Goal: Task Accomplishment & Management: Complete application form

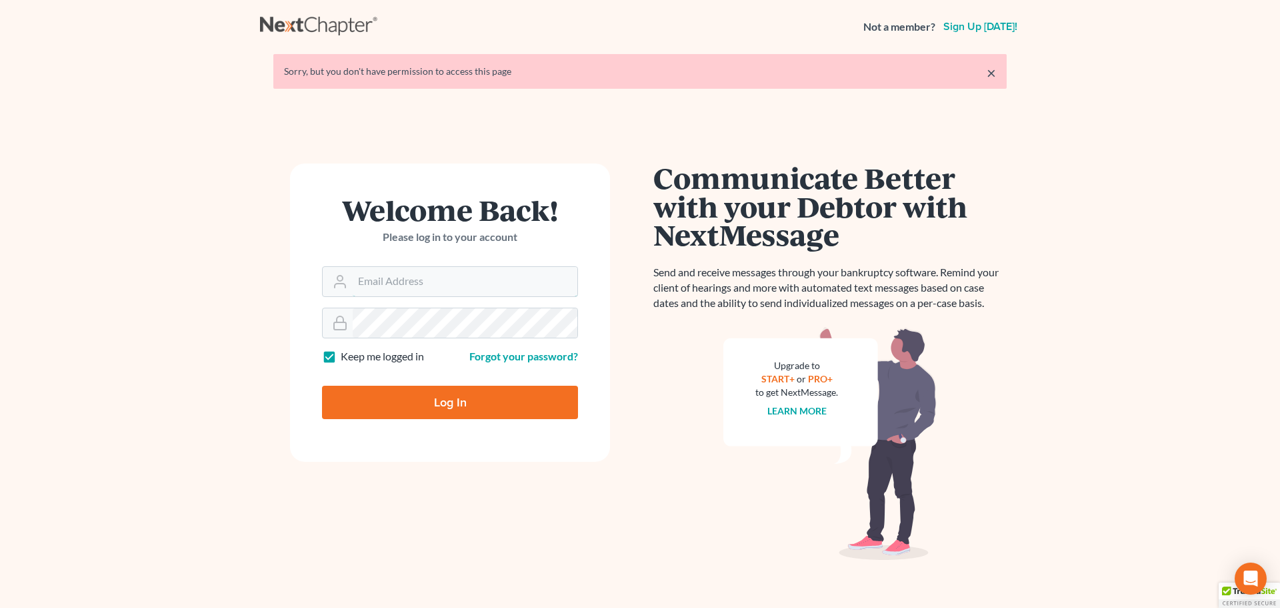
type input "bankruptcyquestions@gmail.com"
click at [414, 391] on input "Log In" at bounding box center [450, 401] width 256 height 33
type input "Thinking..."
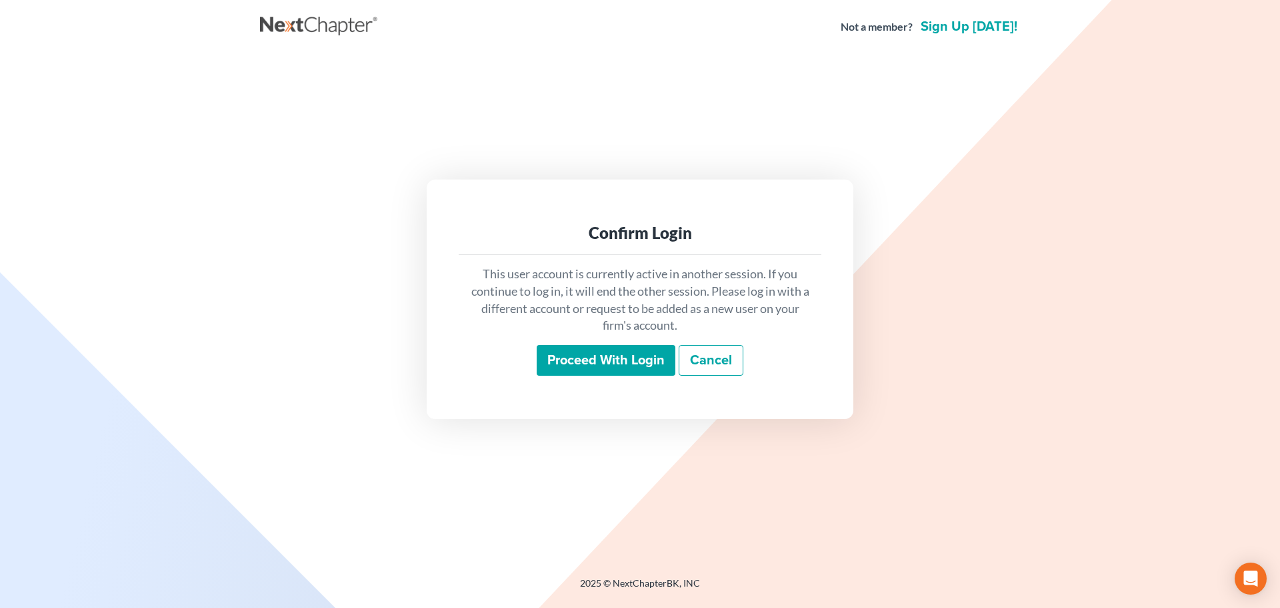
click at [572, 349] on input "Proceed with login" at bounding box center [606, 360] width 139 height 31
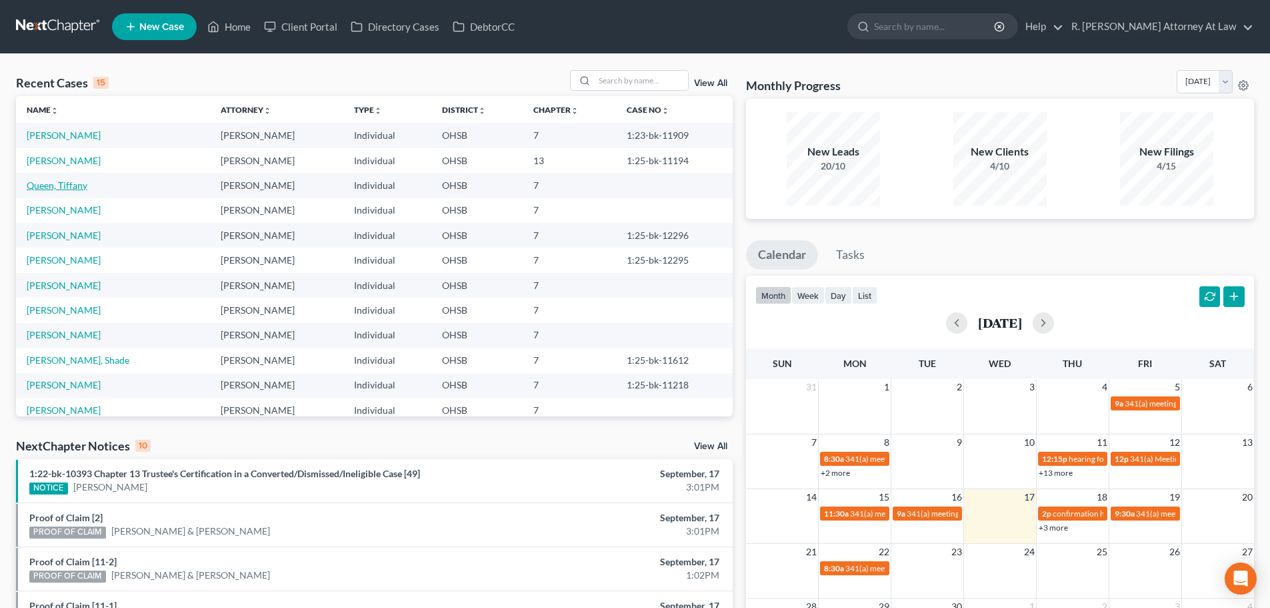
click at [45, 185] on link "Queen, Tiffany" at bounding box center [57, 184] width 61 height 11
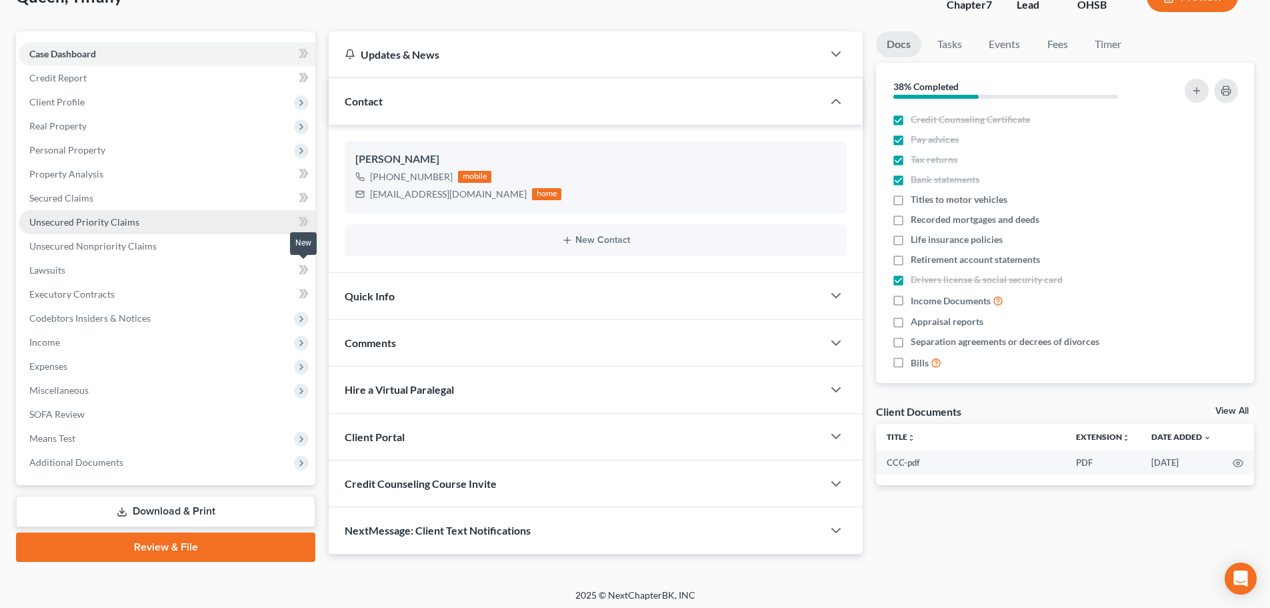
scroll to position [101, 0]
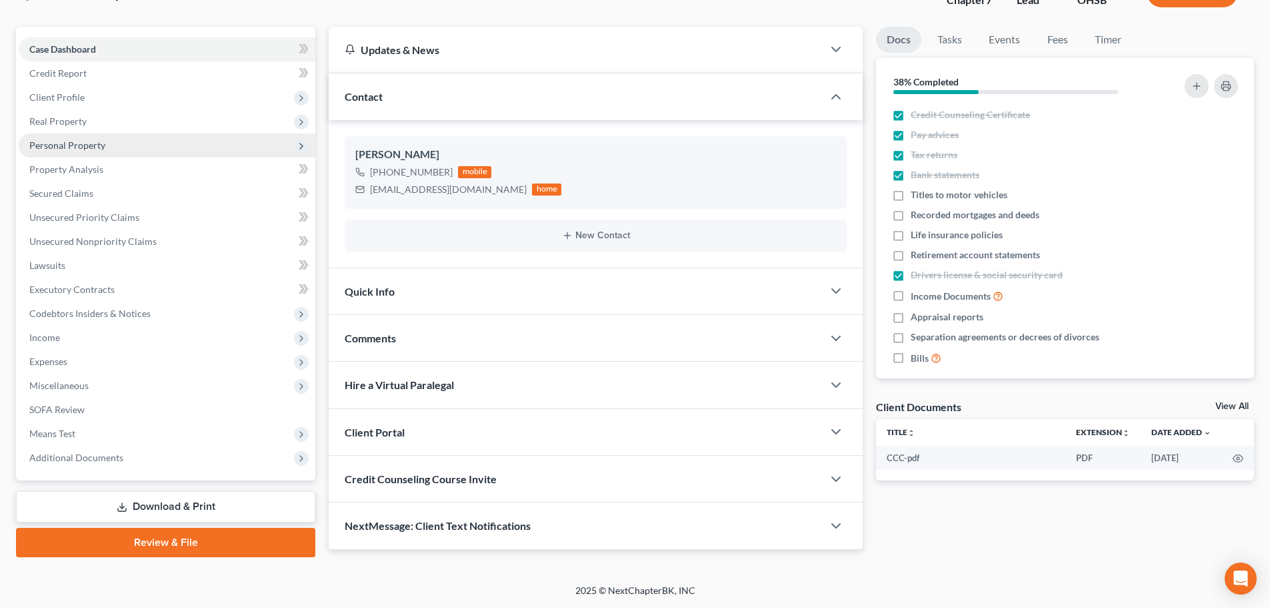
click at [51, 137] on span "Personal Property" at bounding box center [167, 145] width 297 height 24
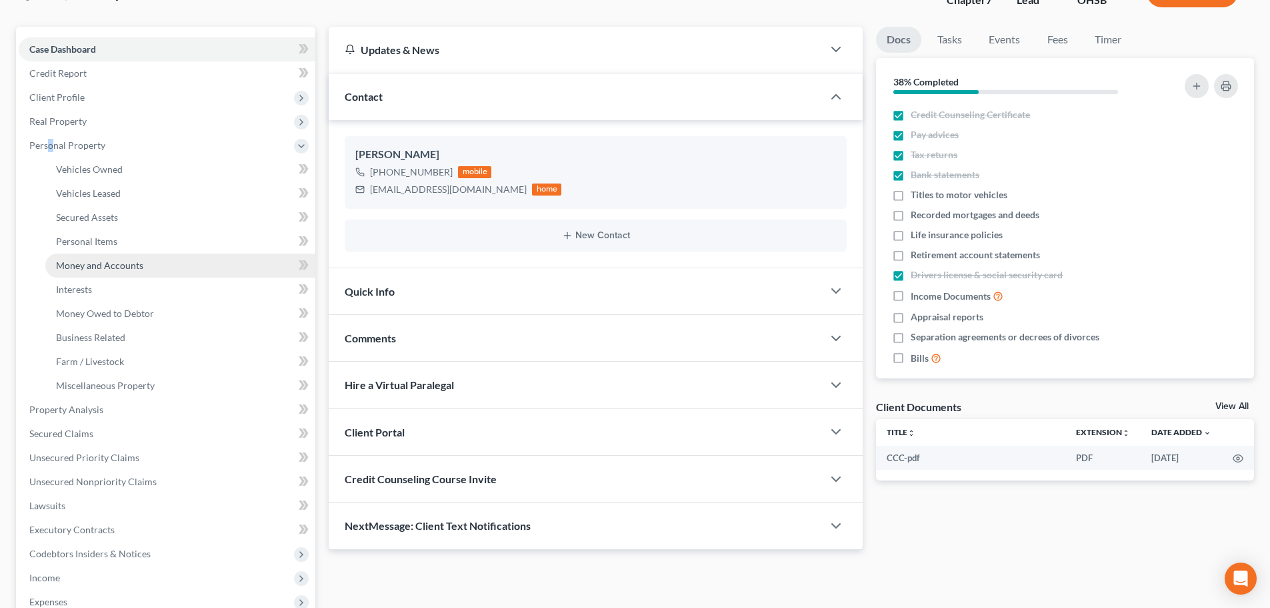
click at [81, 261] on span "Money and Accounts" at bounding box center [99, 264] width 87 height 11
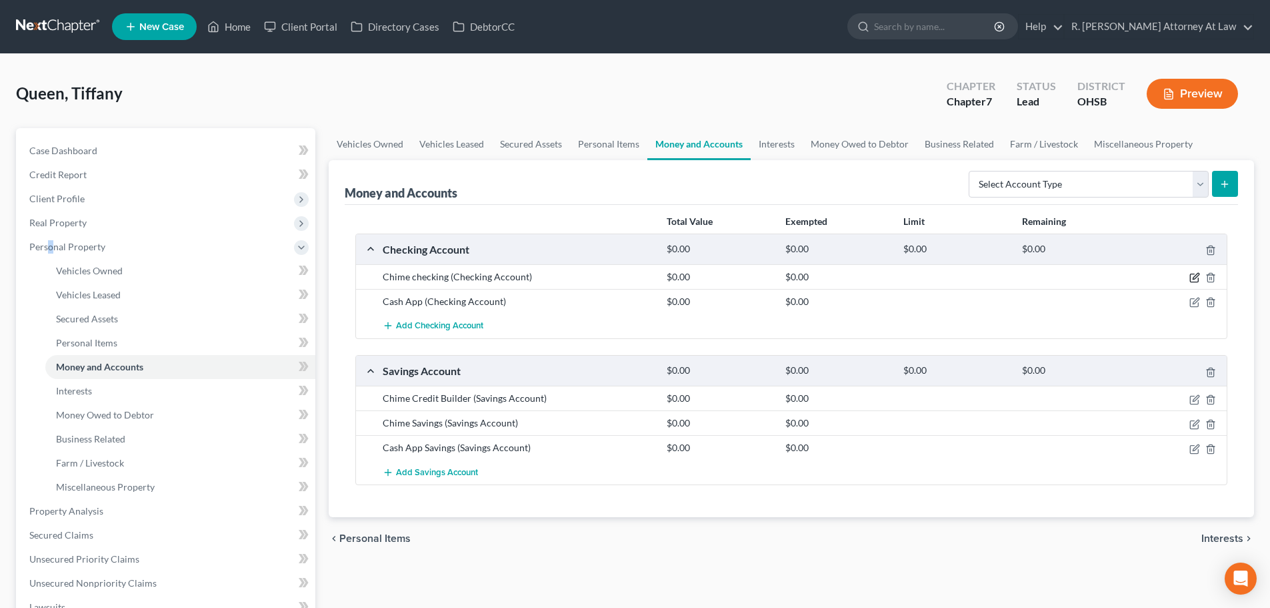
click at [1194, 276] on icon "button" at bounding box center [1195, 277] width 11 height 11
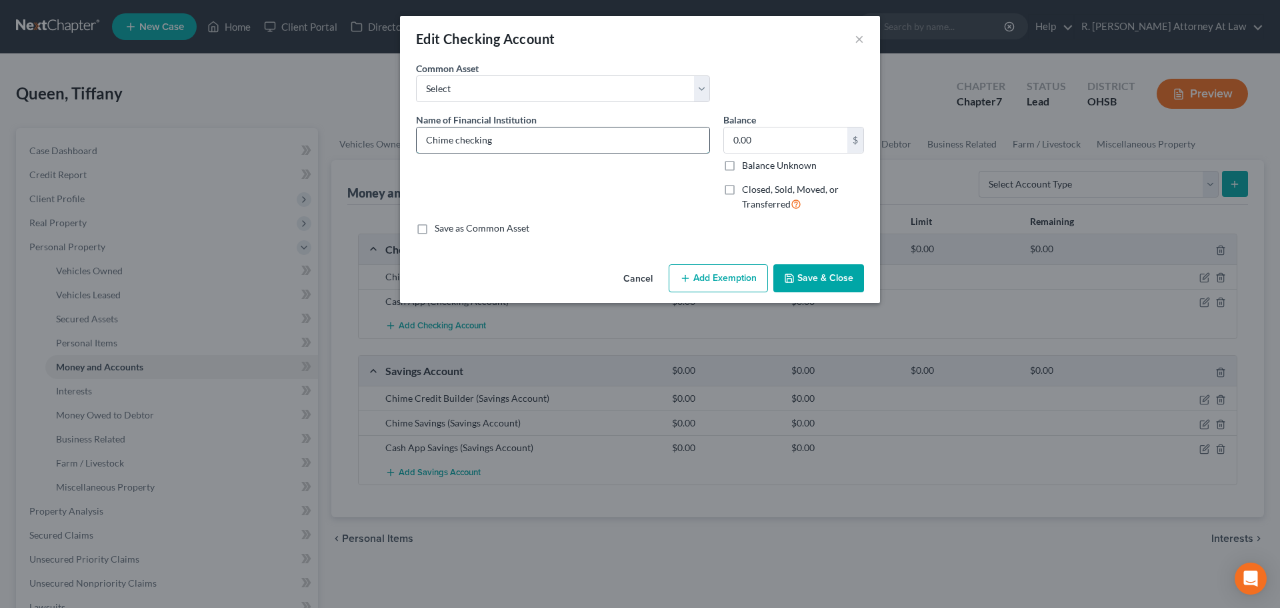
click at [521, 144] on input "Chime checking" at bounding box center [563, 139] width 293 height 25
type input "Chime checking overdrawn at time of filing -53.87"
click at [790, 275] on button "Save & Close" at bounding box center [819, 278] width 91 height 28
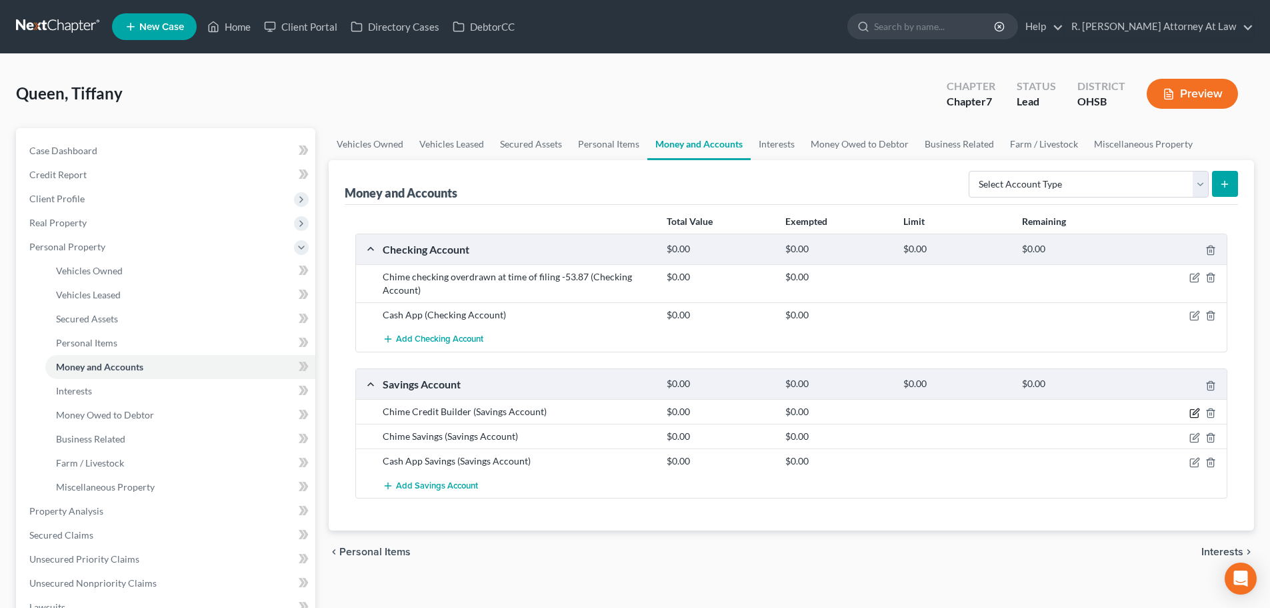
click at [1194, 415] on icon "button" at bounding box center [1195, 412] width 11 height 11
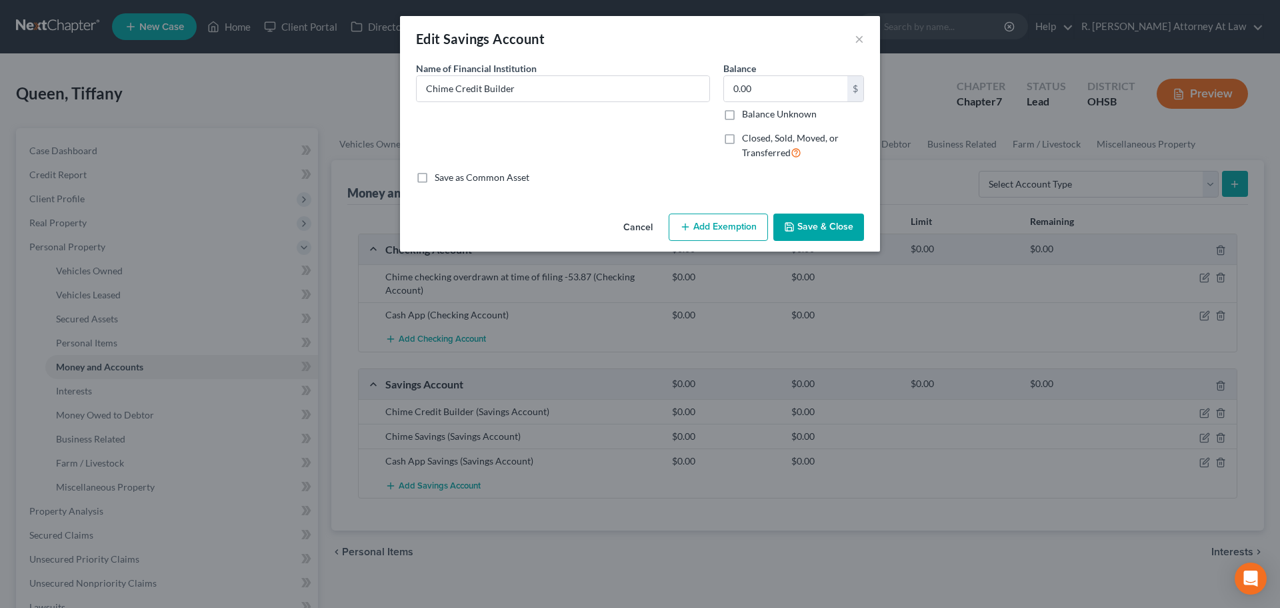
click at [800, 234] on button "Save & Close" at bounding box center [819, 227] width 91 height 28
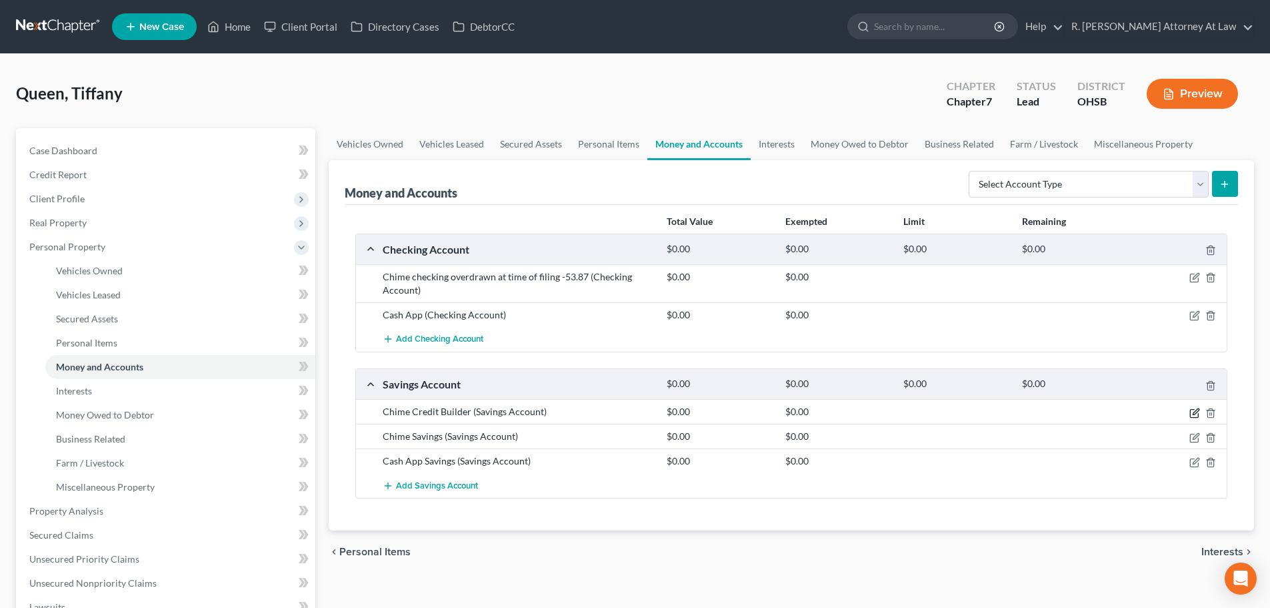
click at [1197, 410] on icon "button" at bounding box center [1195, 412] width 11 height 11
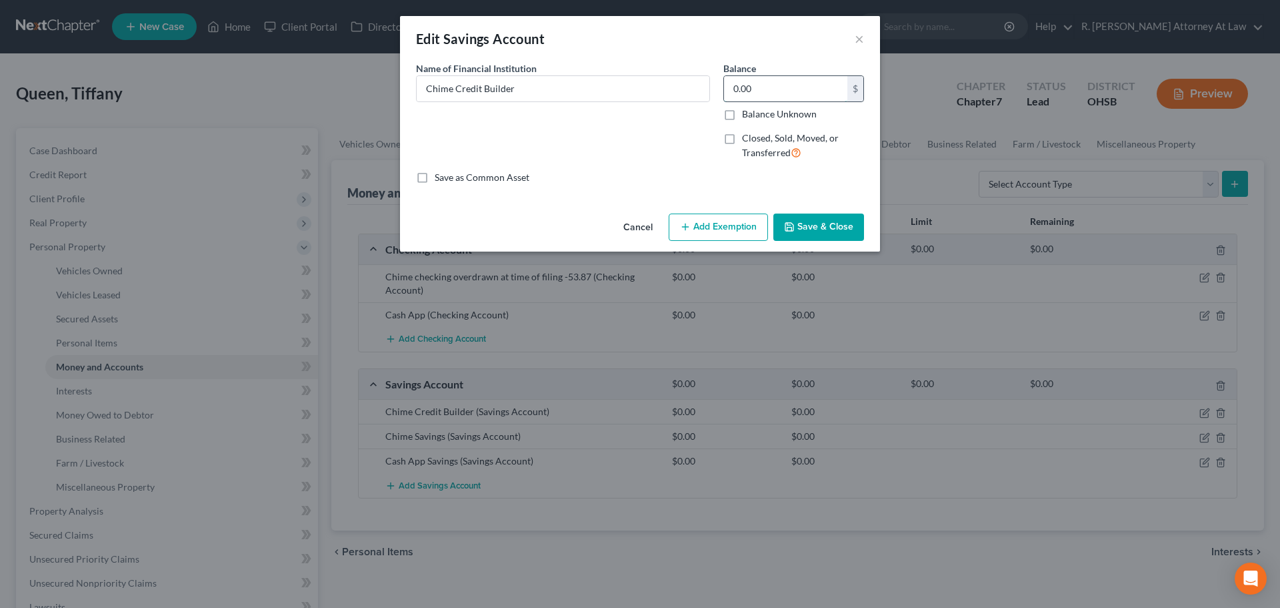
click at [765, 97] on input "0.00" at bounding box center [785, 88] width 123 height 25
type input "33.38"
click at [725, 224] on button "Add Exemption" at bounding box center [718, 227] width 99 height 28
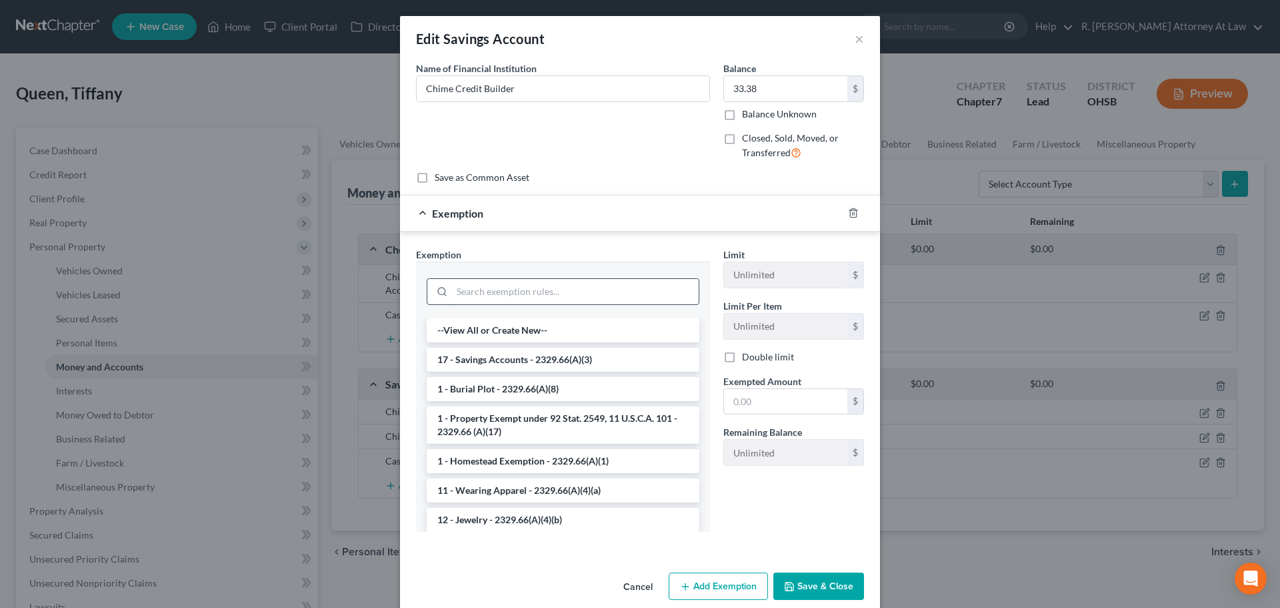
click at [489, 291] on input "search" at bounding box center [575, 291] width 247 height 25
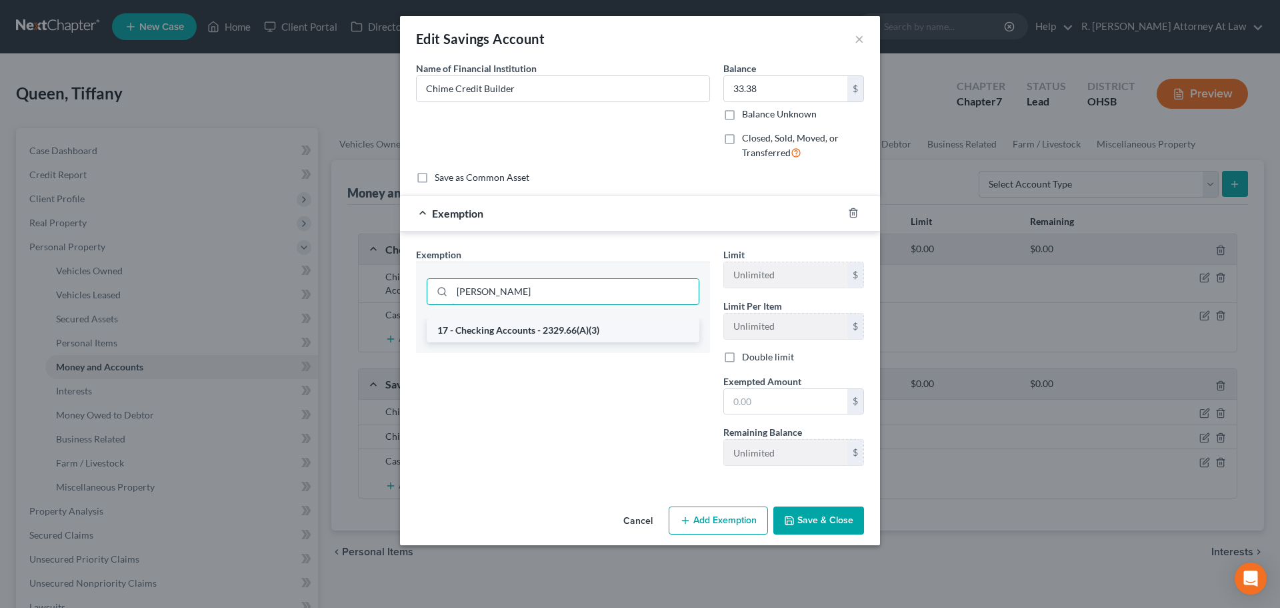
type input "checki"
click at [478, 323] on li "17 - Checking Accounts - 2329.66(A)(3)" at bounding box center [563, 330] width 273 height 24
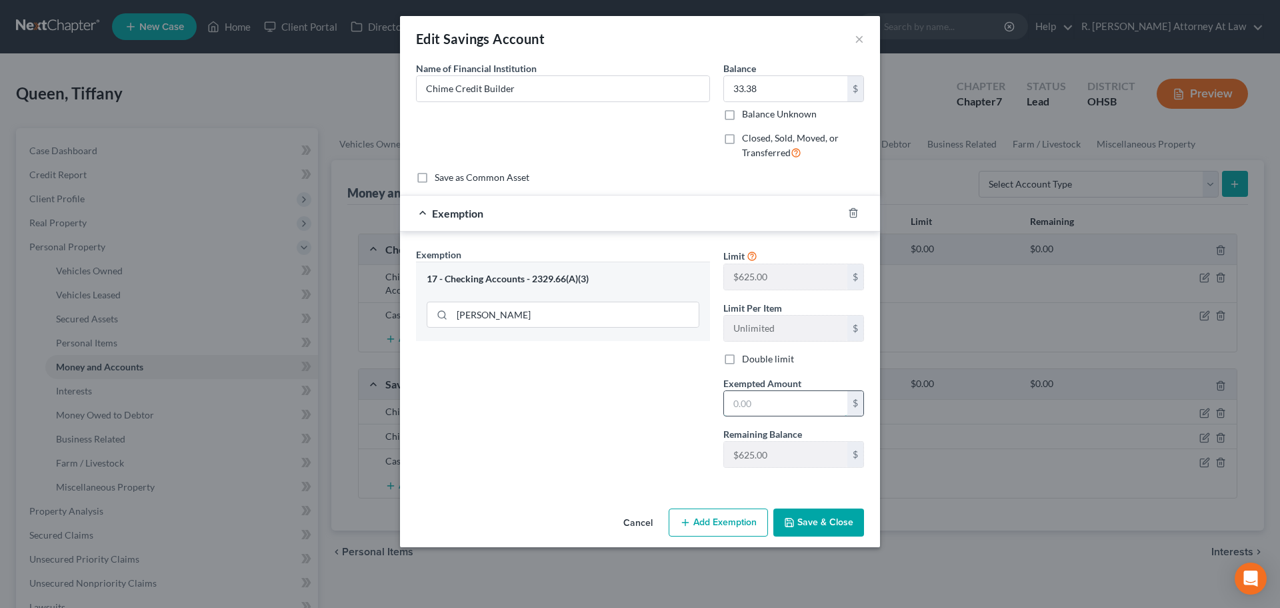
click at [736, 401] on input "text" at bounding box center [785, 403] width 123 height 25
type input "33.38"
click at [794, 522] on icon "button" at bounding box center [790, 522] width 8 height 8
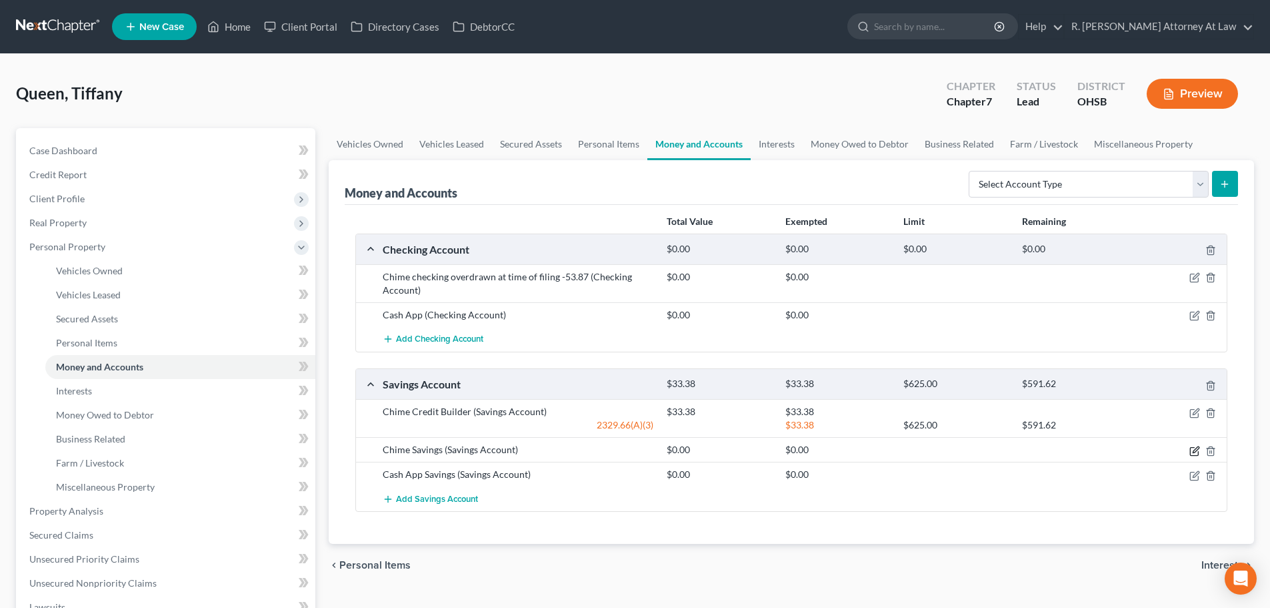
drag, startPoint x: 1196, startPoint y: 448, endPoint x: 1128, endPoint y: 433, distance: 69.6
click at [1194, 448] on icon "button" at bounding box center [1195, 450] width 11 height 11
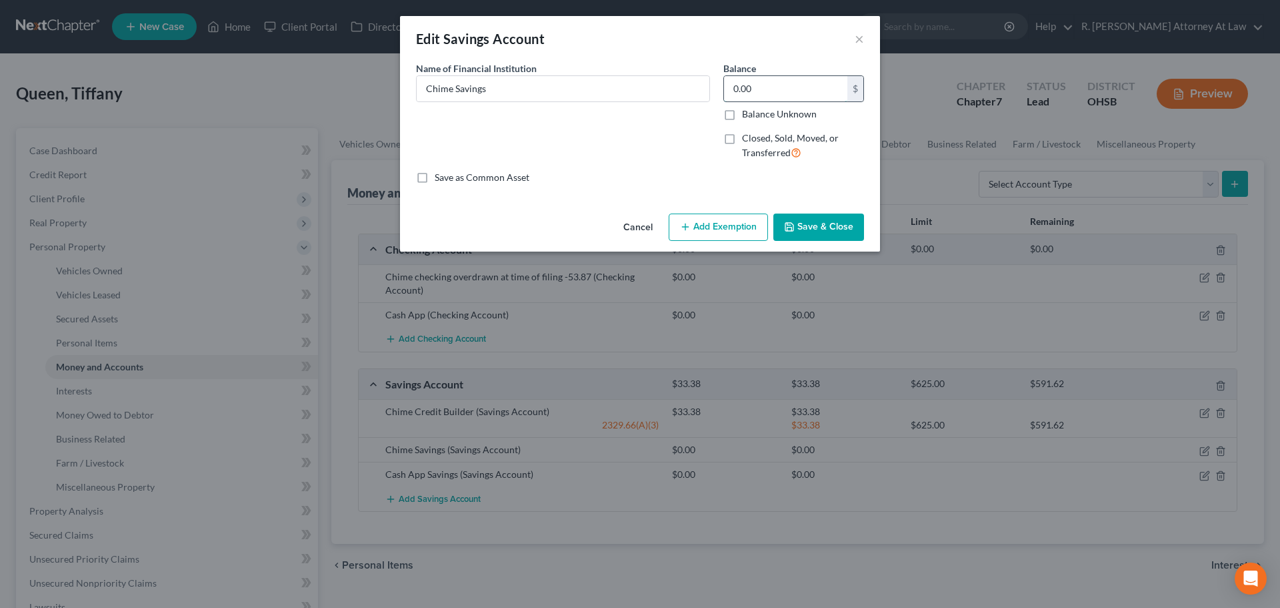
click at [758, 94] on input "0.00" at bounding box center [785, 88] width 123 height 25
type input "3.12"
click at [798, 220] on button "Save & Close" at bounding box center [819, 227] width 91 height 28
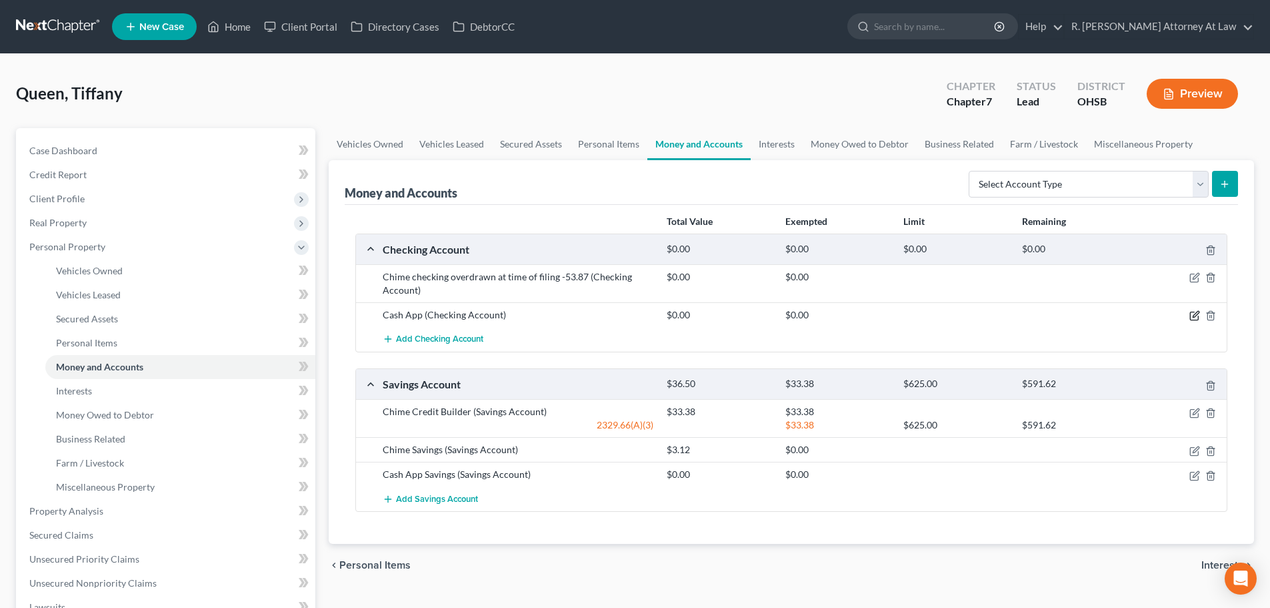
drag, startPoint x: 1197, startPoint y: 313, endPoint x: 1188, endPoint y: 309, distance: 10.2
click at [1196, 313] on icon "button" at bounding box center [1195, 315] width 11 height 11
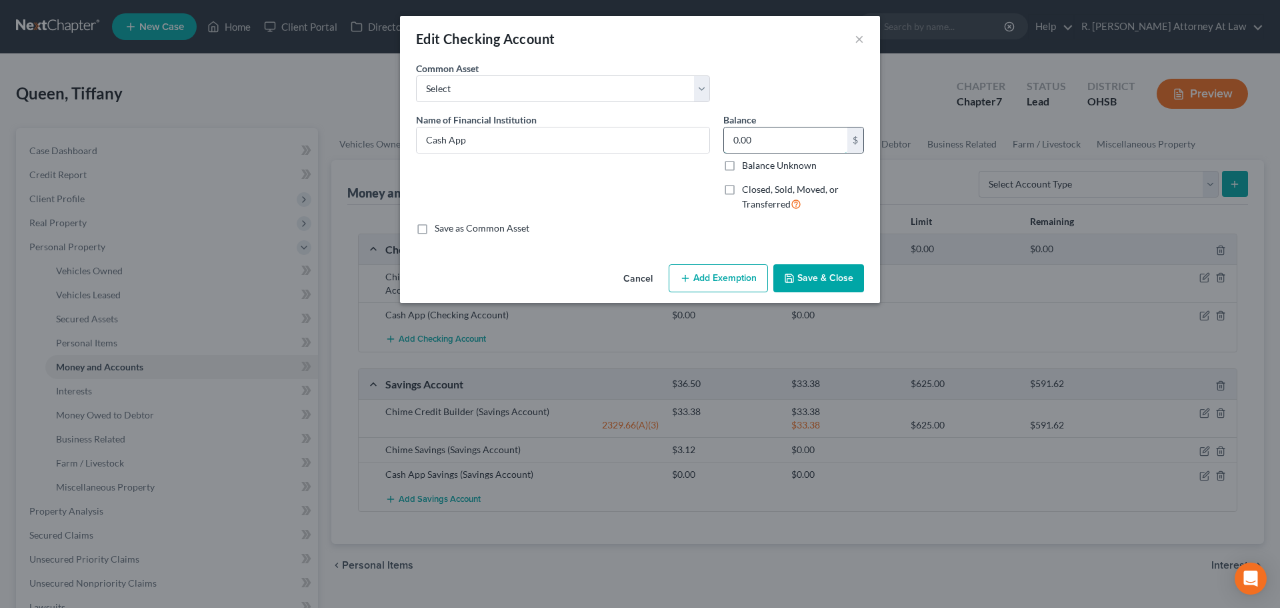
click at [763, 132] on input "0.00" at bounding box center [785, 139] width 123 height 25
type input "1"
click at [816, 274] on button "Save & Close" at bounding box center [819, 278] width 91 height 28
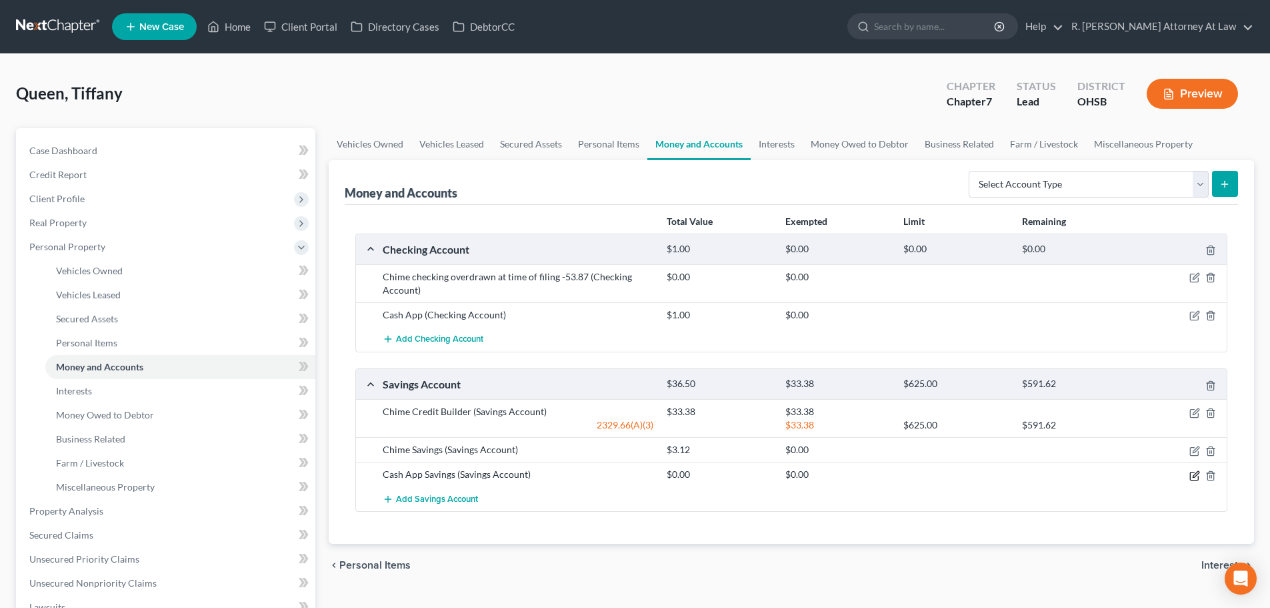
click at [1195, 476] on icon "button" at bounding box center [1195, 475] width 11 height 11
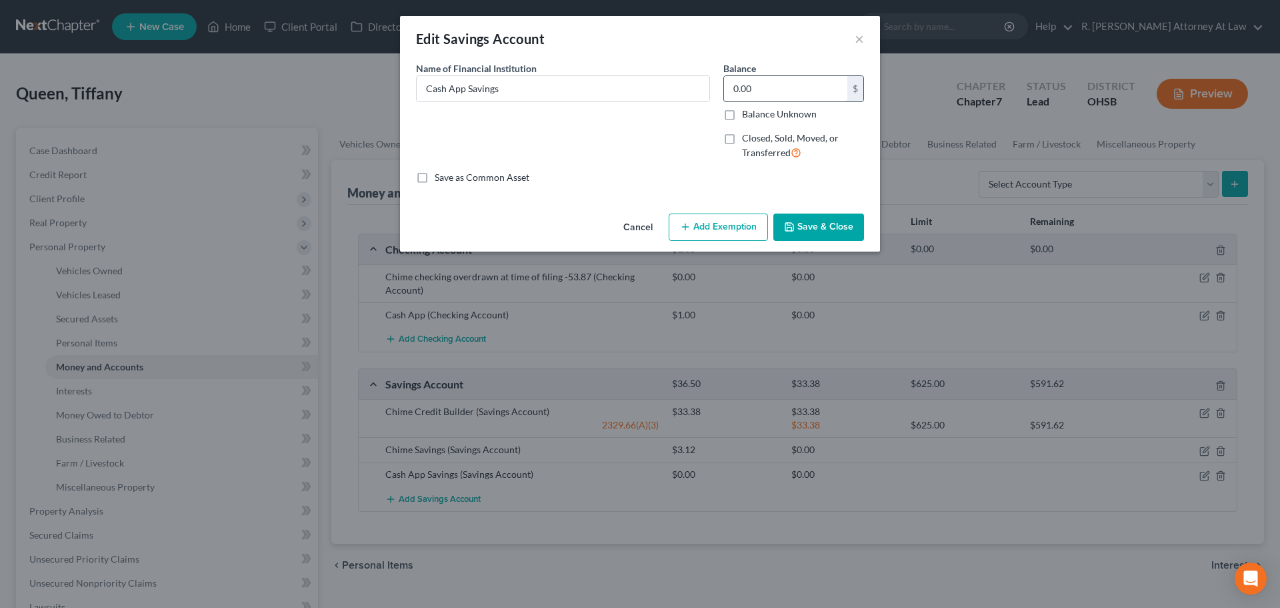
click at [755, 90] on input "0.00" at bounding box center [785, 88] width 123 height 25
type input "1.83"
click at [792, 228] on icon "button" at bounding box center [789, 226] width 11 height 11
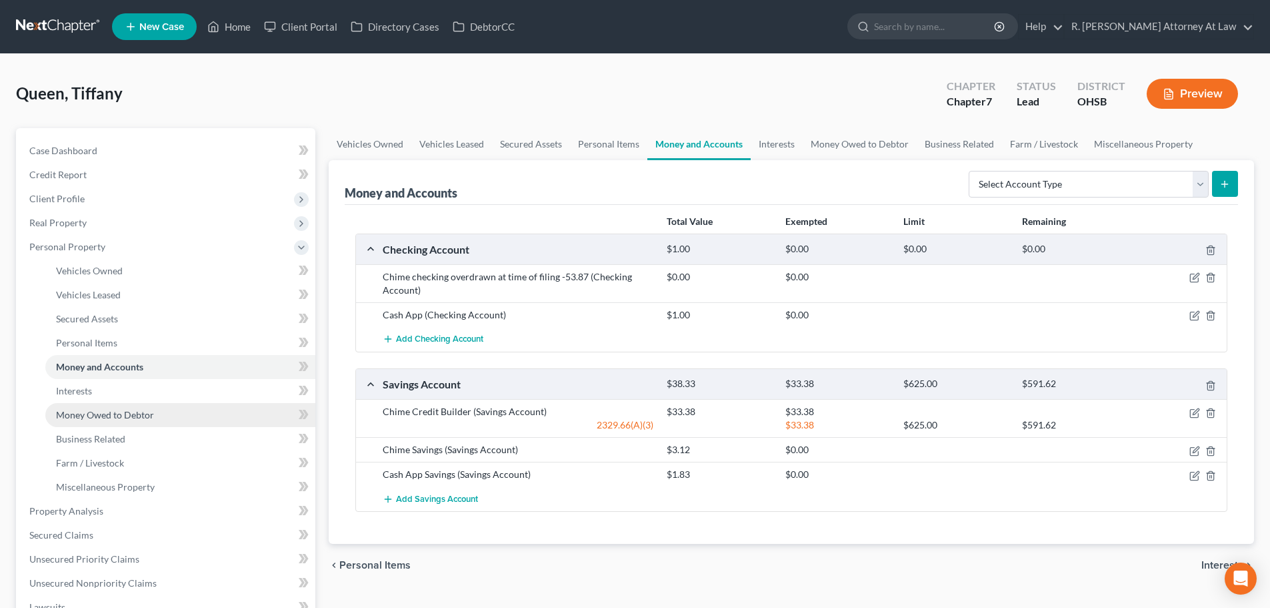
click at [72, 405] on link "Money Owed to Debtor" at bounding box center [180, 415] width 270 height 24
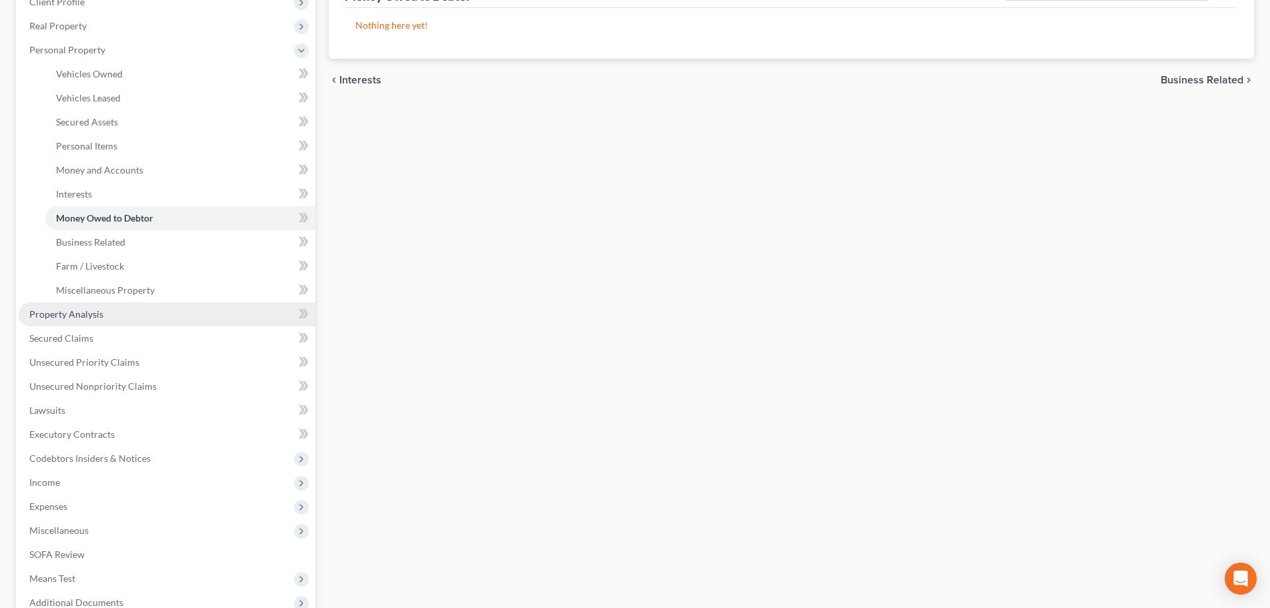
scroll to position [200, 0]
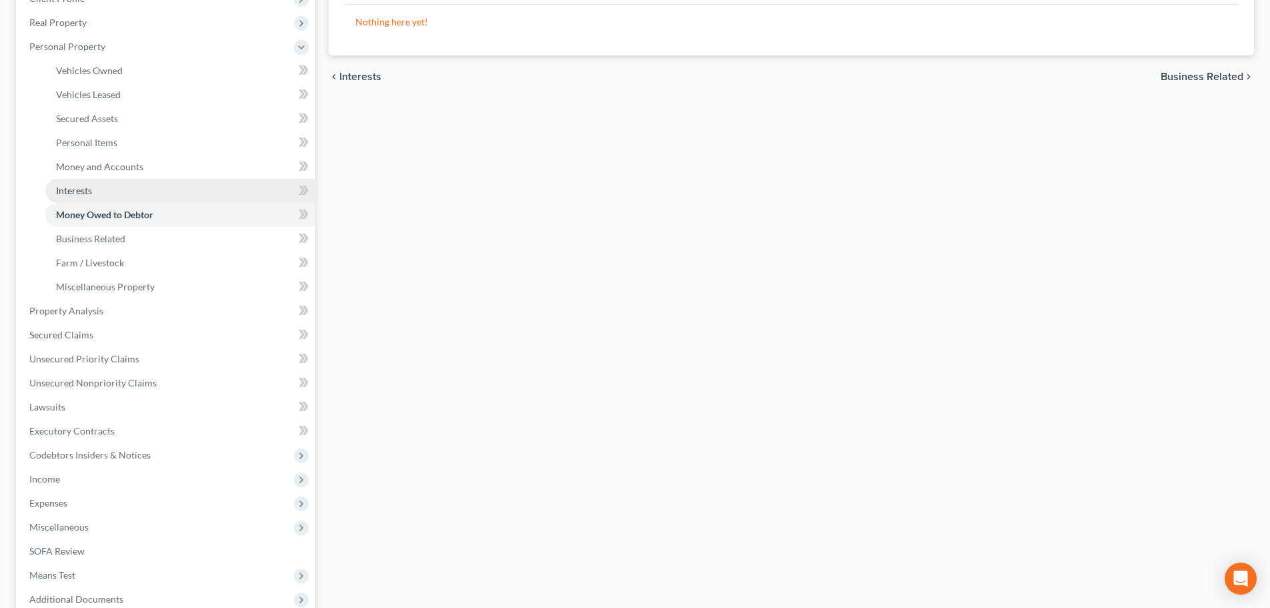
click at [66, 191] on span "Interests" at bounding box center [74, 190] width 36 height 11
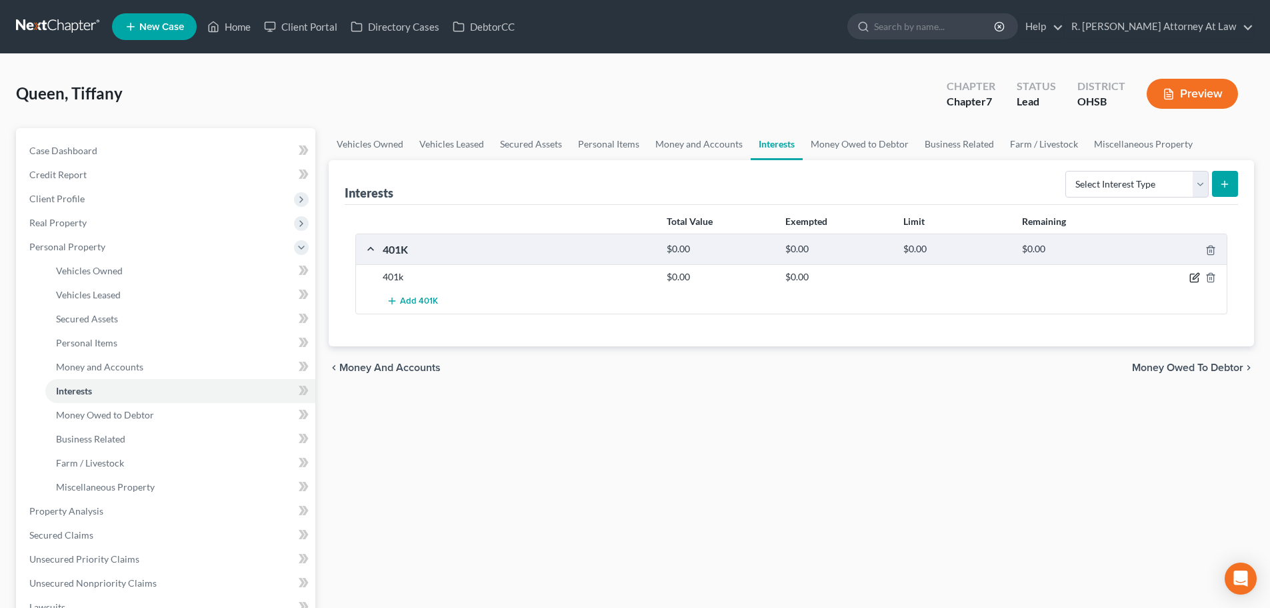
click at [1192, 279] on icon "button" at bounding box center [1195, 277] width 11 height 11
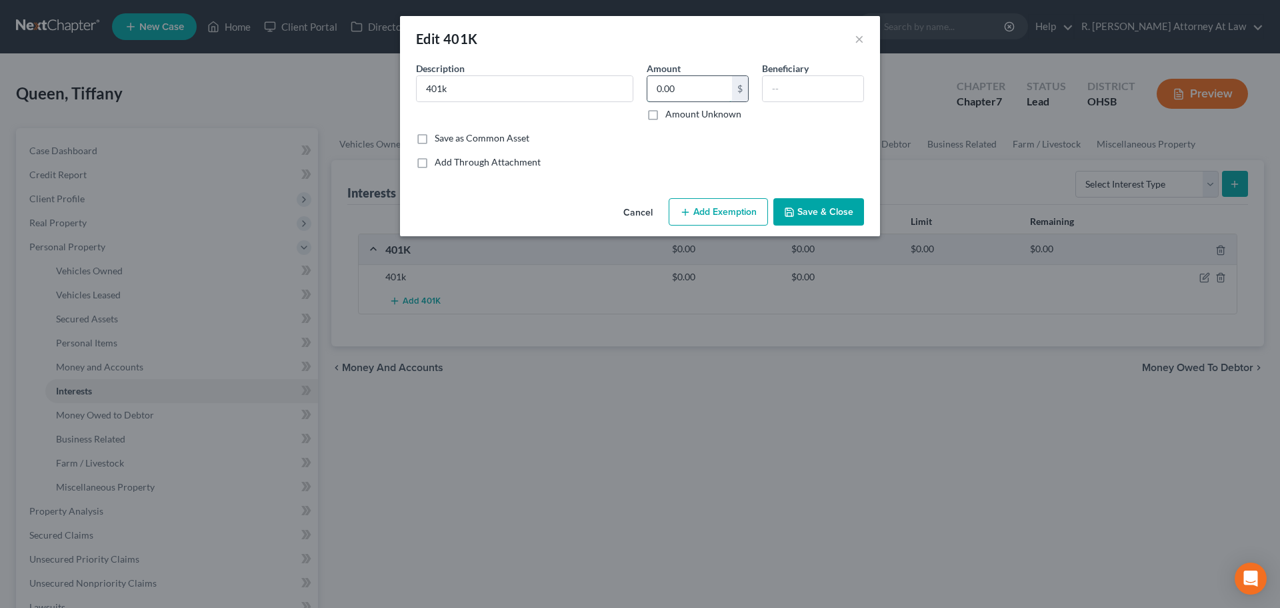
click at [692, 95] on input "0.00" at bounding box center [690, 88] width 85 height 25
type input "60"
click at [651, 167] on div "Add Through Attachment" at bounding box center [640, 161] width 448 height 13
click at [702, 204] on button "Add Exemption" at bounding box center [718, 212] width 99 height 28
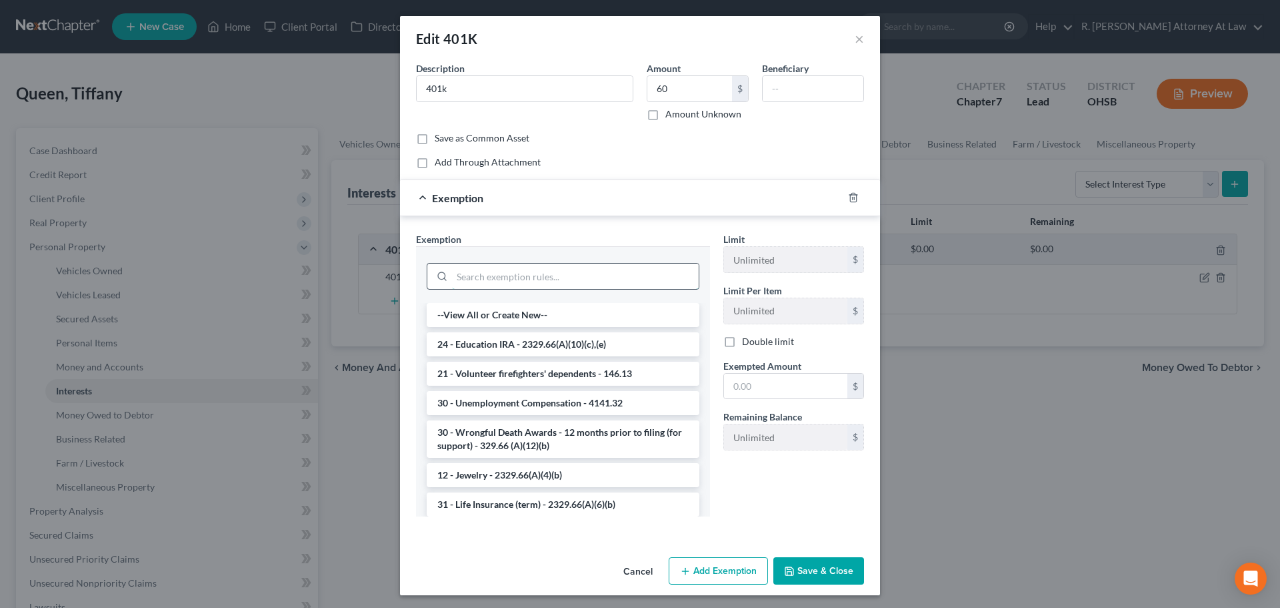
click at [502, 281] on input "search" at bounding box center [575, 275] width 247 height 25
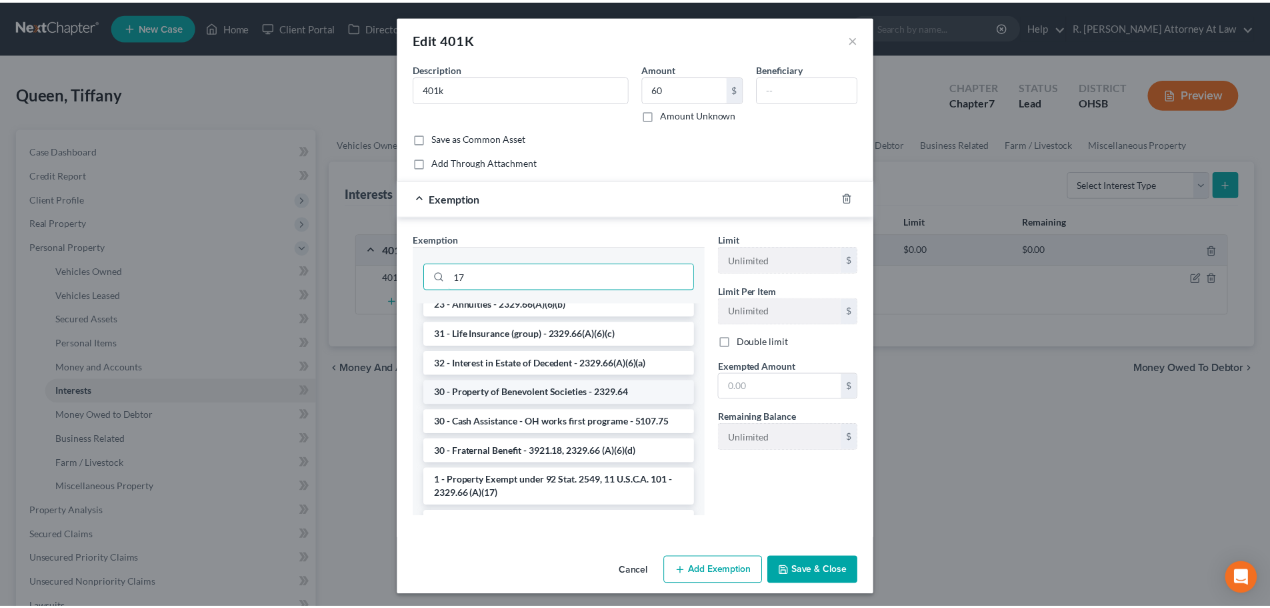
scroll to position [267, 0]
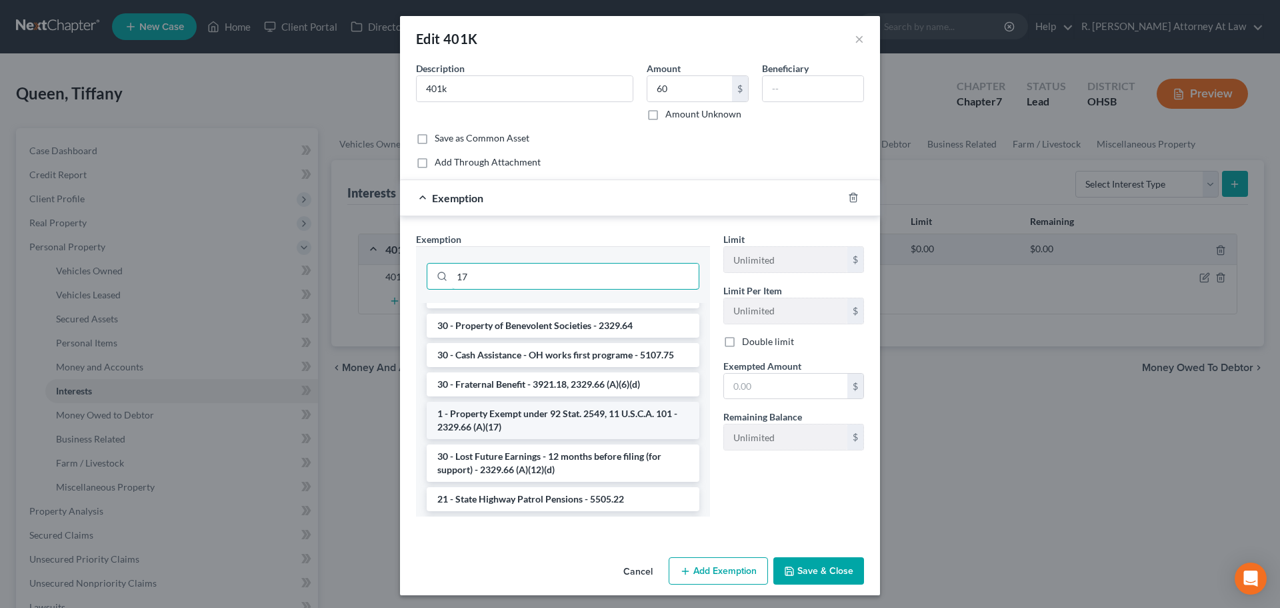
type input "17"
click at [482, 420] on li "1 - Property Exempt under 92 Stat. 2549, 11 U.S.C.A. 101 - 2329.66 (A)(17)" at bounding box center [563, 419] width 273 height 37
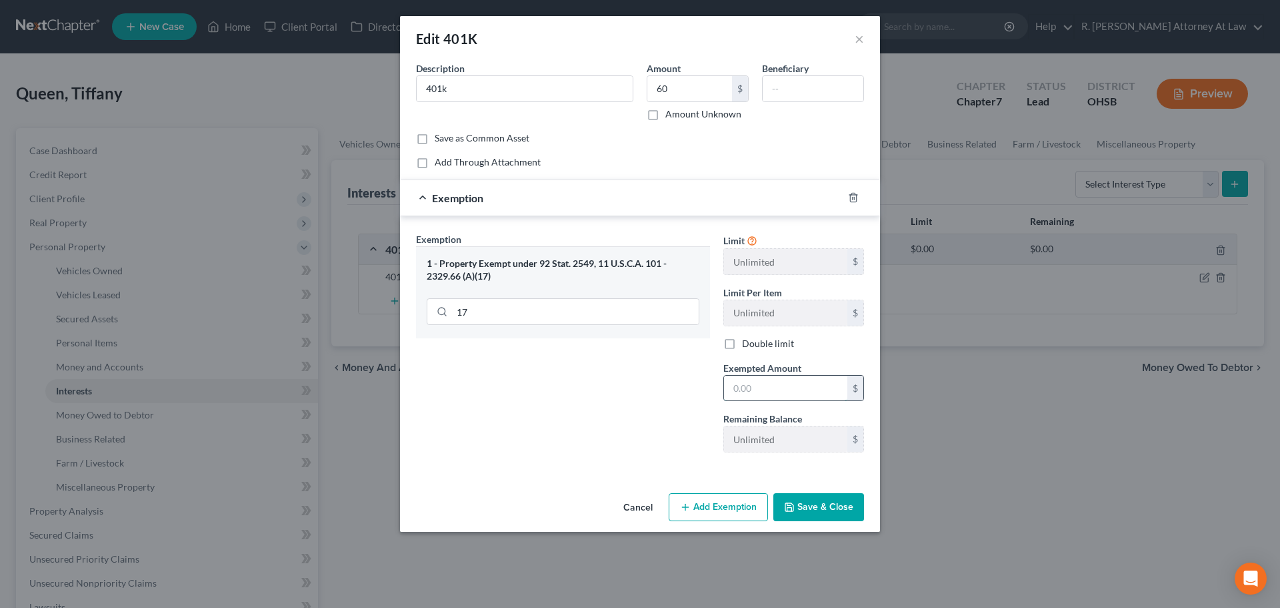
drag, startPoint x: 741, startPoint y: 396, endPoint x: 733, endPoint y: 392, distance: 8.9
click at [737, 394] on input "text" at bounding box center [785, 387] width 123 height 25
type input "60"
drag, startPoint x: 566, startPoint y: 435, endPoint x: 732, endPoint y: 490, distance: 175.5
click at [564, 435] on div "Exemption Set must be selected for CA. Exemption * 1 - Property Exempt under 92…" at bounding box center [562, 347] width 307 height 231
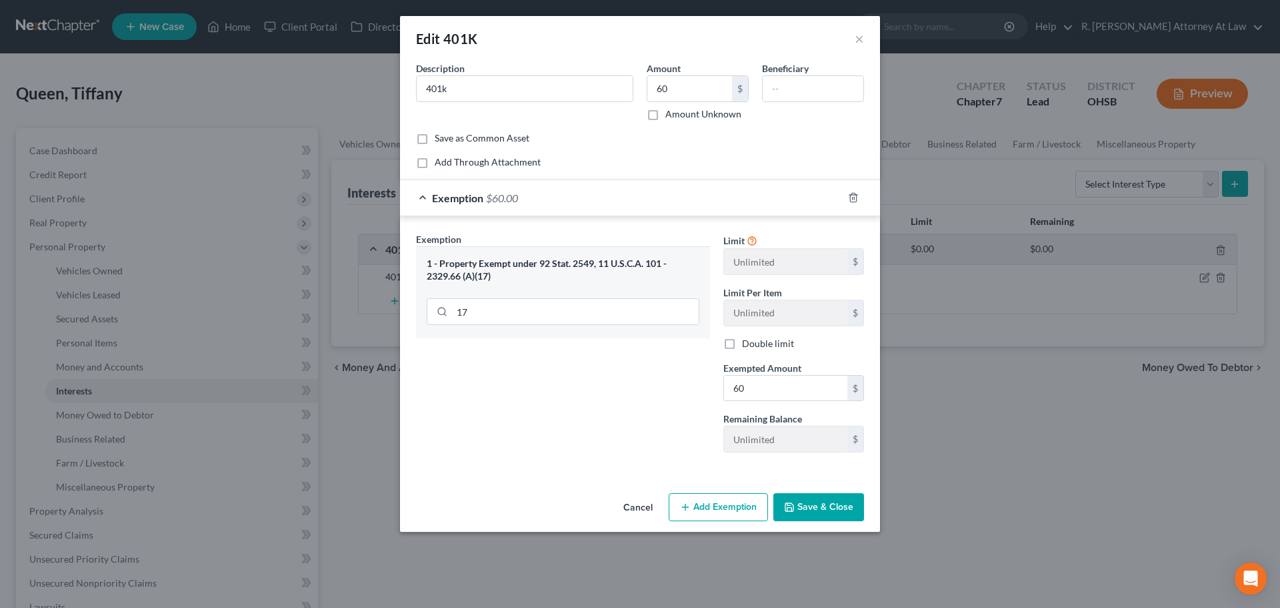
click at [830, 510] on button "Save & Close" at bounding box center [819, 507] width 91 height 28
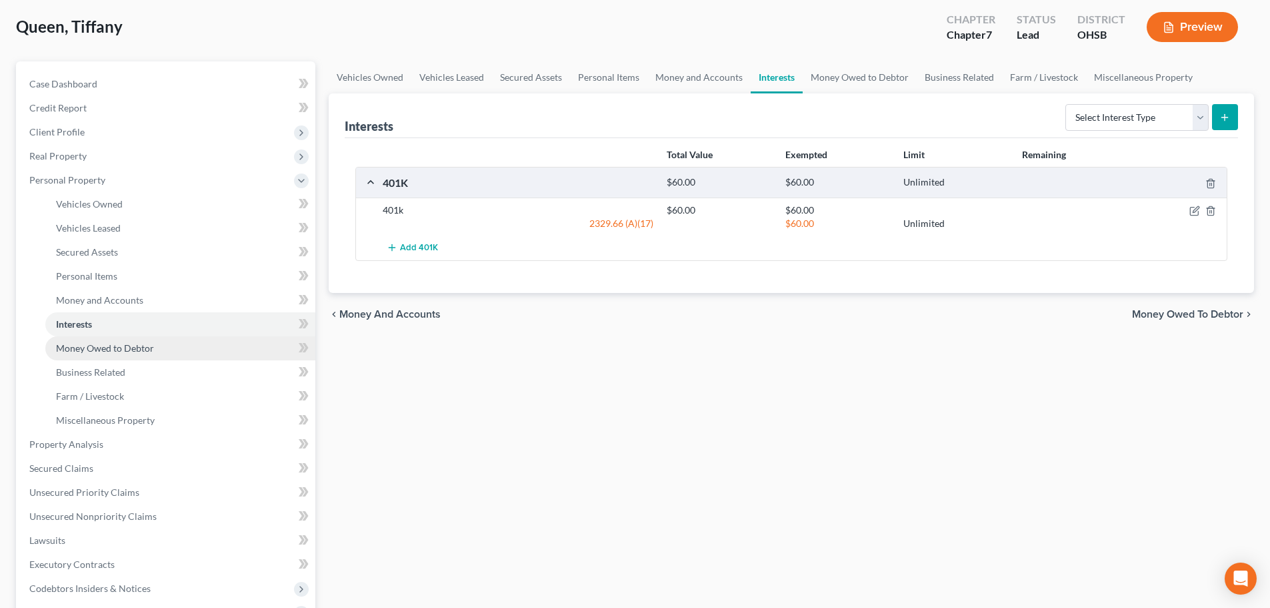
click at [83, 349] on span "Money Owed to Debtor" at bounding box center [105, 347] width 98 height 11
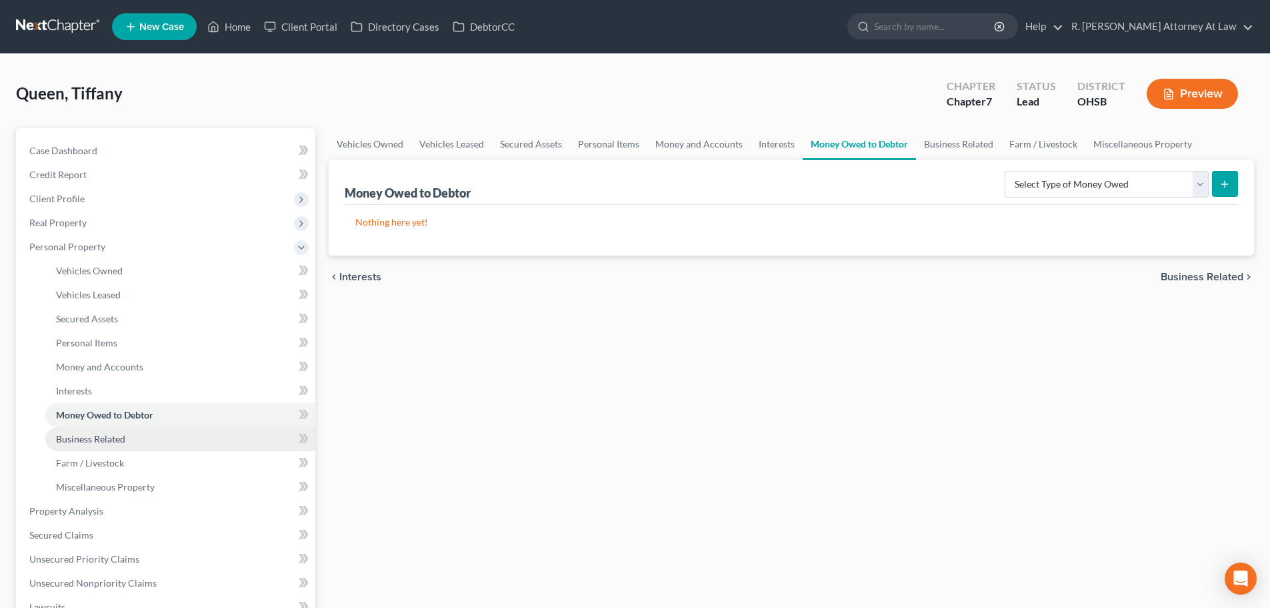
click at [77, 433] on span "Business Related" at bounding box center [90, 438] width 69 height 11
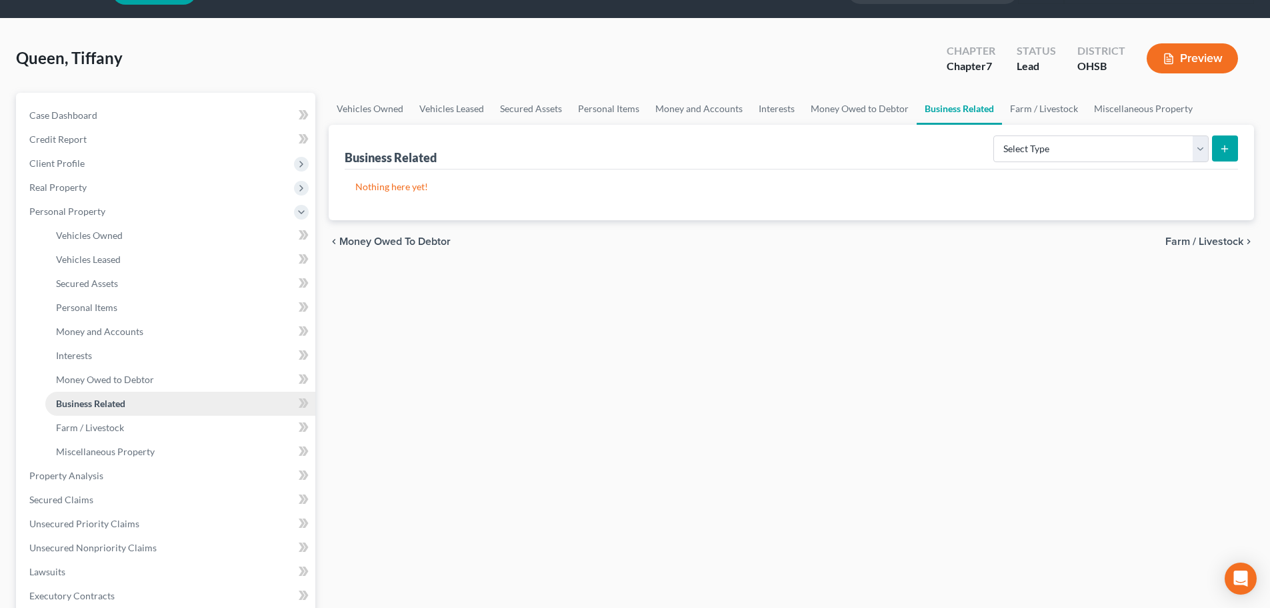
scroll to position [67, 0]
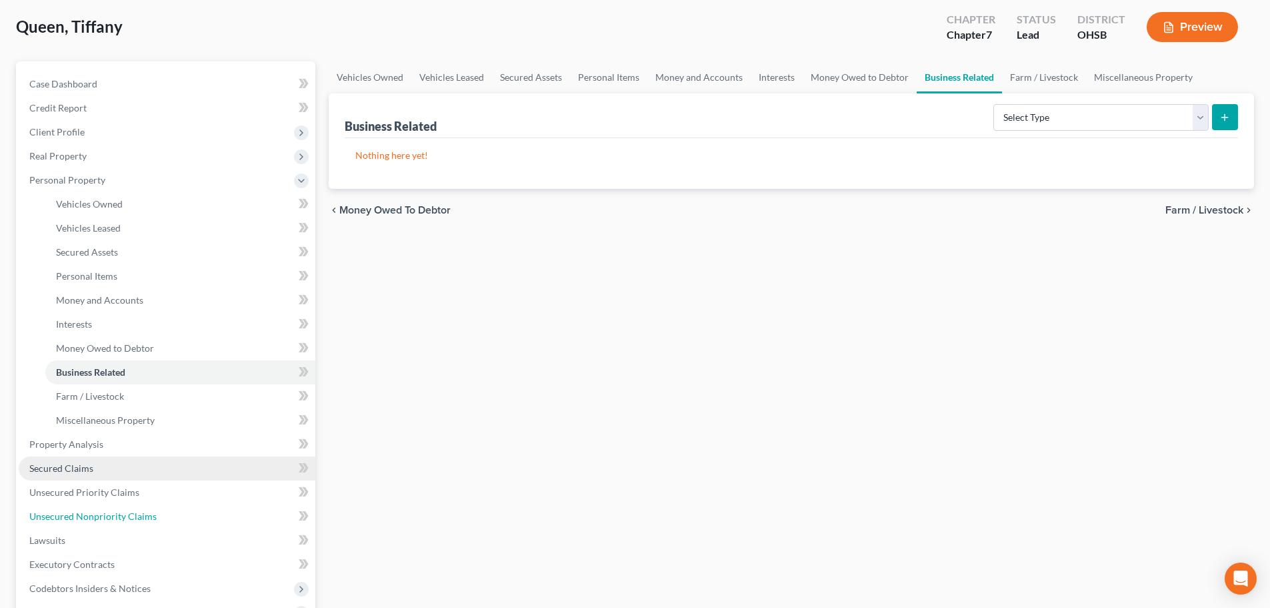
click at [76, 508] on link "Unsecured Nonpriority Claims" at bounding box center [167, 516] width 297 height 24
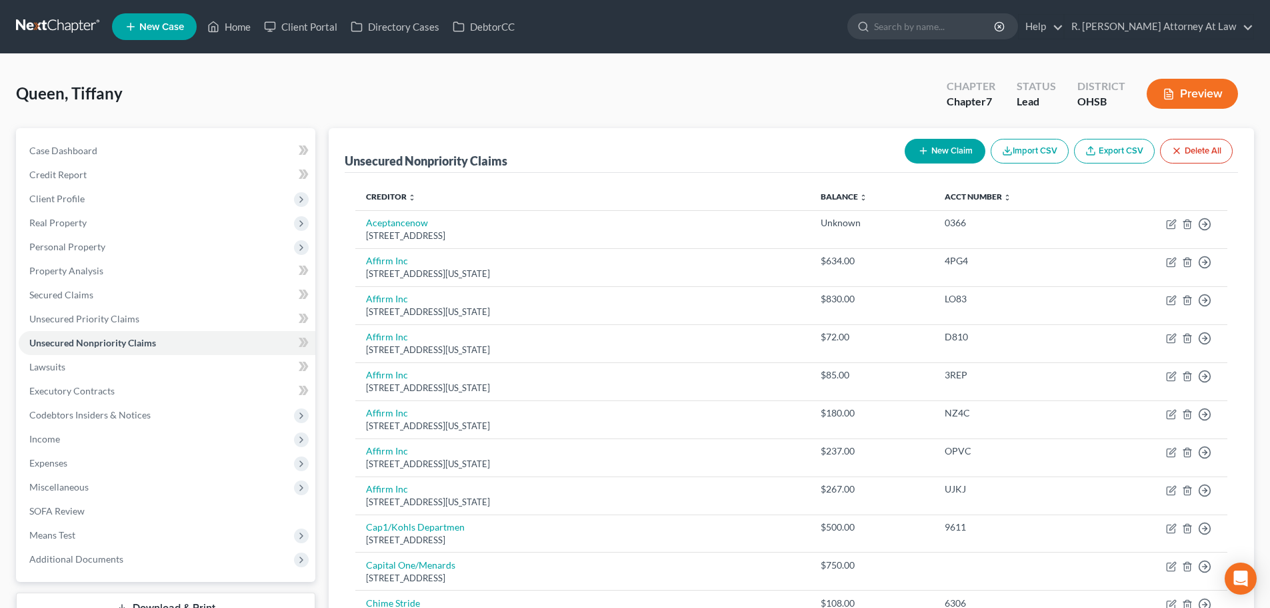
click at [919, 145] on icon "button" at bounding box center [923, 150] width 11 height 11
select select "0"
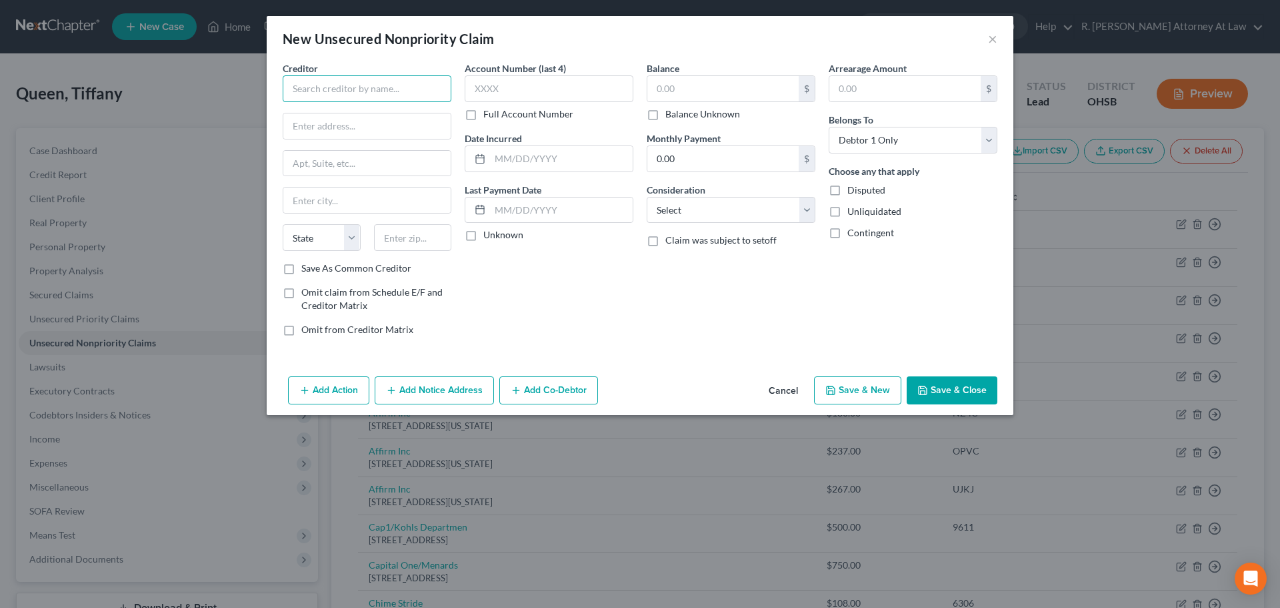
click at [333, 75] on input "text" at bounding box center [367, 88] width 169 height 27
click at [319, 113] on div "Duke Energy" at bounding box center [362, 111] width 139 height 13
type input "Duke Energy"
type input "PO Box 70516"
type input "Charlotte"
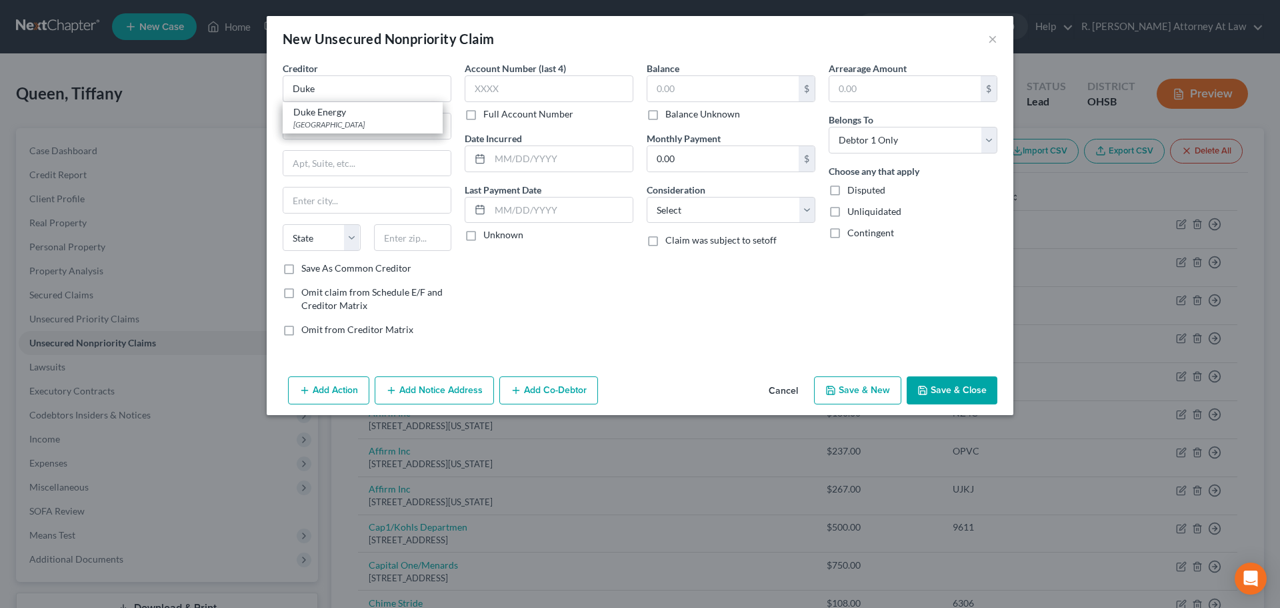
select select "28"
type input "28272"
click at [494, 156] on input "text" at bounding box center [561, 158] width 143 height 25
type input "2"
drag, startPoint x: 670, startPoint y: 201, endPoint x: 647, endPoint y: 189, distance: 26.2
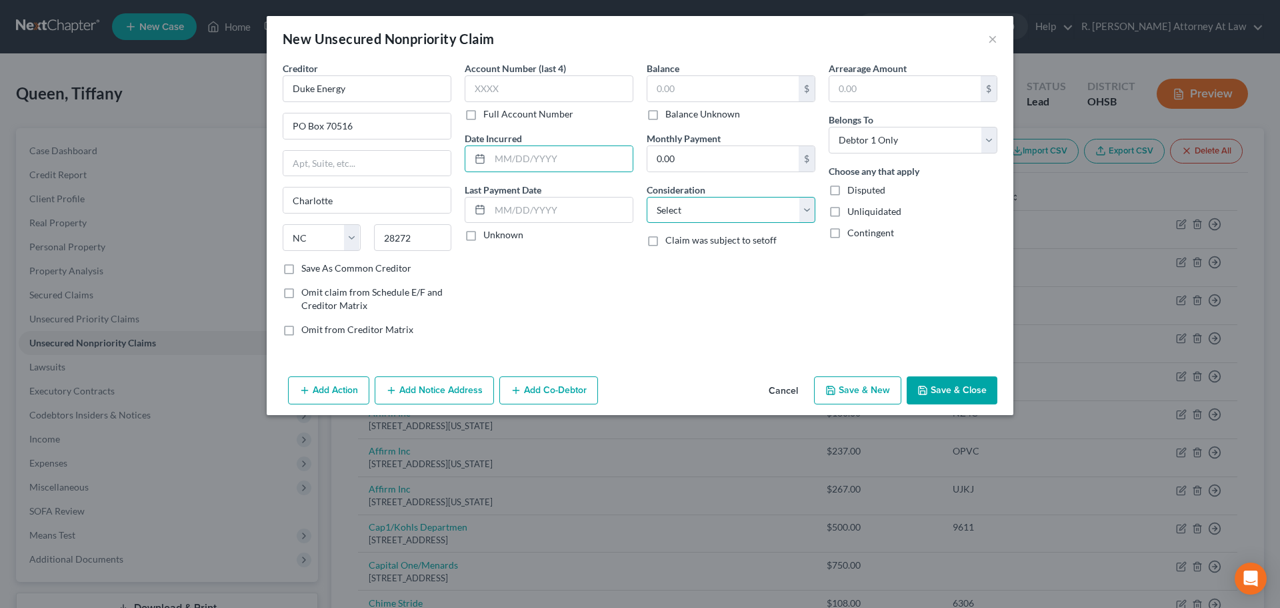
click at [670, 201] on select "Select Cable / Satellite Services Collection Agency Credit Card Debt Debt Couns…" at bounding box center [731, 210] width 169 height 27
click at [497, 152] on input "text" at bounding box center [561, 158] width 143 height 25
type input "2023"
click at [680, 89] on input "text" at bounding box center [723, 88] width 151 height 25
click at [712, 205] on select "Select Cable / Satellite Services Collection Agency Credit Card Debt Debt Couns…" at bounding box center [731, 210] width 169 height 27
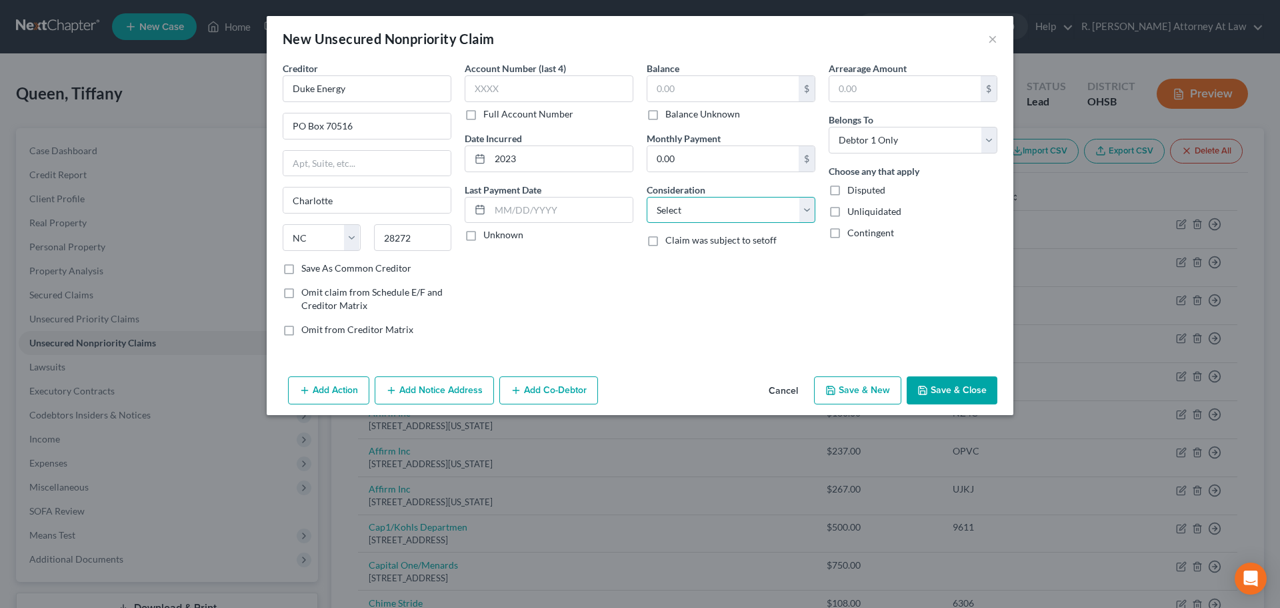
select select "20"
click at [647, 197] on select "Select Cable / Satellite Services Collection Agency Credit Card Debt Debt Couns…" at bounding box center [731, 210] width 169 height 27
click at [669, 89] on input "text" at bounding box center [723, 88] width 151 height 25
click at [936, 387] on button "Save & Close" at bounding box center [952, 390] width 91 height 28
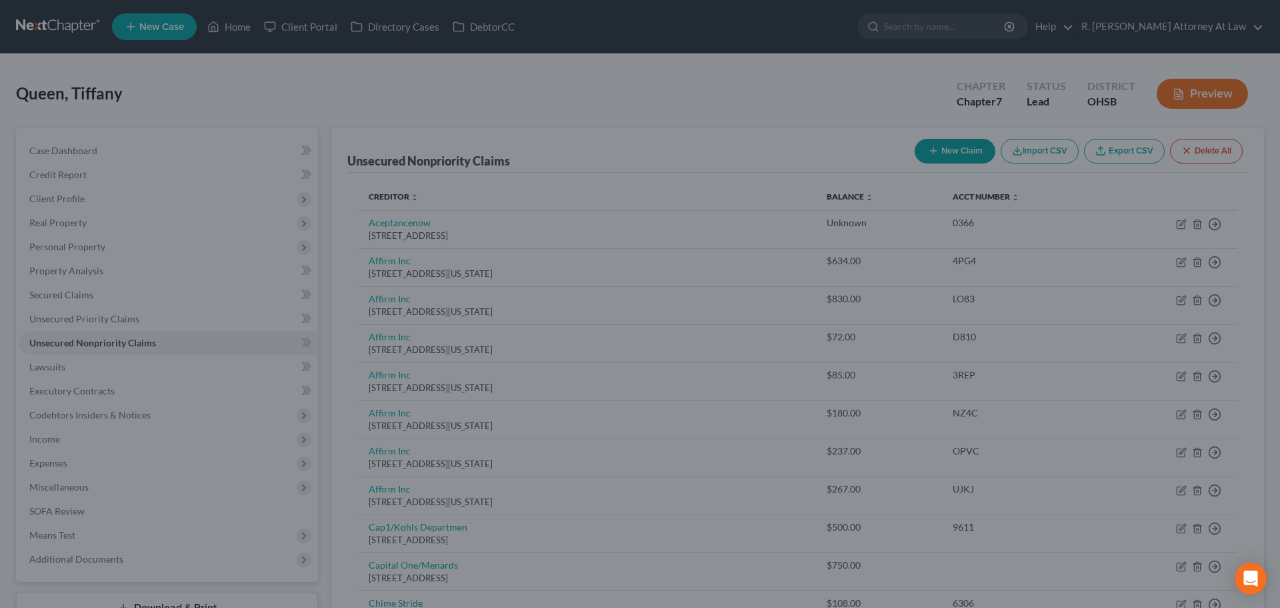
type input "1,300.00"
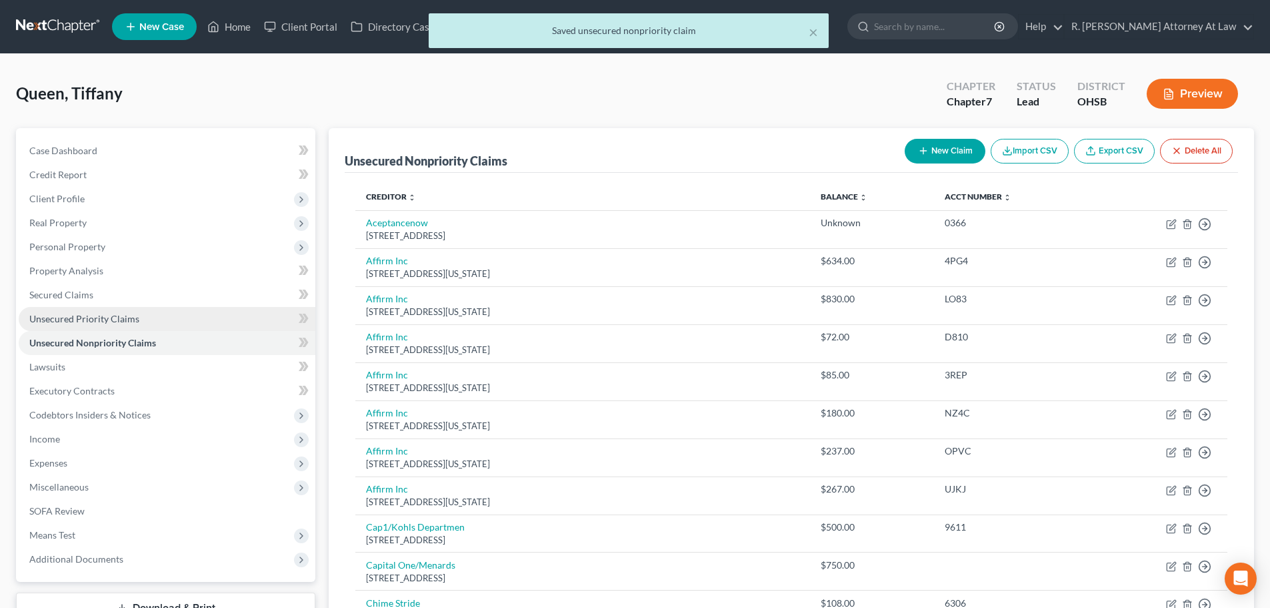
click at [59, 317] on span "Unsecured Priority Claims" at bounding box center [84, 318] width 110 height 11
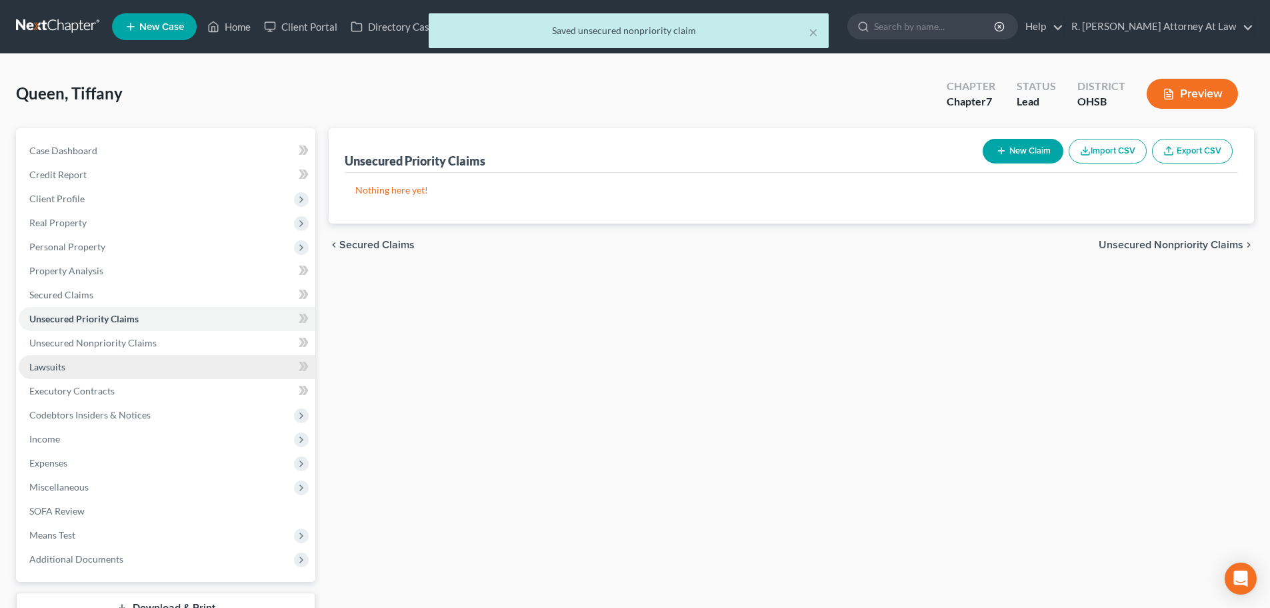
click at [56, 365] on span "Lawsuits" at bounding box center [47, 366] width 36 height 11
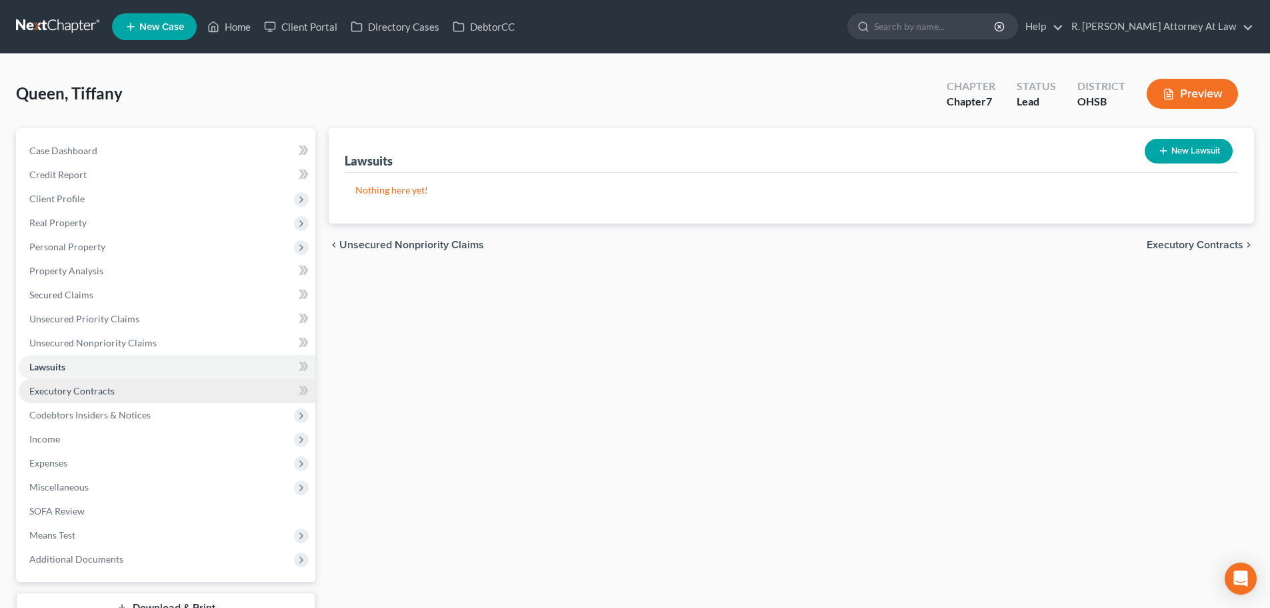
click at [73, 393] on span "Executory Contracts" at bounding box center [71, 390] width 85 height 11
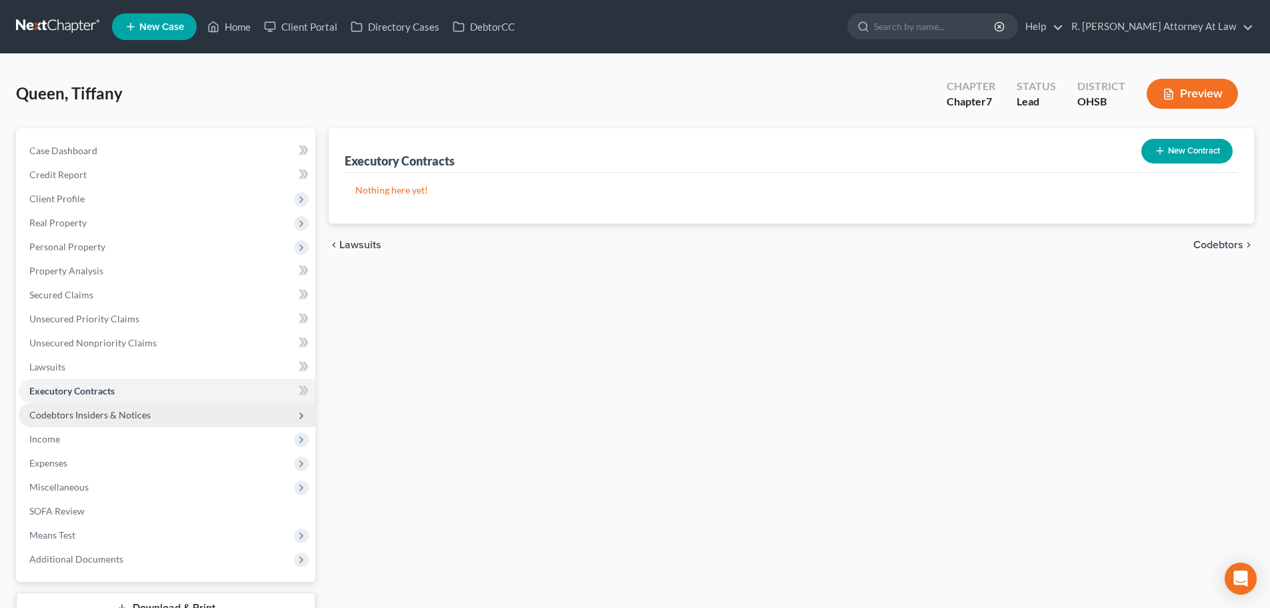
click at [66, 411] on span "Codebtors Insiders & Notices" at bounding box center [89, 414] width 121 height 11
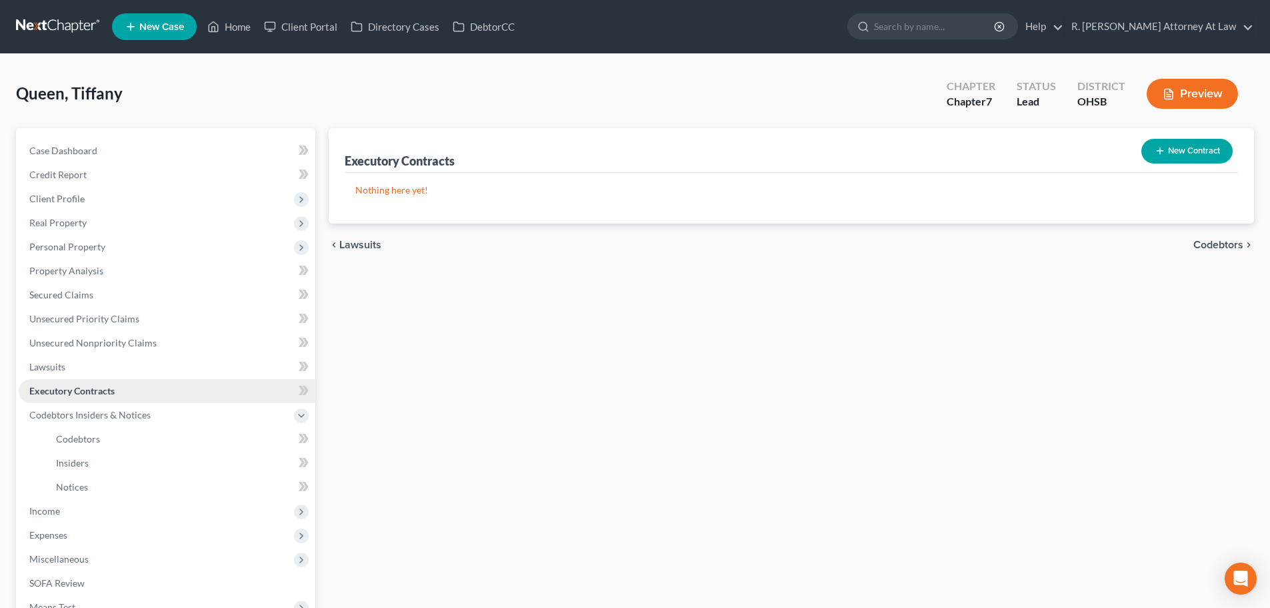
click at [61, 387] on span "Executory Contracts" at bounding box center [71, 390] width 85 height 11
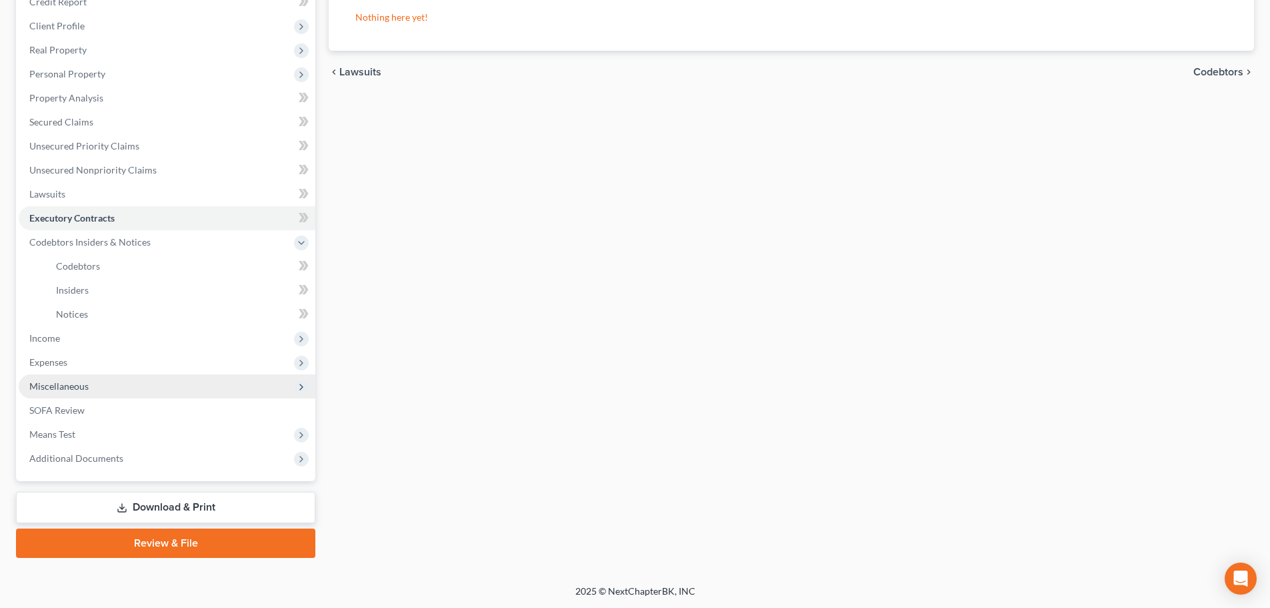
scroll to position [173, 0]
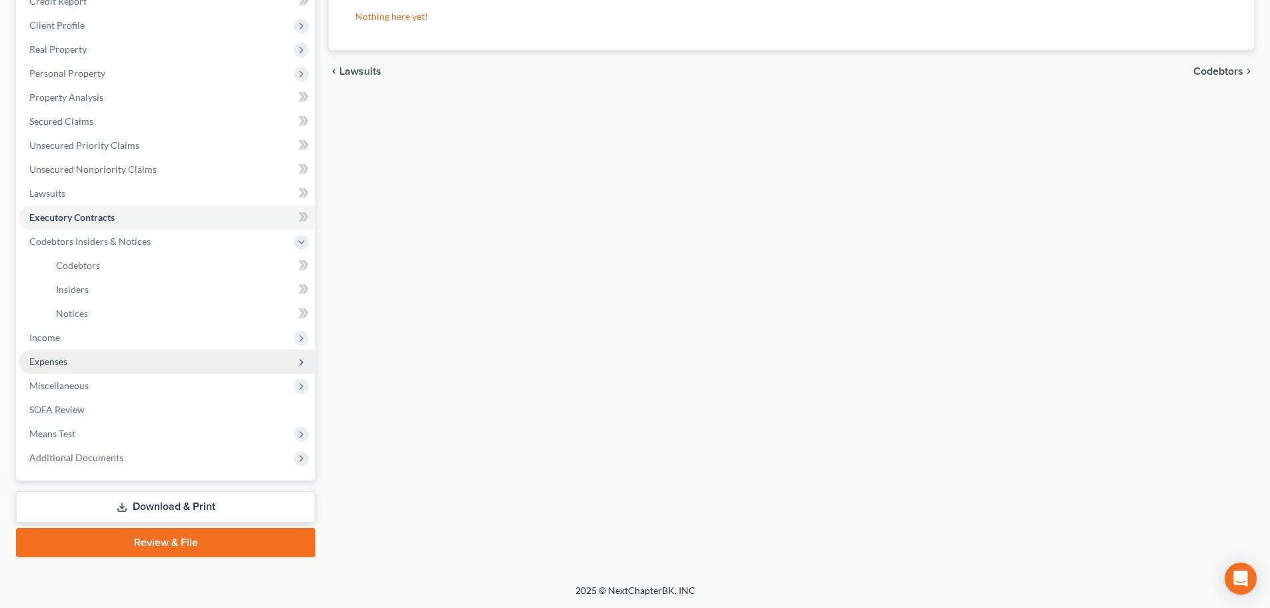
click at [57, 357] on span "Expenses" at bounding box center [48, 360] width 38 height 11
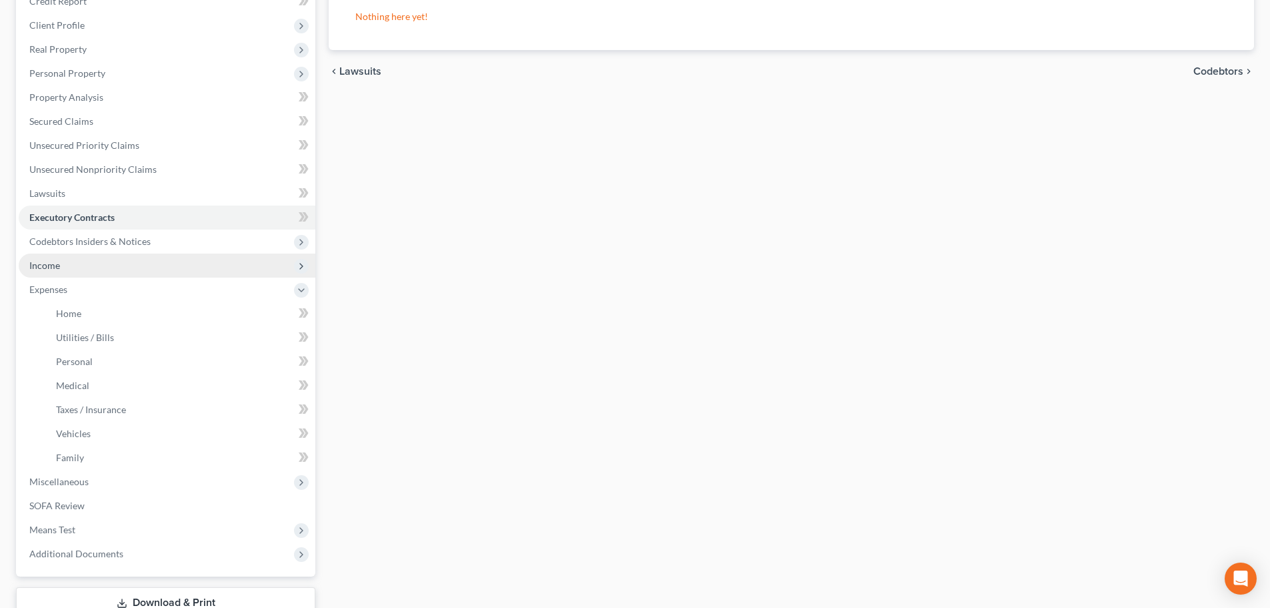
click at [51, 265] on span "Income" at bounding box center [44, 264] width 31 height 11
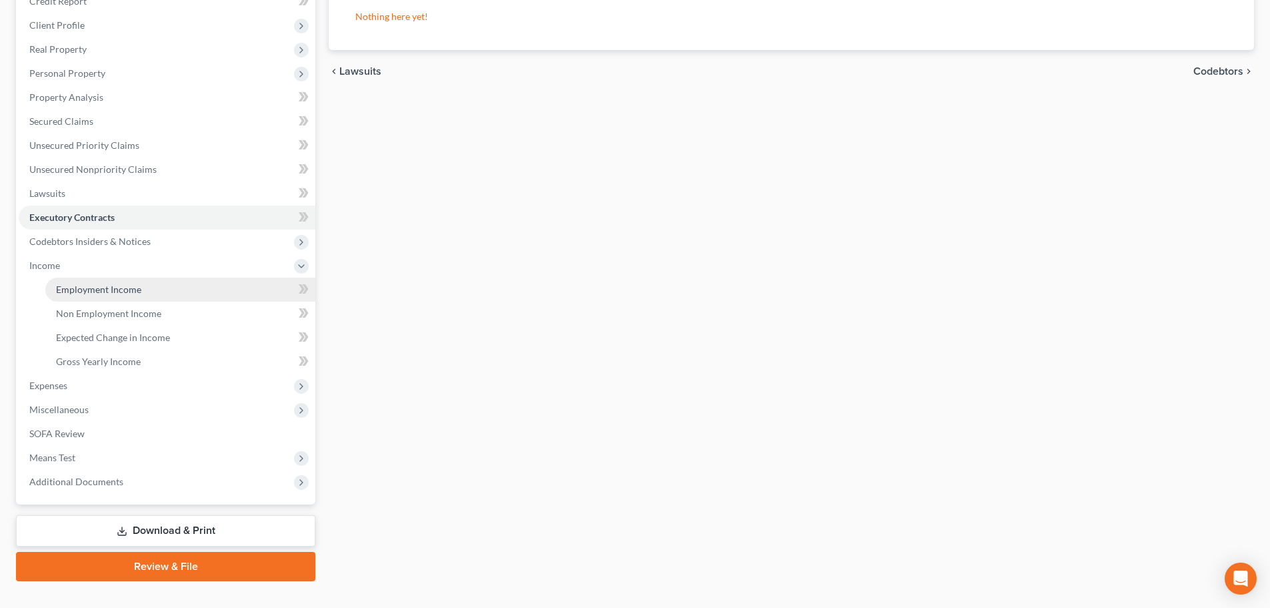
click at [69, 284] on span "Employment Income" at bounding box center [98, 288] width 85 height 11
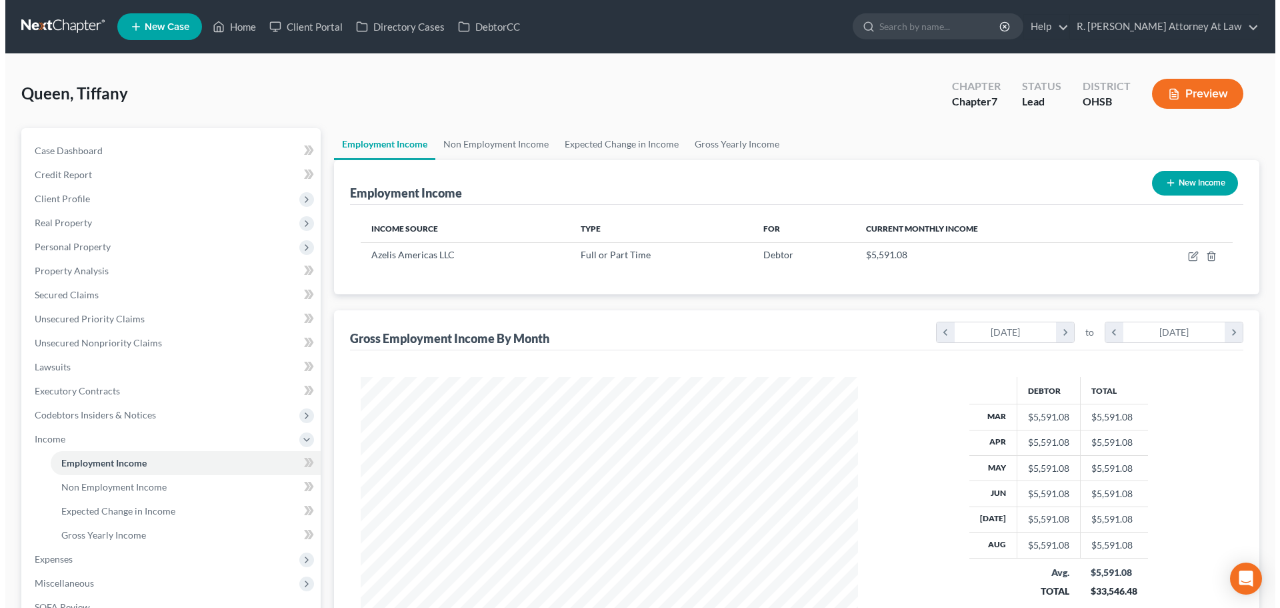
scroll to position [249, 524]
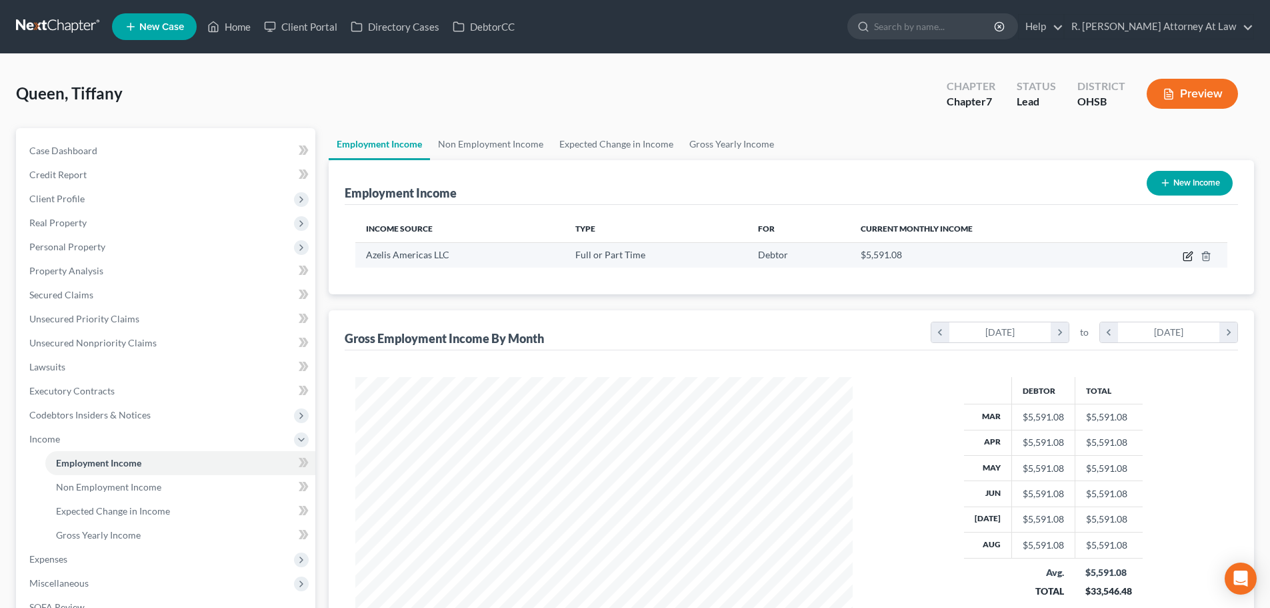
click at [1187, 255] on icon "button" at bounding box center [1188, 256] width 11 height 11
select select "0"
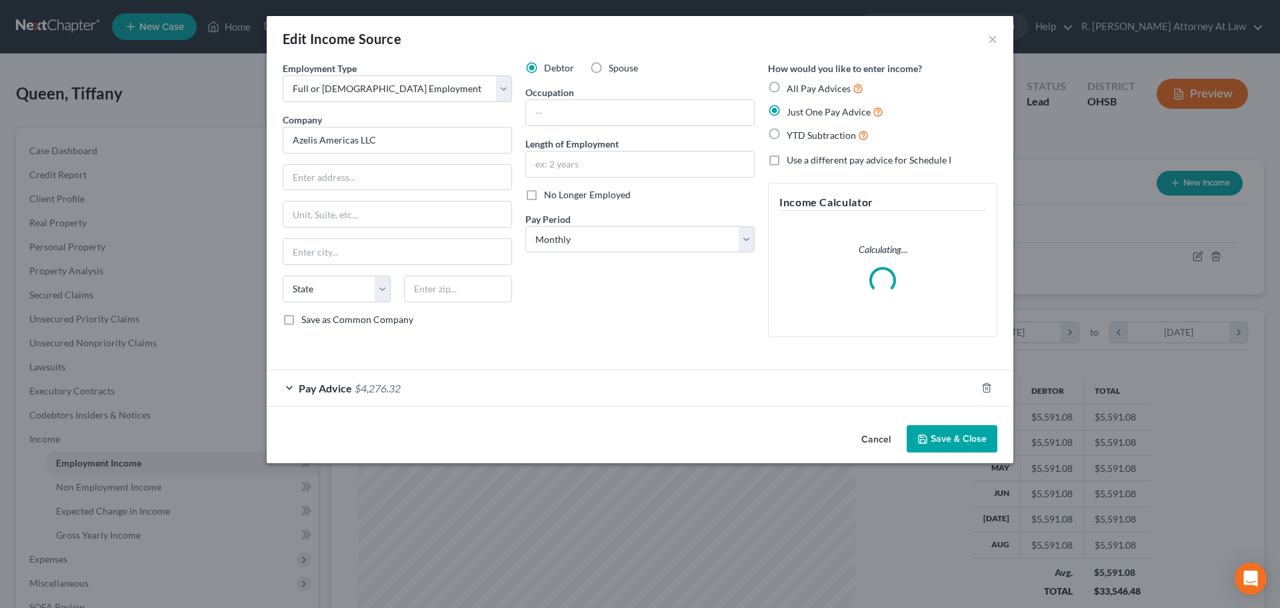
scroll to position [251, 529]
click at [583, 111] on input "text" at bounding box center [640, 112] width 228 height 25
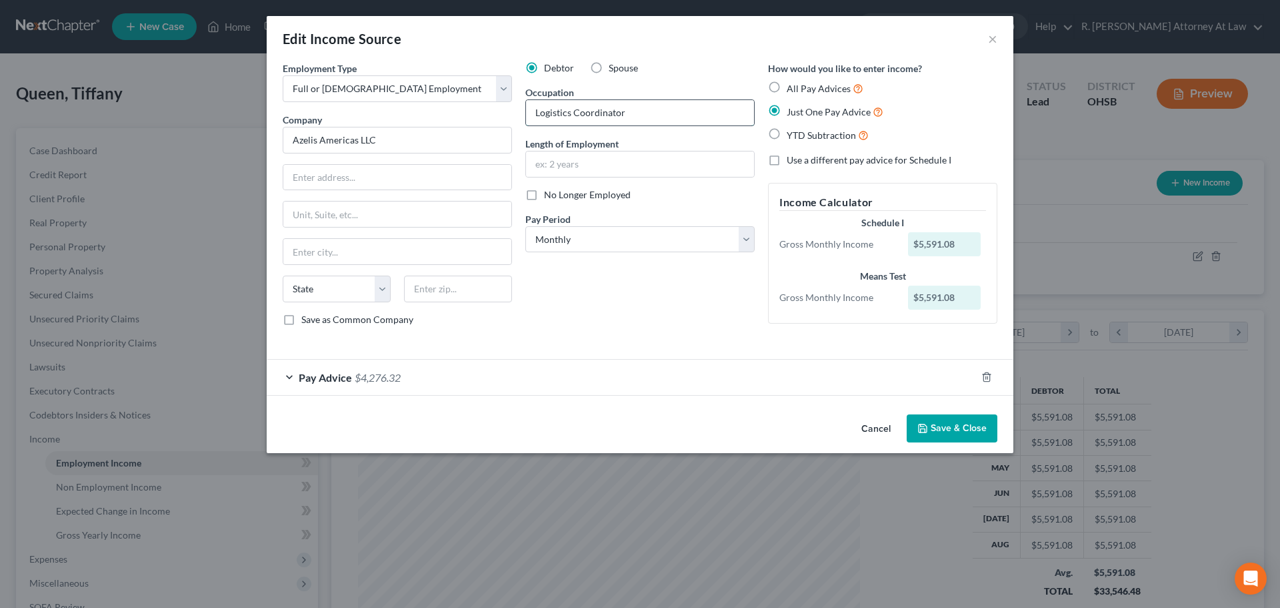
type input "Logistics Coordinator"
type input "7 year"
paste input "9025 Centre Pointe Drive, Suite 300, West Chester, Ohio 4506"
type input "9025 Centre Pointe Drive, Suite 300, West Chester, Ohio 4506"
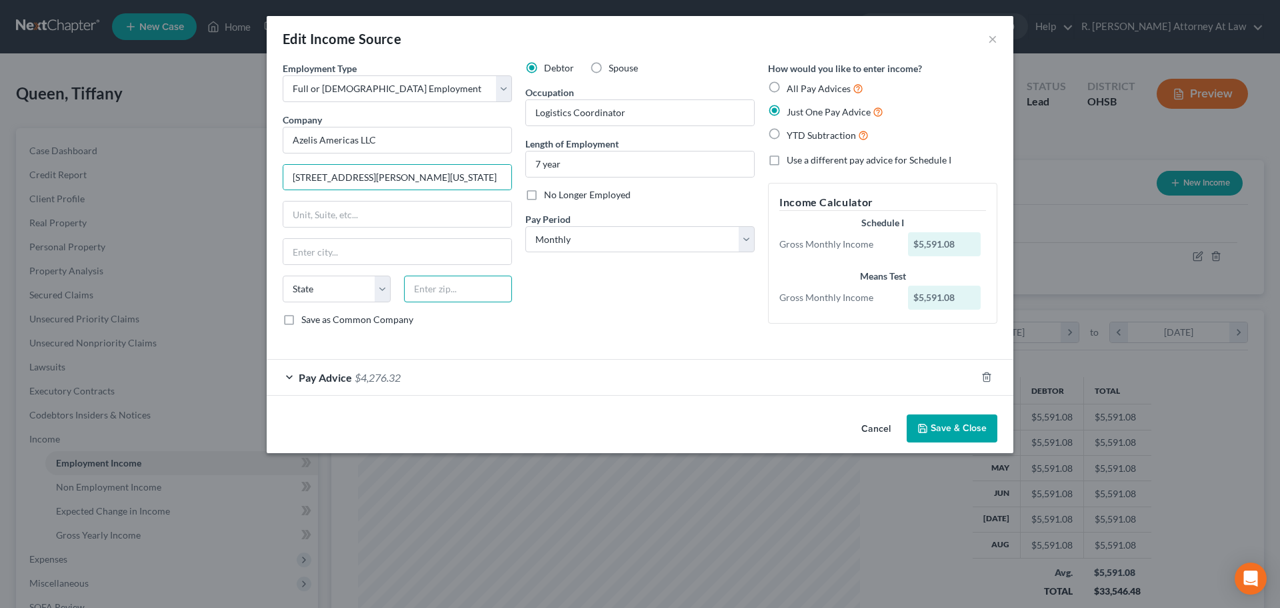
click at [440, 293] on input "text" at bounding box center [458, 288] width 108 height 27
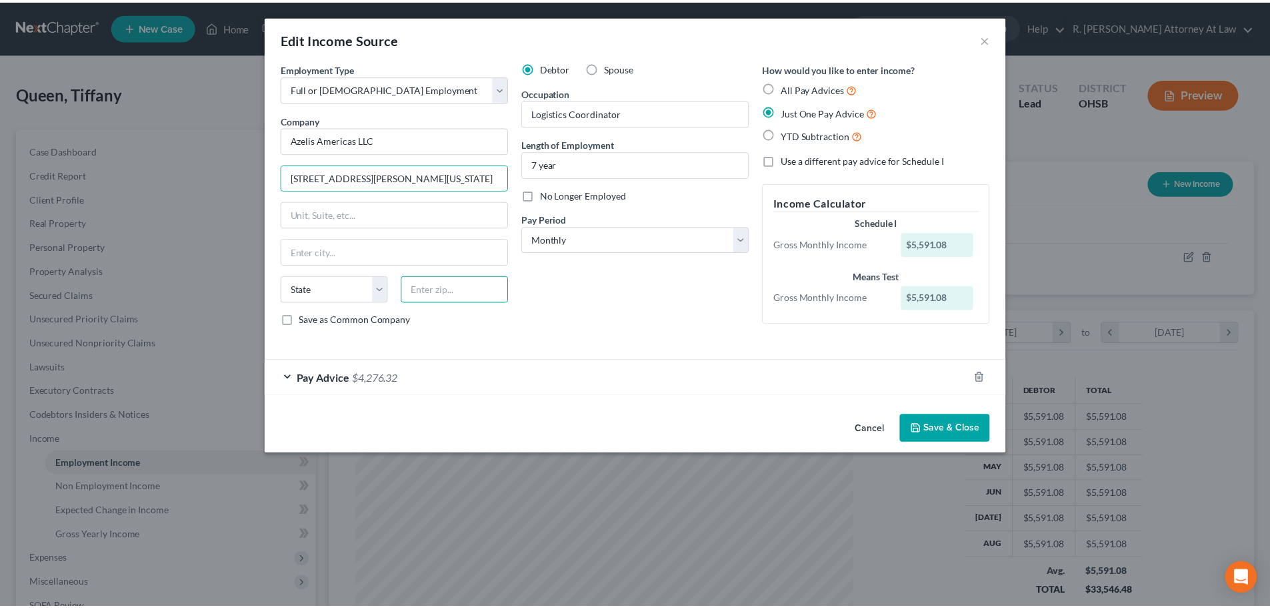
scroll to position [0, 0]
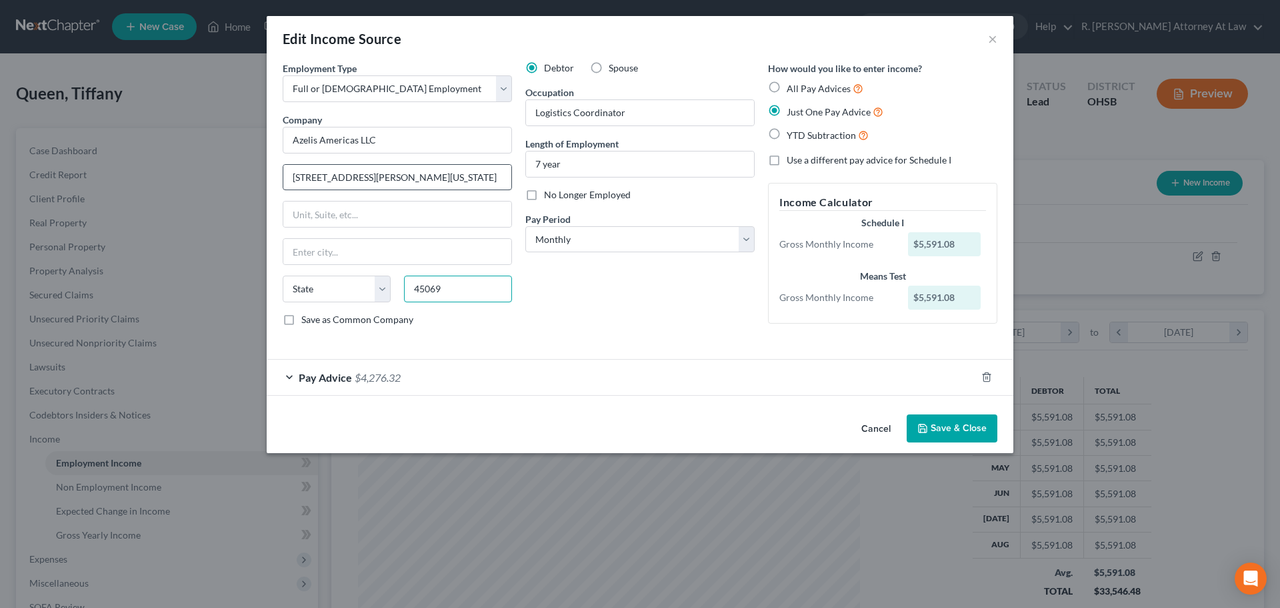
type input "45069"
click at [443, 175] on input "9025 Centre Pointe Drive, Suite 300, West Chester, Ohio 4506" at bounding box center [397, 177] width 228 height 25
type input "West Chester"
select select "36"
type input "9025 Centre Pointe Drive, Suite 300"
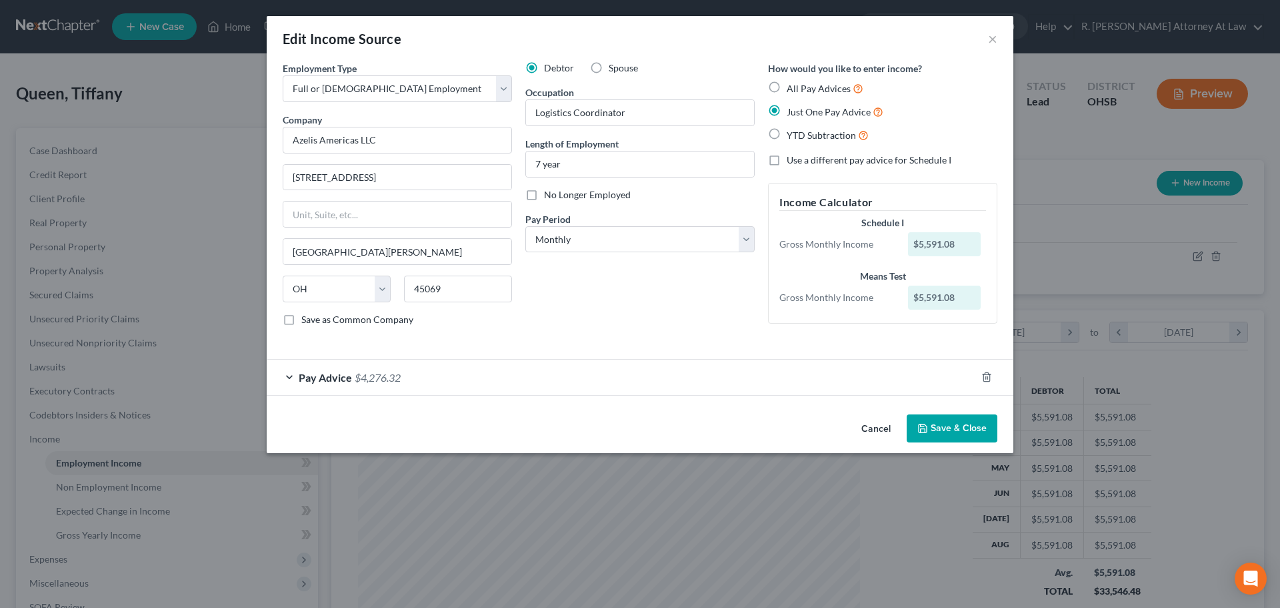
click at [926, 425] on icon "button" at bounding box center [923, 428] width 11 height 11
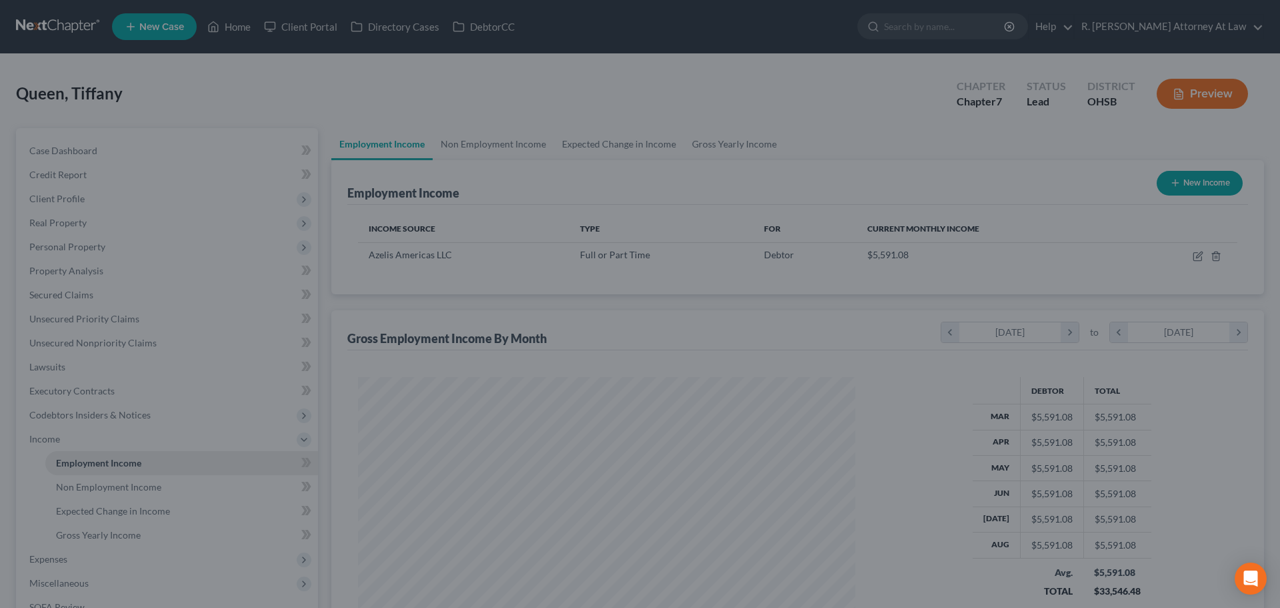
scroll to position [666654, 666379]
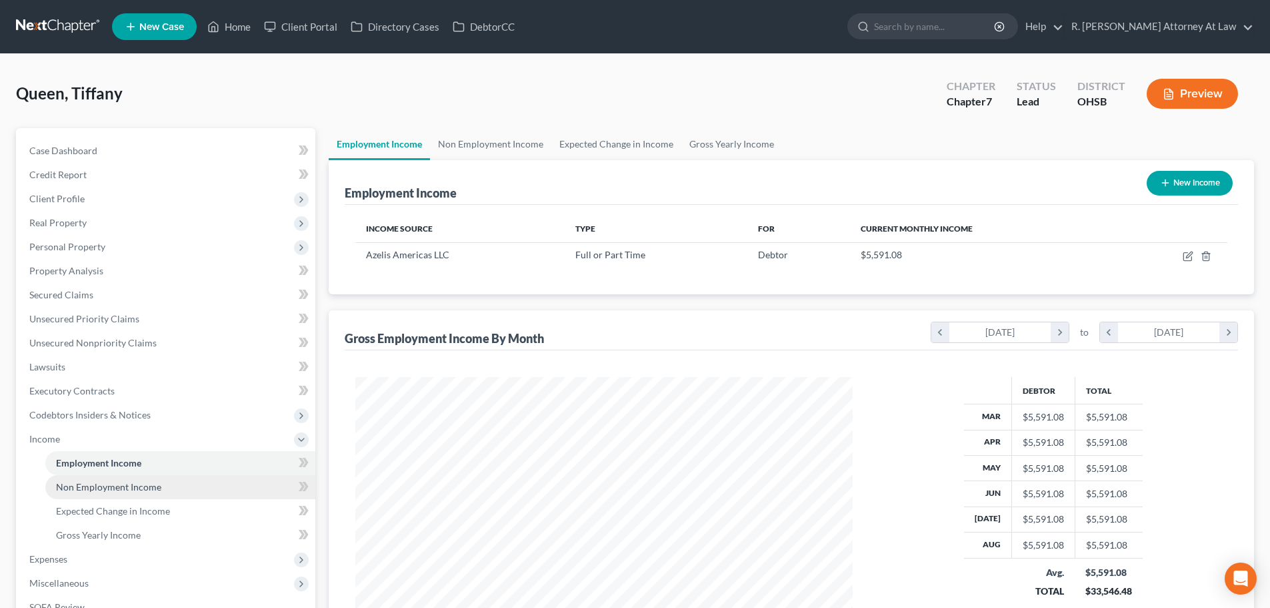
click at [97, 480] on link "Non Employment Income" at bounding box center [180, 487] width 270 height 24
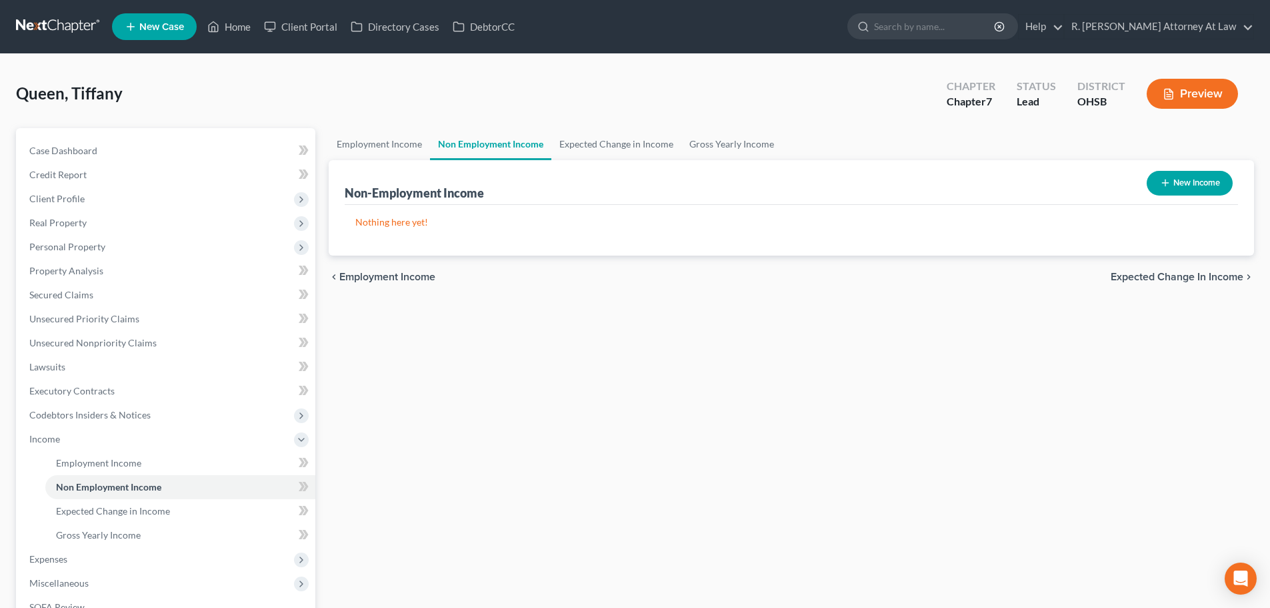
click at [1154, 183] on button "New Income" at bounding box center [1190, 183] width 86 height 25
select select "0"
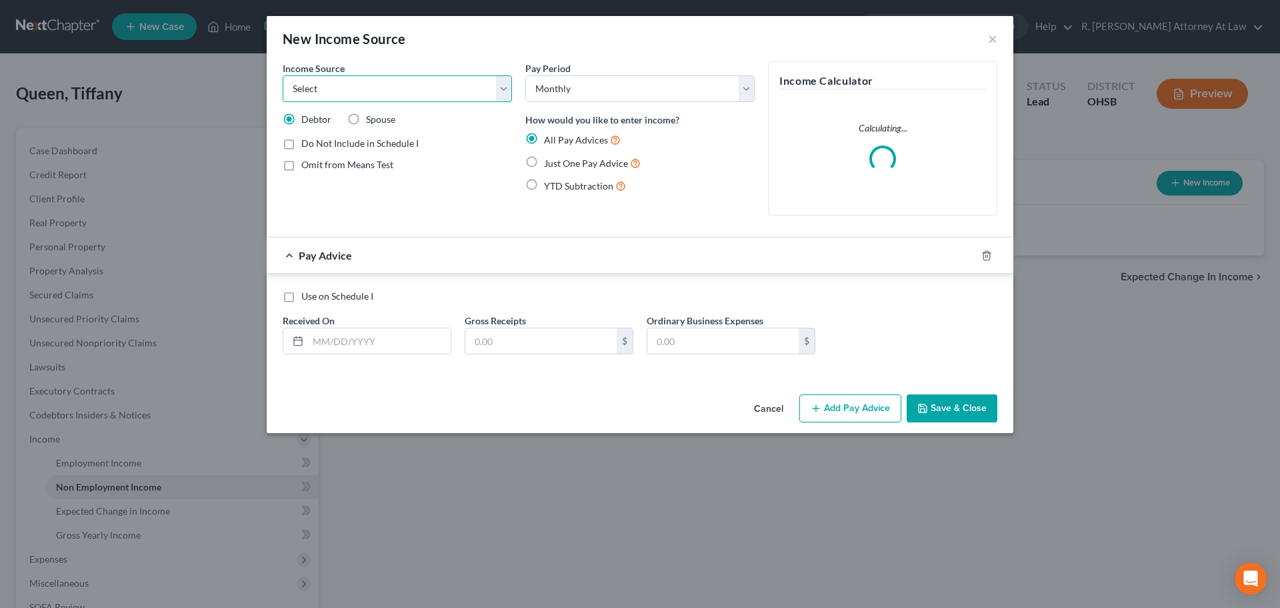
click at [347, 91] on select "Select Unemployment Disability (from employer) Pension Retirement Social Securi…" at bounding box center [397, 88] width 229 height 27
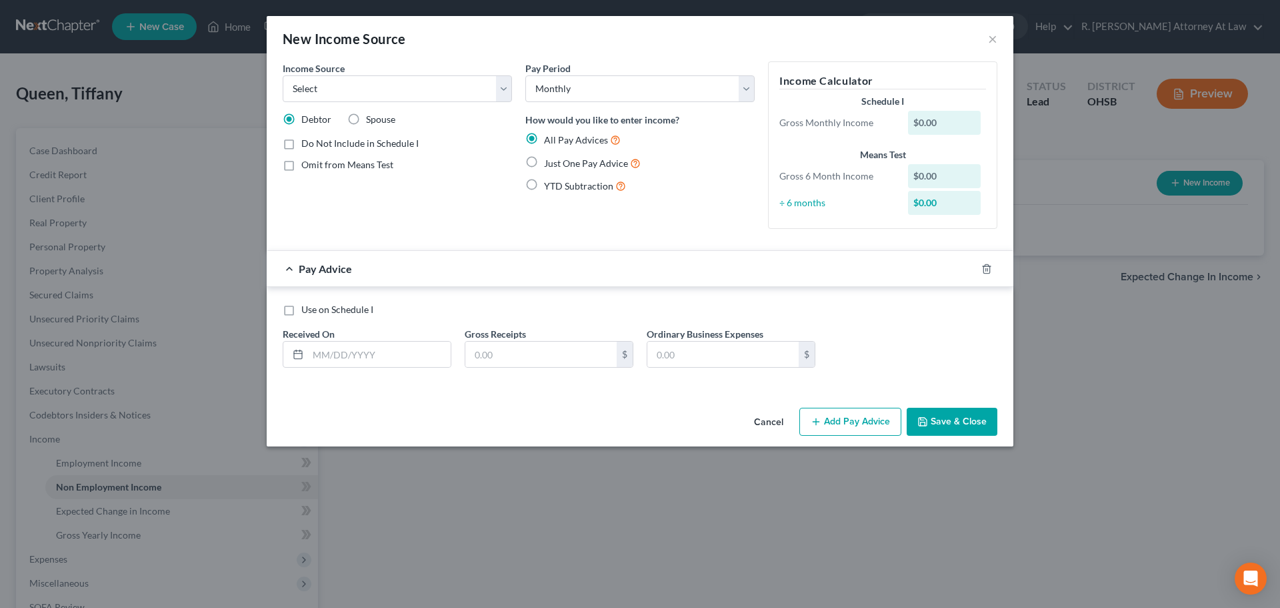
click at [544, 161] on label "Just One Pay Advice" at bounding box center [592, 162] width 97 height 15
click at [550, 161] on input "Just One Pay Advice" at bounding box center [554, 159] width 9 height 9
radio input "true"
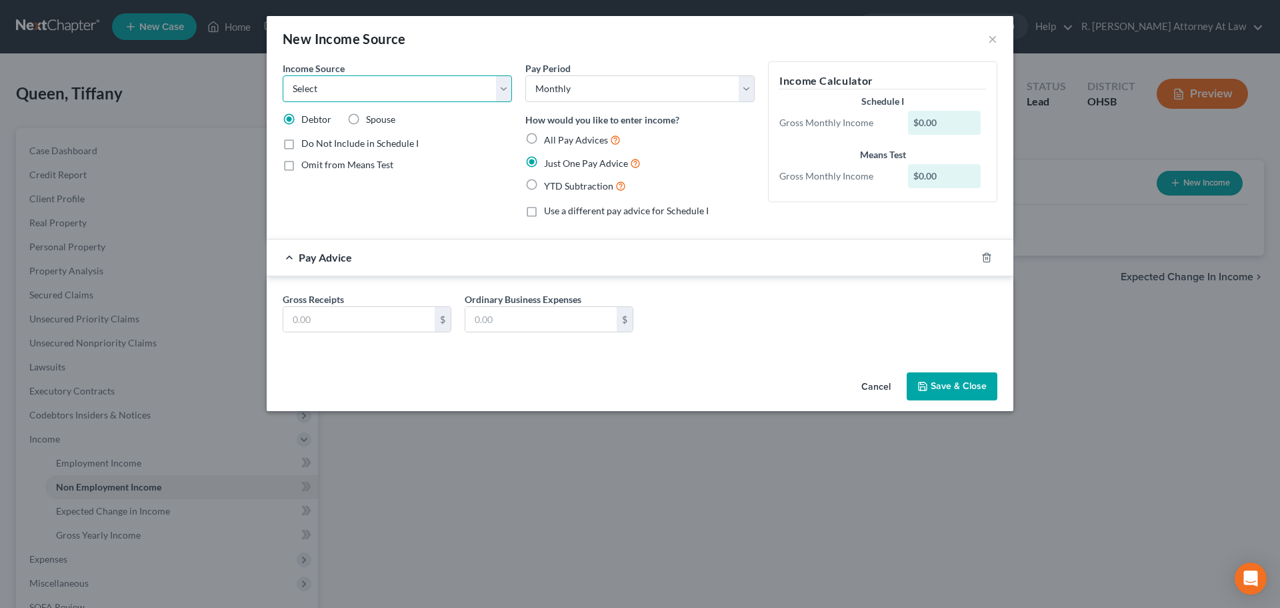
click at [357, 94] on select "Select Unemployment Disability (from employer) Pension Retirement Social Securi…" at bounding box center [397, 88] width 229 height 27
select select "13"
click at [283, 75] on select "Select Unemployment Disability (from employer) Pension Retirement Social Securi…" at bounding box center [397, 88] width 229 height 27
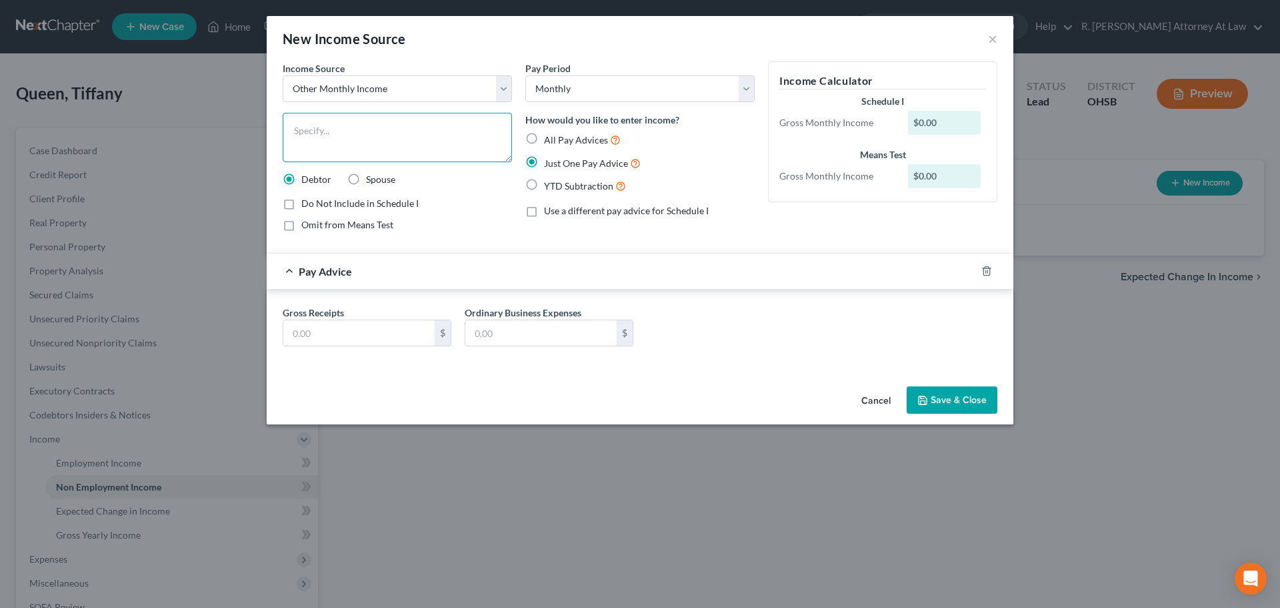
click at [327, 138] on textarea at bounding box center [397, 137] width 229 height 49
type textarea "voluntary child support"
click at [309, 326] on input "text" at bounding box center [358, 332] width 151 height 25
type input "780"
drag, startPoint x: 640, startPoint y: 255, endPoint x: 802, endPoint y: 297, distance: 167.9
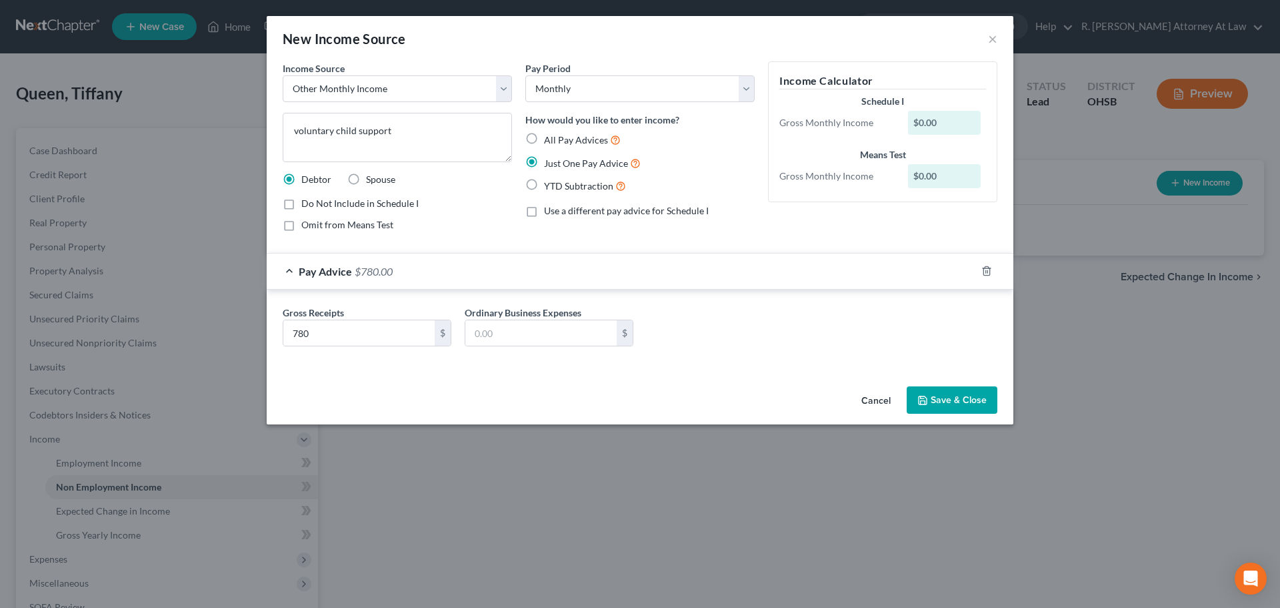
click at [641, 255] on div "Pay Advice $780.00" at bounding box center [622, 270] width 710 height 35
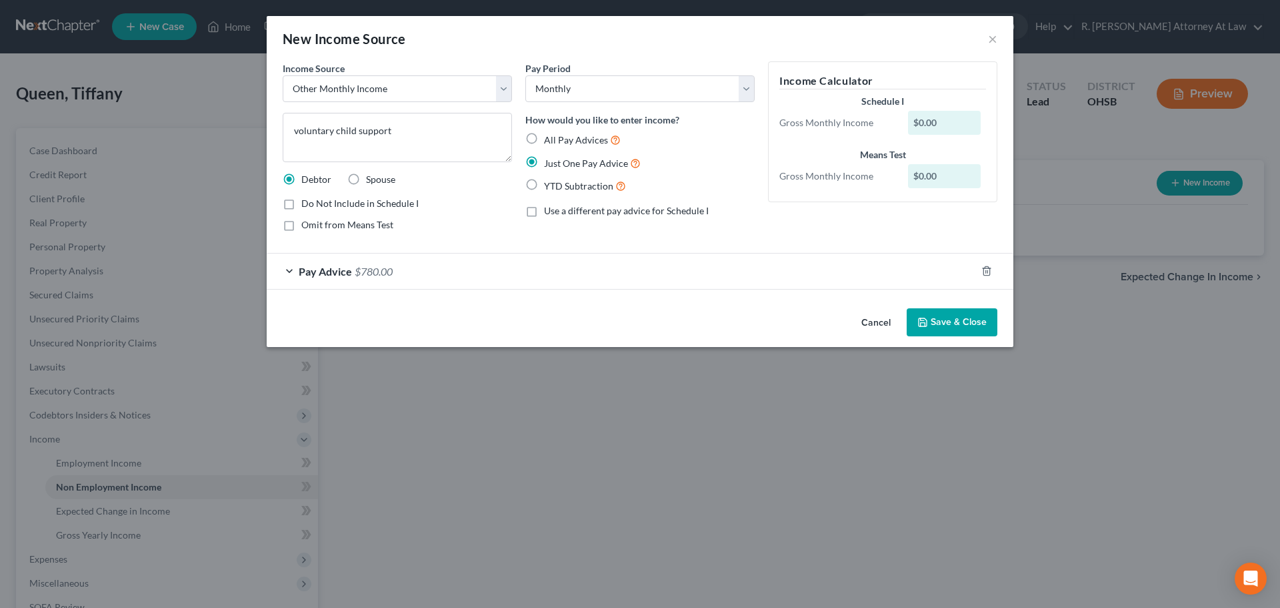
click at [934, 328] on button "Save & Close" at bounding box center [952, 322] width 91 height 28
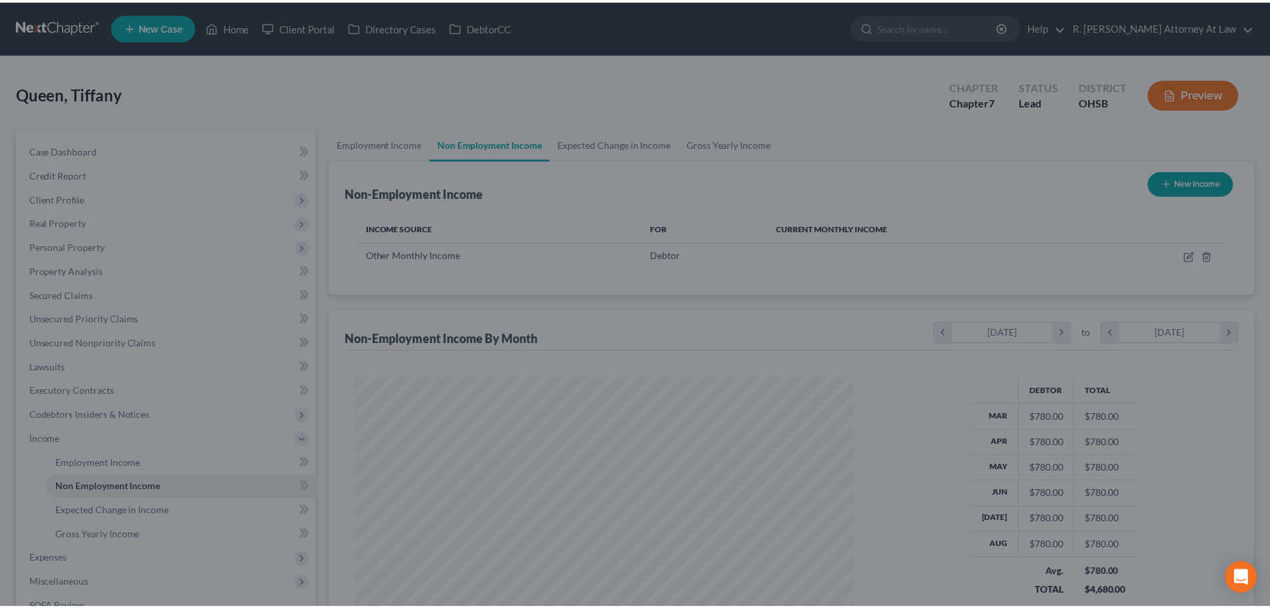
scroll to position [249, 524]
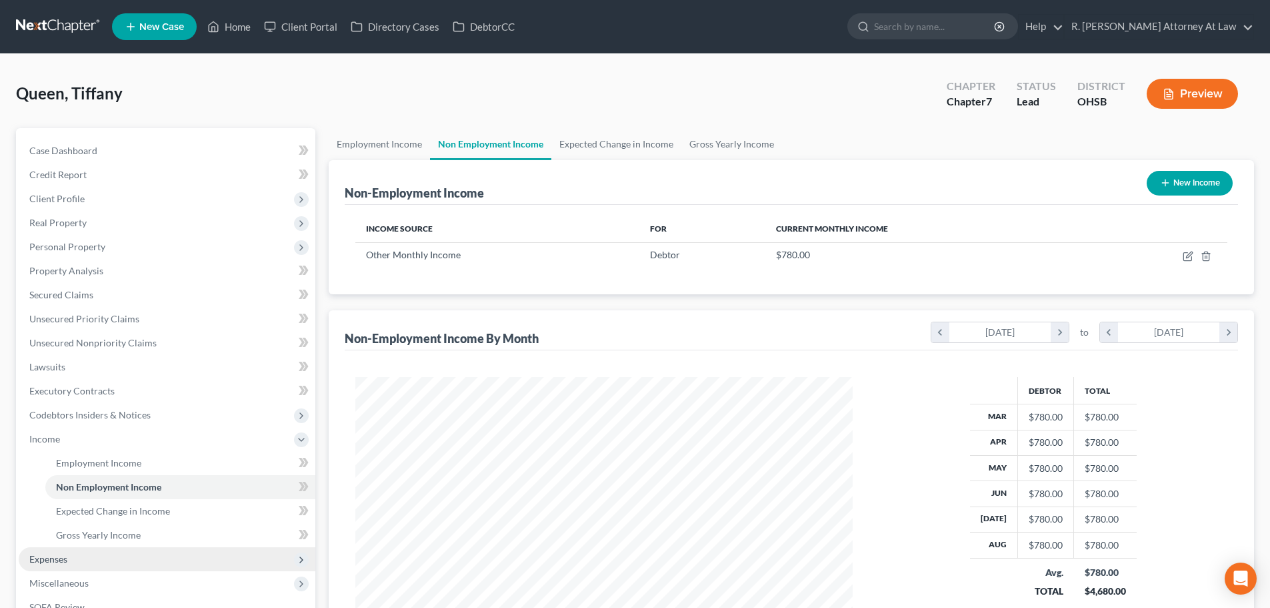
click at [61, 550] on span "Expenses" at bounding box center [167, 559] width 297 height 24
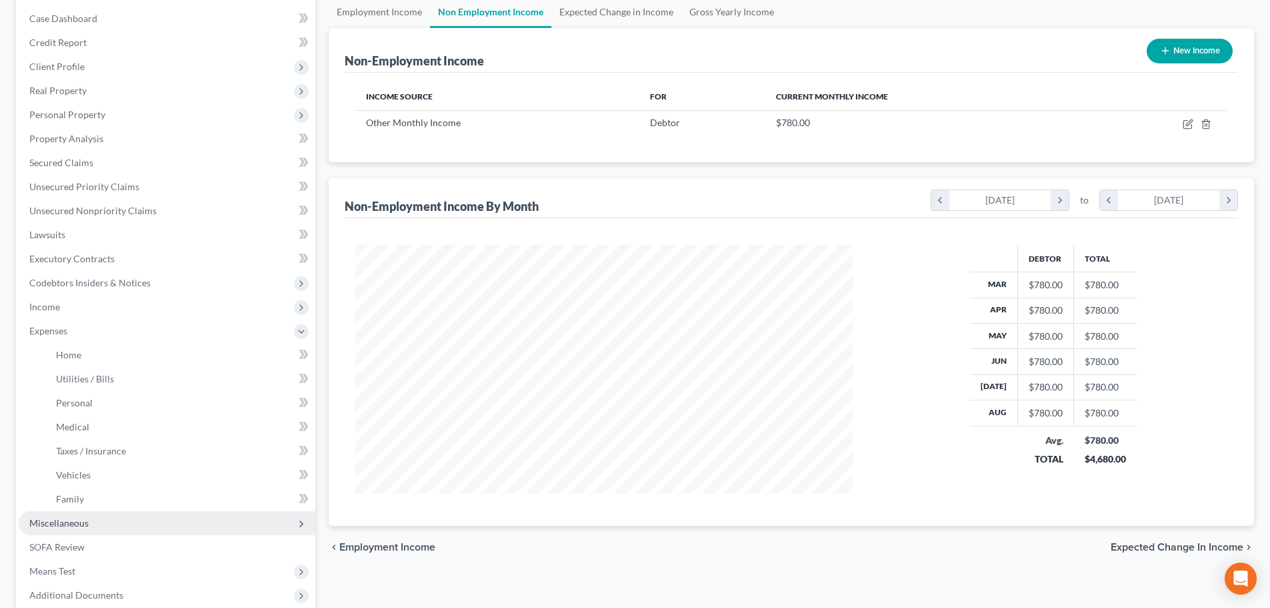
scroll to position [133, 0]
click at [61, 490] on link "Family" at bounding box center [180, 498] width 270 height 24
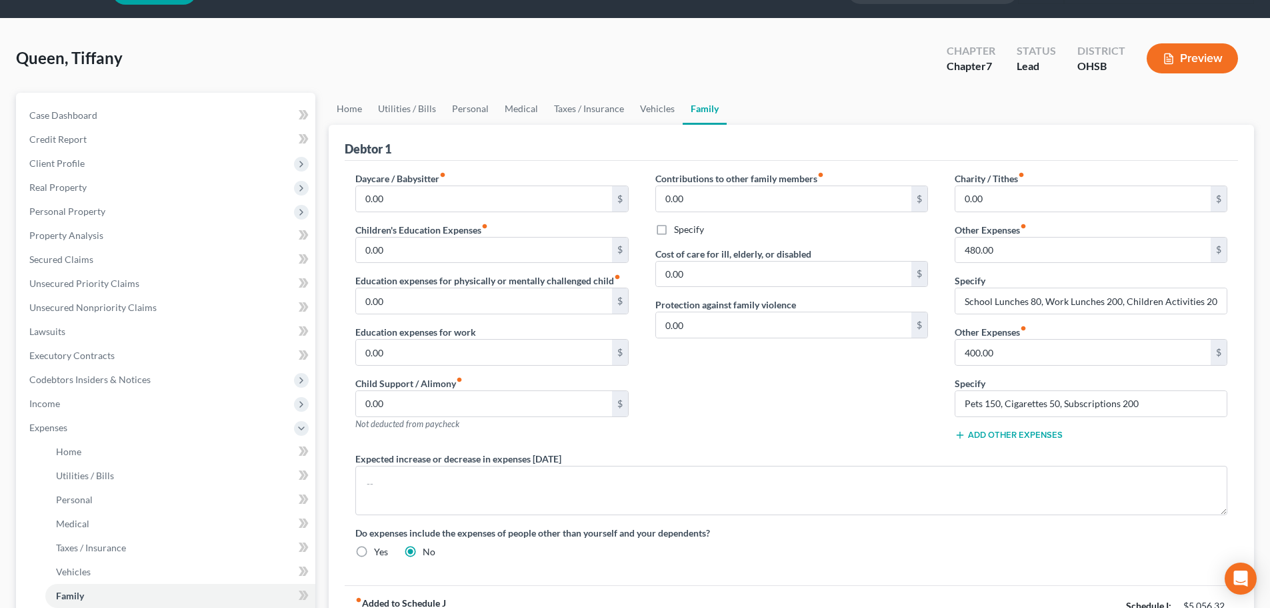
scroll to position [67, 0]
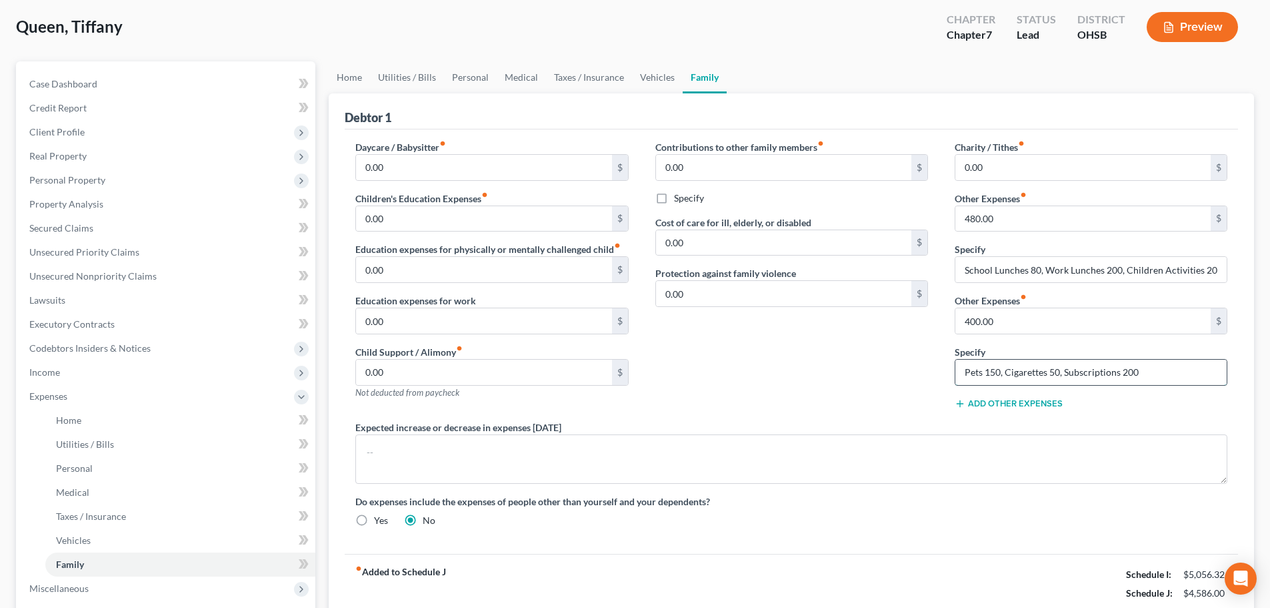
click at [1000, 371] on input "Pets 150, Cigarettes 50, Subscriptions 200" at bounding box center [1091, 371] width 271 height 25
type input "2 dogs, cat and chicken, Cigarettes 50, Subscriptions 200"
click at [650, 79] on link "Vehicles" at bounding box center [657, 77] width 51 height 32
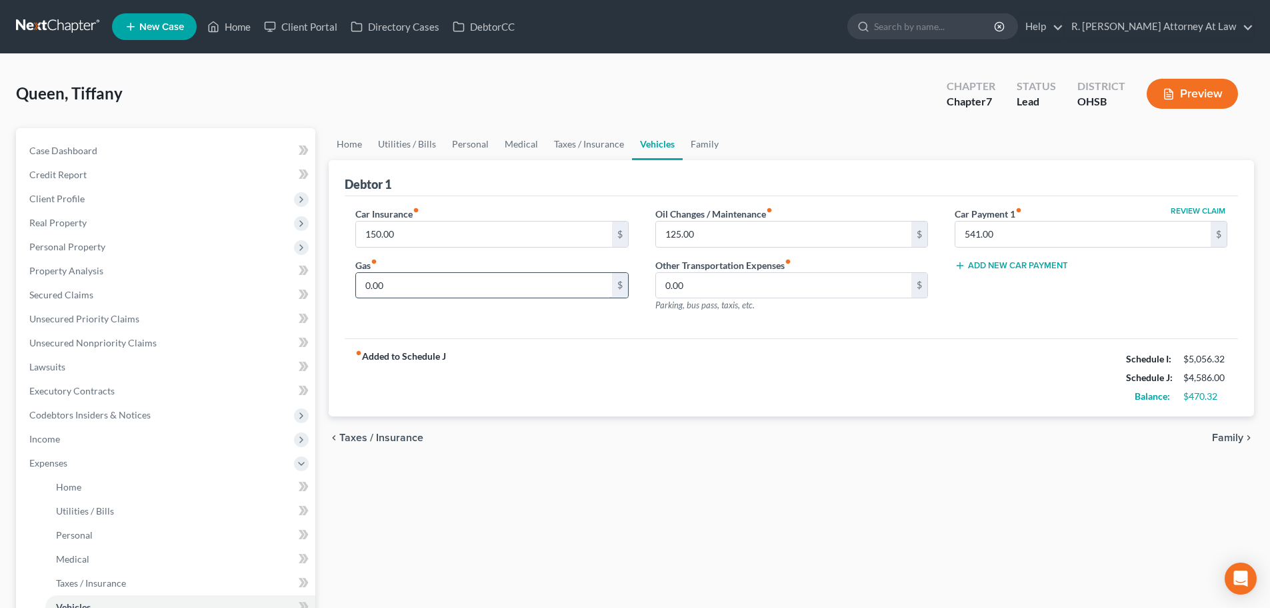
click at [395, 290] on input "0.00" at bounding box center [483, 285] width 255 height 25
click at [592, 143] on link "Taxes / Insurance" at bounding box center [589, 144] width 86 height 32
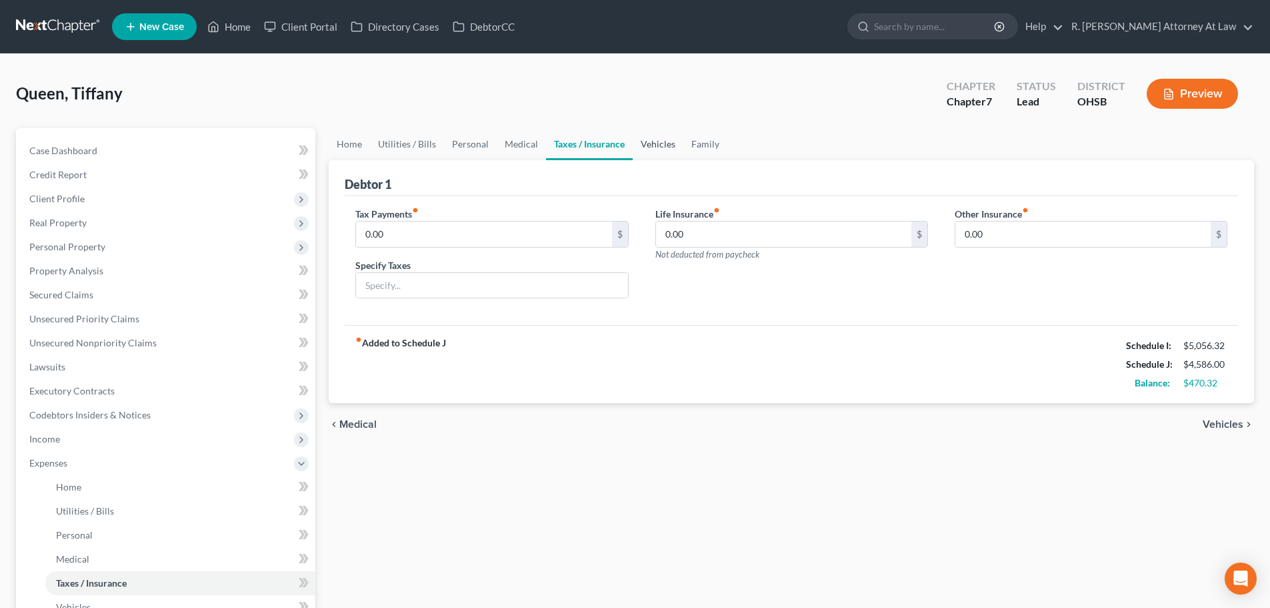
click at [647, 141] on link "Vehicles" at bounding box center [658, 144] width 51 height 32
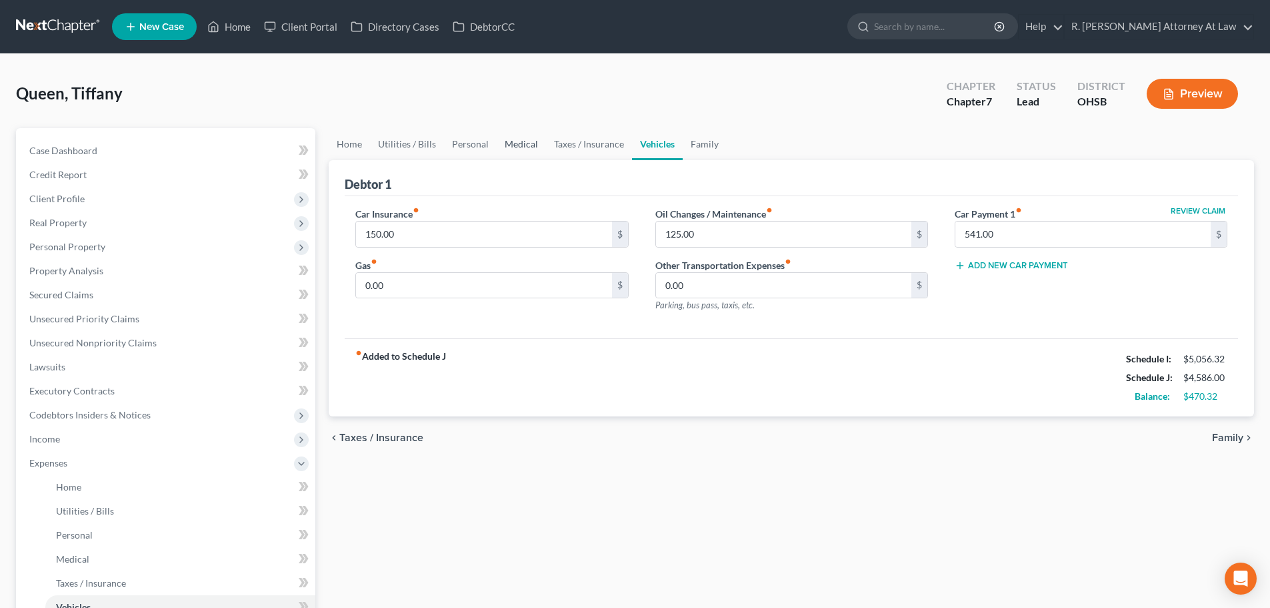
click at [513, 144] on link "Medical" at bounding box center [521, 144] width 49 height 32
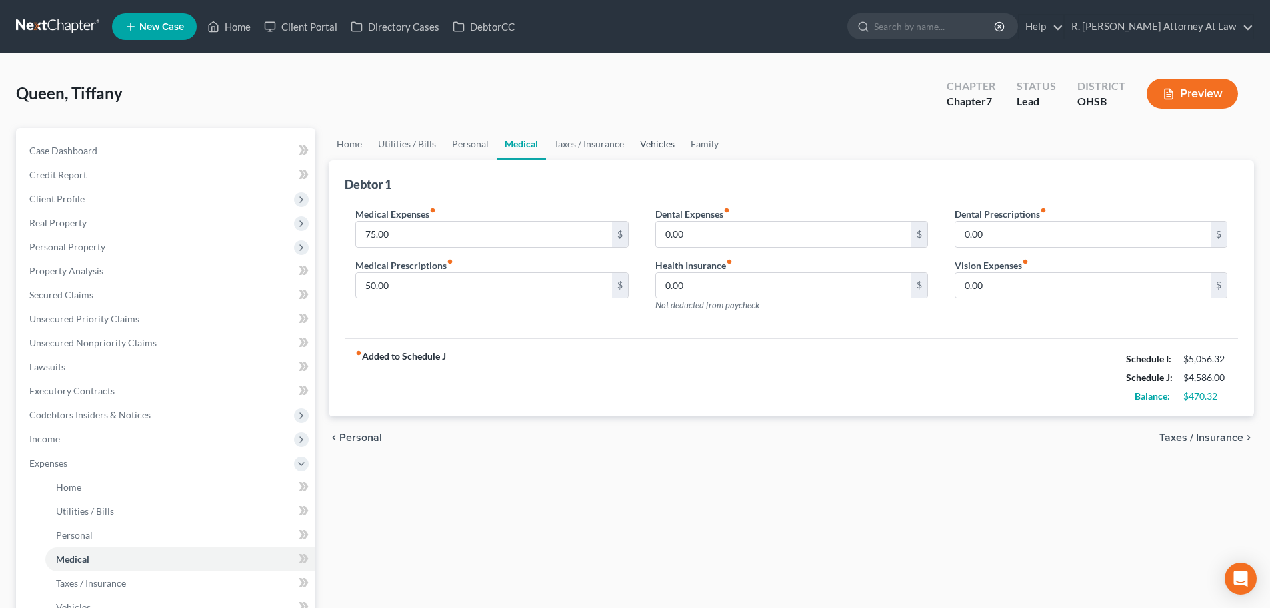
click at [656, 142] on link "Vehicles" at bounding box center [657, 144] width 51 height 32
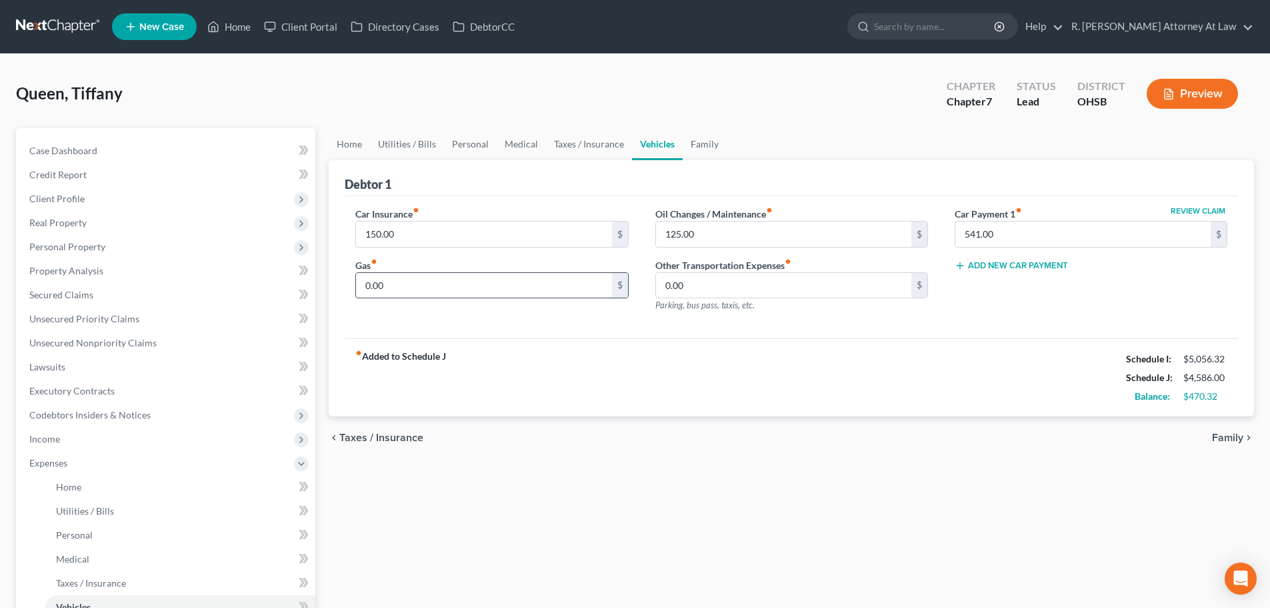
click at [427, 279] on input "0.00" at bounding box center [483, 285] width 255 height 25
type input "120"
click at [589, 143] on link "Taxes / Insurance" at bounding box center [589, 144] width 86 height 32
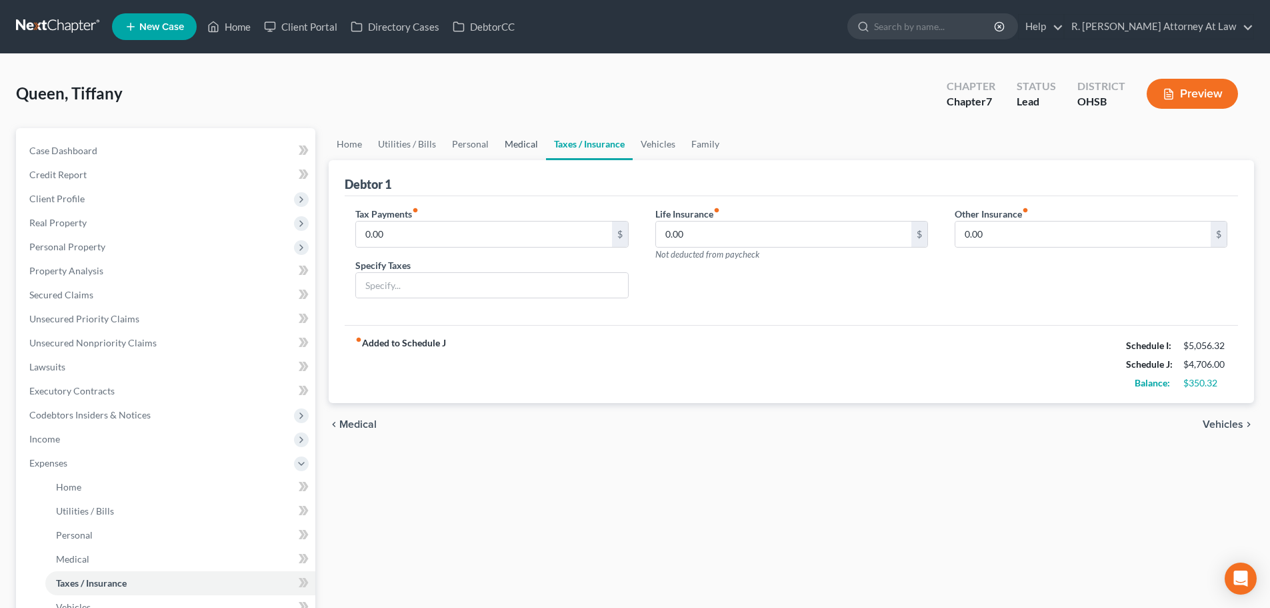
click at [530, 145] on link "Medical" at bounding box center [521, 144] width 49 height 32
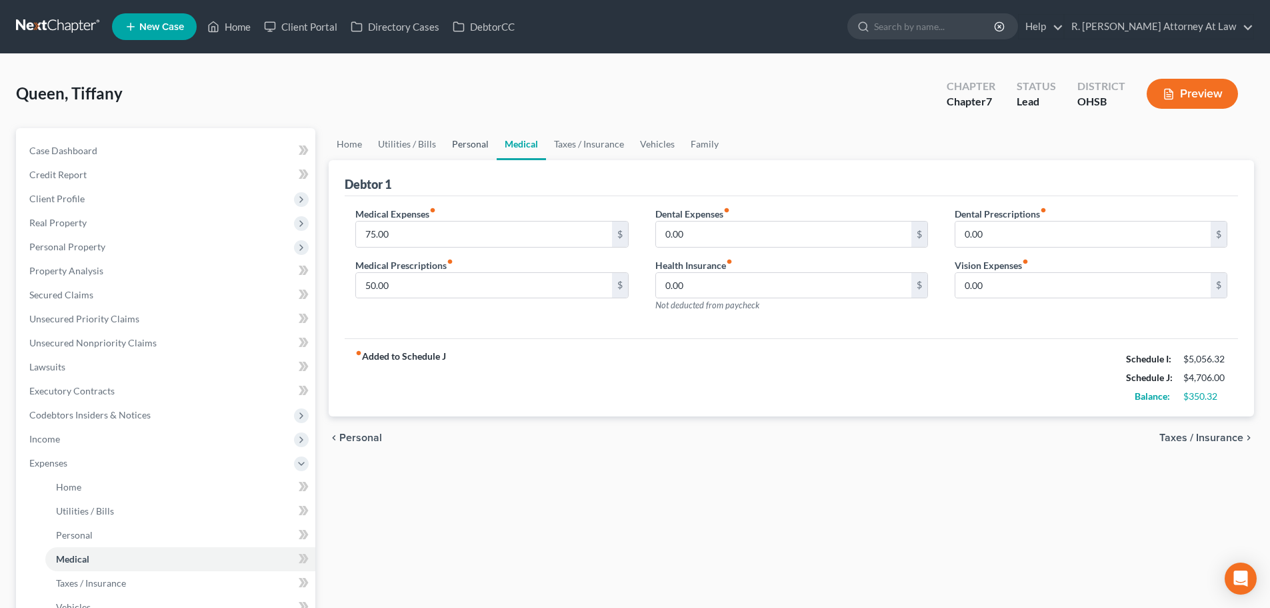
click at [465, 146] on link "Personal" at bounding box center [470, 144] width 53 height 32
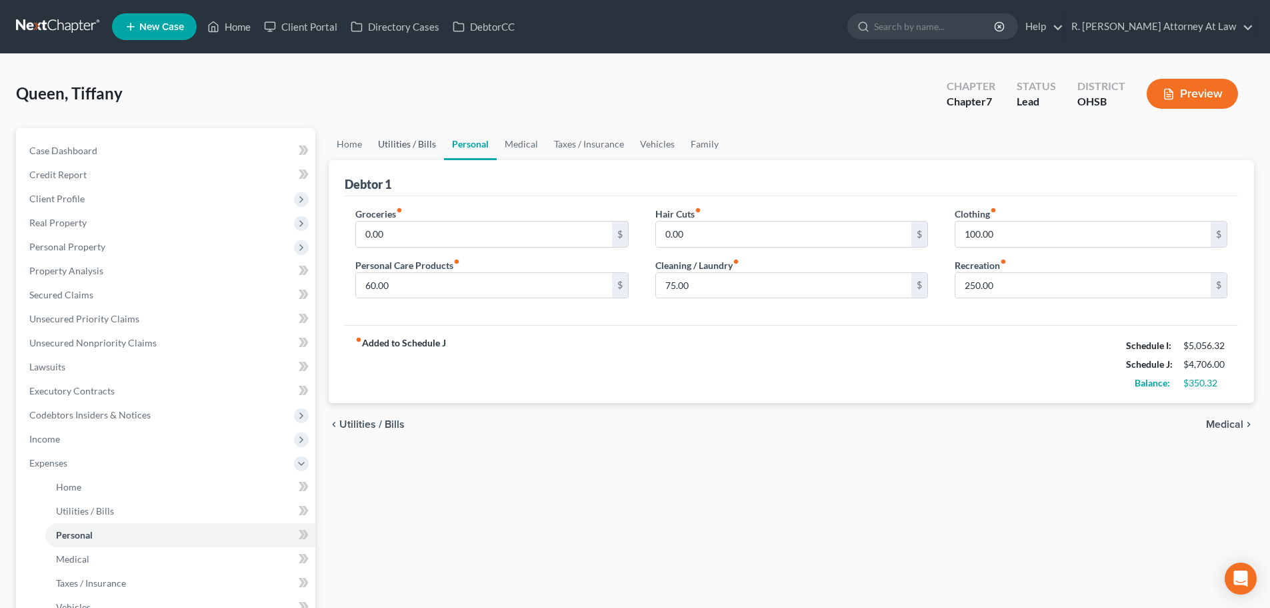
click at [415, 145] on link "Utilities / Bills" at bounding box center [407, 144] width 74 height 32
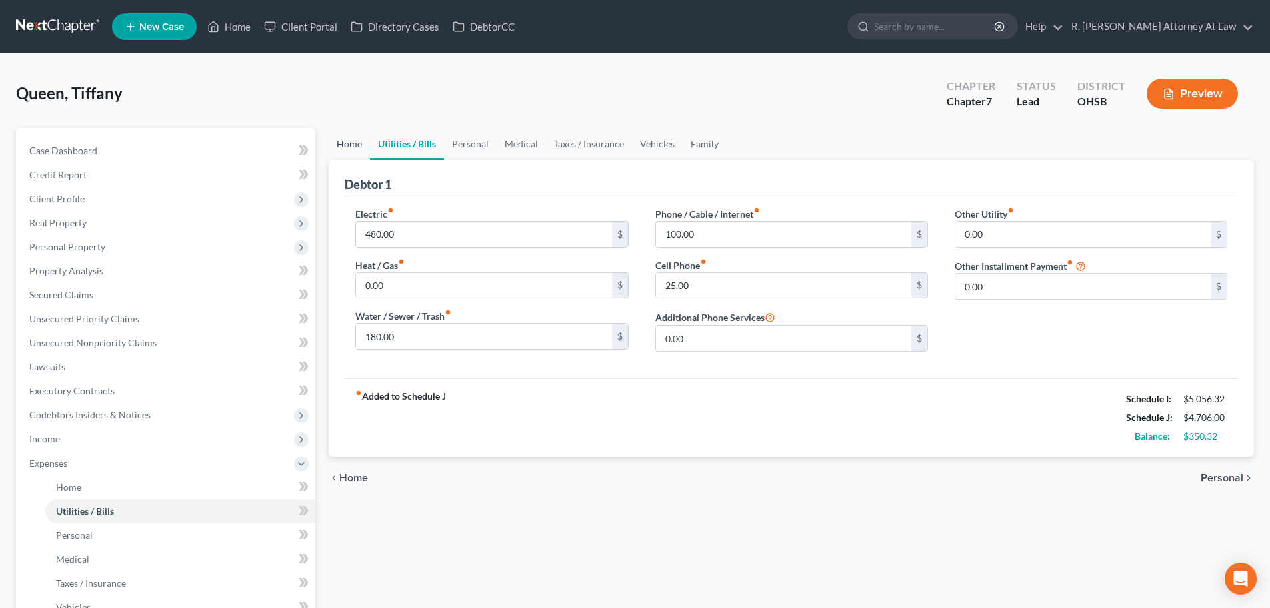
click at [353, 146] on link "Home" at bounding box center [349, 144] width 41 height 32
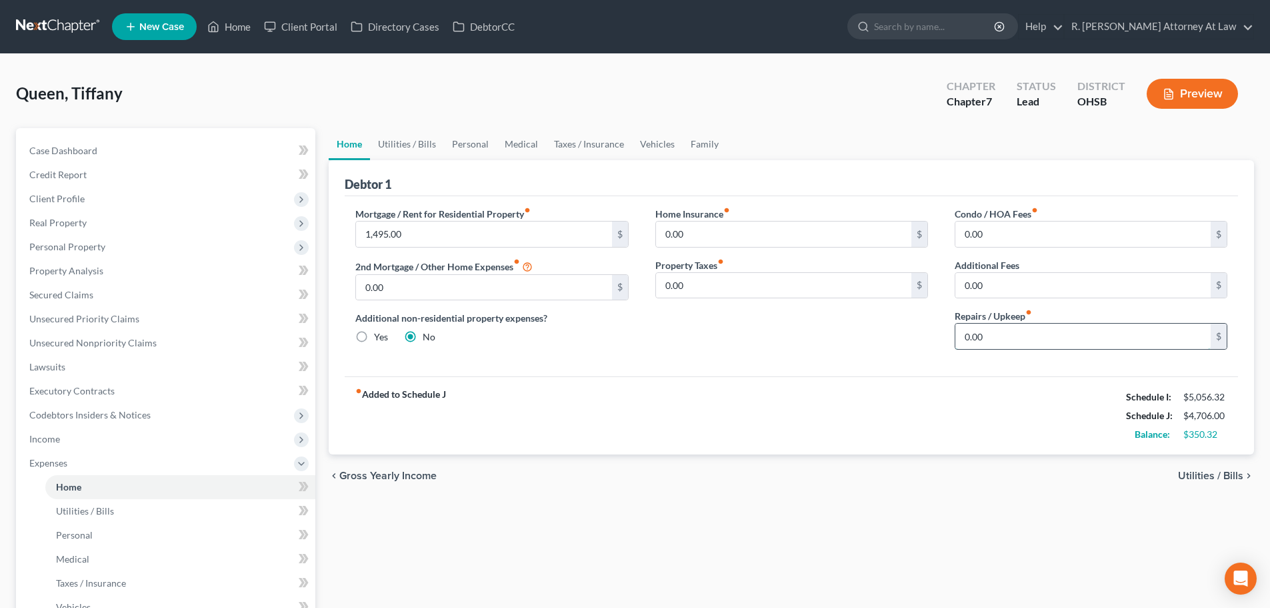
click at [1011, 342] on input "0.00" at bounding box center [1083, 335] width 255 height 25
type input "20"
drag, startPoint x: 395, startPoint y: 143, endPoint x: 417, endPoint y: 146, distance: 22.3
click at [397, 141] on link "Utilities / Bills" at bounding box center [407, 144] width 74 height 32
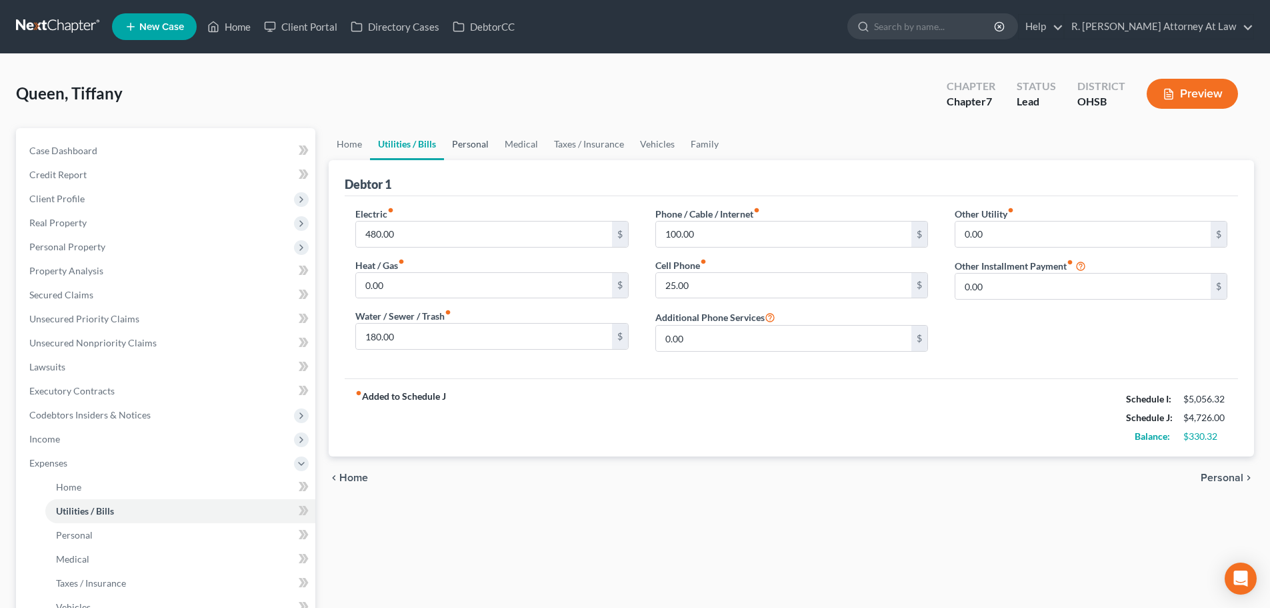
click at [459, 145] on link "Personal" at bounding box center [470, 144] width 53 height 32
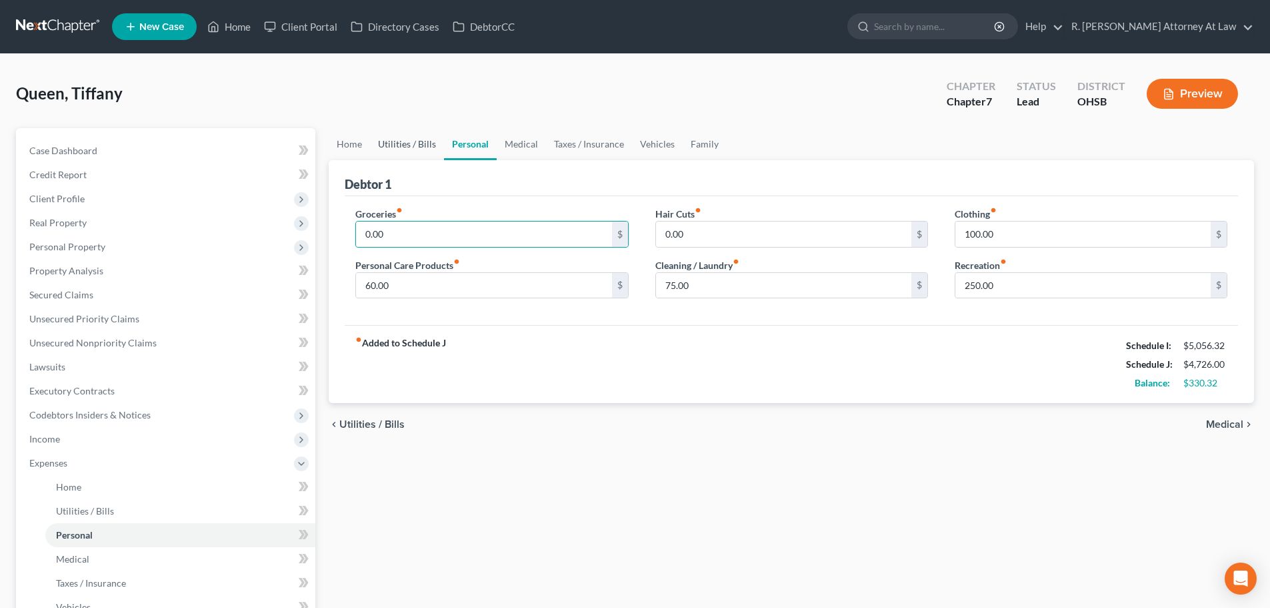
click at [395, 143] on link "Utilities / Bills" at bounding box center [407, 144] width 74 height 32
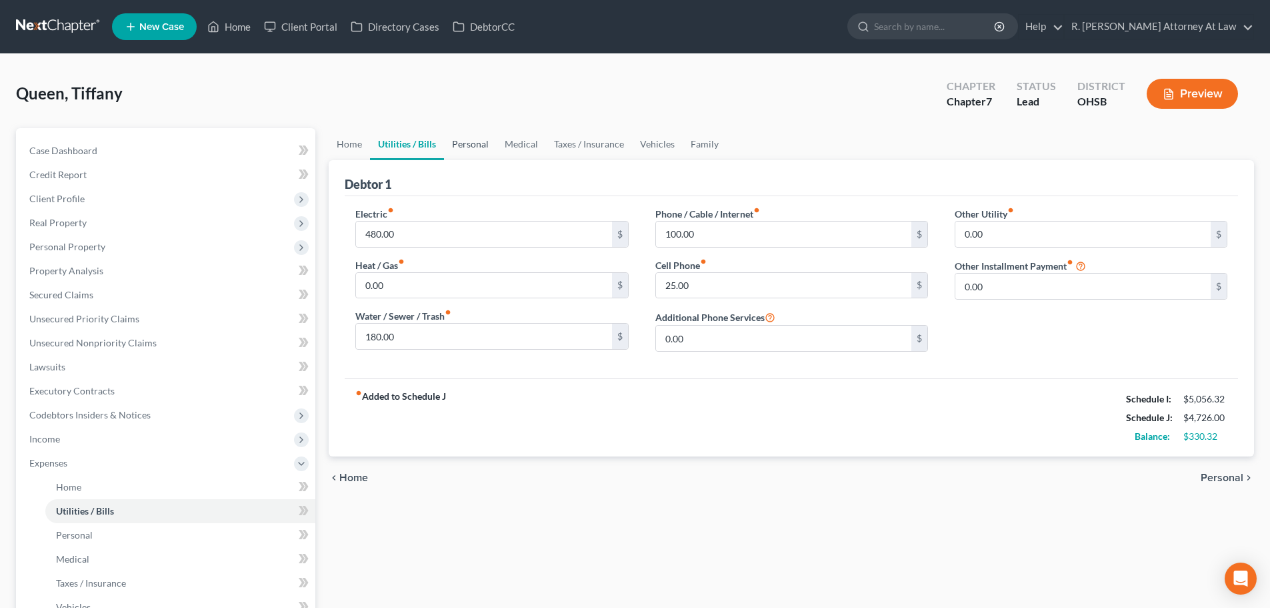
click at [473, 143] on link "Personal" at bounding box center [470, 144] width 53 height 32
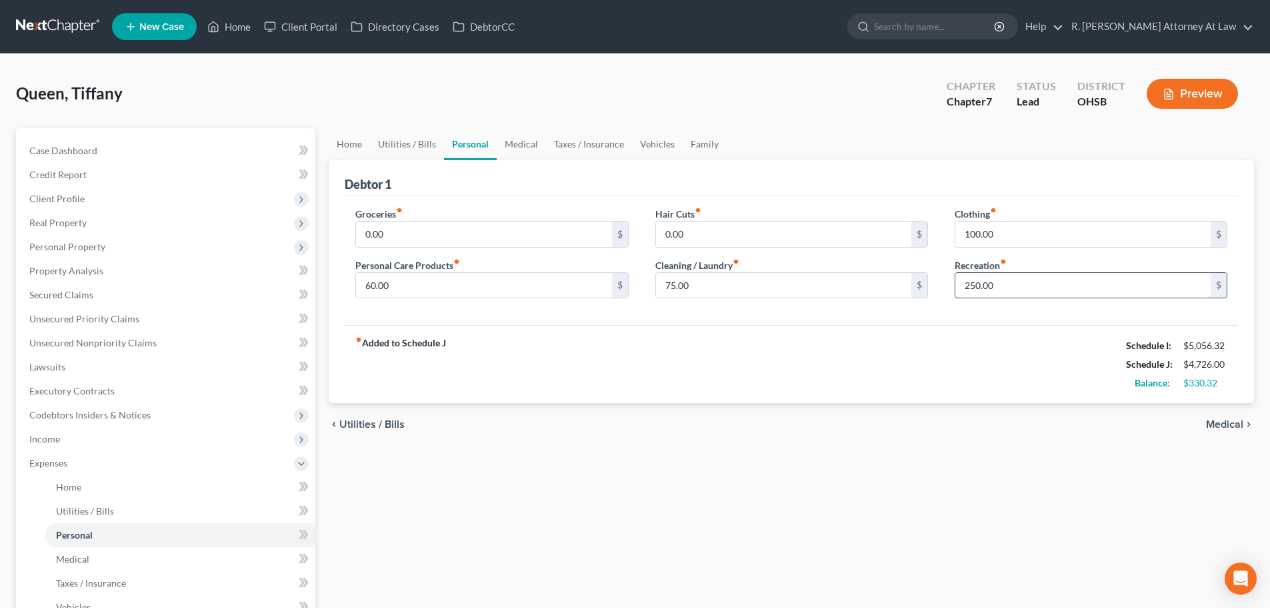
drag, startPoint x: 1004, startPoint y: 287, endPoint x: 996, endPoint y: 283, distance: 8.9
click at [1002, 286] on input "250.00" at bounding box center [1083, 285] width 255 height 25
click at [447, 236] on input "0.00" at bounding box center [483, 233] width 255 height 25
type input "700"
drag, startPoint x: 529, startPoint y: 146, endPoint x: 554, endPoint y: 143, distance: 25.5
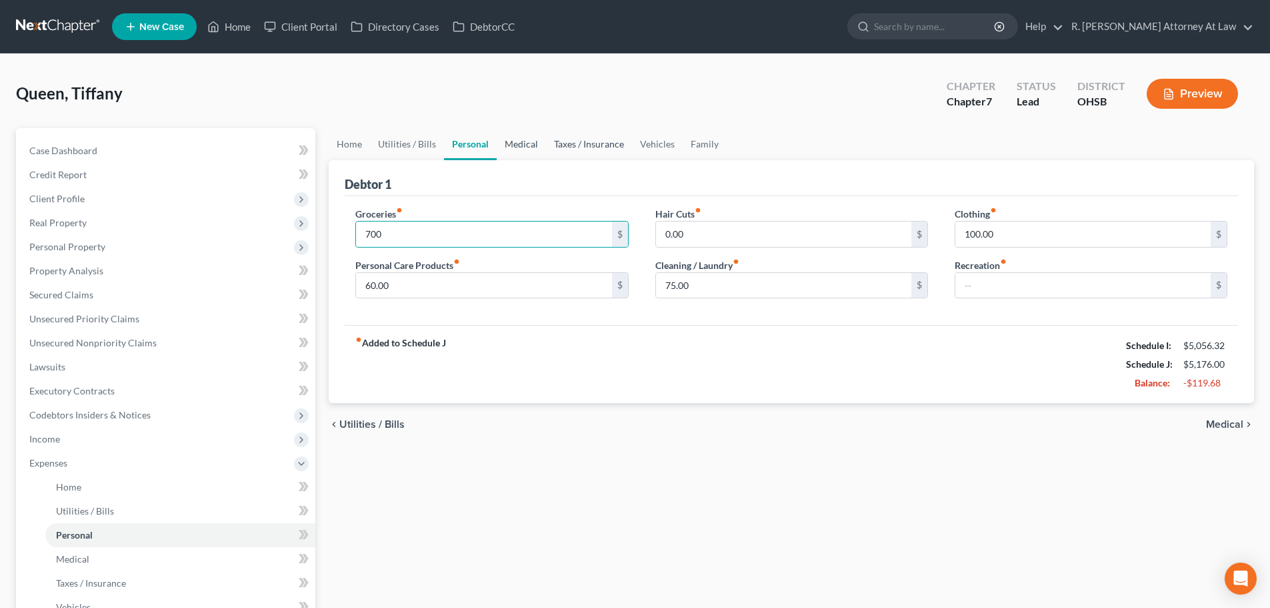
click at [529, 146] on link "Medical" at bounding box center [521, 144] width 49 height 32
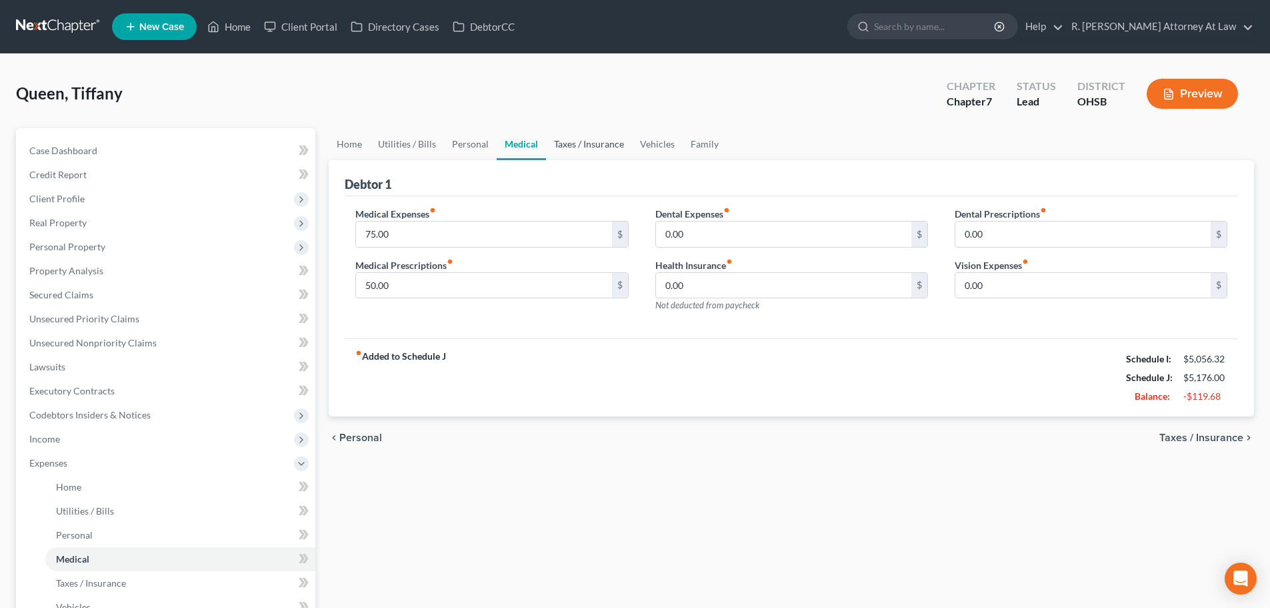
drag, startPoint x: 575, startPoint y: 145, endPoint x: 588, endPoint y: 147, distance: 13.4
click at [576, 145] on link "Taxes / Insurance" at bounding box center [589, 144] width 86 height 32
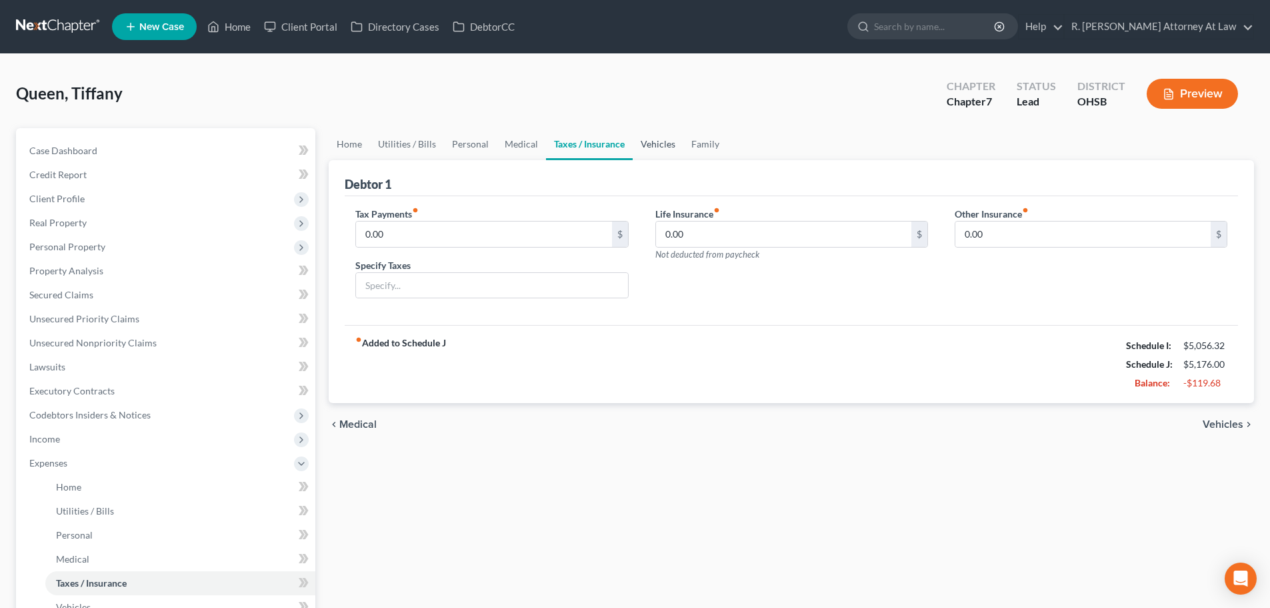
click at [655, 143] on link "Vehicles" at bounding box center [658, 144] width 51 height 32
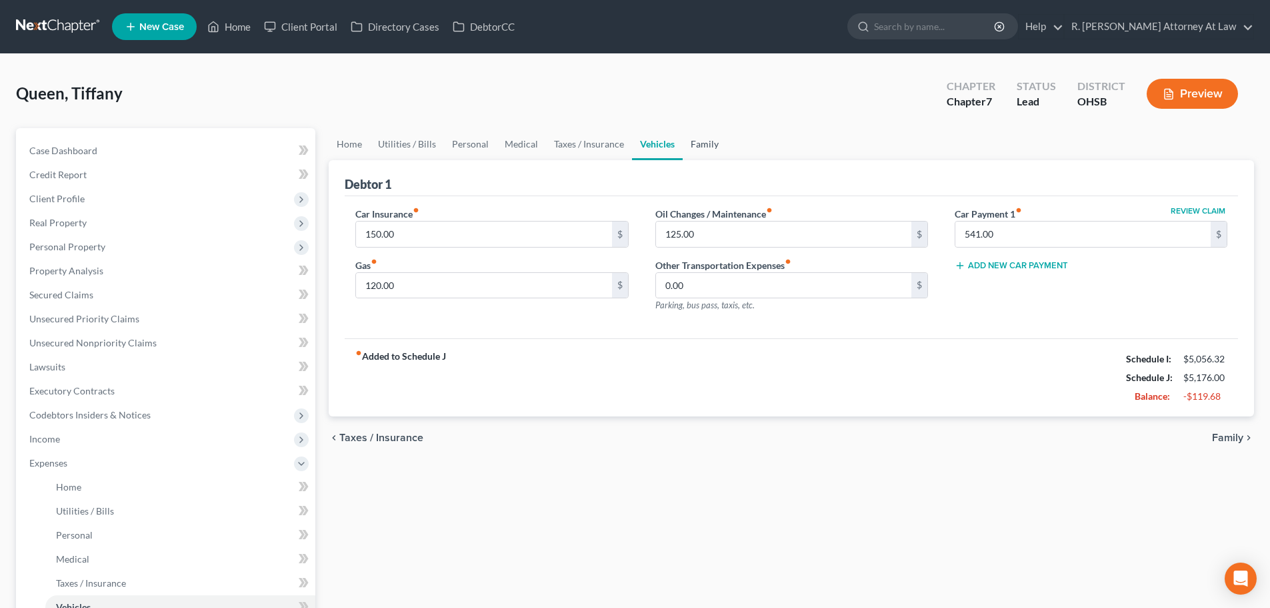
click at [703, 146] on link "Family" at bounding box center [705, 144] width 44 height 32
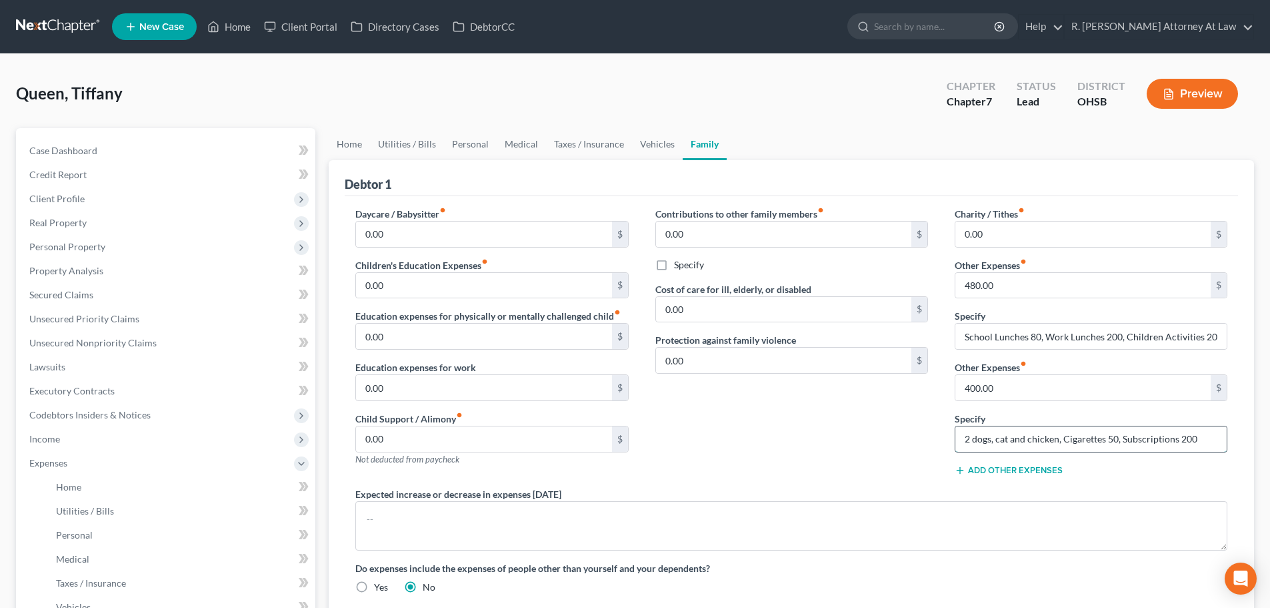
click at [1195, 441] on input "2 dogs, cat and chicken, Cigarettes 50, Subscriptions 200" at bounding box center [1091, 438] width 271 height 25
click at [1058, 438] on input "2 dogs, cat and chicken, Cigarettes 50, Subscriptions 100" at bounding box center [1091, 438] width 271 height 25
type input "2 dogs, cat and chicken, 50, Cigarettes 50, Subscriptions 100"
click at [1004, 395] on input "400.00" at bounding box center [1083, 387] width 255 height 25
type input "200"
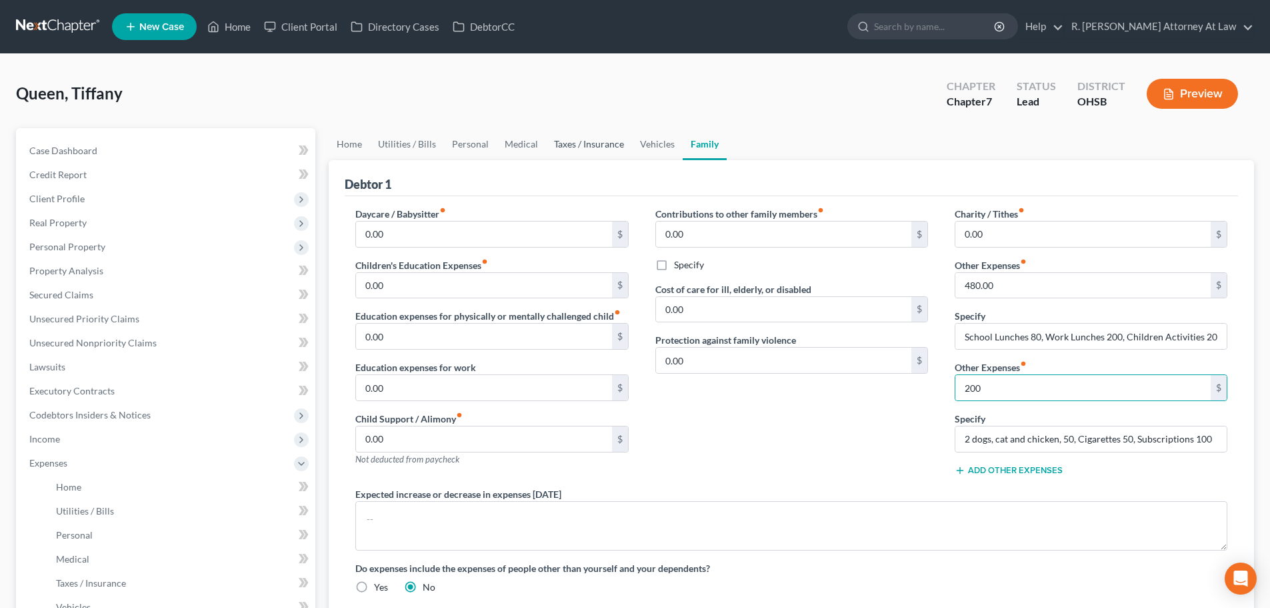
click at [582, 144] on link "Taxes / Insurance" at bounding box center [589, 144] width 86 height 32
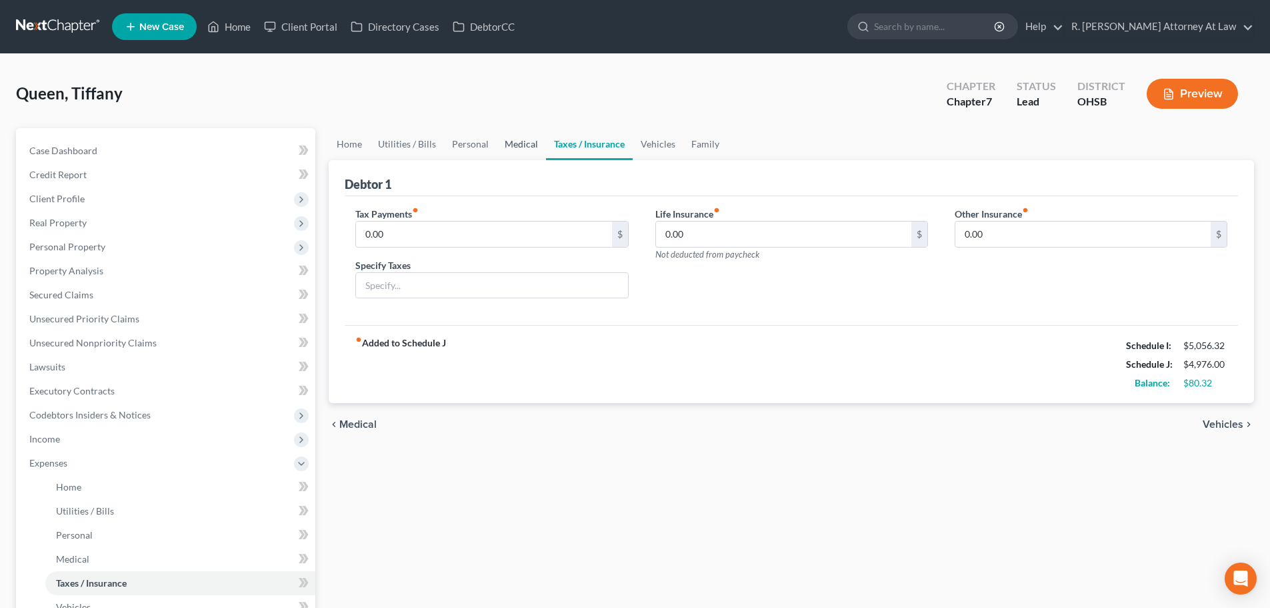
click at [530, 143] on link "Medical" at bounding box center [521, 144] width 49 height 32
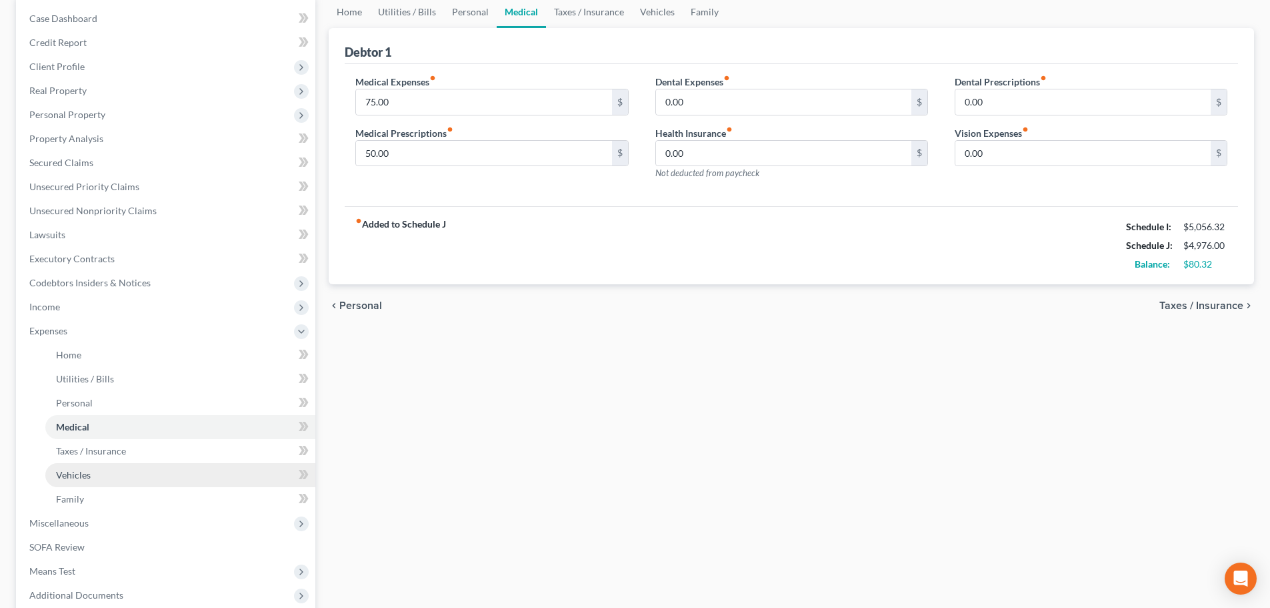
scroll to position [133, 0]
click at [59, 517] on span "Miscellaneous" at bounding box center [58, 521] width 59 height 11
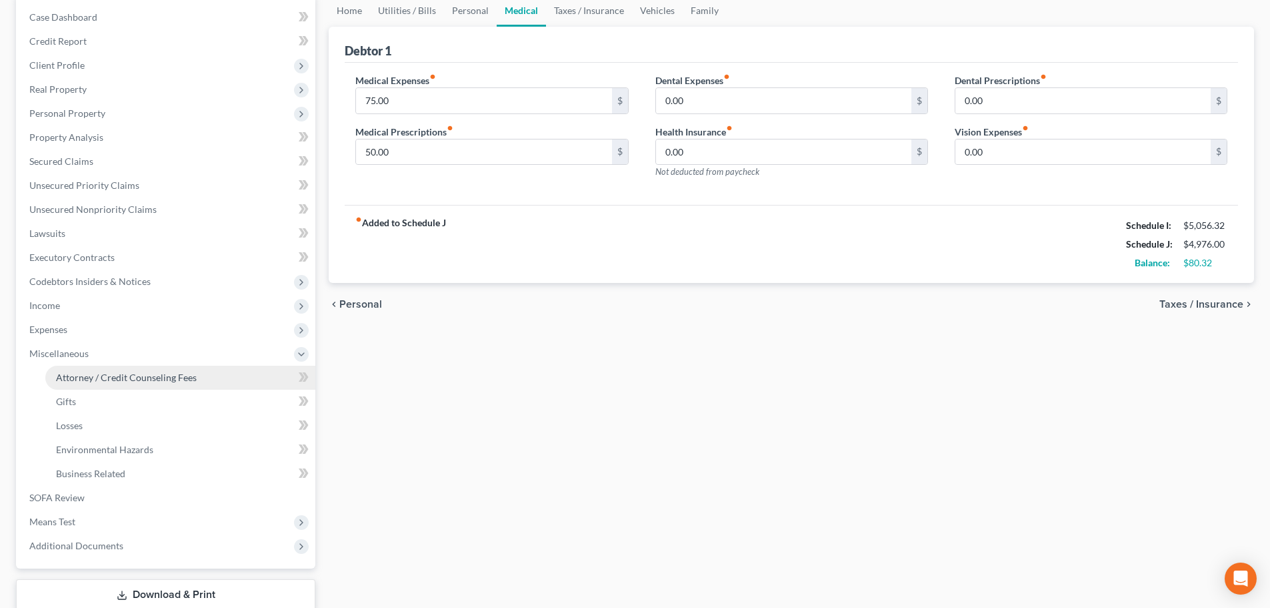
click at [88, 373] on span "Attorney / Credit Counseling Fees" at bounding box center [126, 376] width 141 height 11
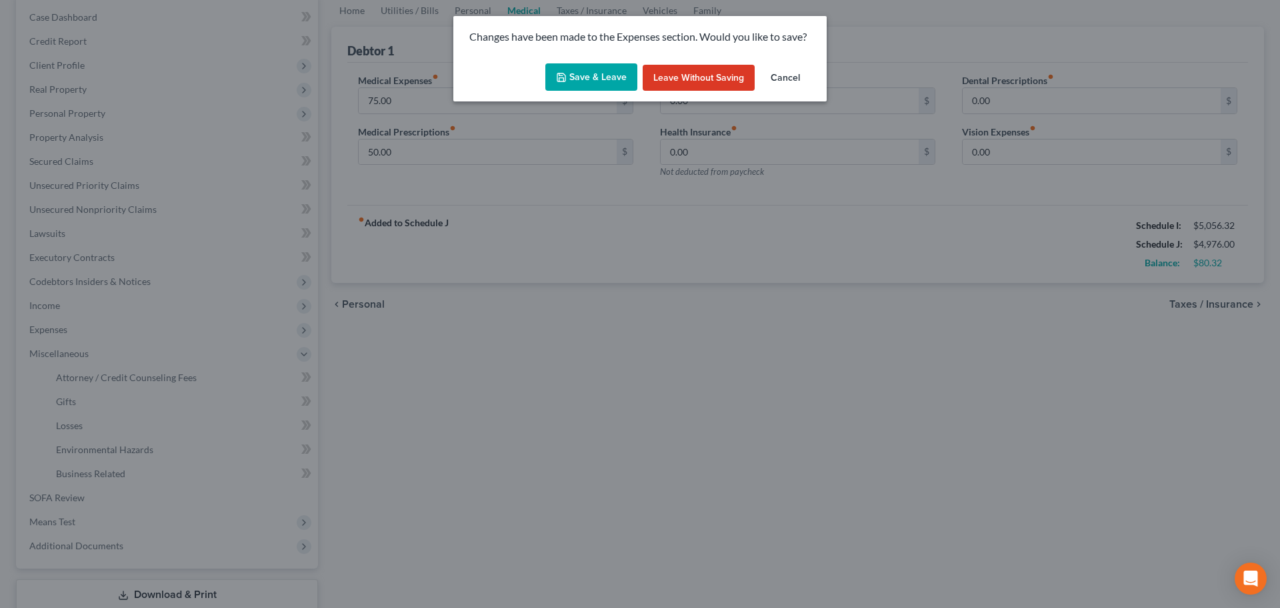
click at [592, 93] on div "Save & Leave Leave without Saving Cancel" at bounding box center [639, 80] width 373 height 44
click at [592, 83] on button "Save & Leave" at bounding box center [592, 77] width 92 height 28
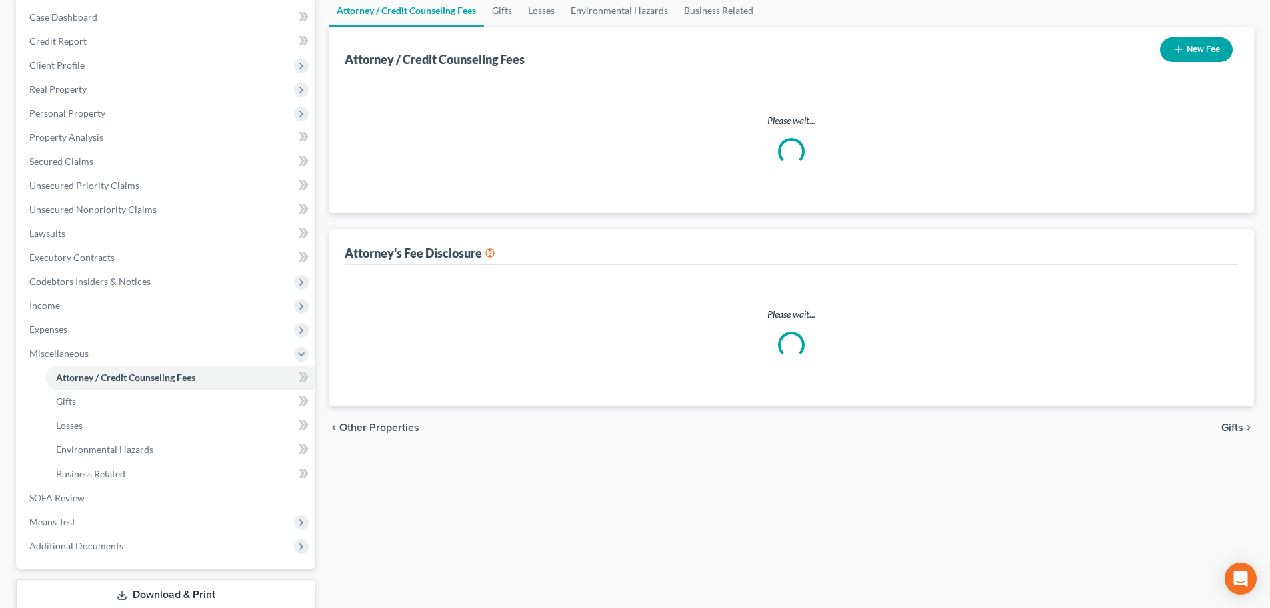
scroll to position [19, 0]
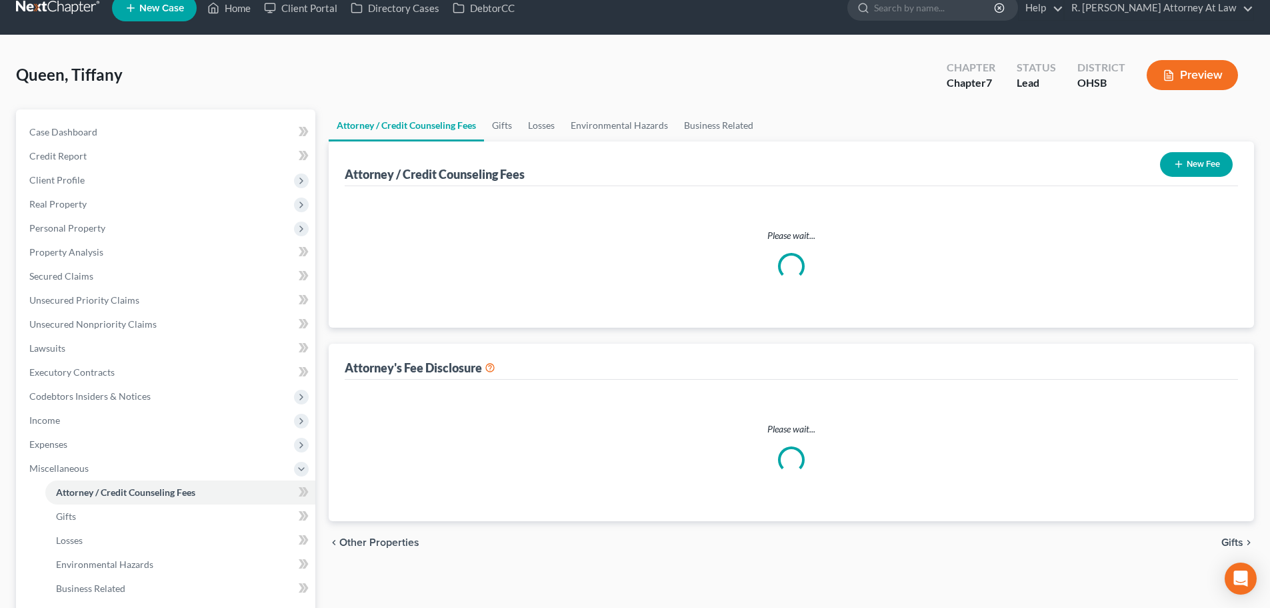
select select "1"
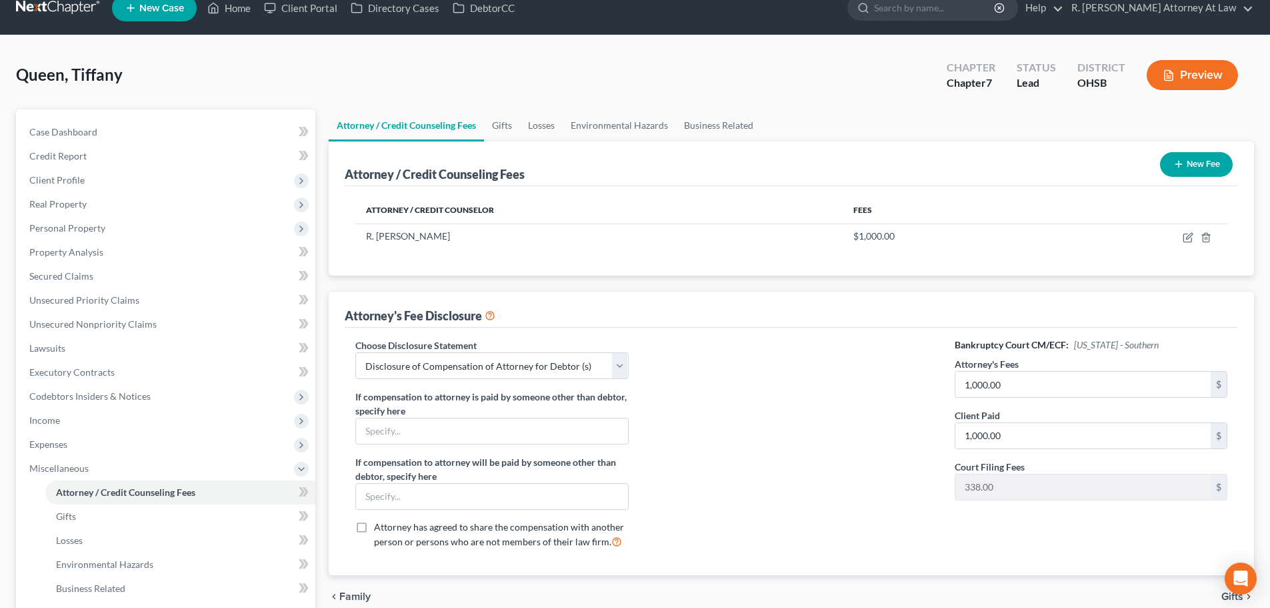
scroll to position [0, 0]
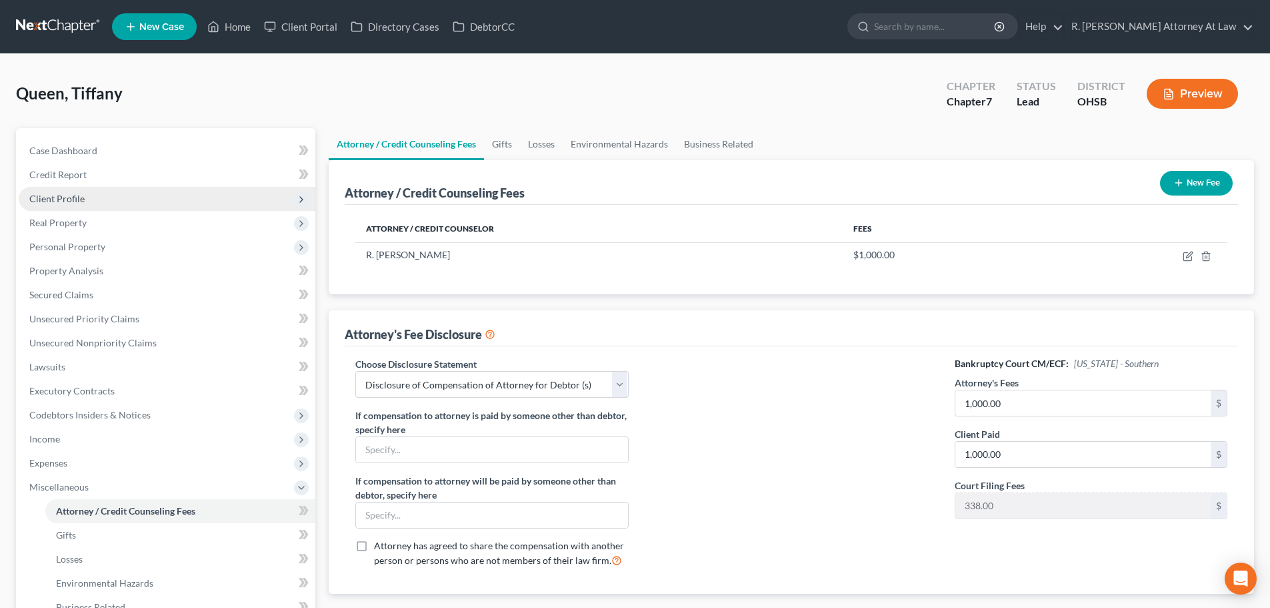
click at [67, 201] on span "Client Profile" at bounding box center [56, 198] width 55 height 11
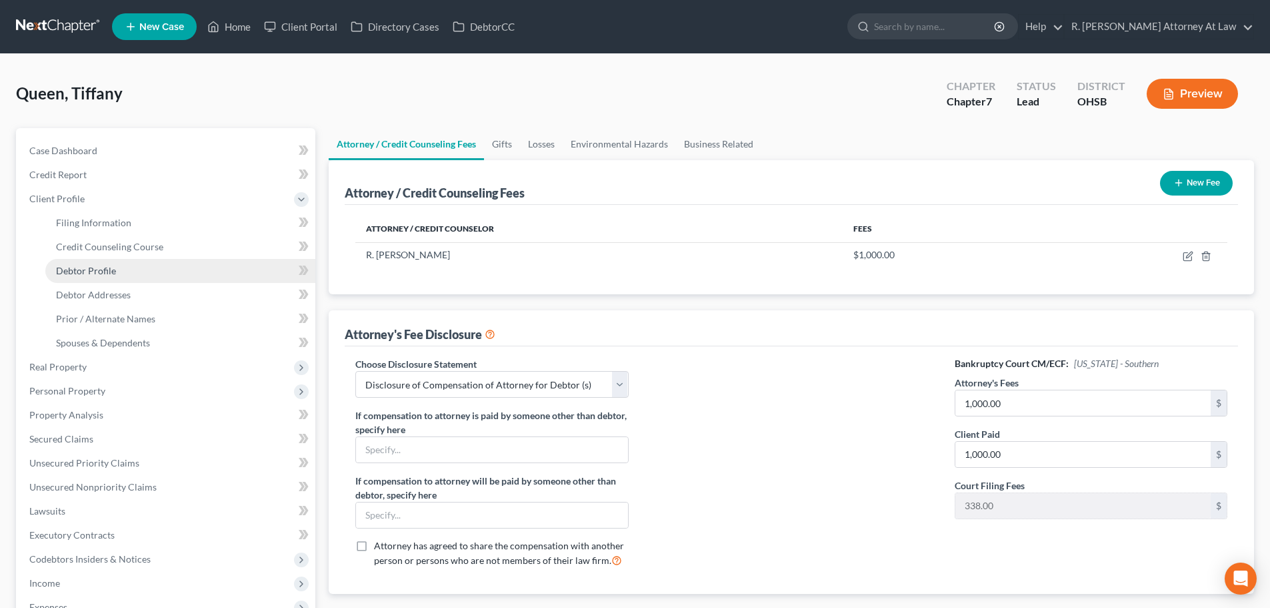
click at [78, 272] on span "Debtor Profile" at bounding box center [86, 270] width 60 height 11
select select "3"
select select "2"
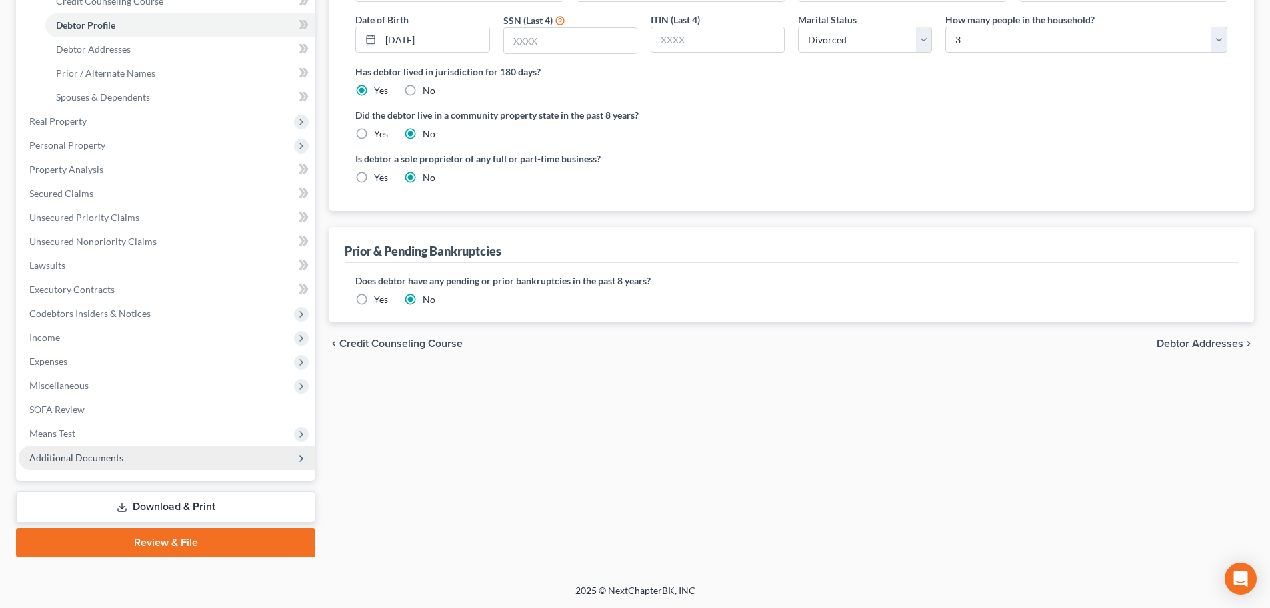
drag, startPoint x: 48, startPoint y: 449, endPoint x: 57, endPoint y: 456, distance: 11.5
click at [48, 449] on span "Additional Documents" at bounding box center [167, 457] width 297 height 24
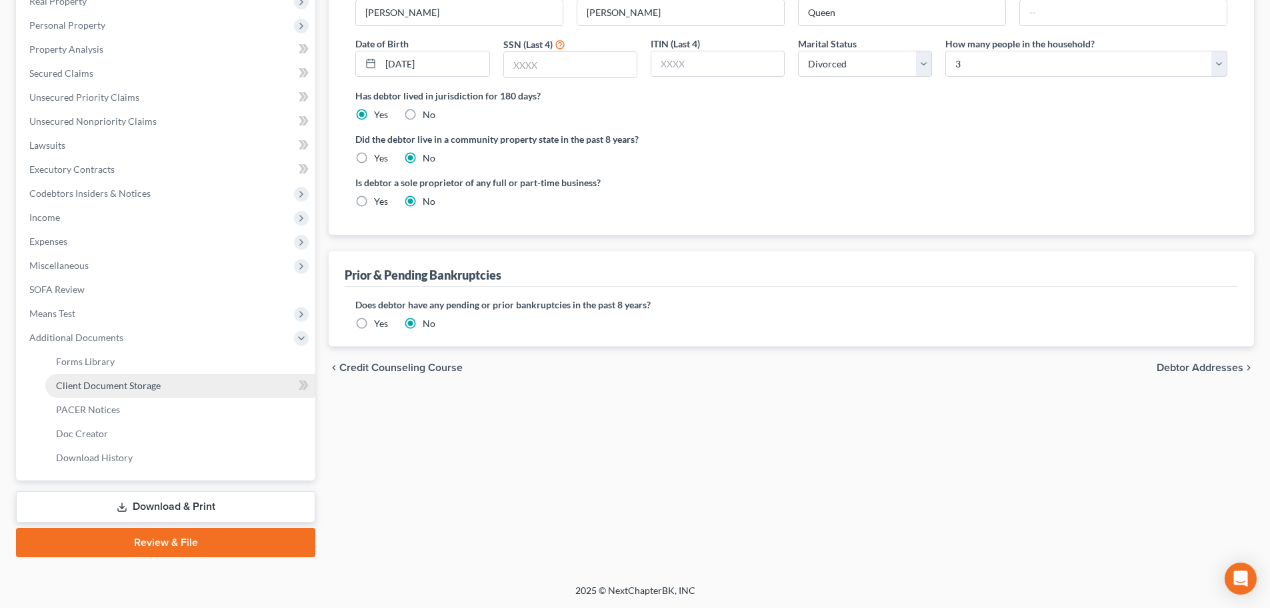
click at [88, 390] on link "Client Document Storage" at bounding box center [180, 385] width 270 height 24
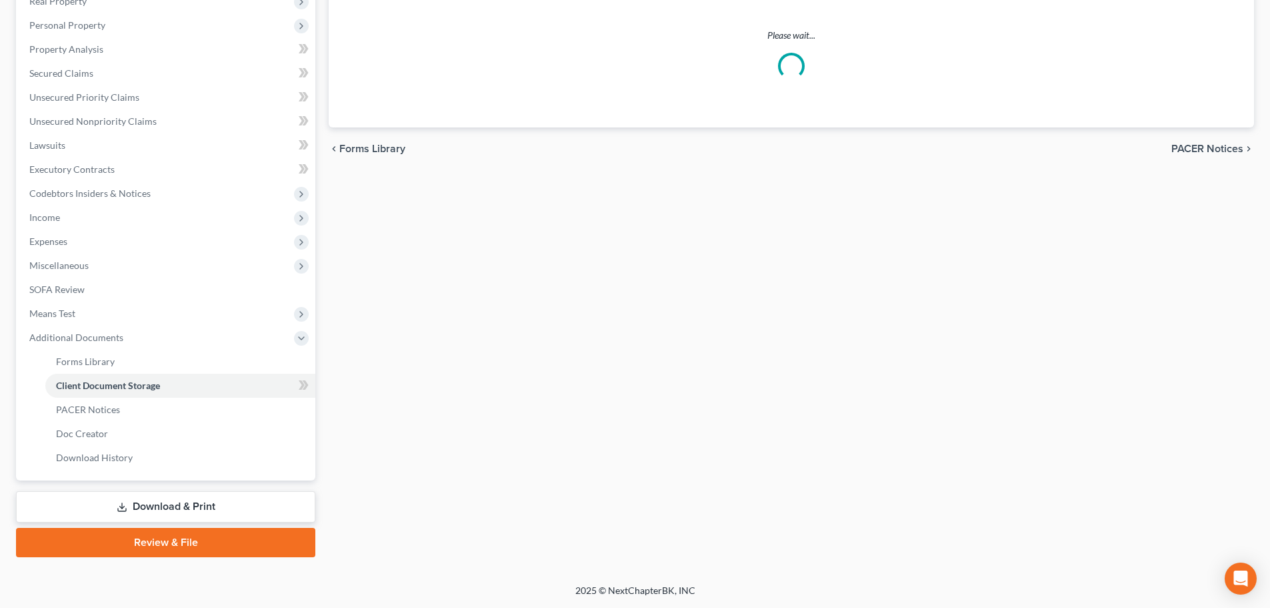
scroll to position [17, 0]
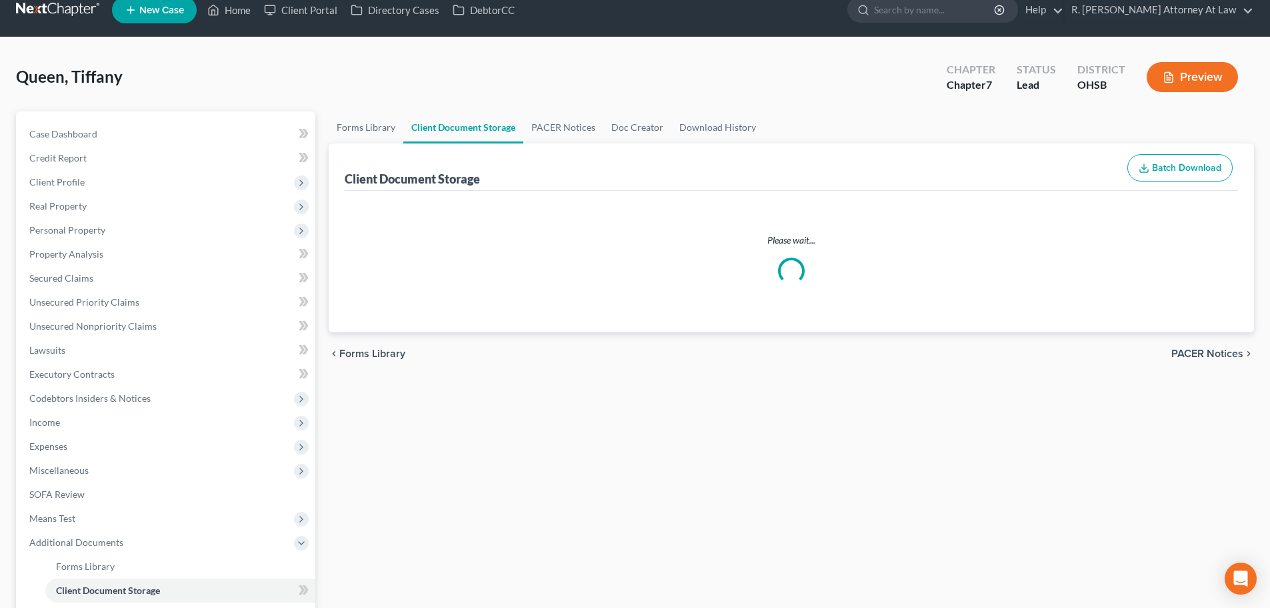
select select "7"
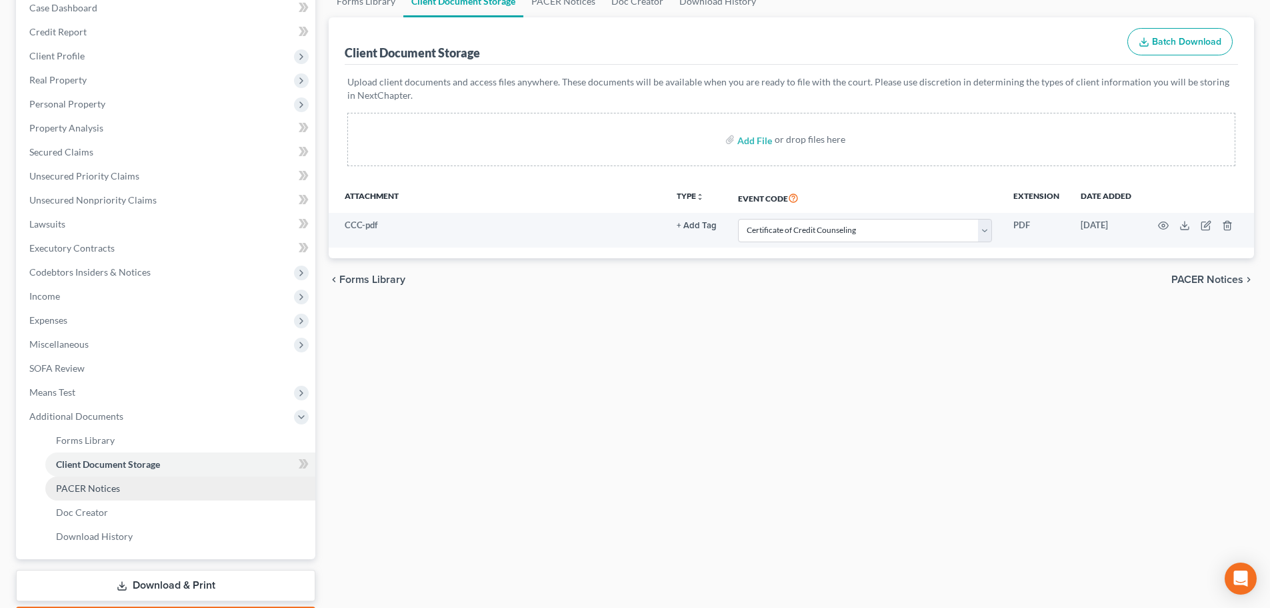
scroll to position [221, 0]
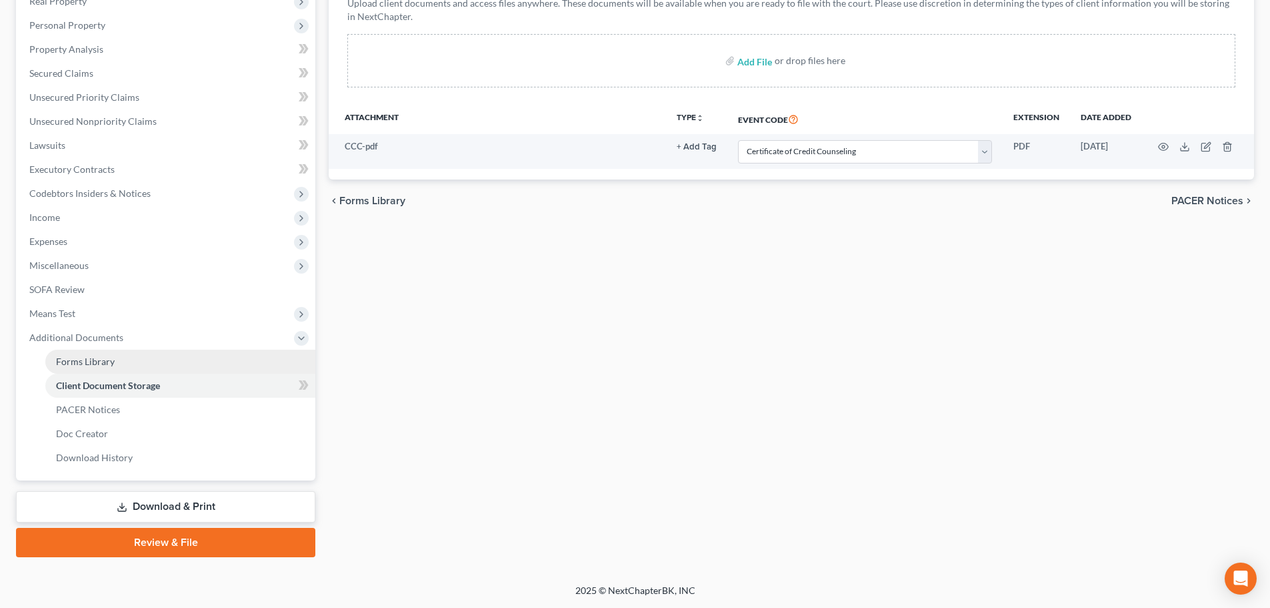
click at [73, 360] on span "Forms Library" at bounding box center [85, 360] width 59 height 11
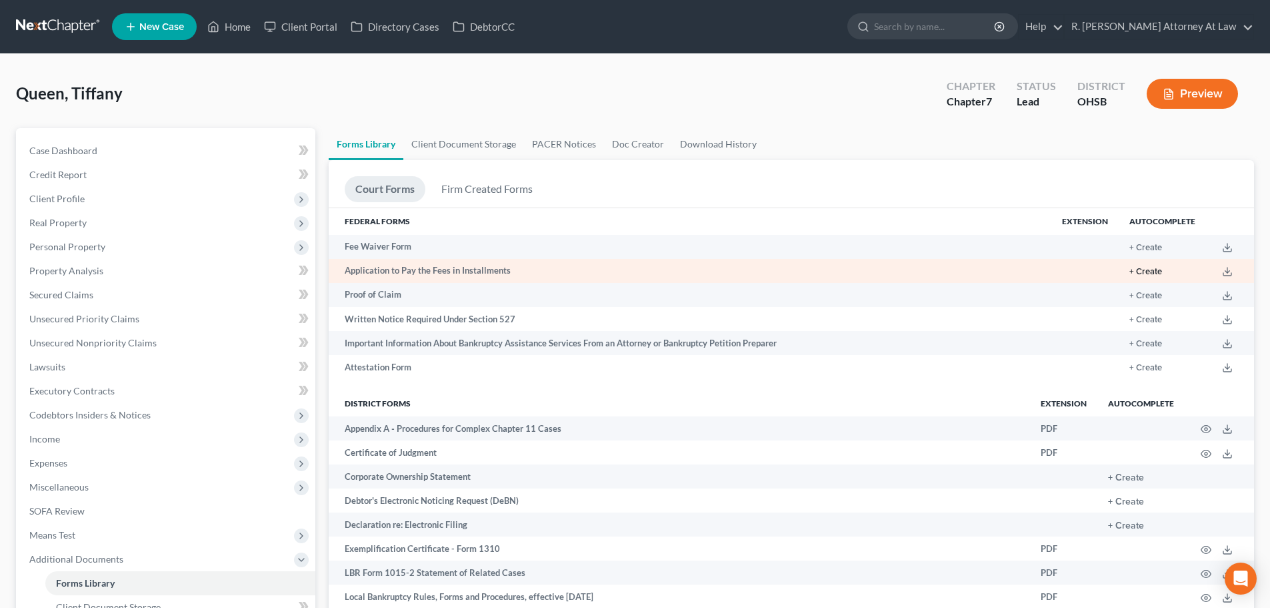
click at [1146, 273] on button "+ Create" at bounding box center [1146, 271] width 33 height 9
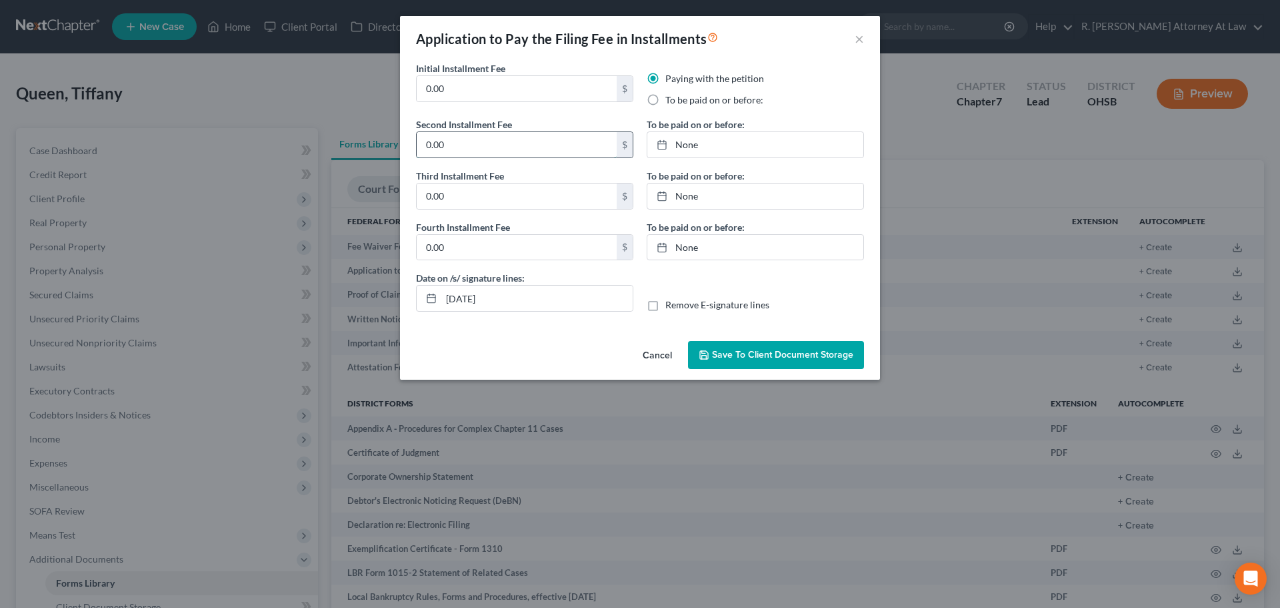
click at [478, 154] on input "0.00" at bounding box center [517, 144] width 200 height 25
type input "100"
type input "138"
type input "9/17/2025"
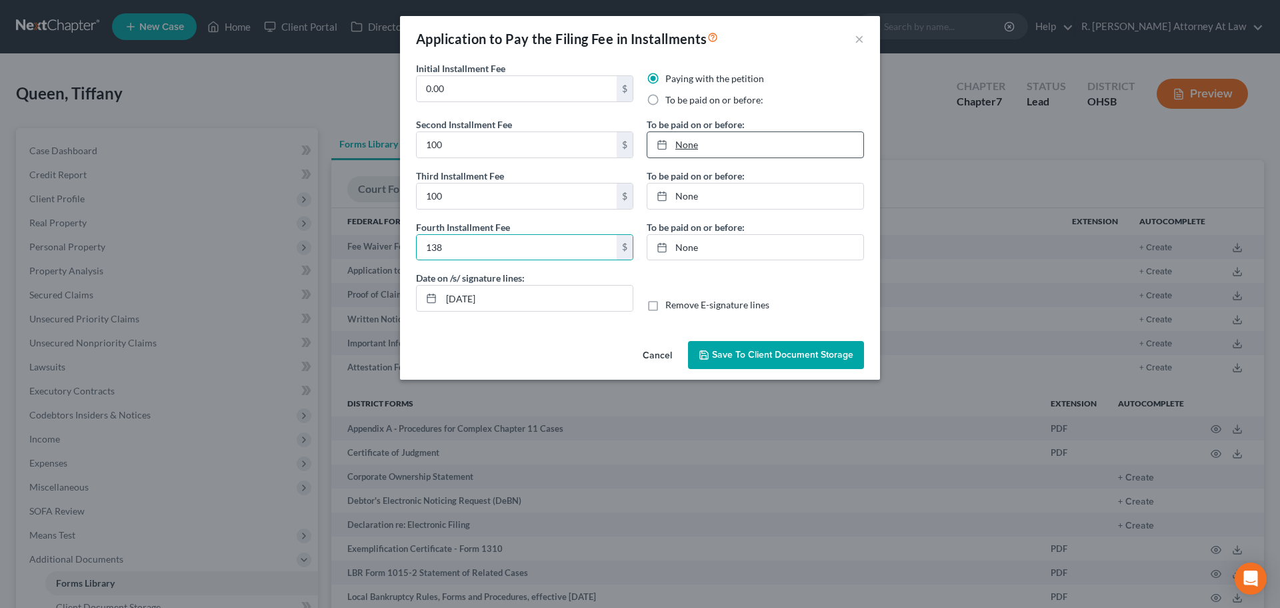
click at [684, 143] on link "None" at bounding box center [756, 144] width 216 height 25
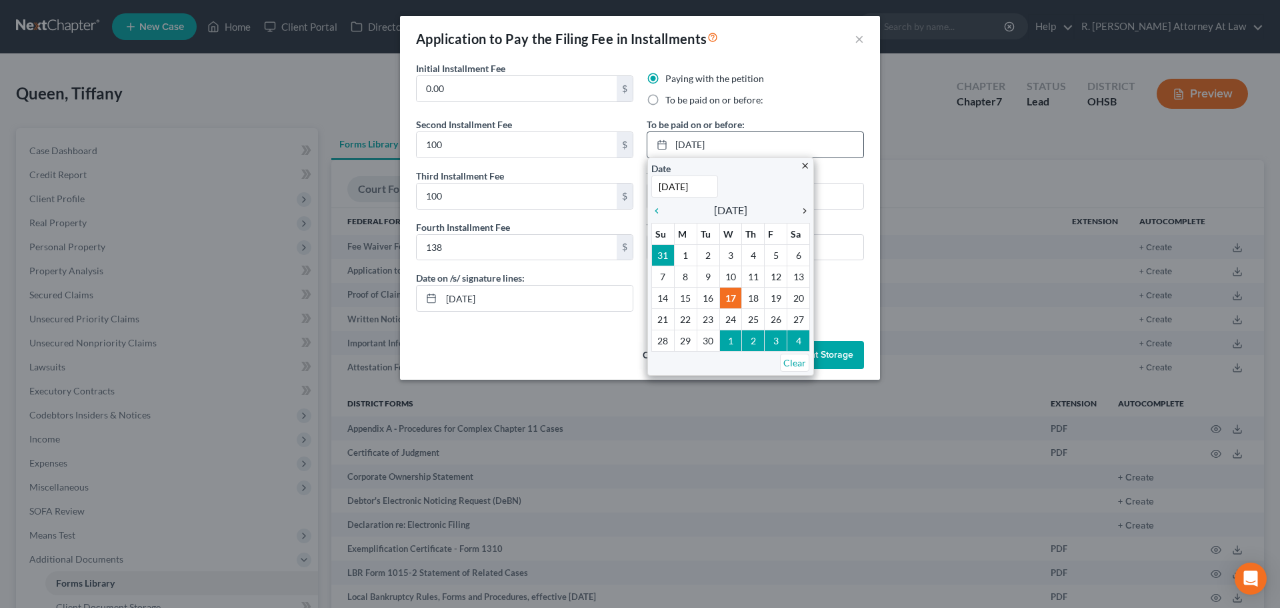
click at [807, 209] on icon "chevron_right" at bounding box center [801, 210] width 17 height 11
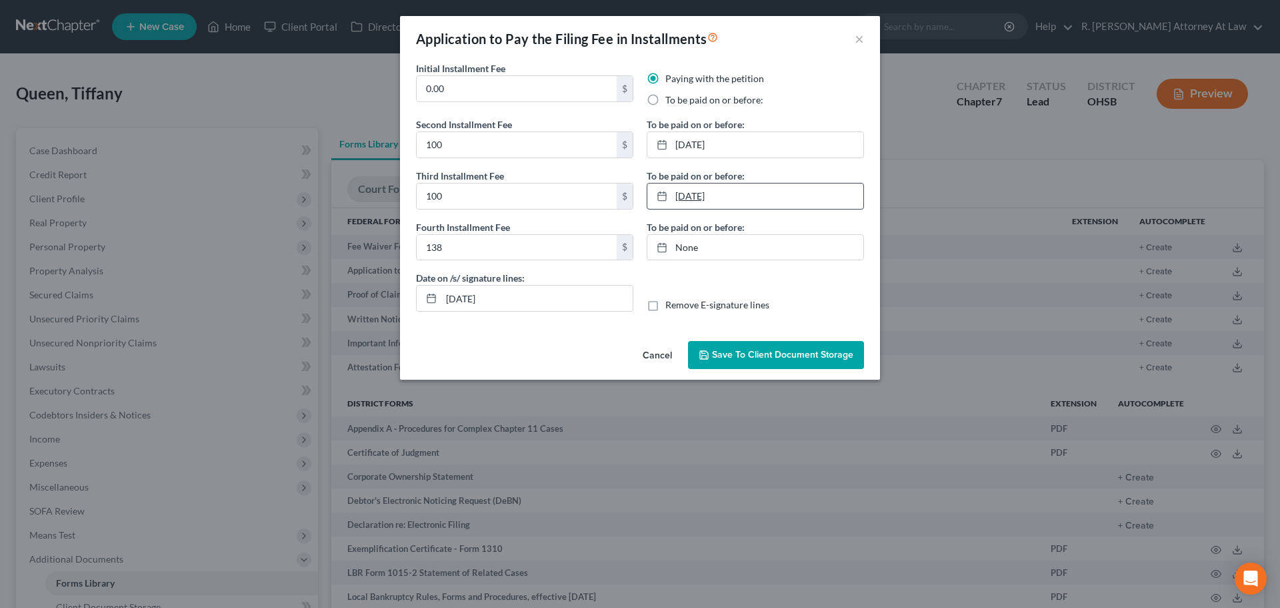
type input "9/17/2025"
click at [684, 195] on link "9/17/2025" at bounding box center [756, 195] width 216 height 25
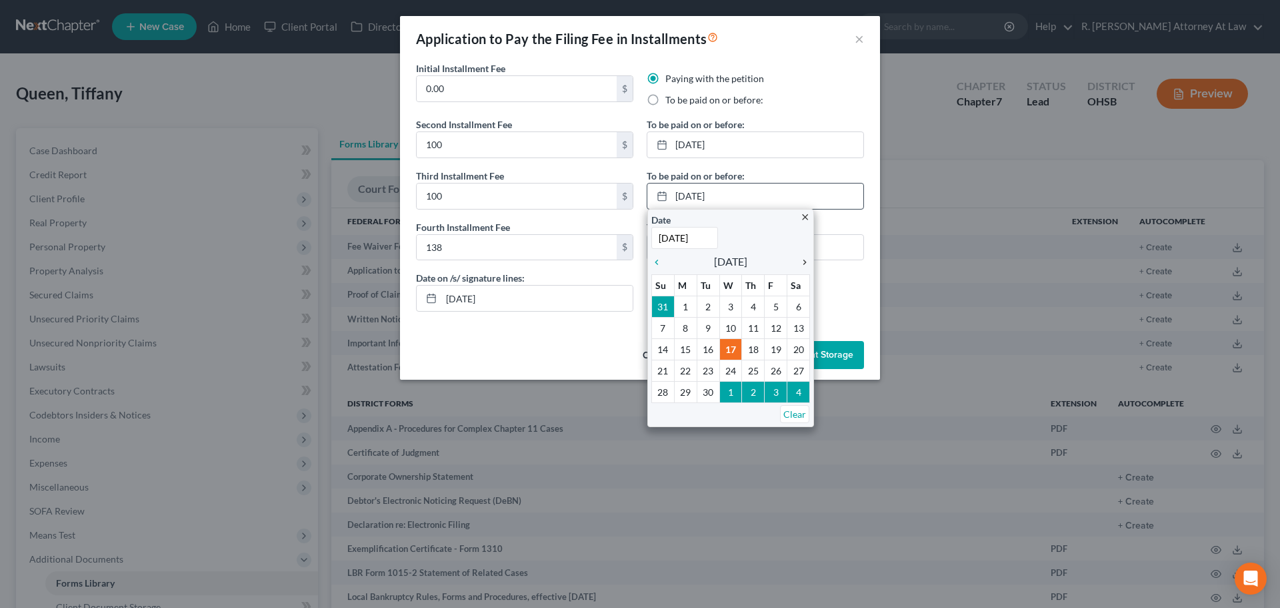
click at [804, 262] on icon "chevron_right" at bounding box center [801, 262] width 17 height 11
click at [802, 262] on icon "chevron_right" at bounding box center [801, 262] width 17 height 11
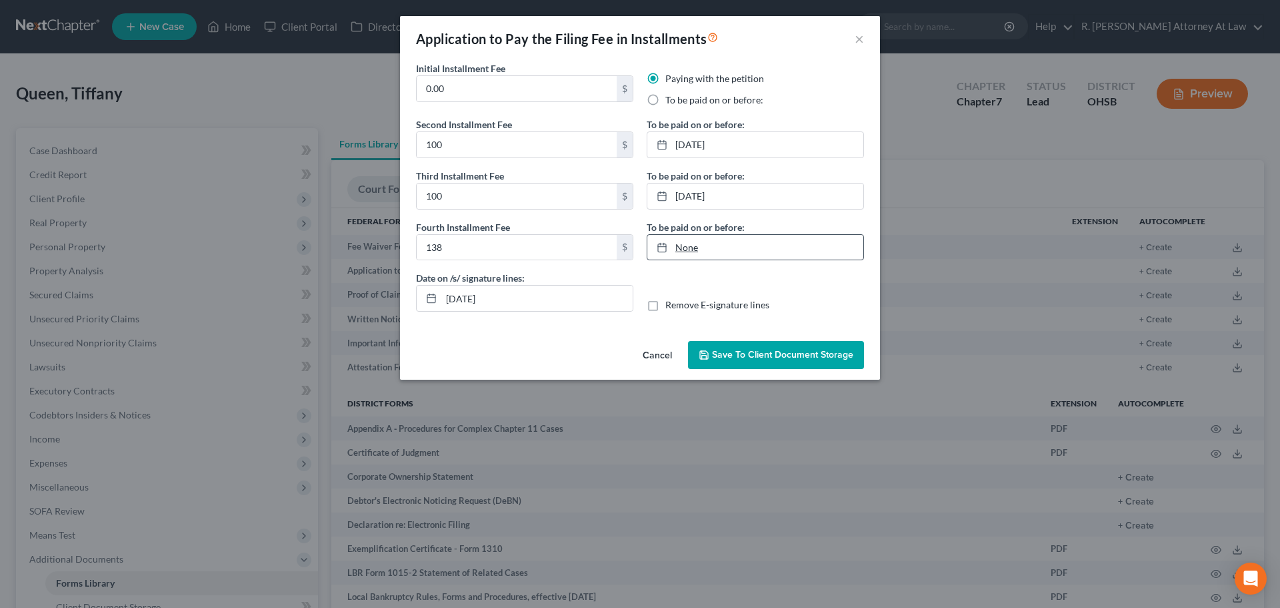
type input "9/17/2025"
click at [686, 249] on link "None" at bounding box center [756, 247] width 216 height 25
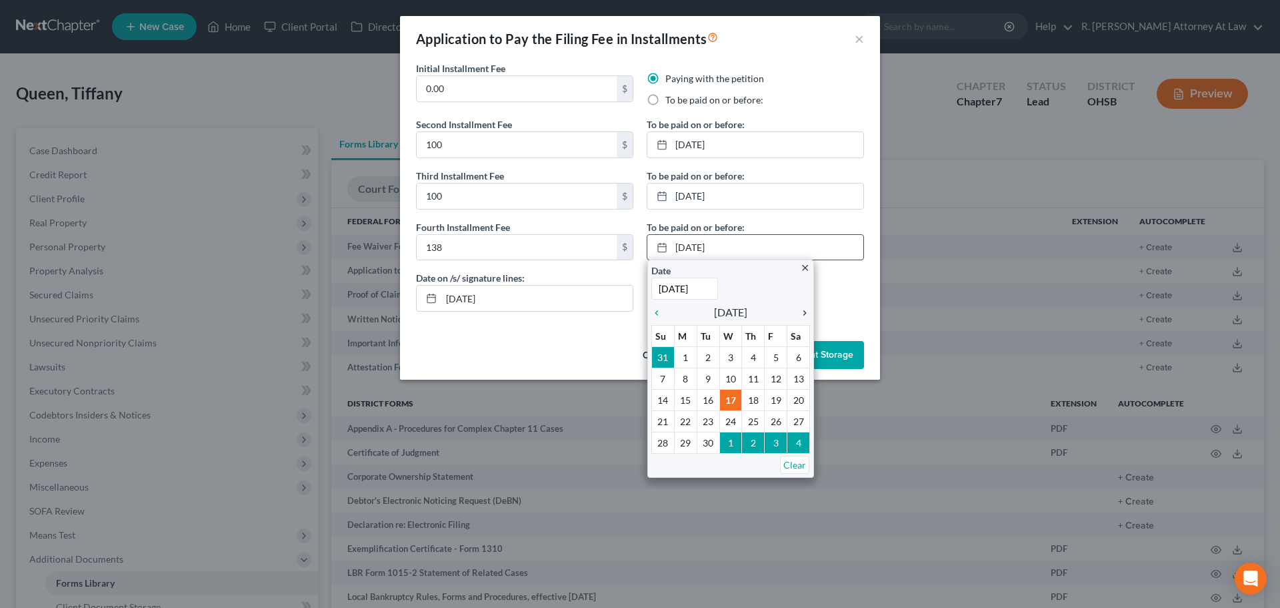
click at [804, 313] on icon "chevron_right" at bounding box center [801, 312] width 17 height 11
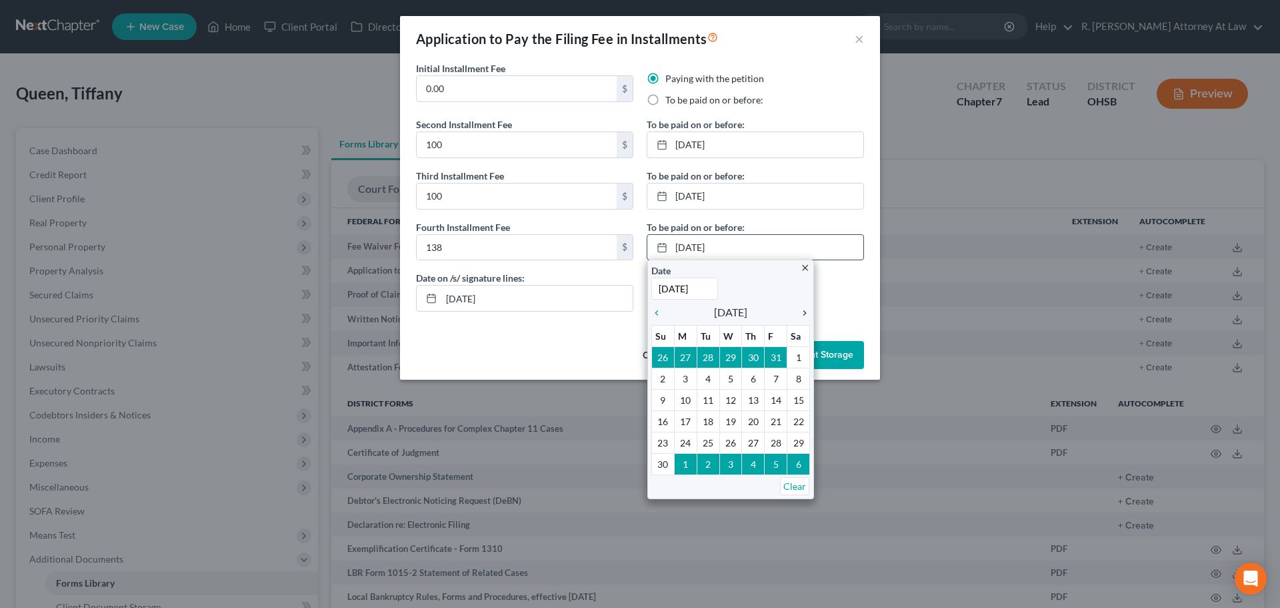
click at [804, 313] on icon "chevron_right" at bounding box center [801, 312] width 17 height 11
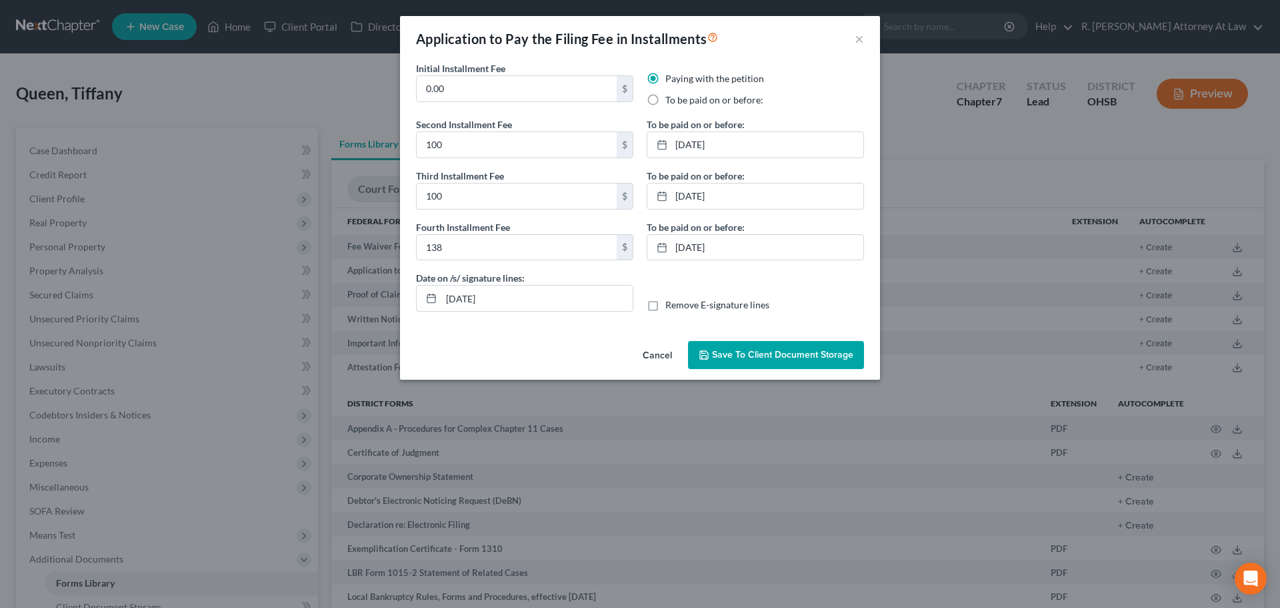
click at [601, 336] on div "Cancel Save to Client Document Storage" at bounding box center [640, 357] width 480 height 44
click at [774, 346] on button "Save to Client Document Storage" at bounding box center [776, 355] width 176 height 28
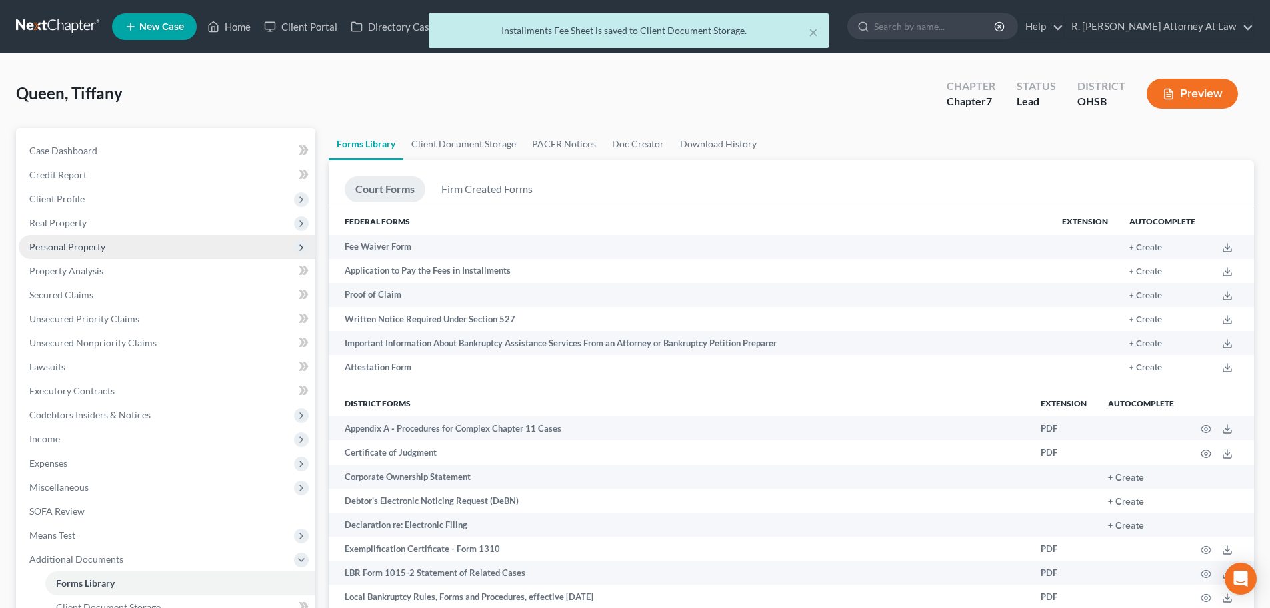
click at [45, 244] on span "Personal Property" at bounding box center [67, 246] width 76 height 11
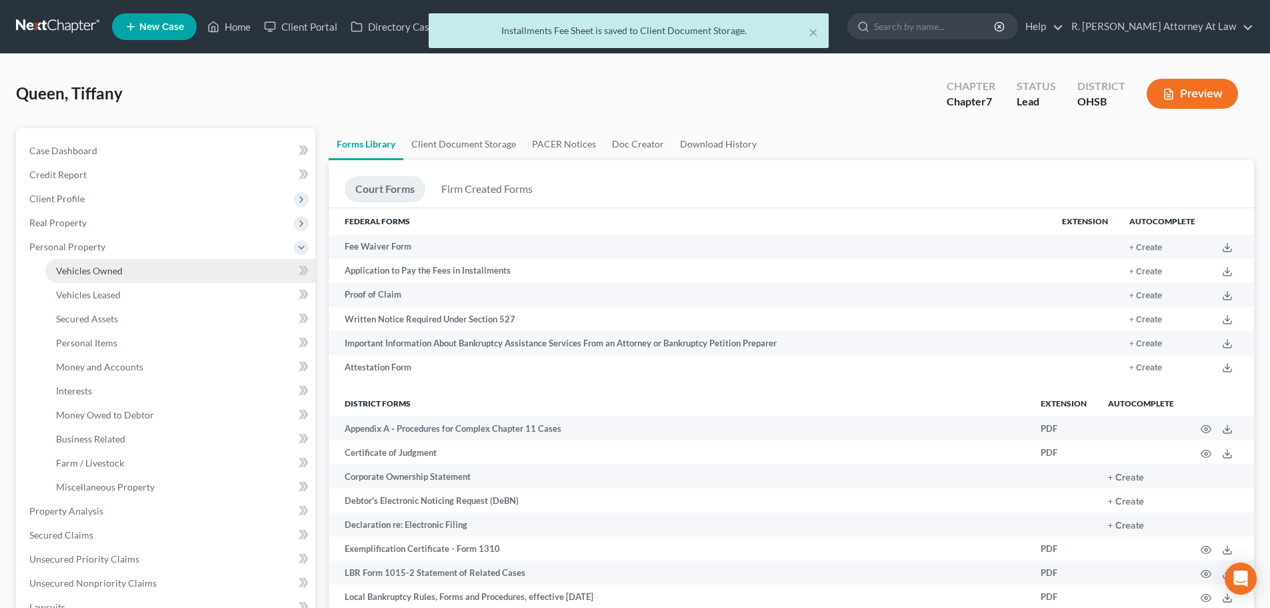
click at [63, 263] on link "Vehicles Owned" at bounding box center [180, 271] width 270 height 24
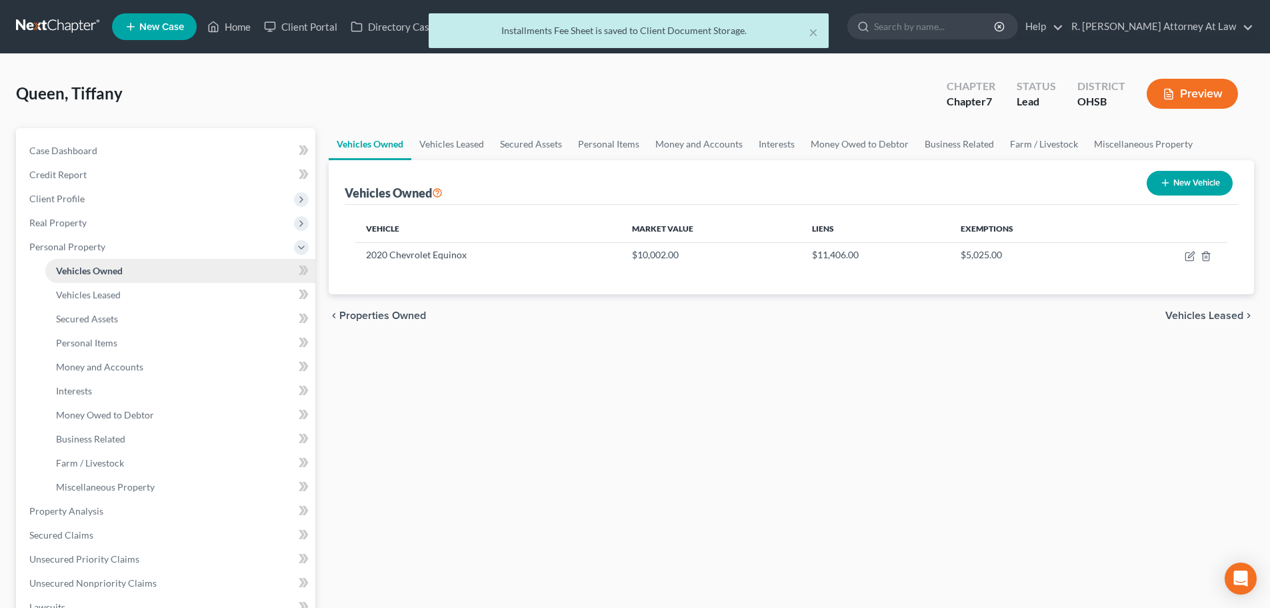
click at [123, 280] on link "Vehicles Owned" at bounding box center [180, 271] width 270 height 24
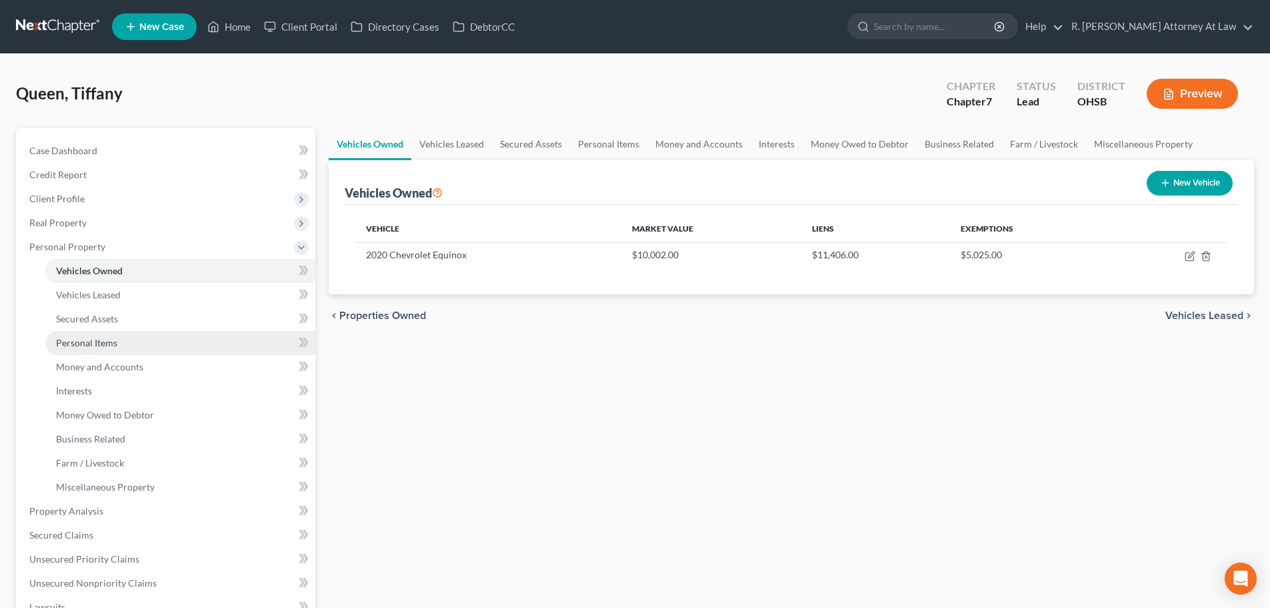
click at [87, 339] on span "Personal Items" at bounding box center [86, 342] width 61 height 11
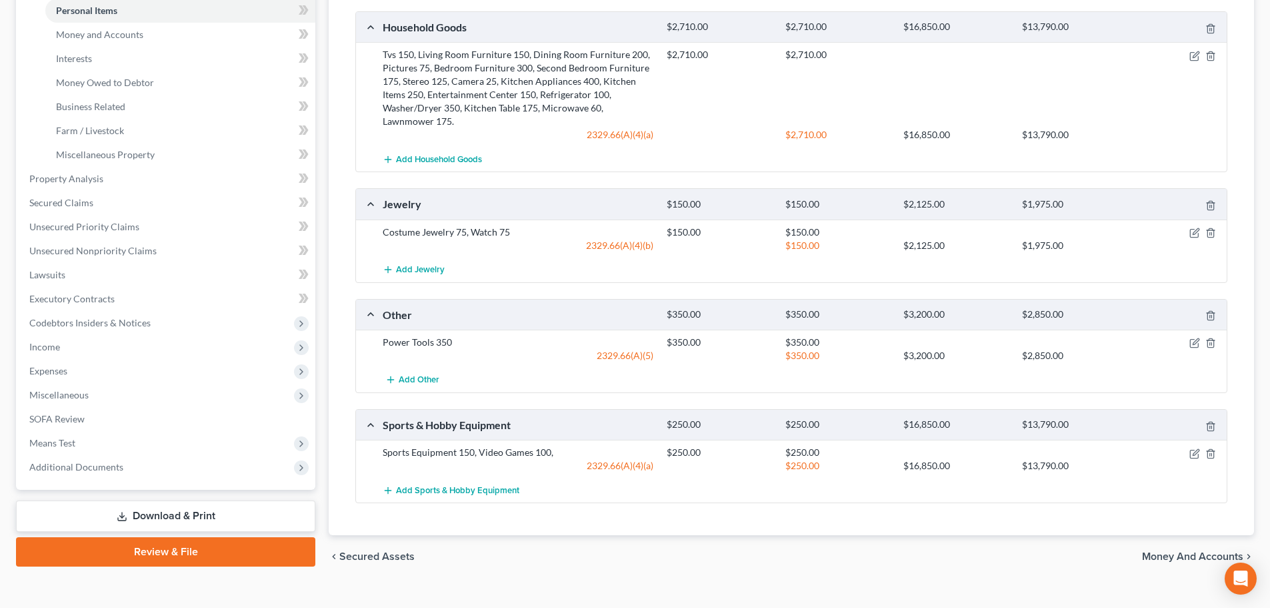
scroll to position [333, 0]
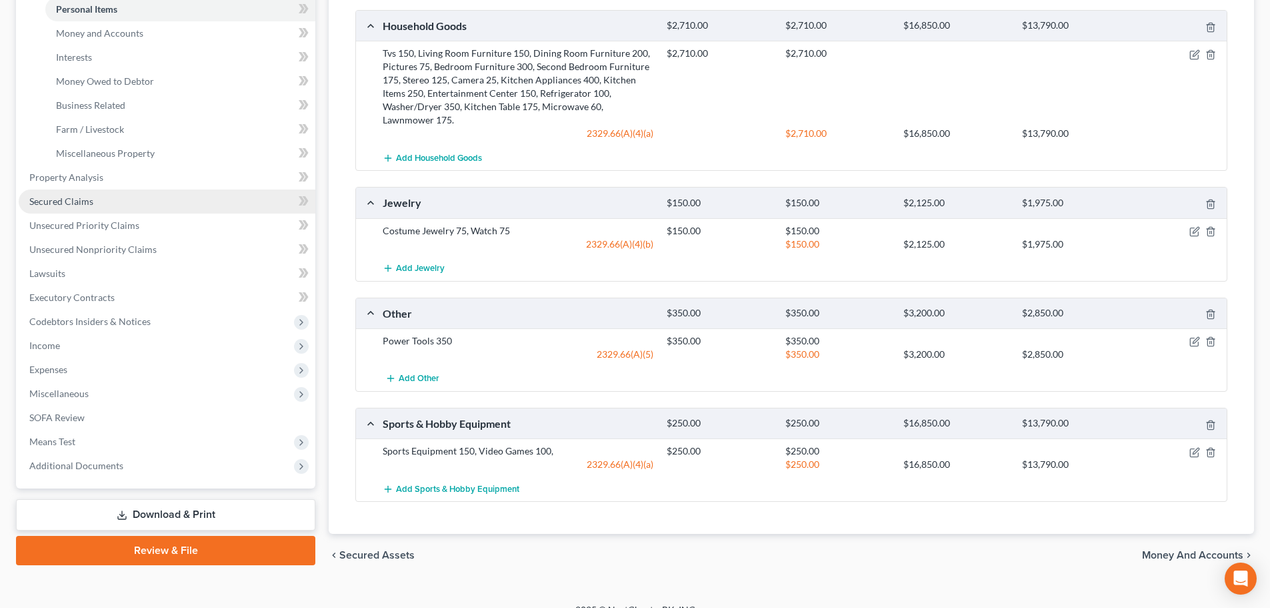
click at [53, 203] on span "Secured Claims" at bounding box center [61, 200] width 64 height 11
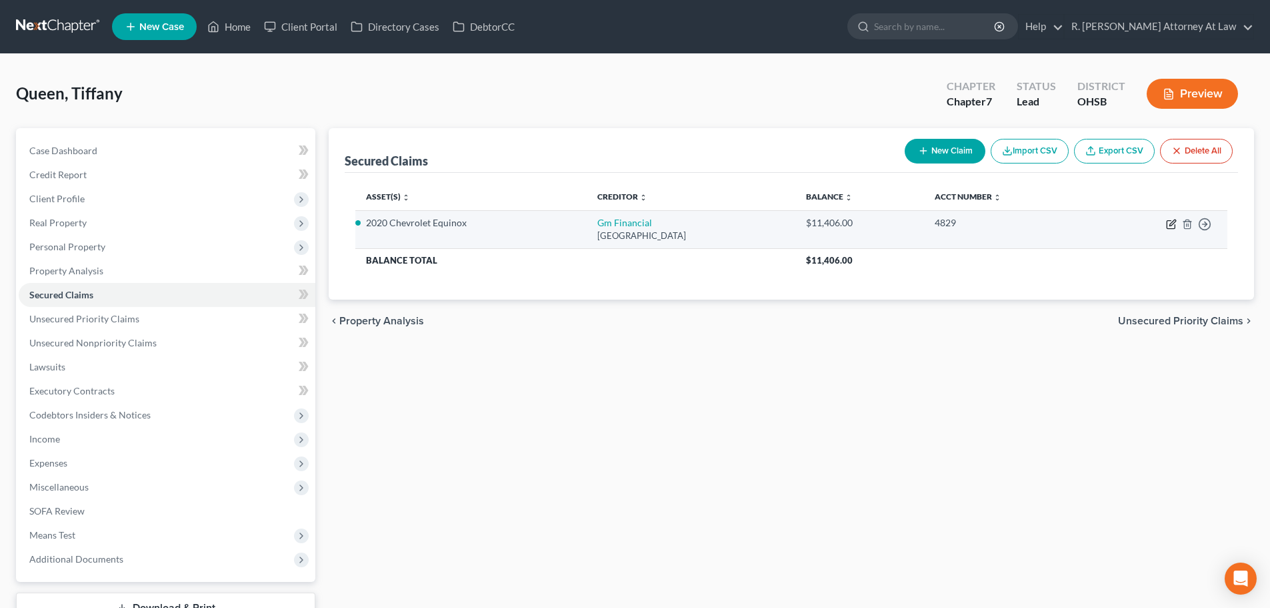
click at [1177, 223] on td "Move to E Move to F Move to G Move to Notice Only" at bounding box center [1159, 229] width 137 height 38
click at [1171, 224] on icon "button" at bounding box center [1171, 224] width 11 height 11
select select "45"
select select "2"
select select "0"
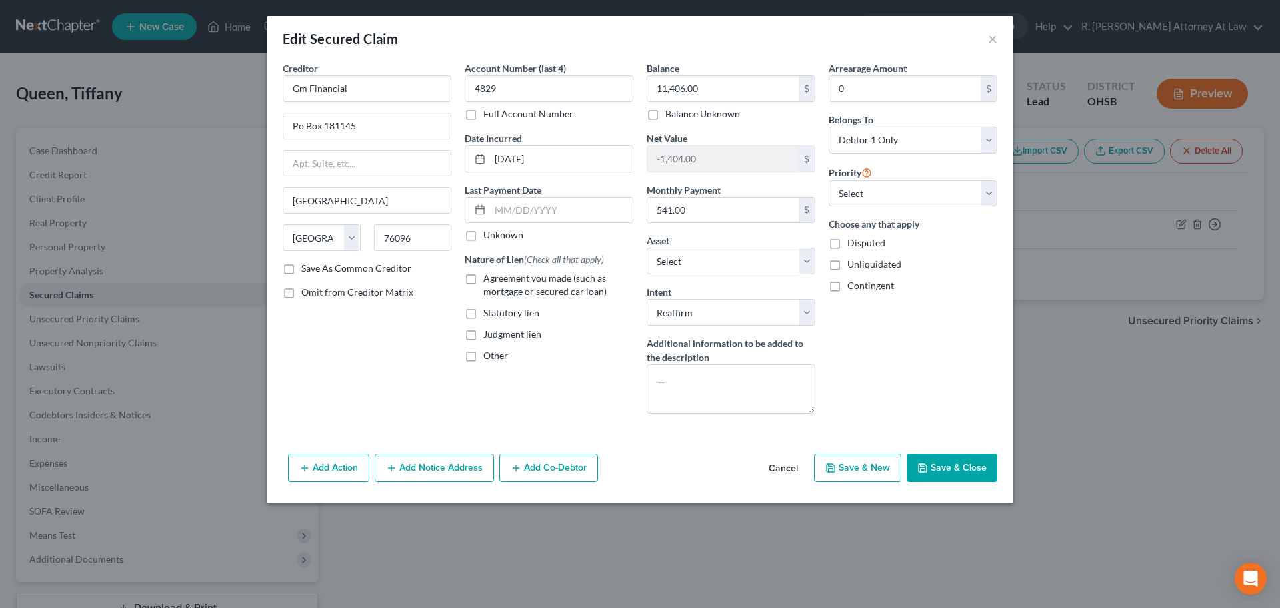
click at [484, 279] on label "Agreement you made (such as mortgage or secured car loan)" at bounding box center [559, 284] width 150 height 27
click at [489, 279] on input "Agreement you made (such as mortgage or secured car loan)" at bounding box center [493, 275] width 9 height 9
checkbox input "true"
click at [379, 323] on div "Creditor * Gm Financial Po Box 181145 Arlington State AL AK AR AZ CA CO CT DE D…" at bounding box center [367, 242] width 182 height 363
drag, startPoint x: 939, startPoint y: 466, endPoint x: 467, endPoint y: 449, distance: 471.8
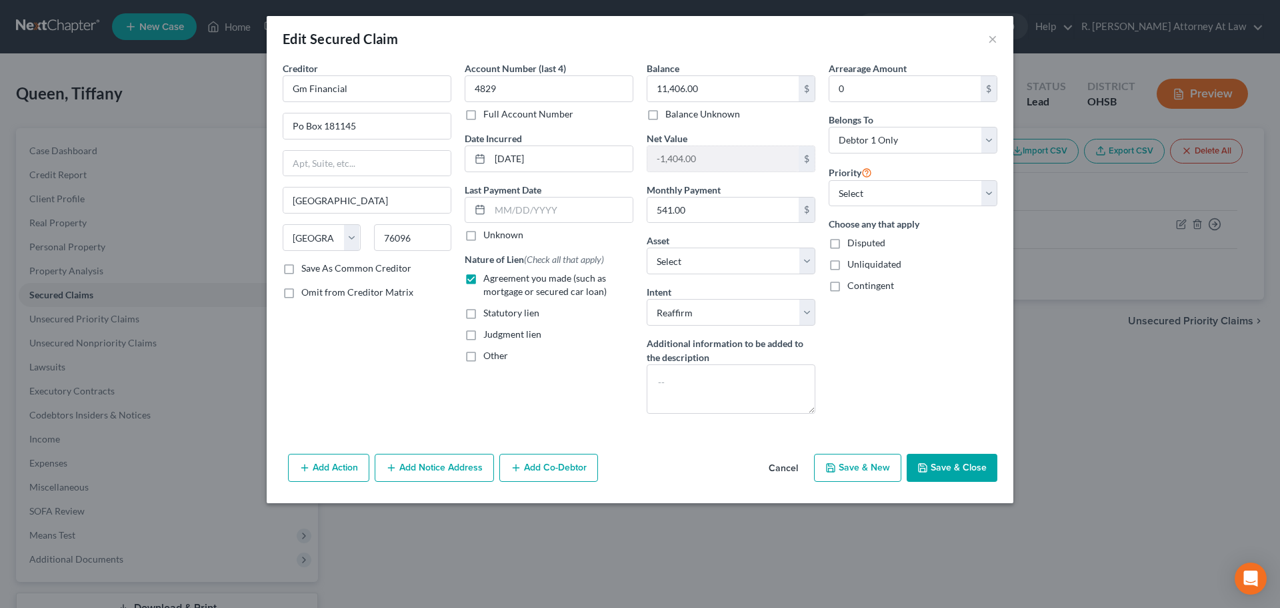
click at [938, 466] on button "Save & Close" at bounding box center [952, 467] width 91 height 28
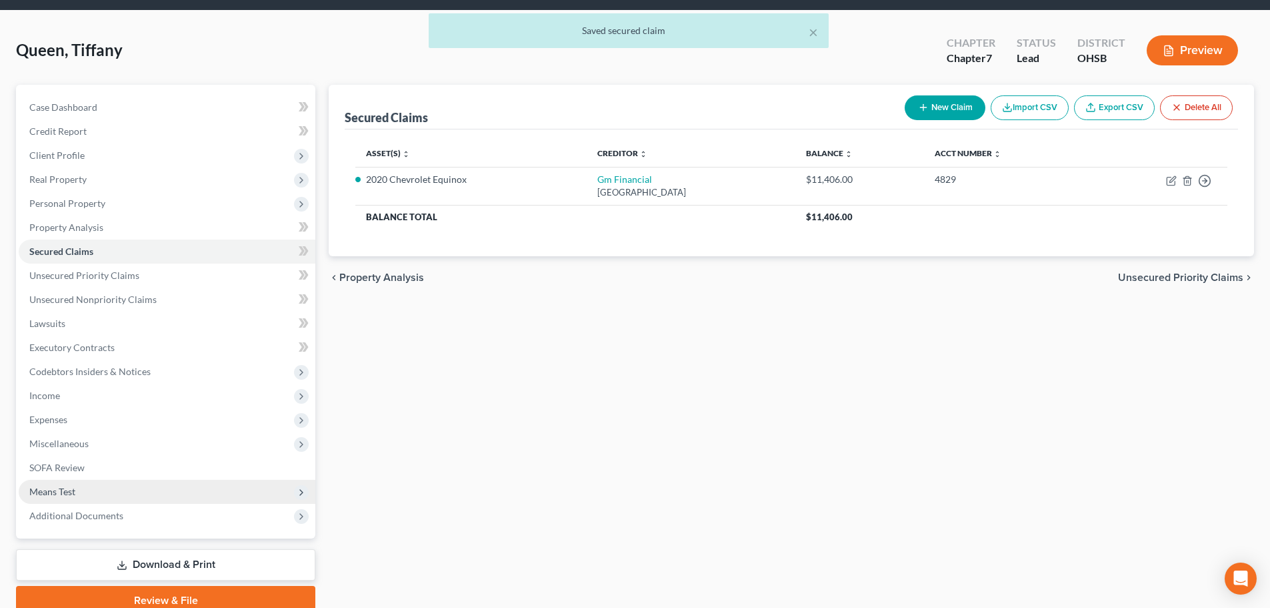
scroll to position [67, 0]
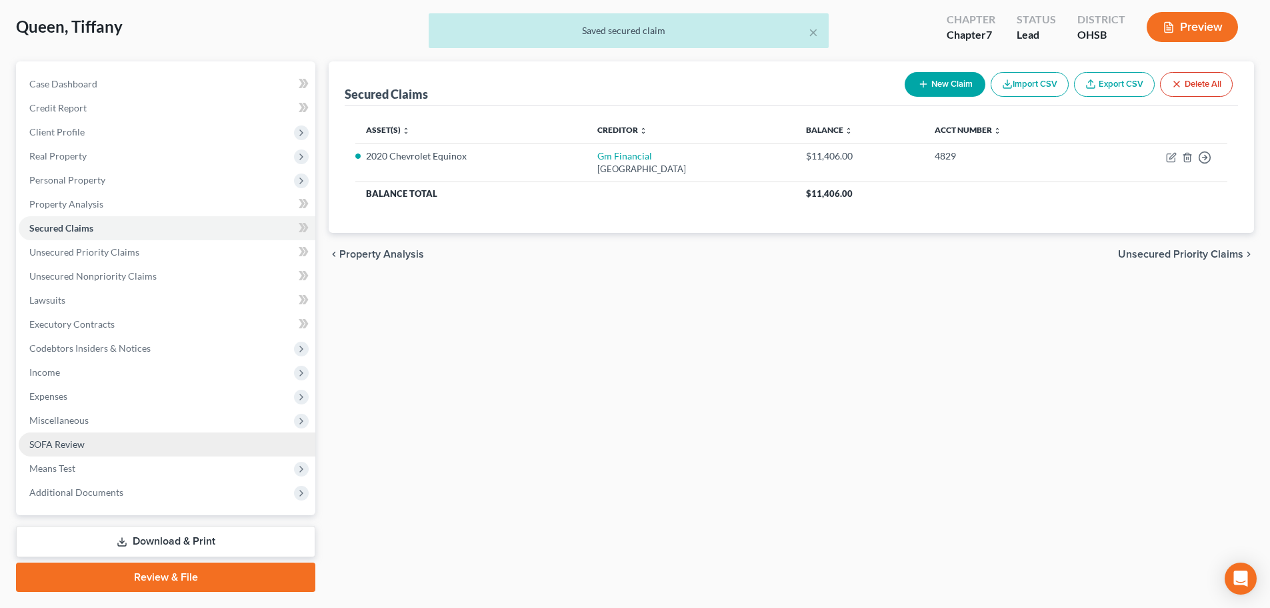
click at [47, 443] on span "SOFA Review" at bounding box center [56, 443] width 55 height 11
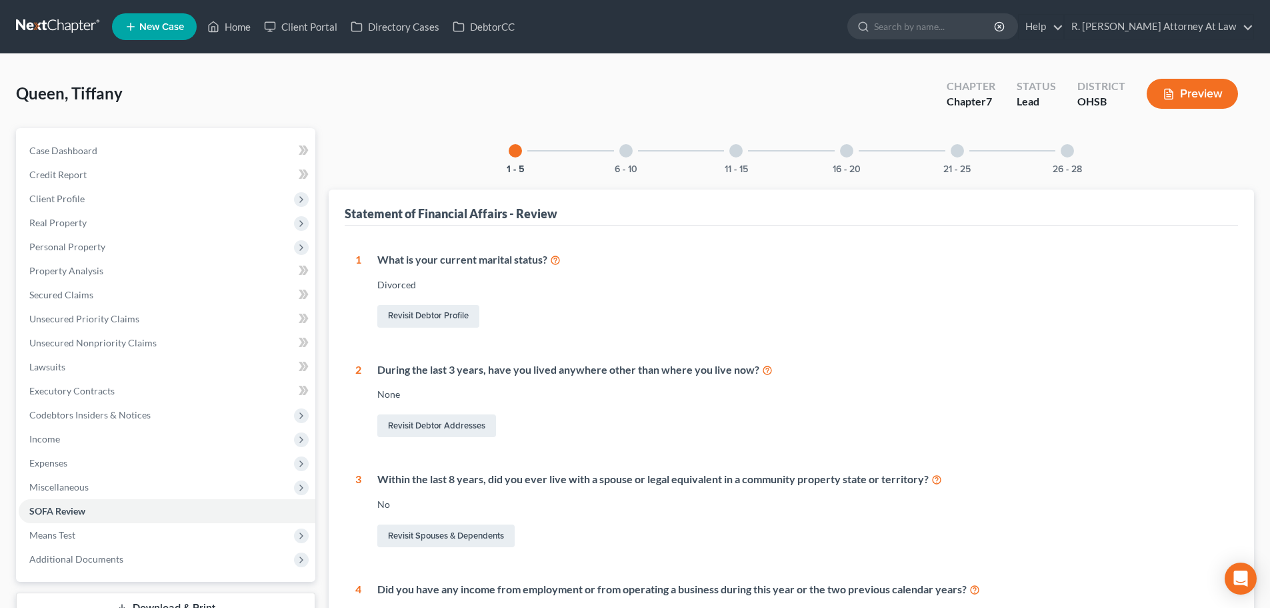
click at [1069, 150] on div at bounding box center [1067, 150] width 13 height 13
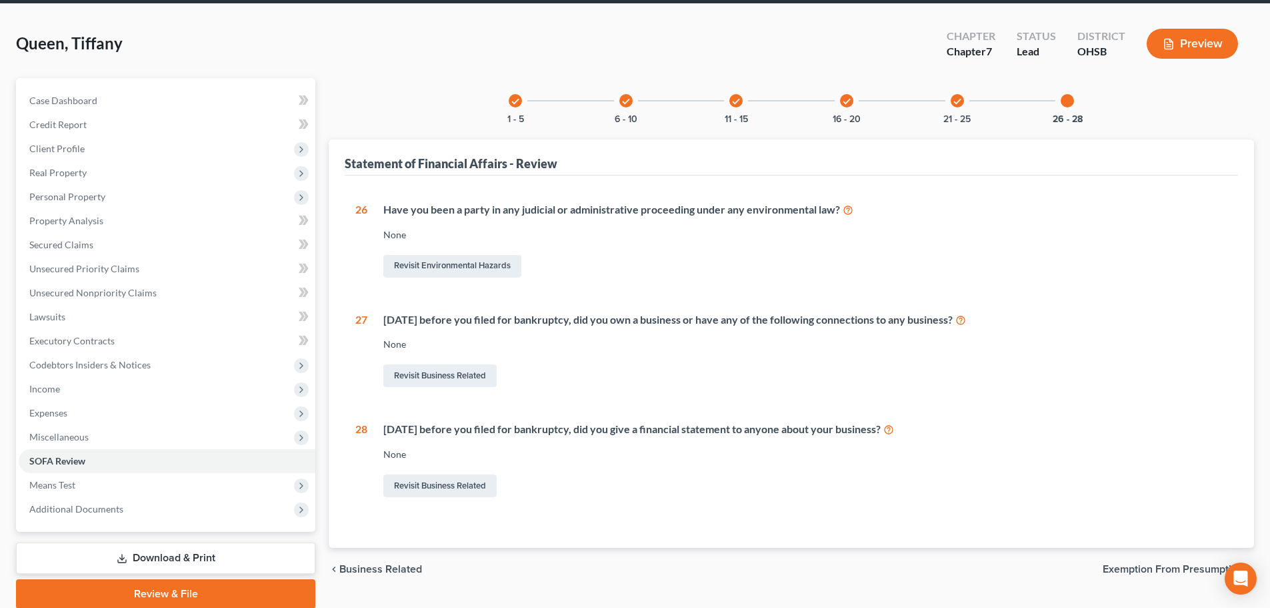
scroll to position [101, 0]
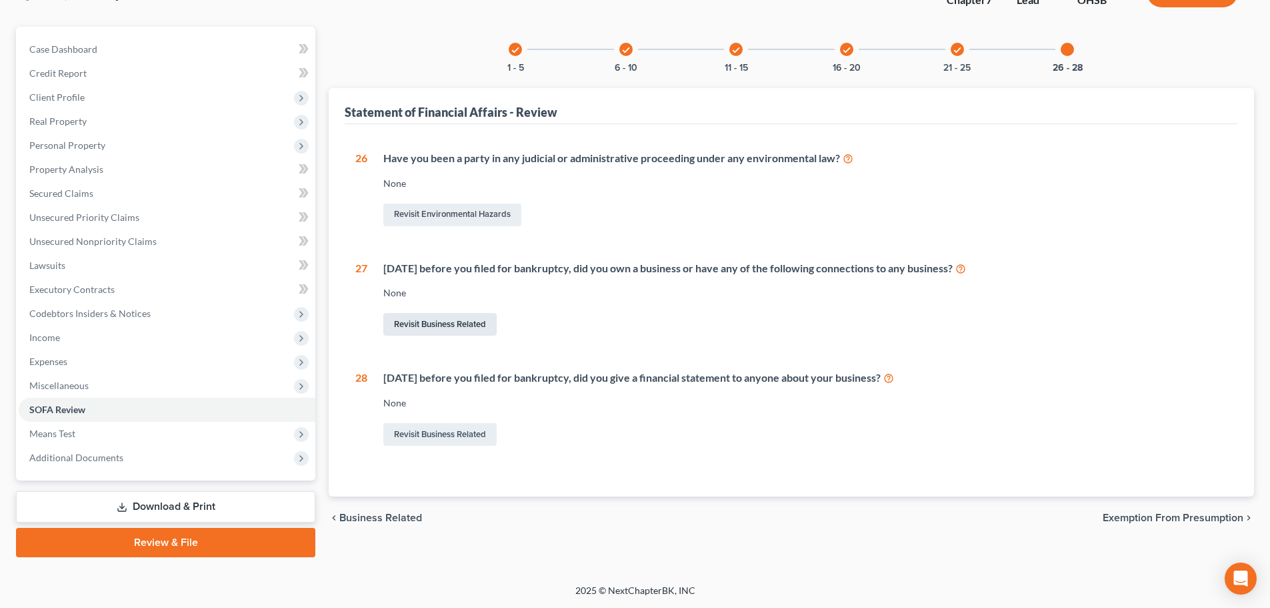
click at [442, 317] on link "Revisit Business Related" at bounding box center [439, 324] width 113 height 23
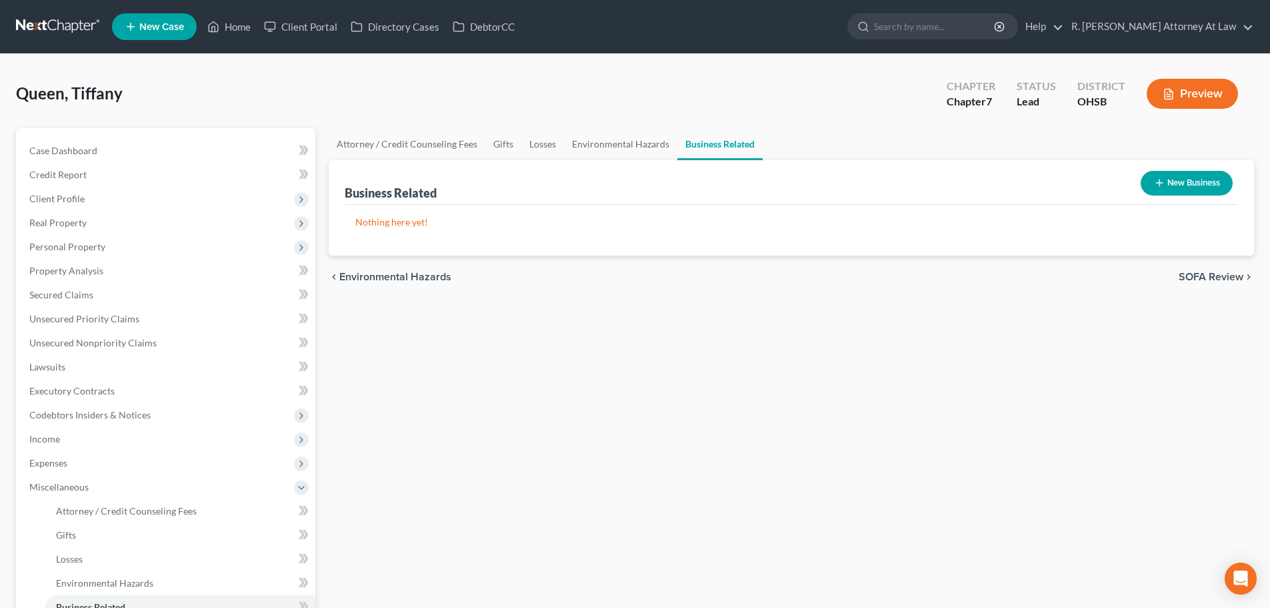
click at [1172, 179] on button "New Business" at bounding box center [1187, 183] width 92 height 25
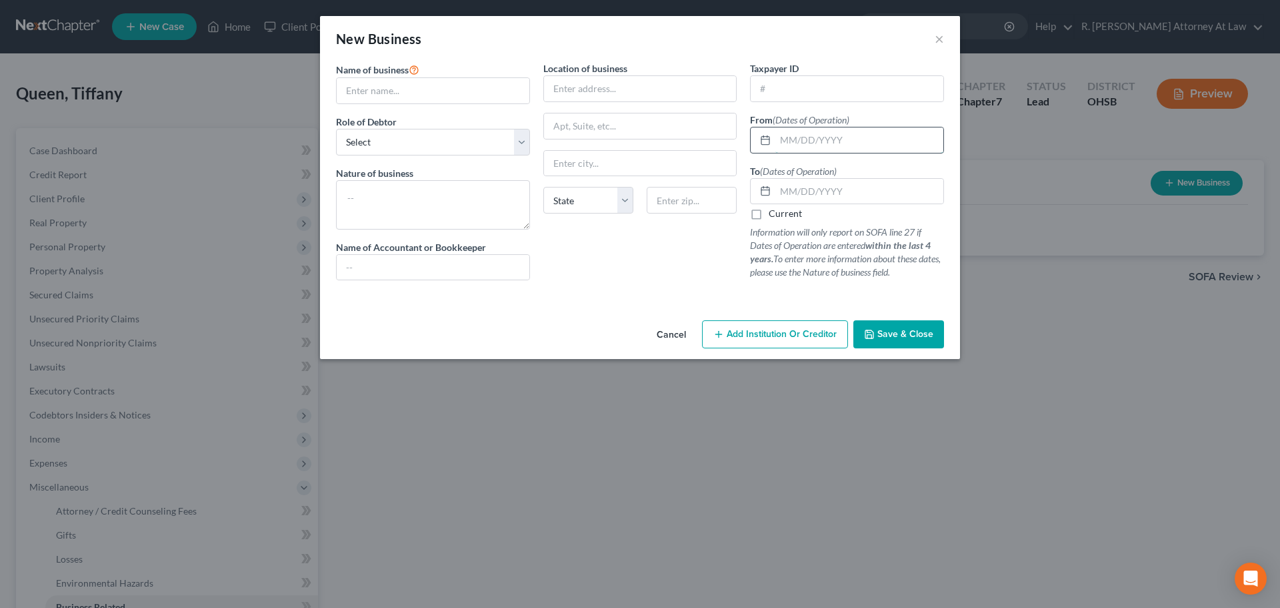
click at [808, 137] on input "text" at bounding box center [860, 139] width 168 height 25
type input "01/01/2024"
type input "12/31/2024"
click at [391, 91] on input "text" at bounding box center [433, 90] width 193 height 25
type input "Self Employed"
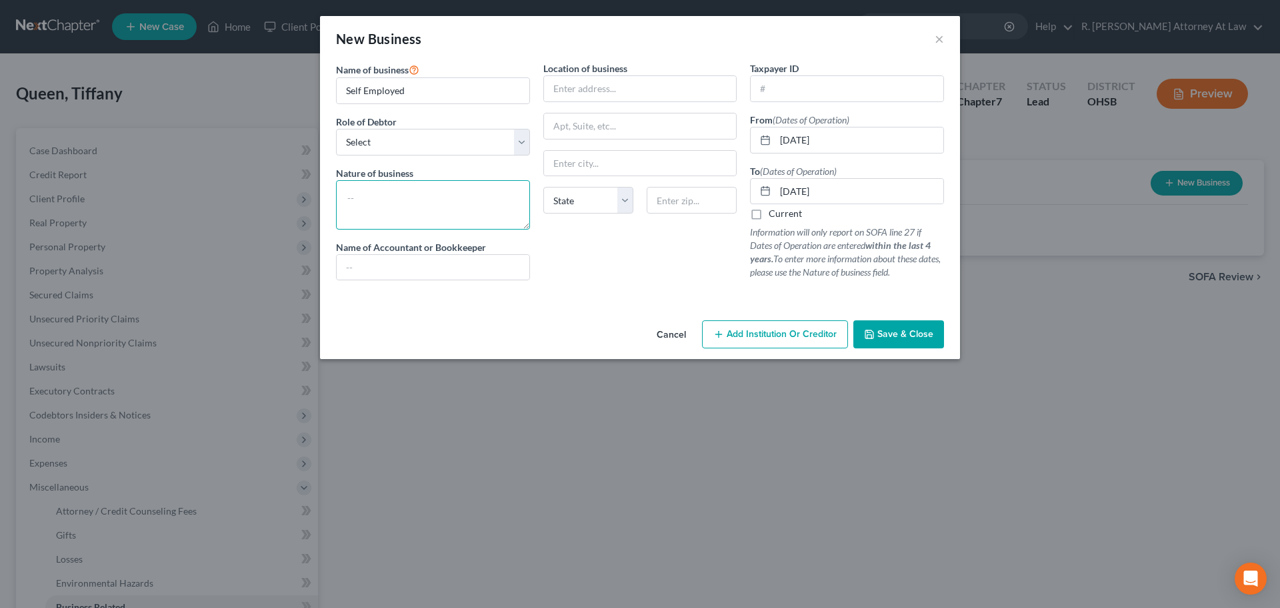
drag, startPoint x: 395, startPoint y: 185, endPoint x: 387, endPoint y: 167, distance: 18.8
click at [394, 185] on textarea at bounding box center [433, 204] width 194 height 49
type textarea "Delivery Driver"
click at [381, 143] on select "Select A member of a limited liability company (LLC) or limited liability partn…" at bounding box center [433, 142] width 194 height 27
select select "sole_proprietor"
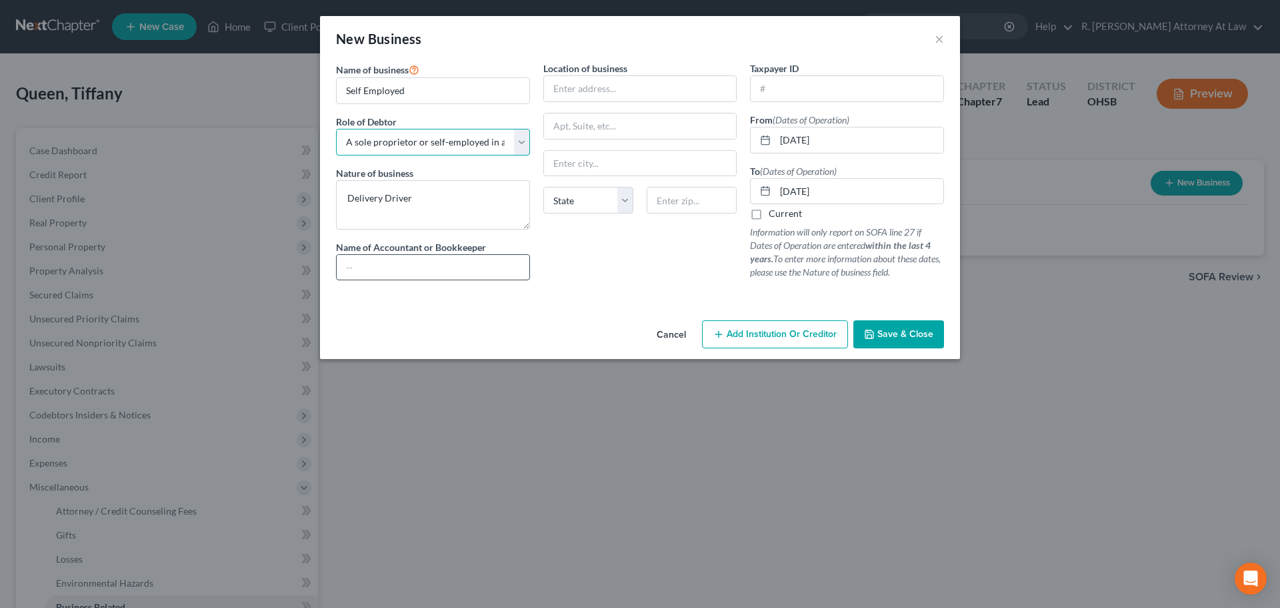
click at [336, 129] on select "Select A member of a limited liability company (LLC) or limited liability partn…" at bounding box center [433, 142] width 194 height 27
drag, startPoint x: 432, startPoint y: 259, endPoint x: 417, endPoint y: 253, distance: 15.9
click at [429, 258] on input "text" at bounding box center [433, 267] width 193 height 25
type input "NONE"
drag, startPoint x: 880, startPoint y: 326, endPoint x: 882, endPoint y: 315, distance: 10.8
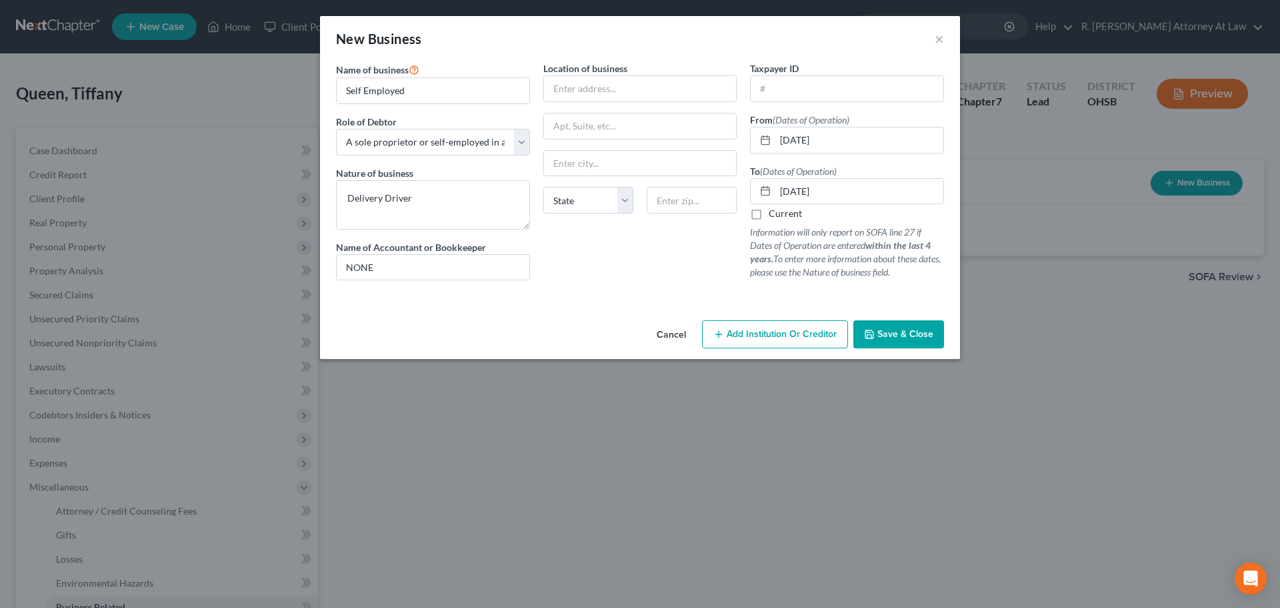
click at [880, 325] on button "Save & Close" at bounding box center [899, 334] width 91 height 28
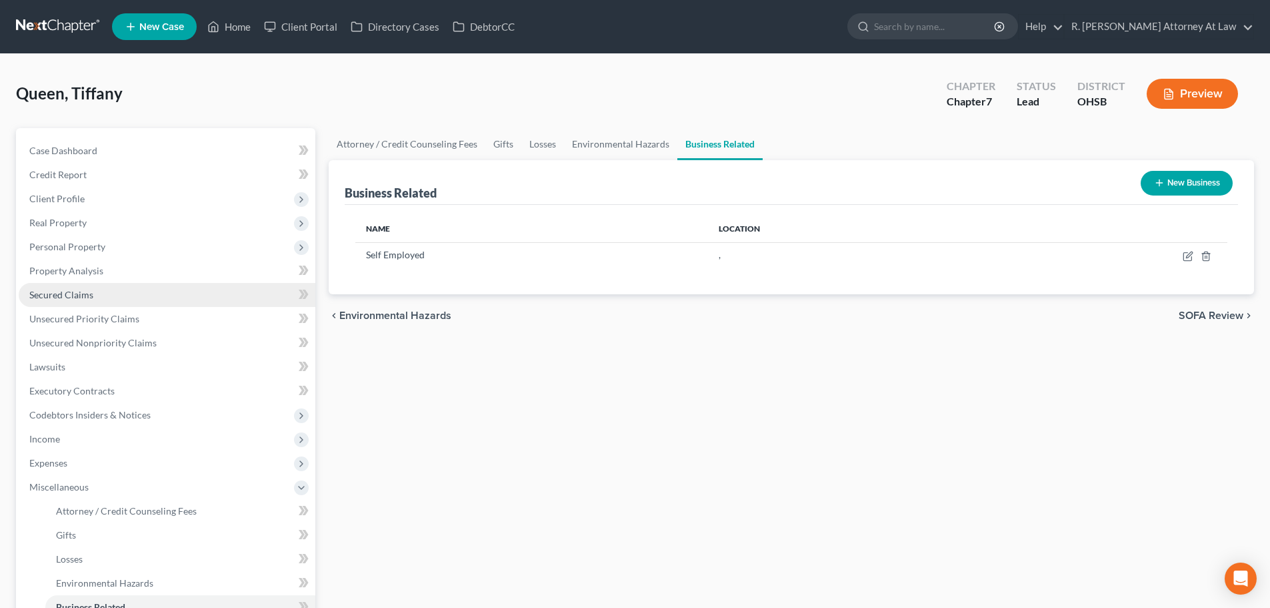
click at [29, 293] on span "Secured Claims" at bounding box center [61, 294] width 64 height 11
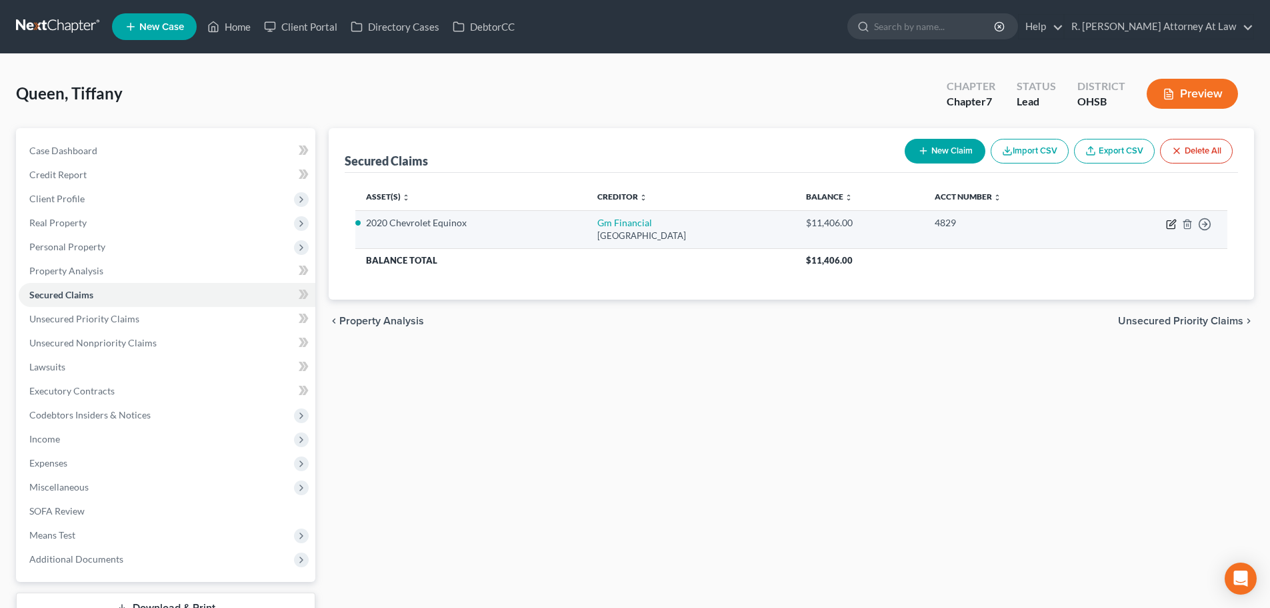
click at [1167, 225] on icon "button" at bounding box center [1171, 225] width 8 height 8
select select "45"
select select "7"
select select "2"
select select "0"
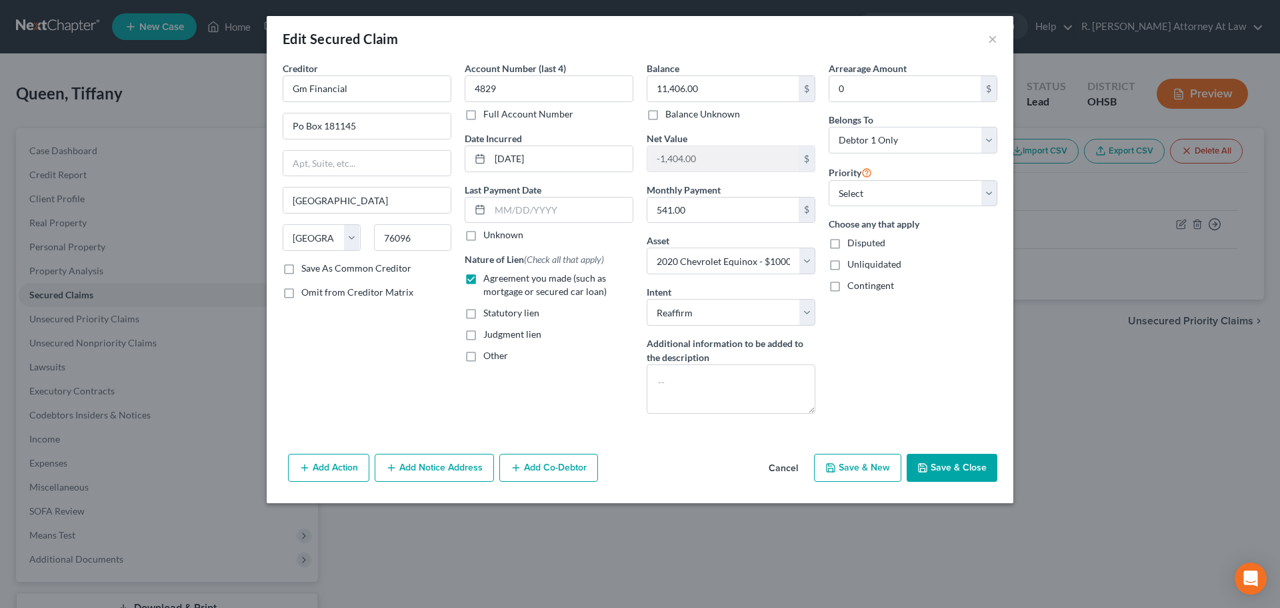
click at [923, 459] on button "Save & Close" at bounding box center [952, 467] width 91 height 28
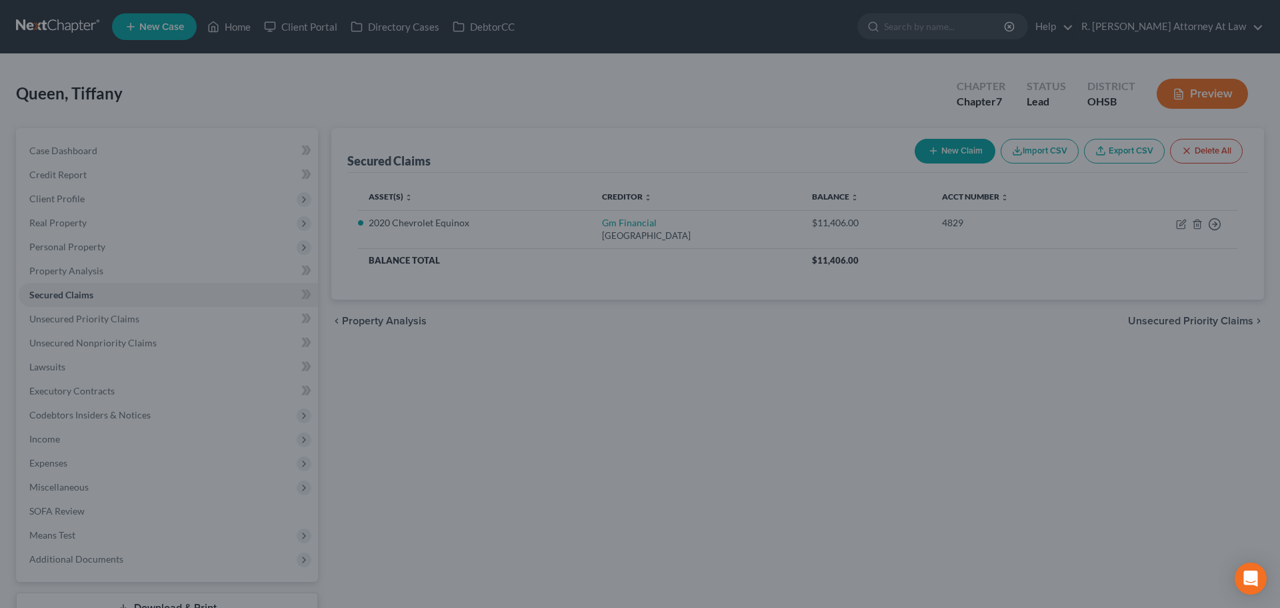
select select "7"
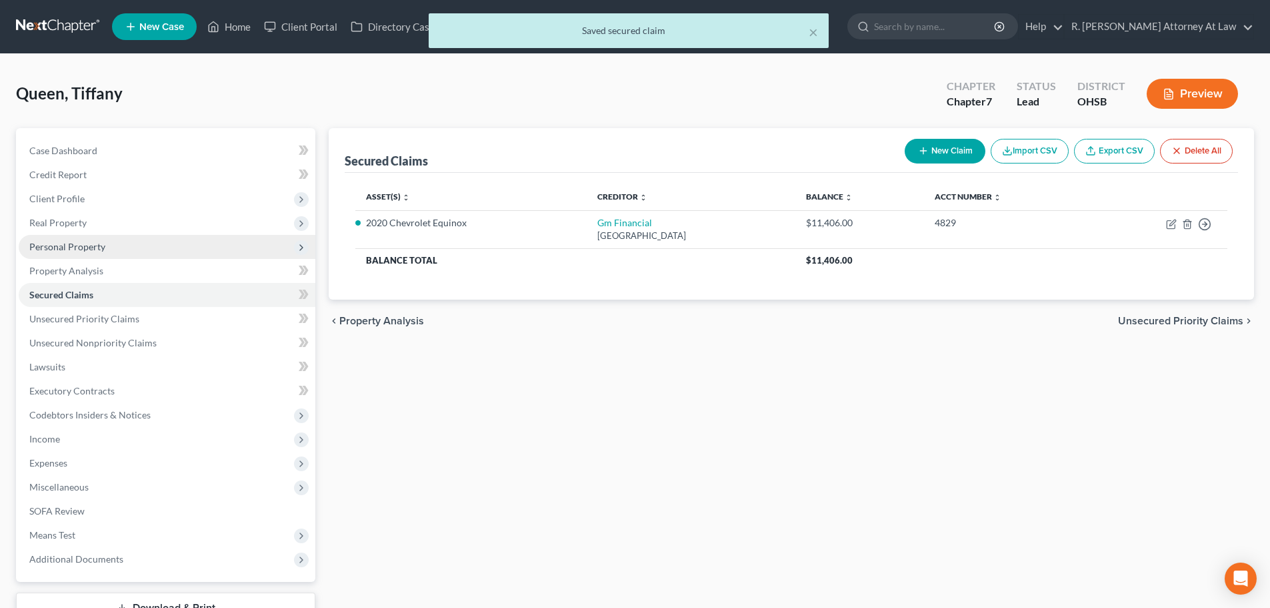
click at [61, 243] on span "Personal Property" at bounding box center [67, 246] width 76 height 11
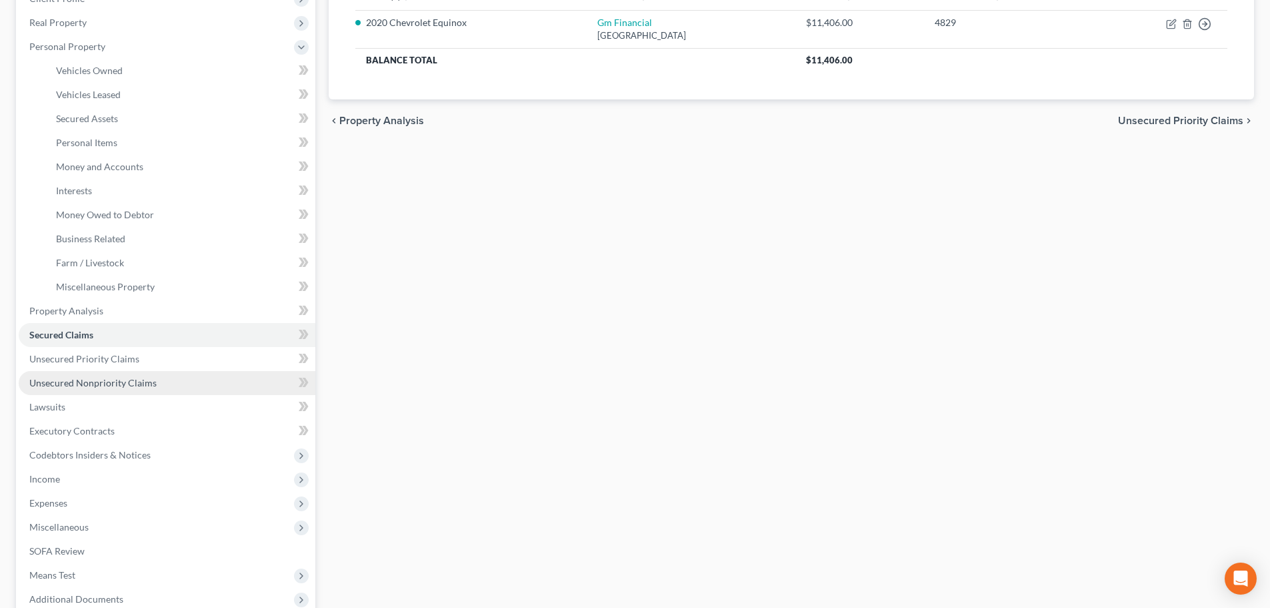
click at [109, 379] on span "Unsecured Nonpriority Claims" at bounding box center [92, 382] width 127 height 11
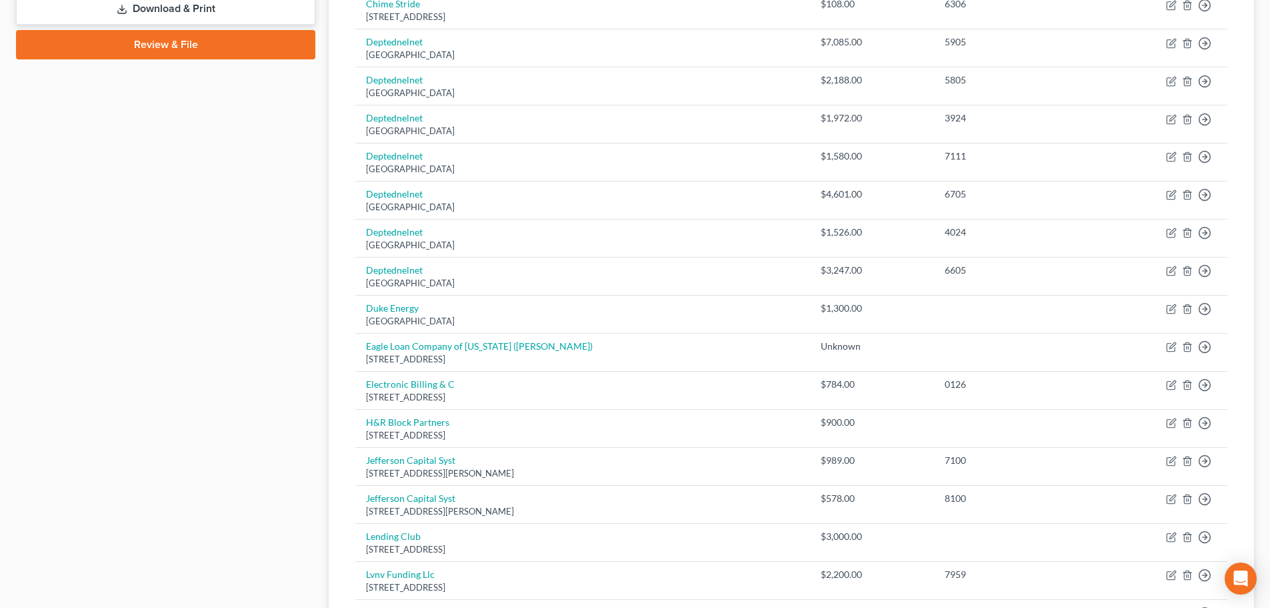
scroll to position [332, 0]
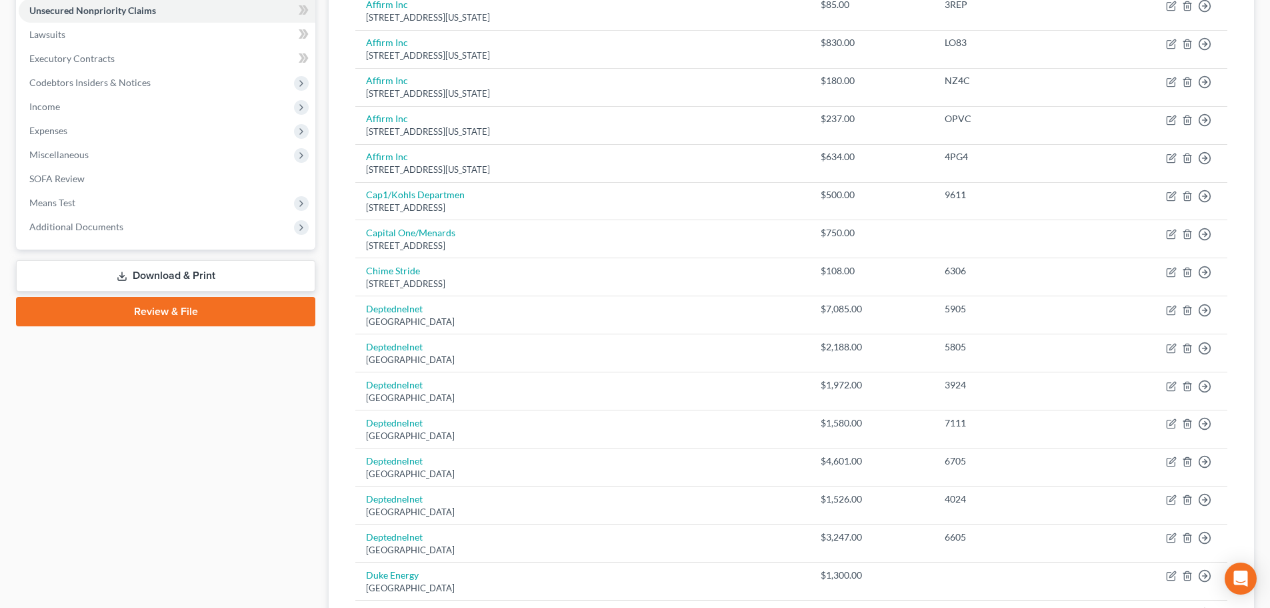
click at [156, 269] on link "Download & Print" at bounding box center [165, 275] width 299 height 31
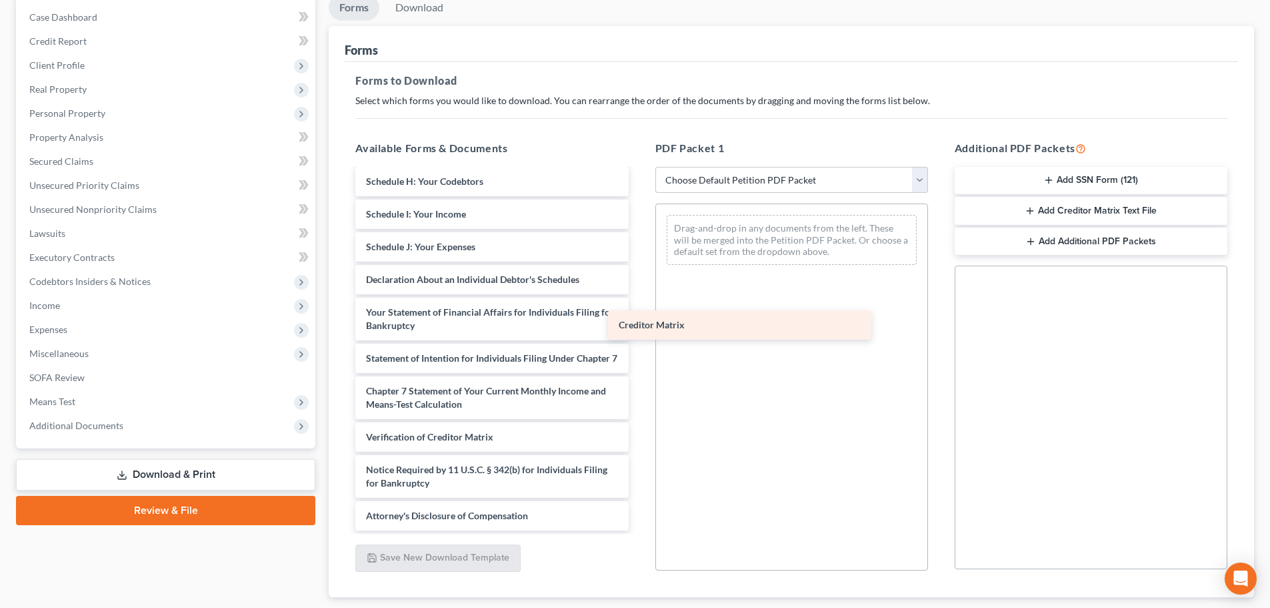
scroll to position [324, 0]
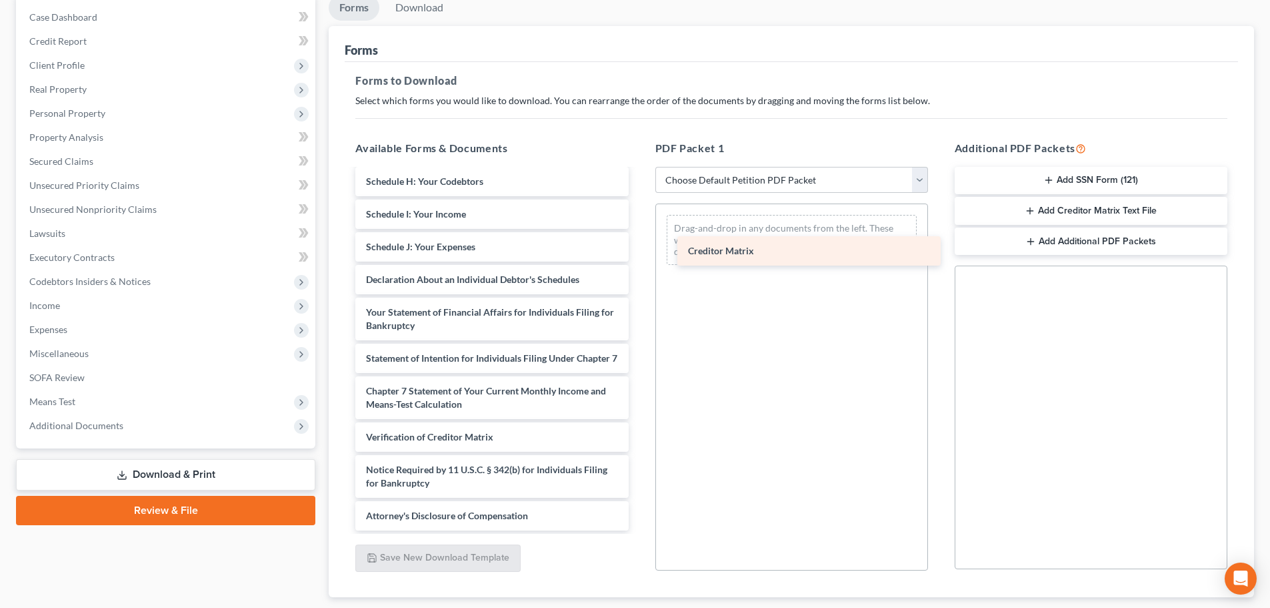
drag, startPoint x: 408, startPoint y: 399, endPoint x: 730, endPoint y: 244, distance: 357.3
click at [639, 244] on div "Creditor Matrix Installments Fee Sheets CCC-pdf Voluntary Petition for Individu…" at bounding box center [492, 194] width 294 height 671
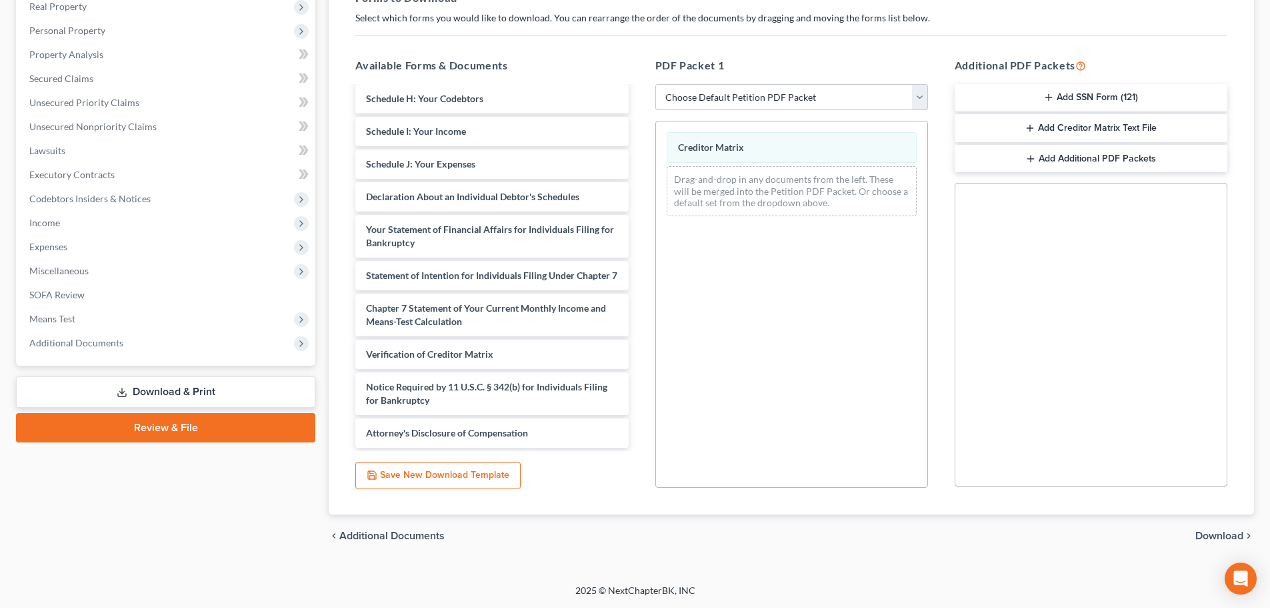
click at [1216, 532] on span "Download" at bounding box center [1220, 535] width 48 height 11
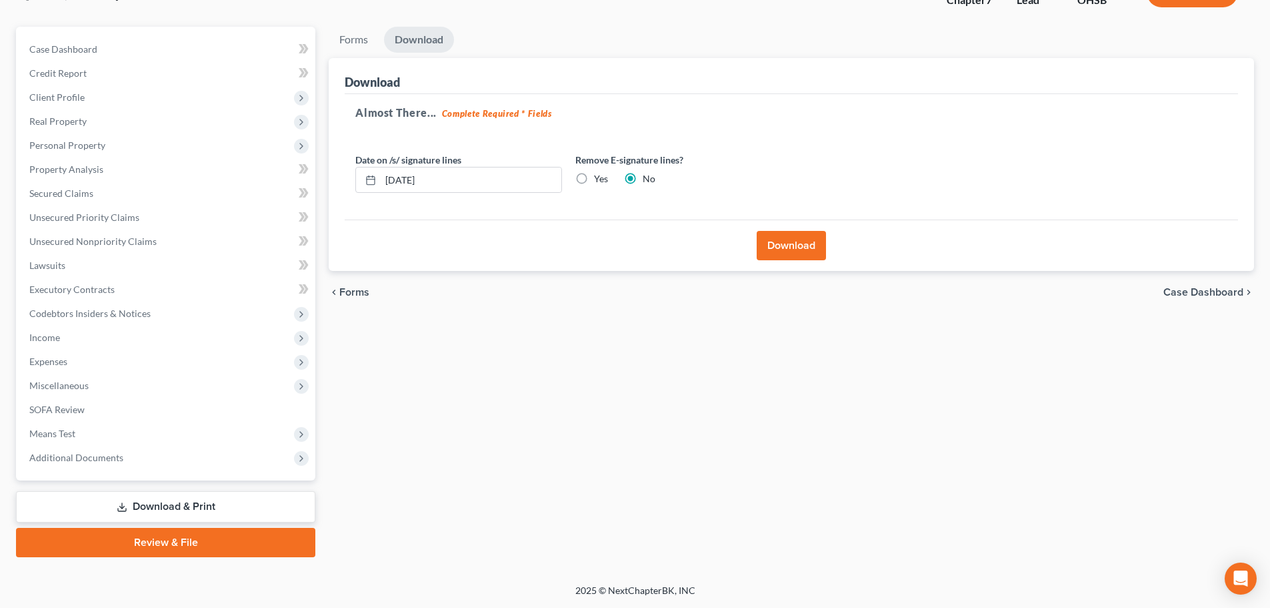
click at [773, 242] on button "Download" at bounding box center [791, 245] width 69 height 29
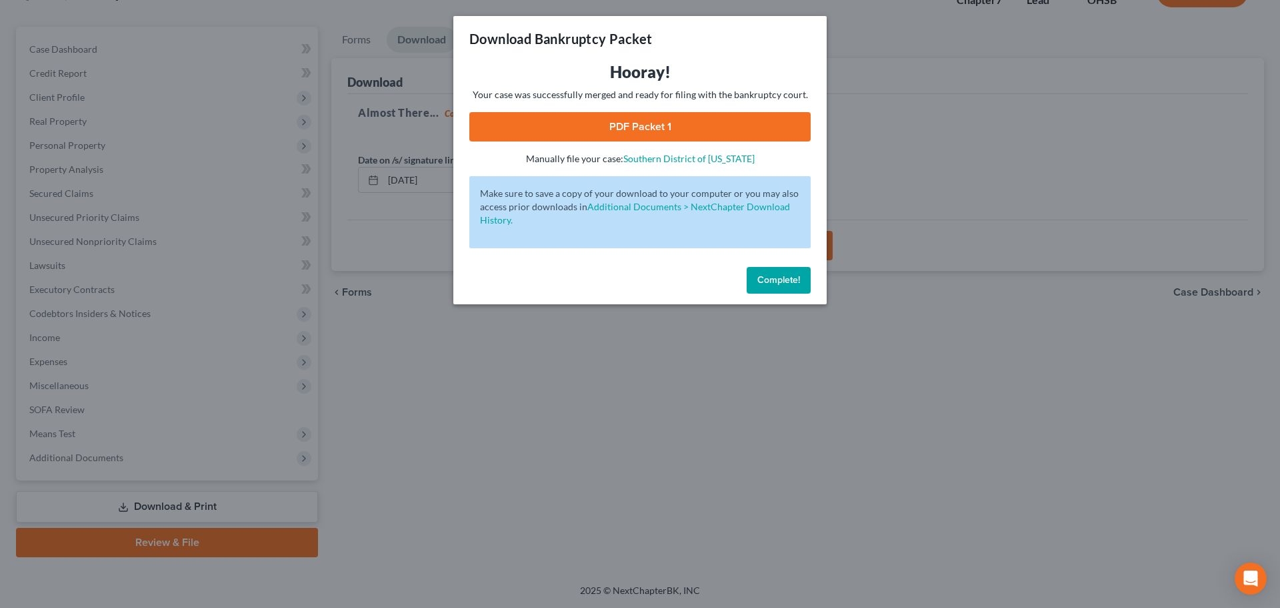
click at [584, 115] on link "PDF Packet 1" at bounding box center [639, 126] width 341 height 29
click at [764, 275] on span "Complete!" at bounding box center [779, 279] width 43 height 11
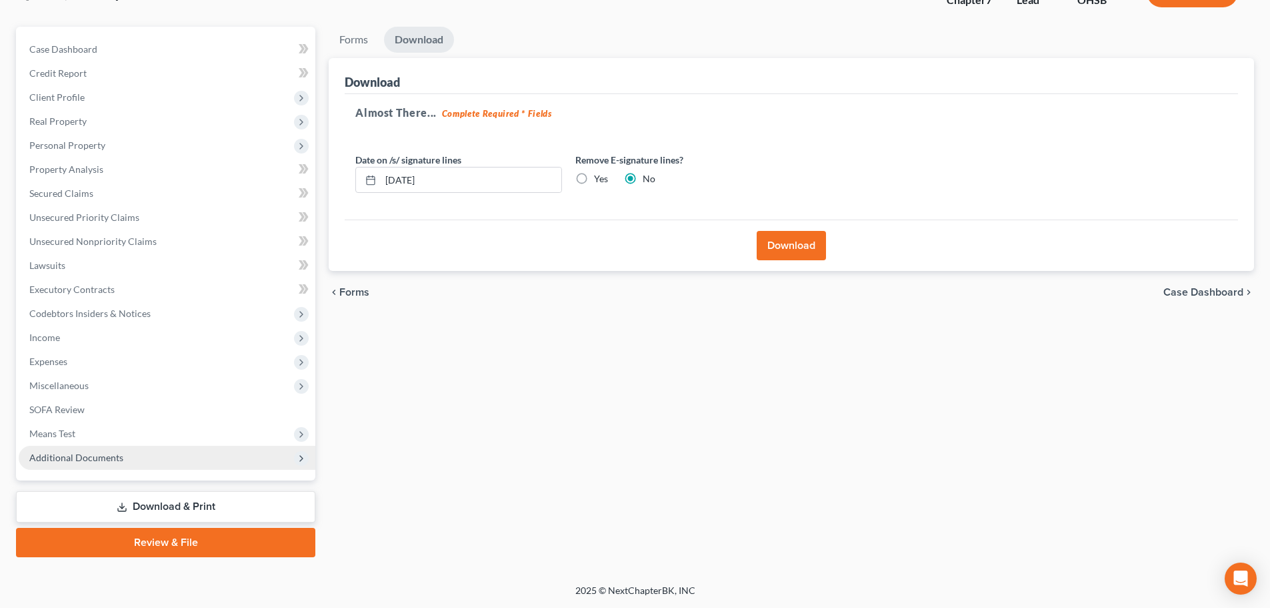
click at [102, 457] on span "Additional Documents" at bounding box center [76, 456] width 94 height 11
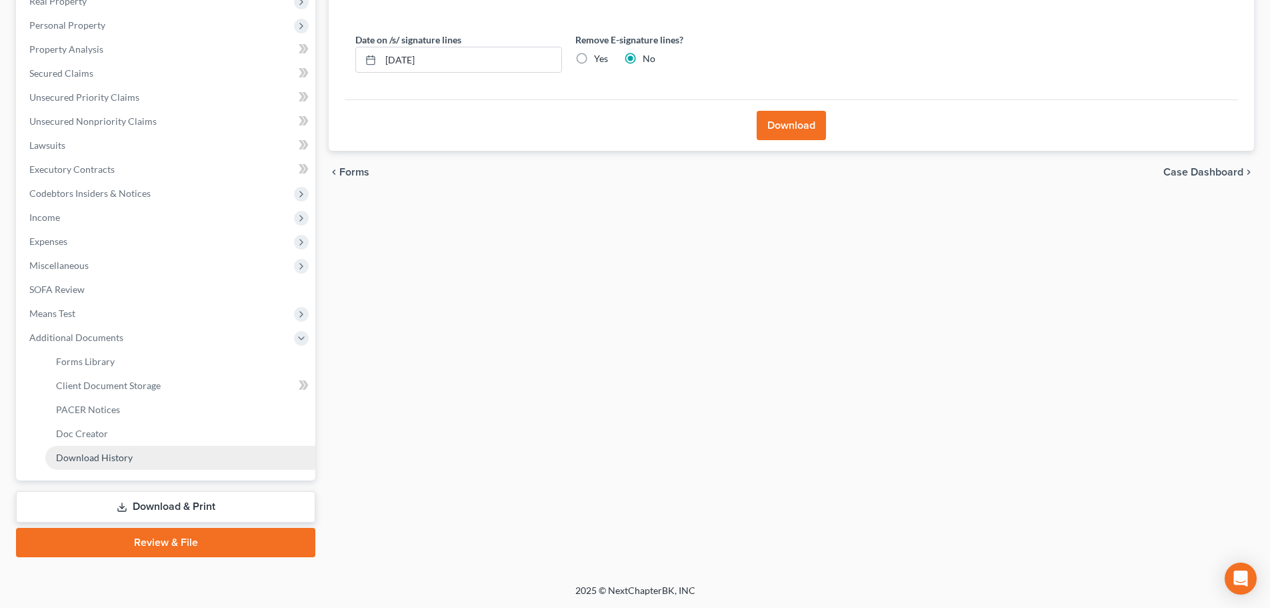
click at [87, 452] on span "Download History" at bounding box center [94, 456] width 77 height 11
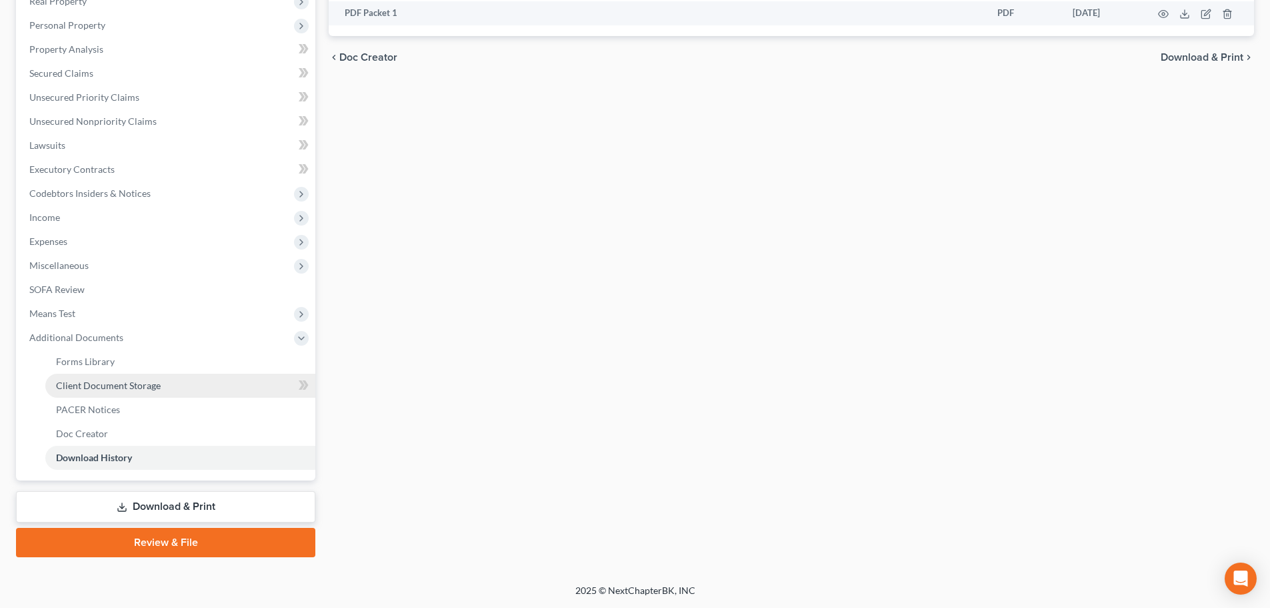
click at [131, 386] on span "Client Document Storage" at bounding box center [108, 384] width 105 height 11
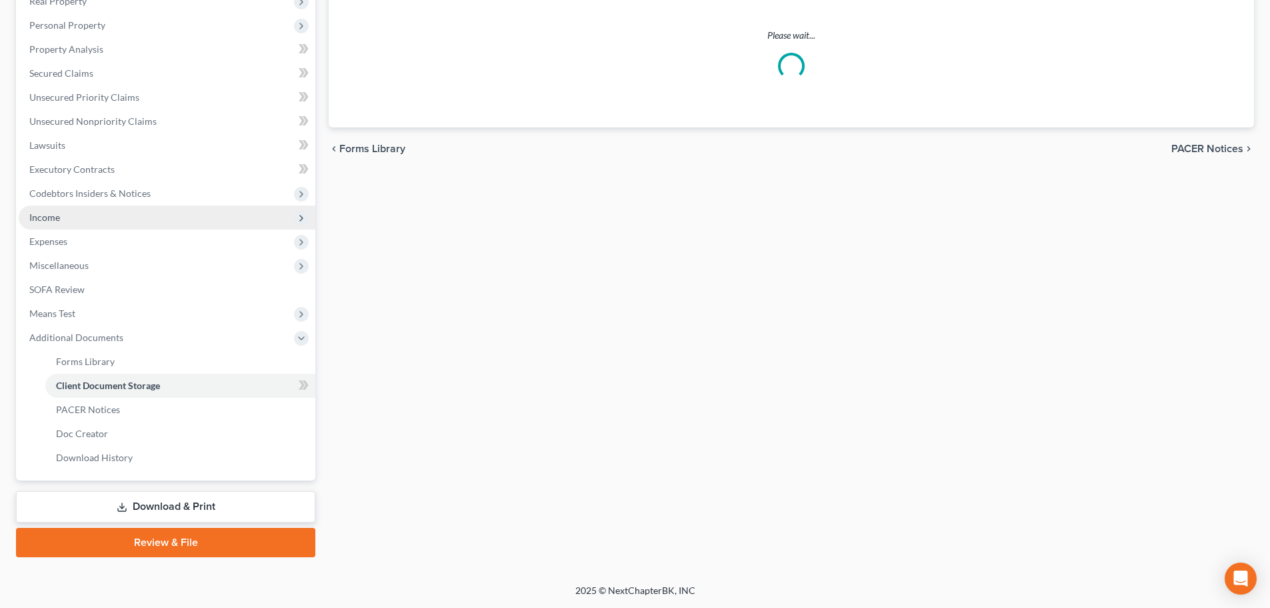
select select "7"
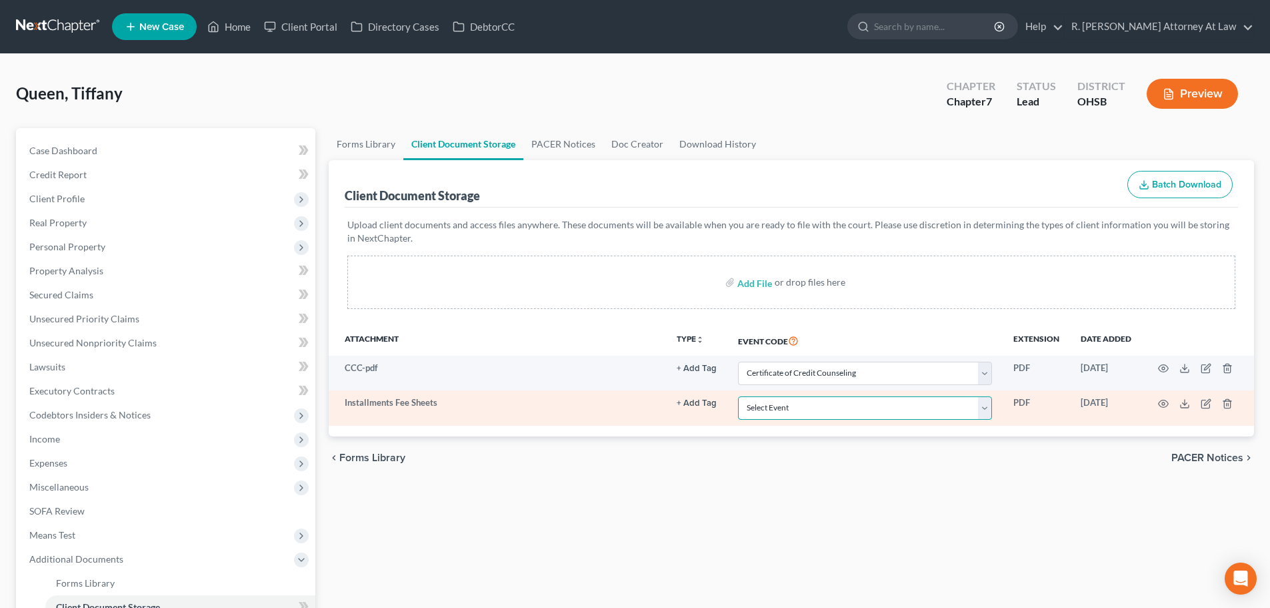
click at [780, 411] on select "Select Event 20 Largest Unsecured Creditors Amended Document Amended List of Cr…" at bounding box center [865, 407] width 254 height 23
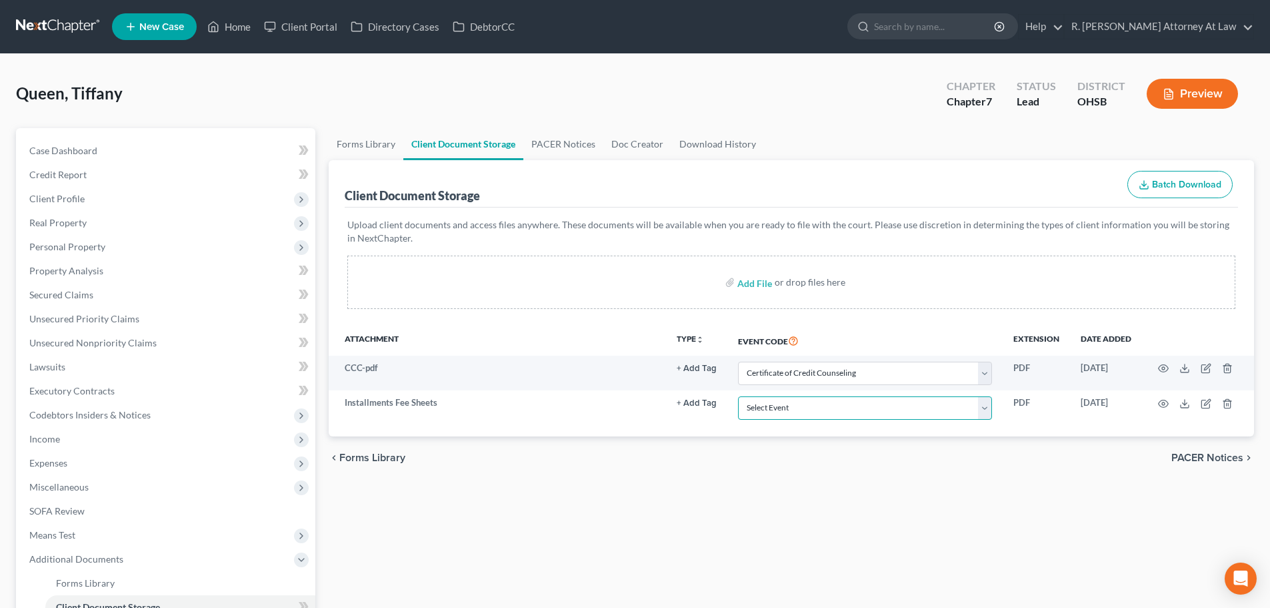
select select "37"
click at [738, 396] on select "Select Event 20 Largest Unsecured Creditors Amended Document Amended List of Cr…" at bounding box center [865, 407] width 254 height 23
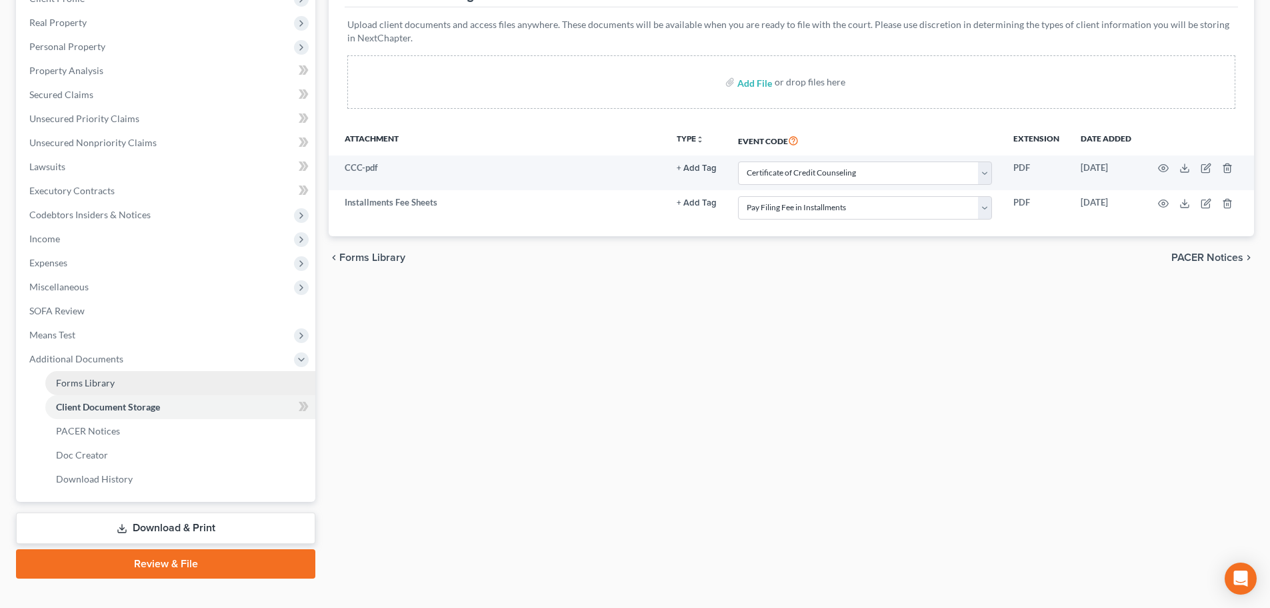
click at [106, 380] on span "Forms Library" at bounding box center [85, 382] width 59 height 11
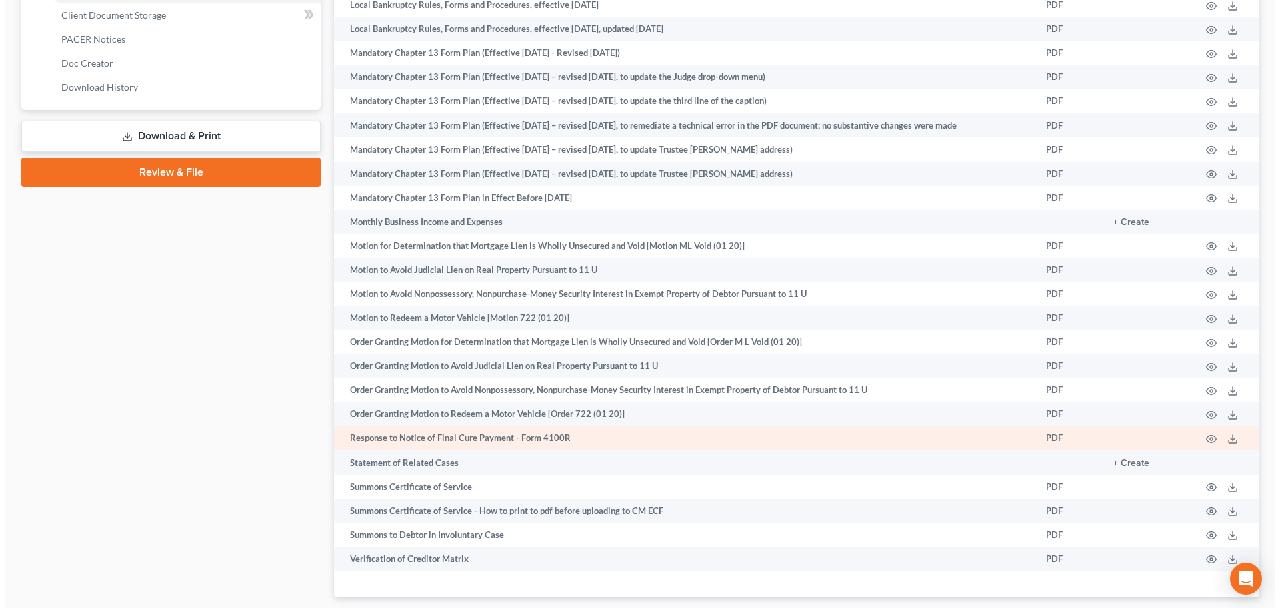
scroll to position [622, 0]
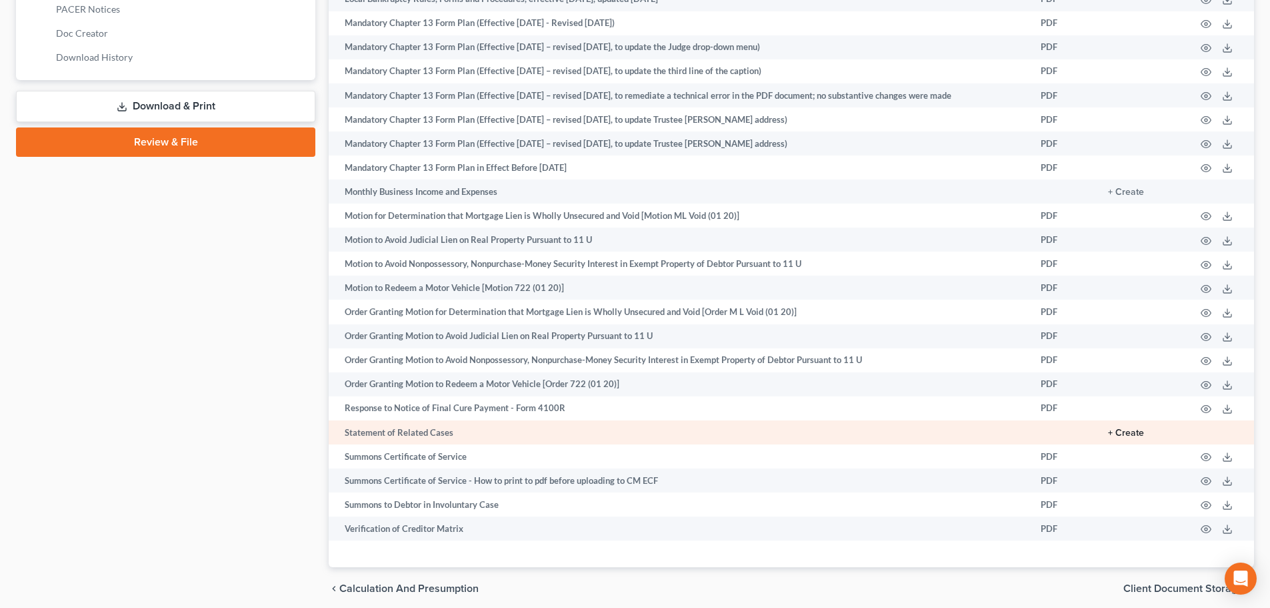
click at [1130, 433] on button "+ Create" at bounding box center [1126, 432] width 36 height 9
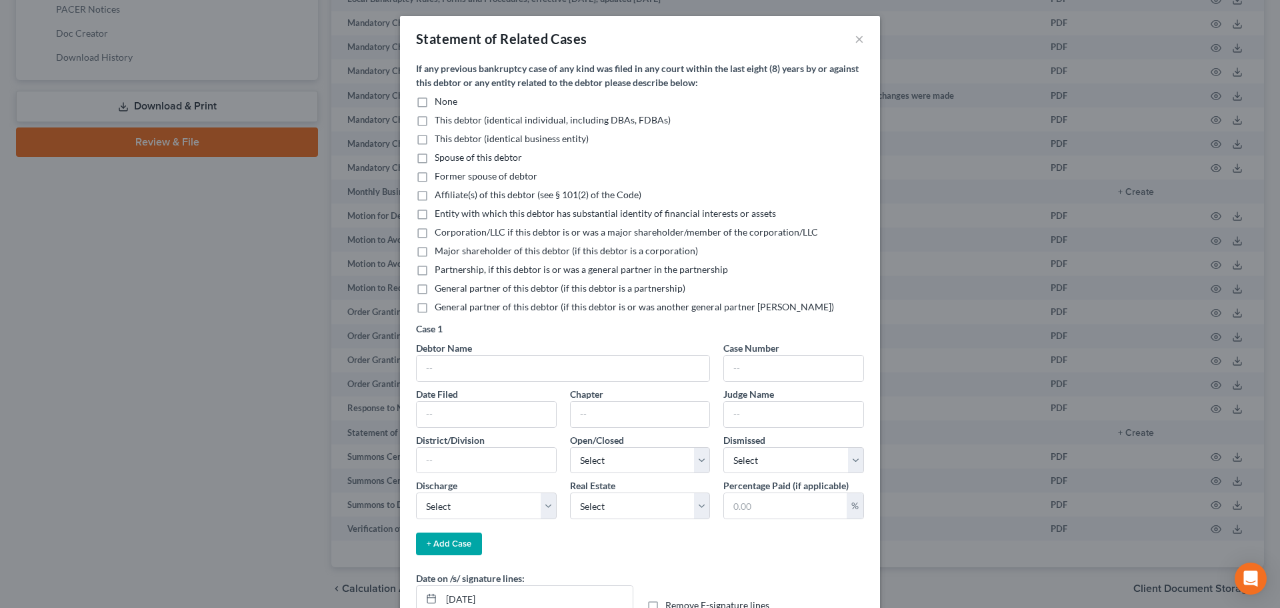
click at [435, 99] on label "None" at bounding box center [446, 101] width 23 height 13
click at [440, 99] on input "None" at bounding box center [444, 99] width 9 height 9
checkbox input "true"
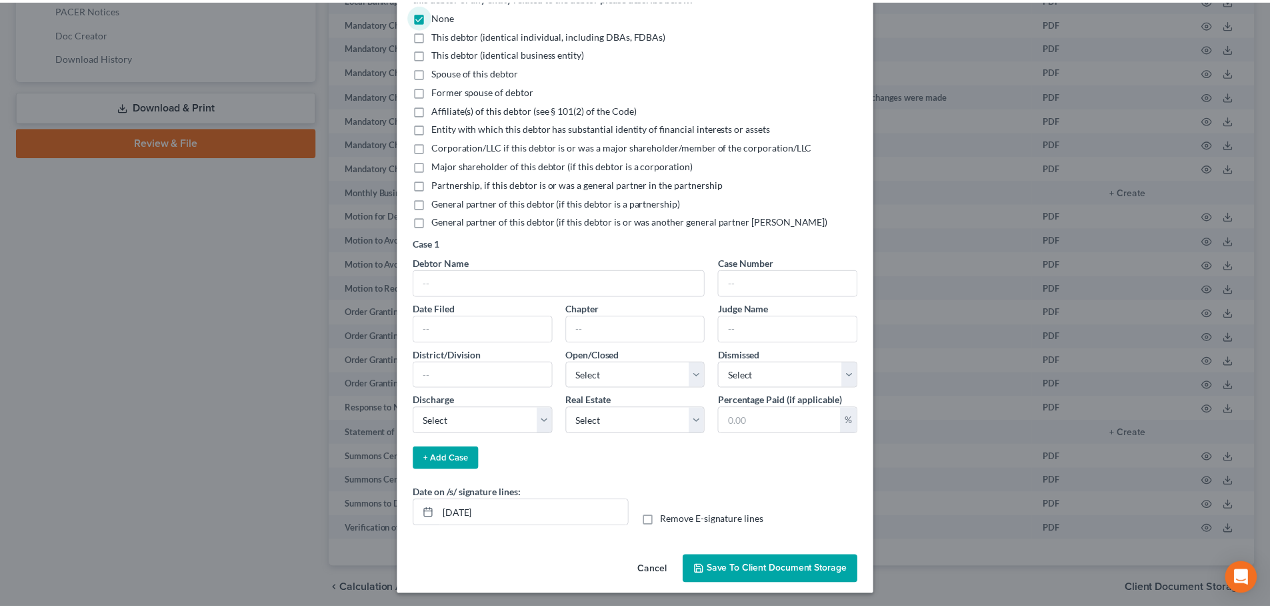
scroll to position [88, 0]
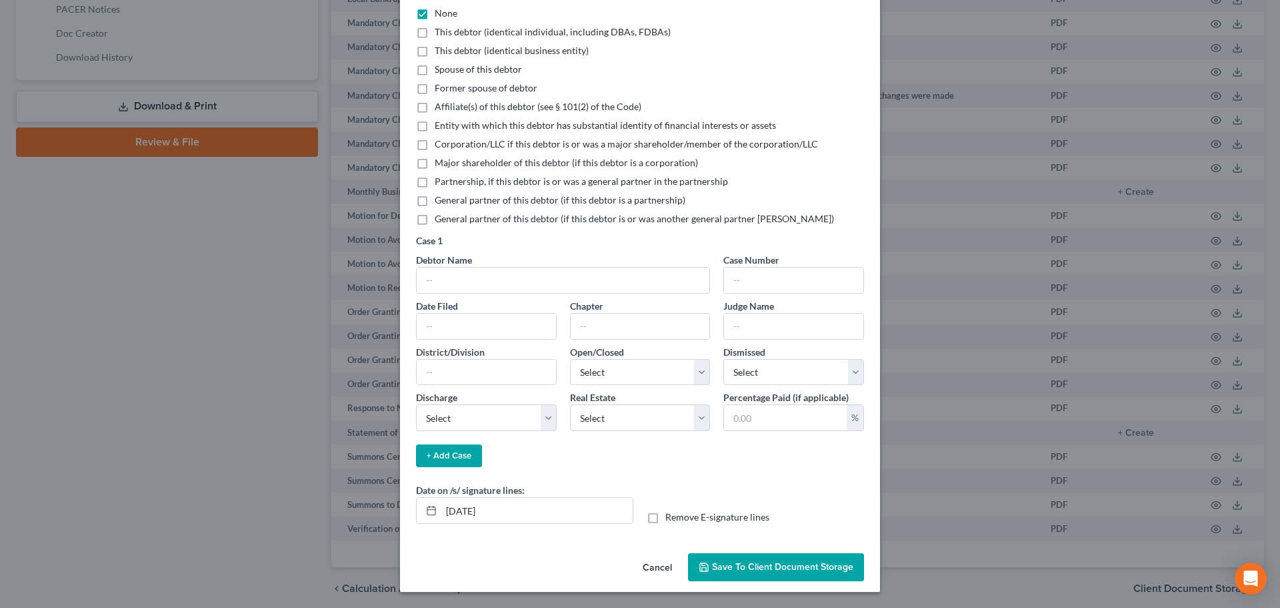
click at [774, 566] on span "Save to Client Document Storage" at bounding box center [782, 566] width 141 height 11
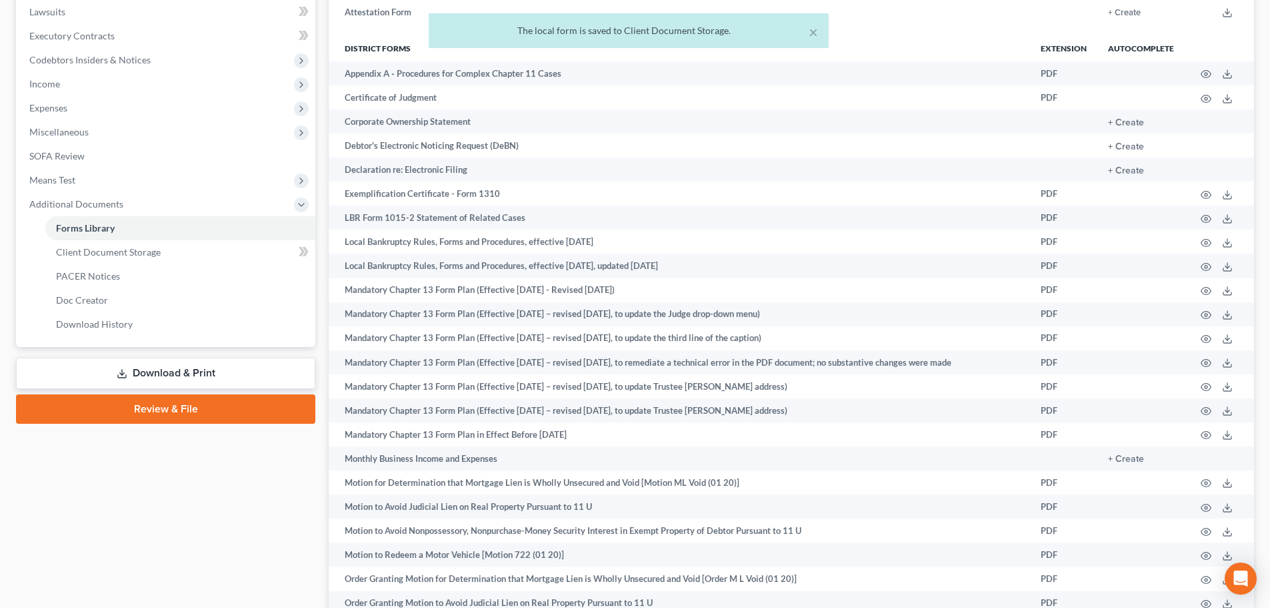
scroll to position [288, 0]
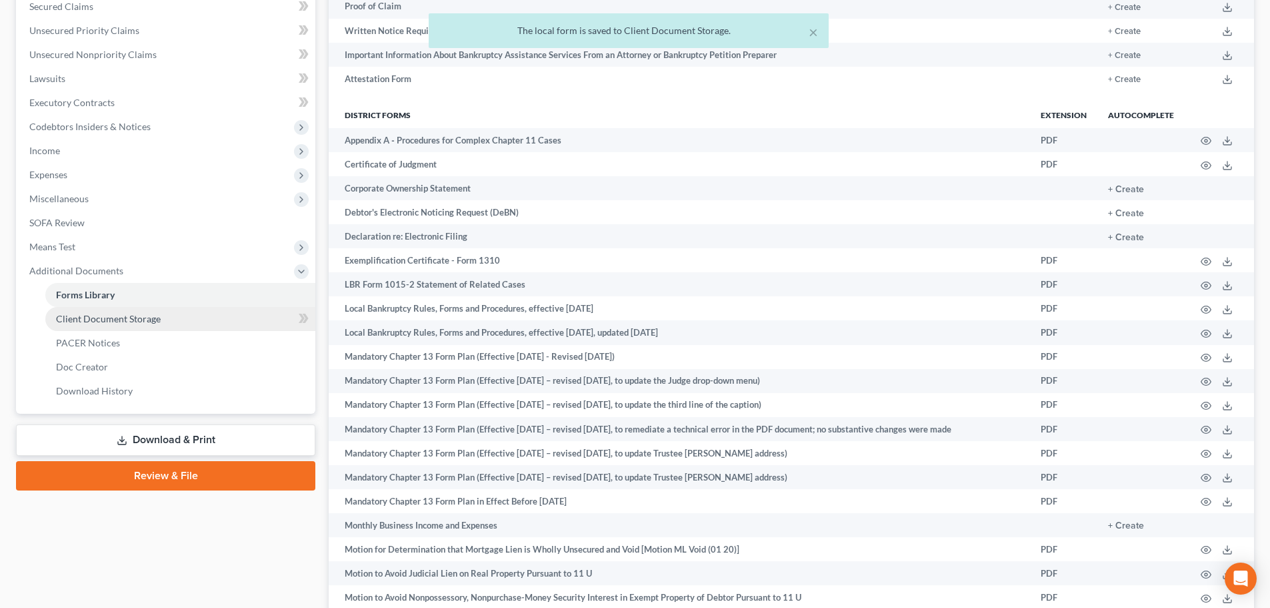
click at [80, 313] on span "Client Document Storage" at bounding box center [108, 318] width 105 height 11
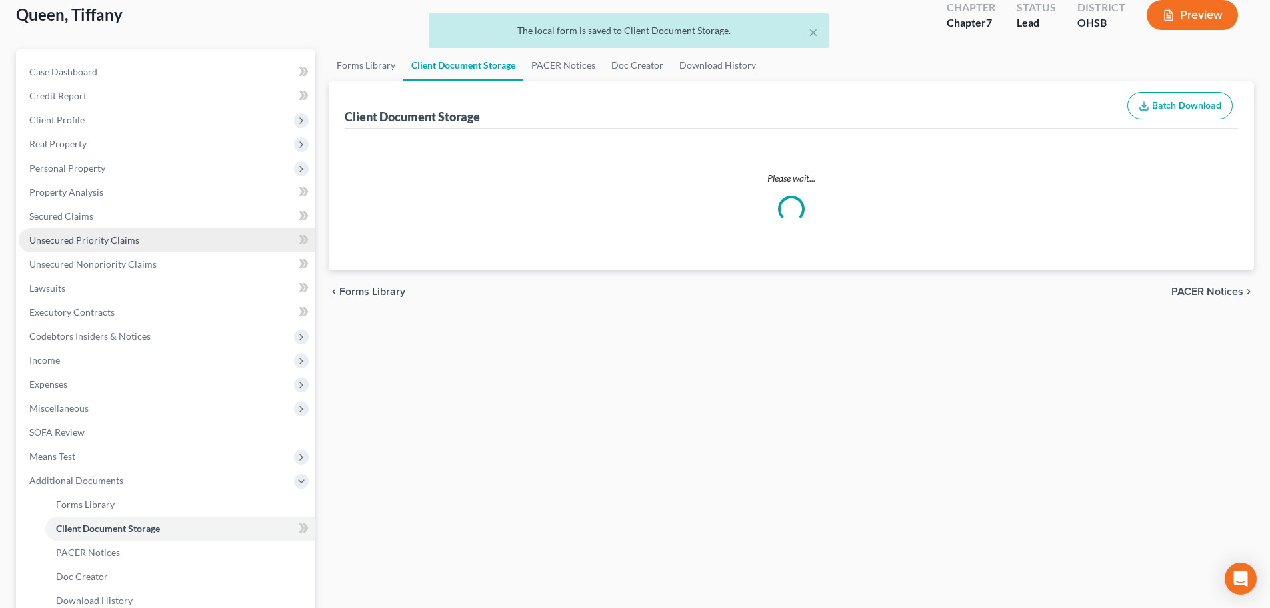
select select "7"
select select "37"
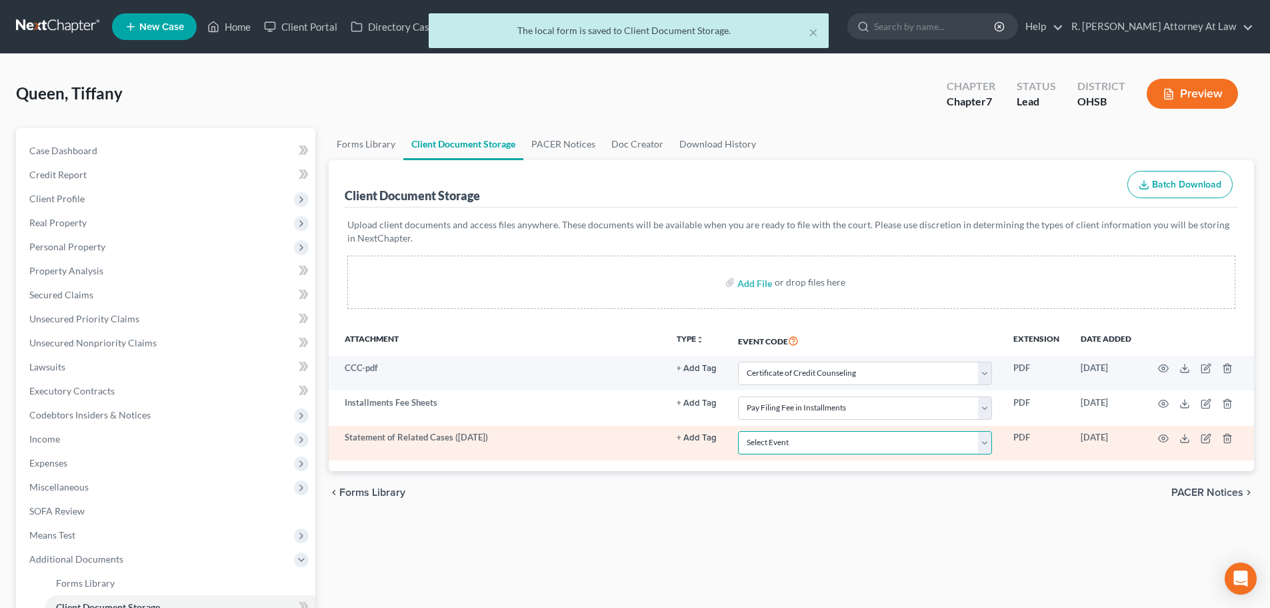
click at [764, 441] on select "Select Event 20 Largest Unsecured Creditors Amended Document Amended List of Cr…" at bounding box center [865, 442] width 254 height 23
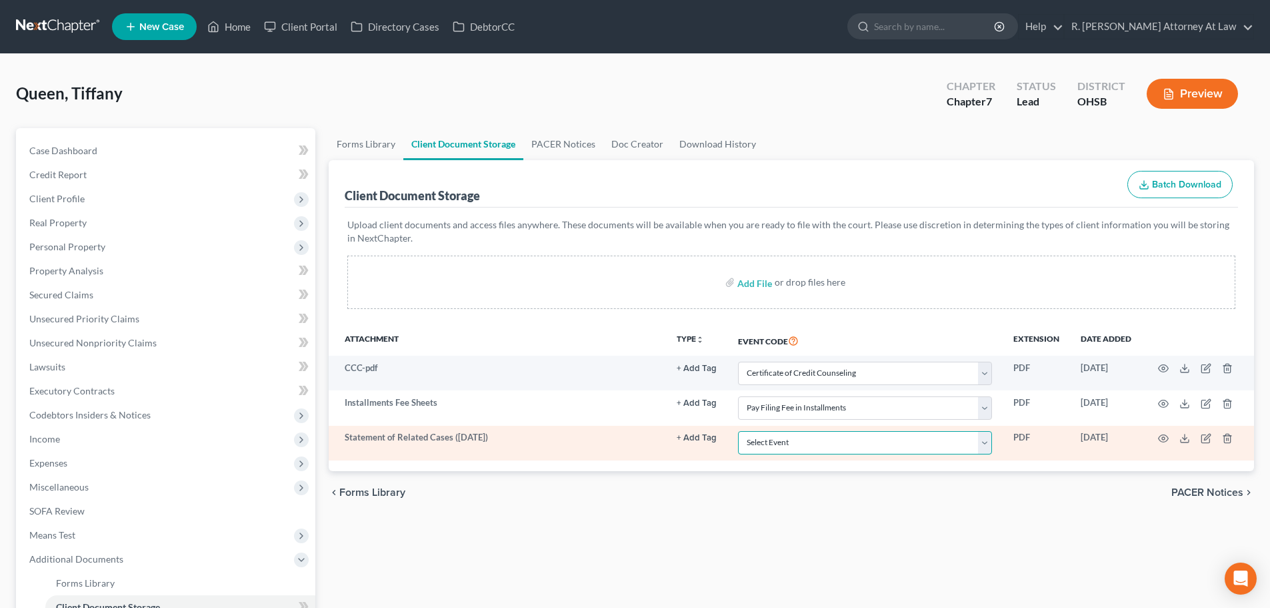
select select "52"
click at [738, 431] on select "Select Event 20 Largest Unsecured Creditors Amended Document Amended List of Cr…" at bounding box center [865, 442] width 254 height 23
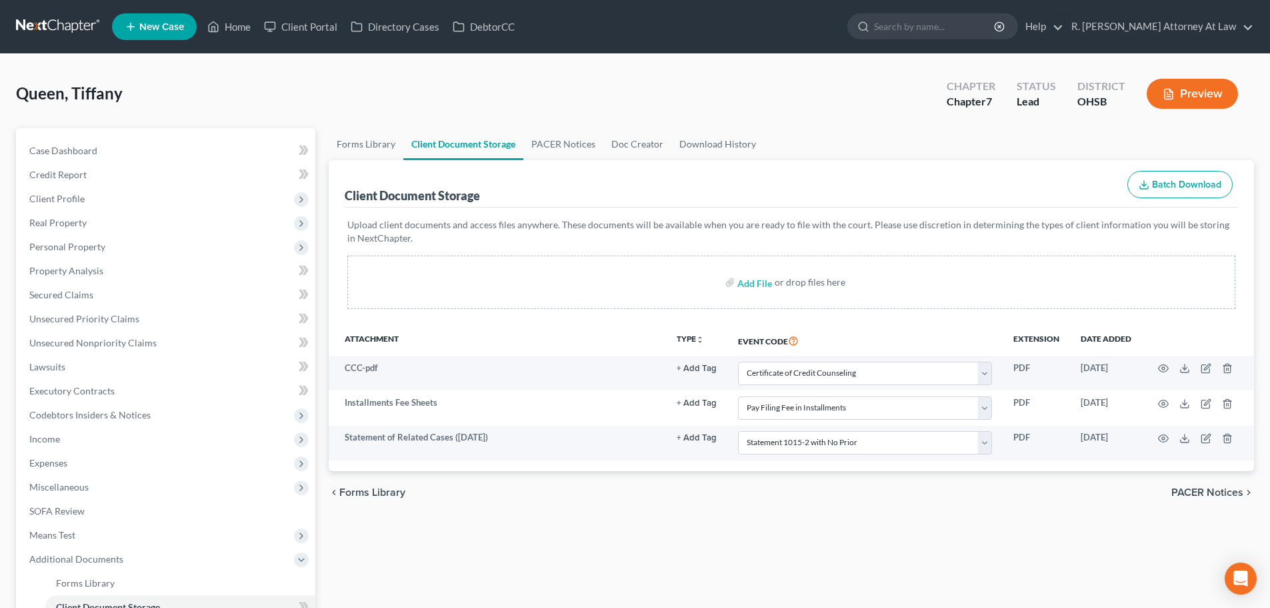
click at [657, 514] on div "Forms Library Client Document Storage PACER Notices Doc Creator Download Histor…" at bounding box center [791, 453] width 939 height 650
click at [41, 361] on span "Lawsuits" at bounding box center [47, 366] width 36 height 11
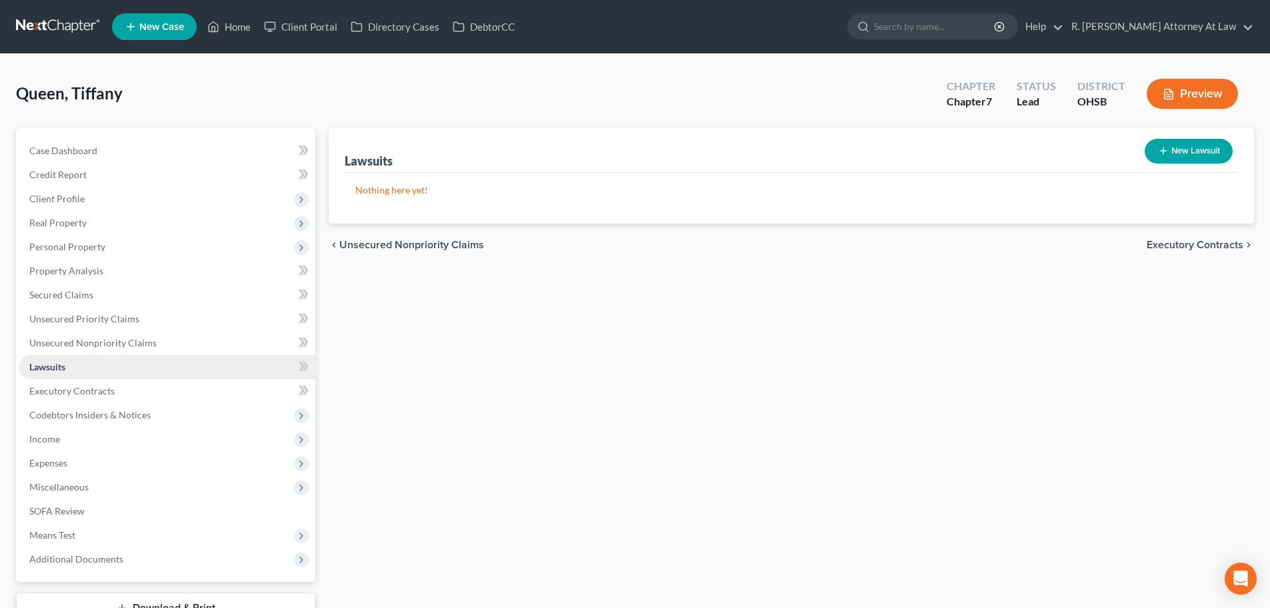
click at [73, 361] on link "Lawsuits" at bounding box center [167, 367] width 297 height 24
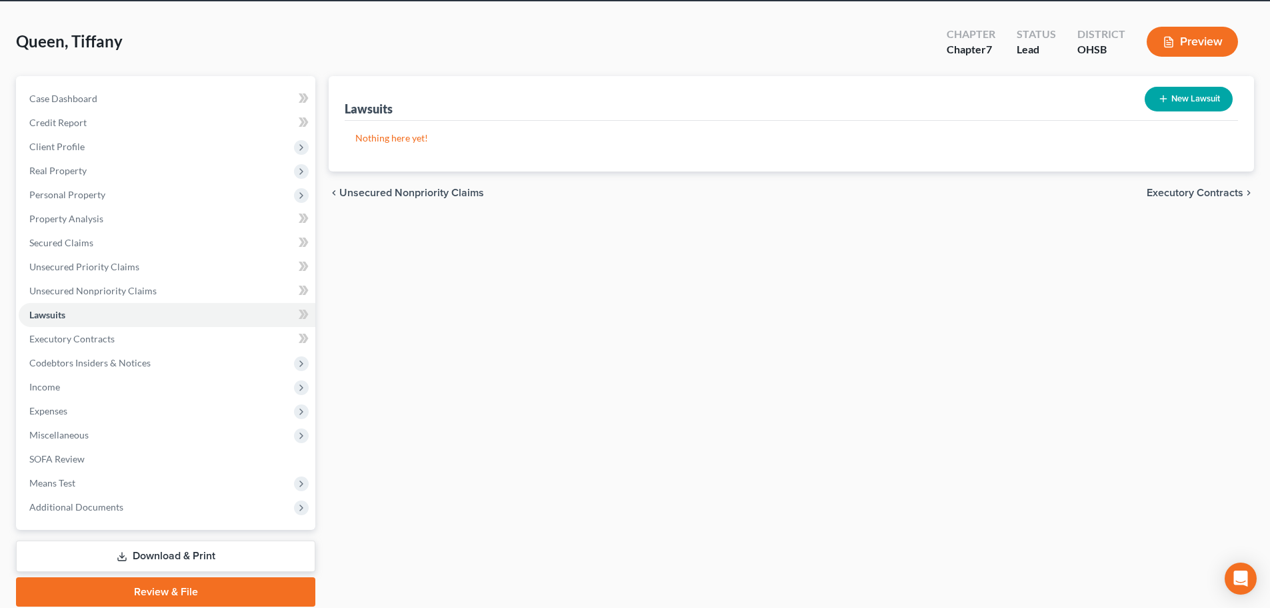
scroll to position [101, 0]
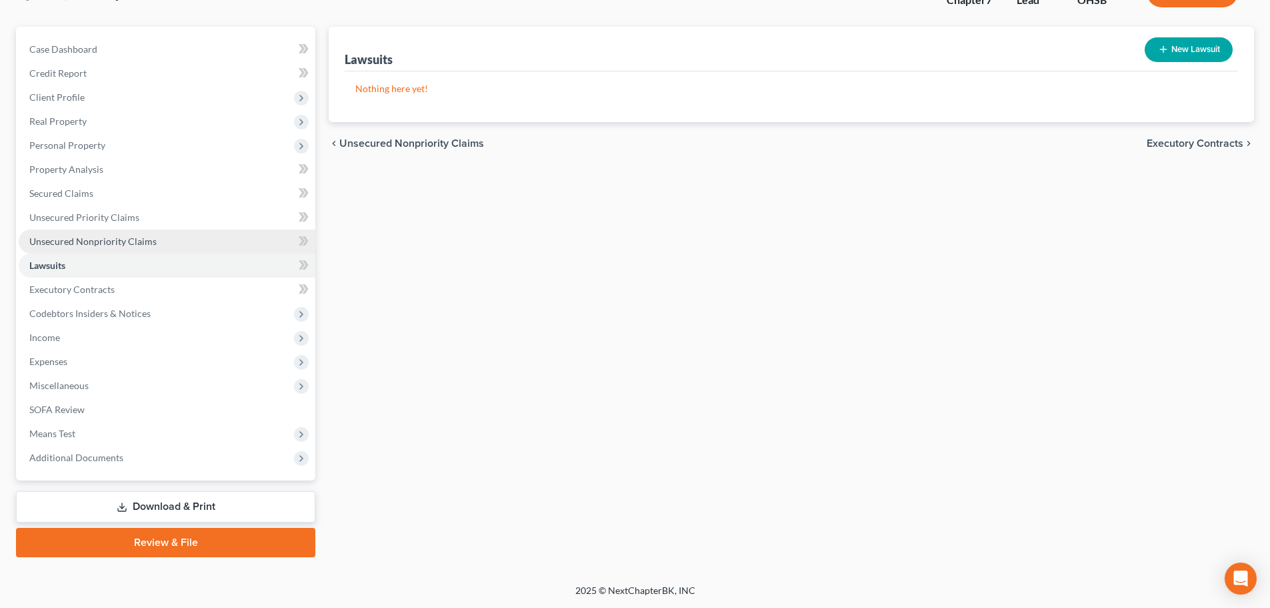
click at [72, 238] on span "Unsecured Nonpriority Claims" at bounding box center [92, 240] width 127 height 11
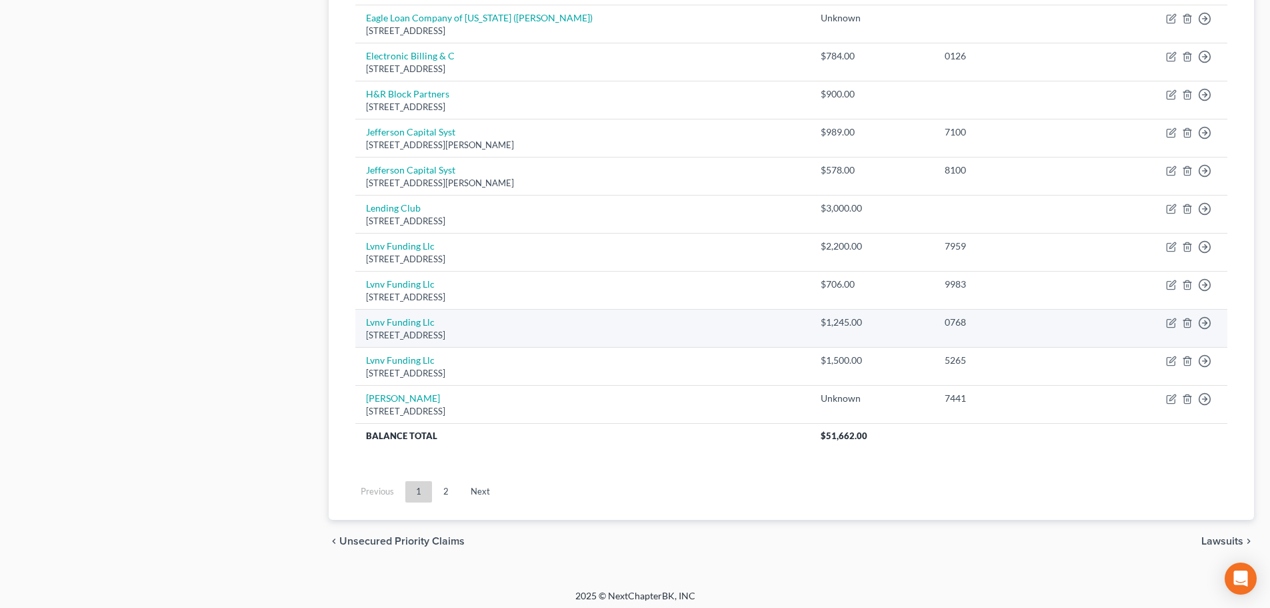
scroll to position [932, 0]
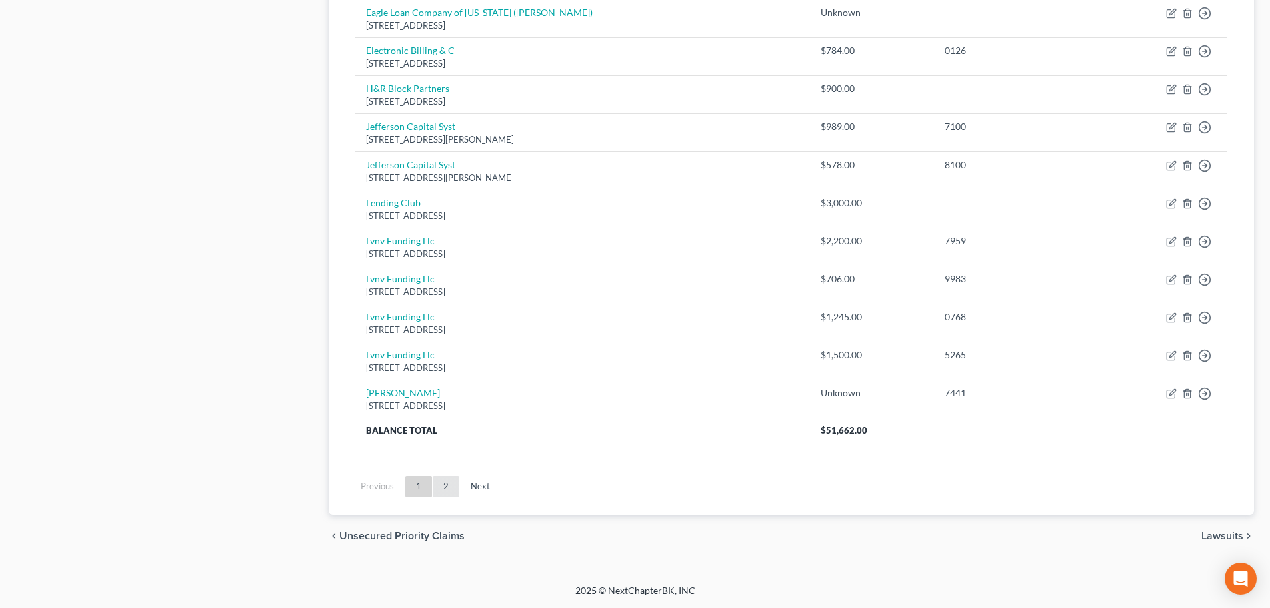
click at [438, 478] on link "2" at bounding box center [446, 486] width 27 height 21
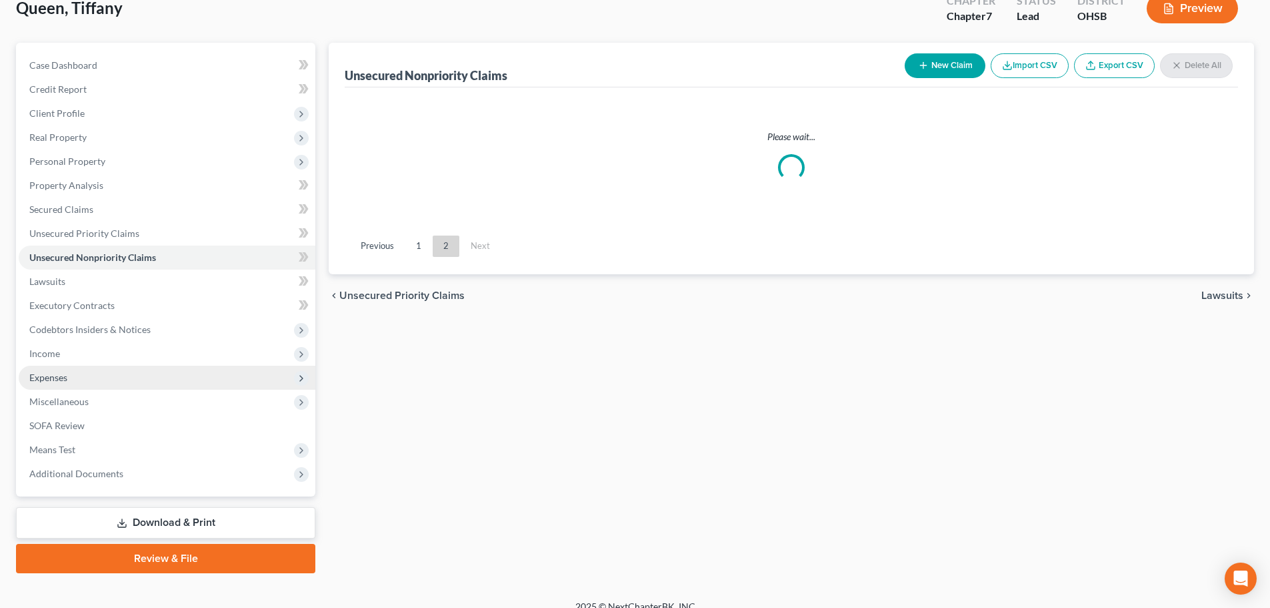
scroll to position [101, 0]
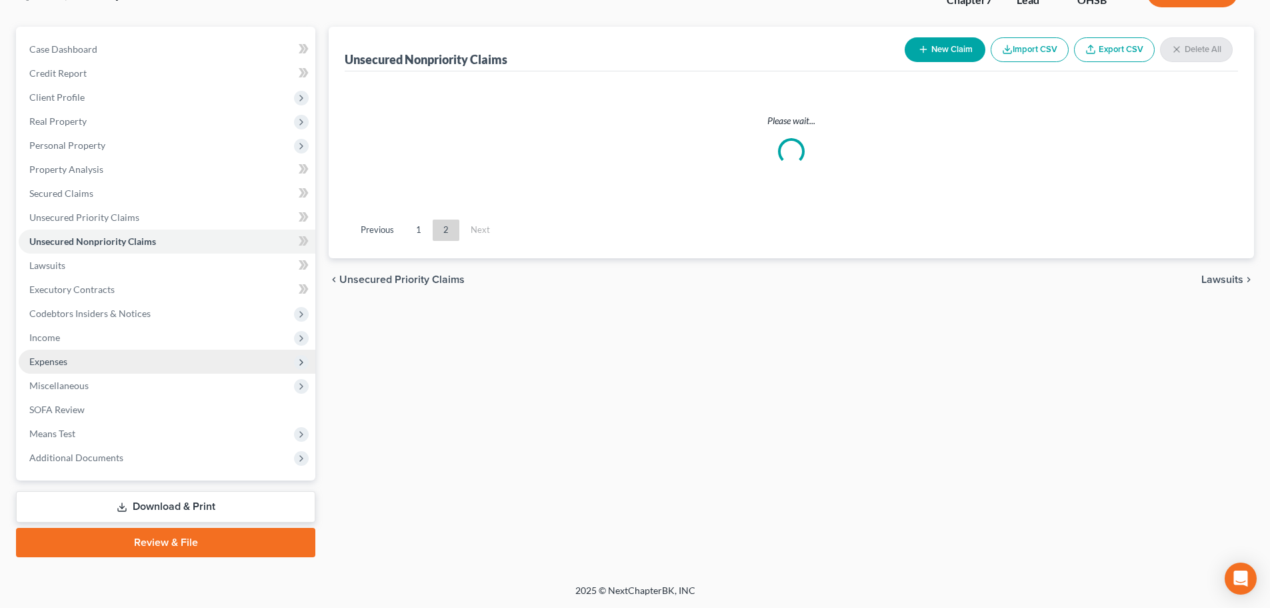
click at [59, 357] on span "Expenses" at bounding box center [48, 360] width 38 height 11
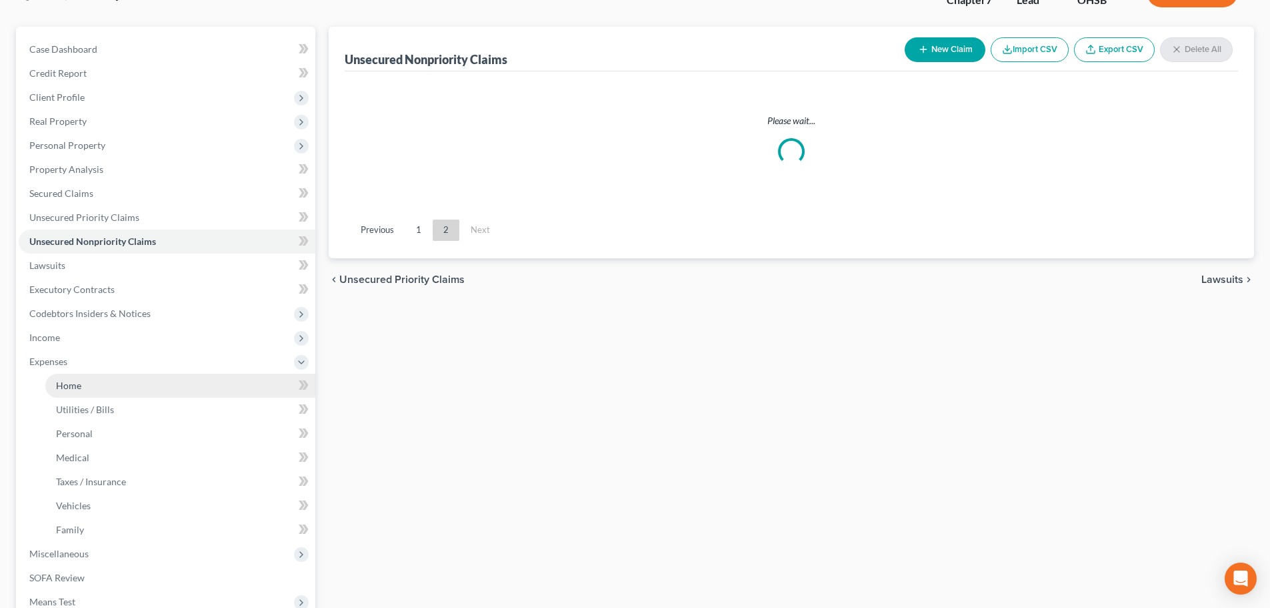
click at [79, 383] on span "Home" at bounding box center [68, 384] width 25 height 11
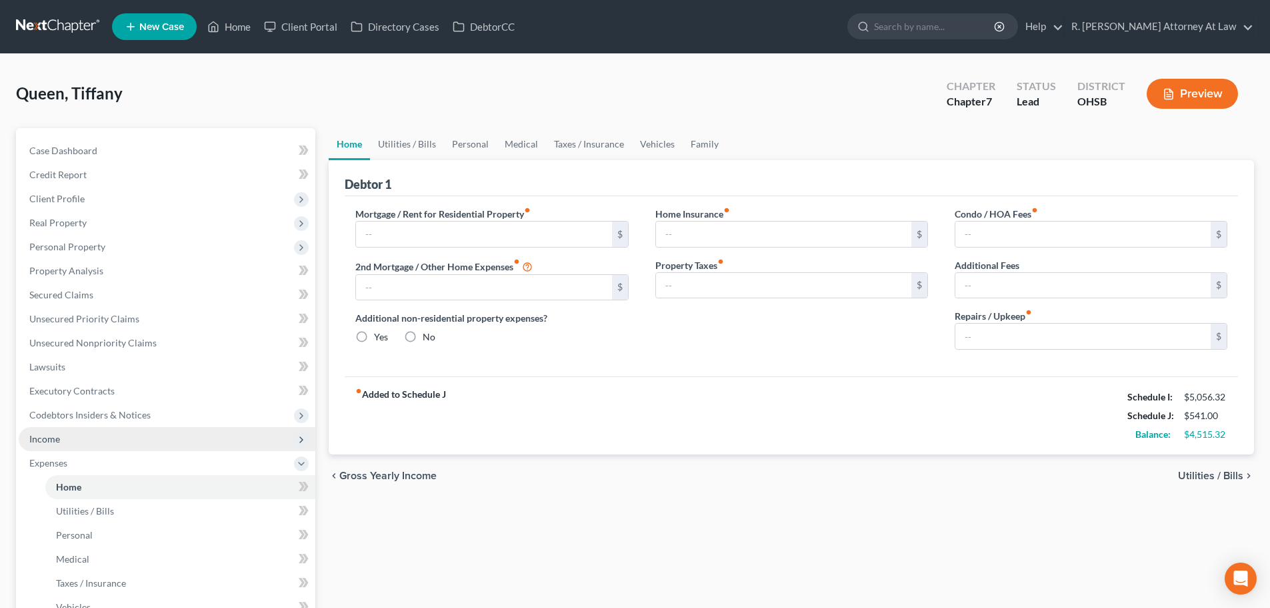
click at [39, 429] on span "Income" at bounding box center [167, 439] width 297 height 24
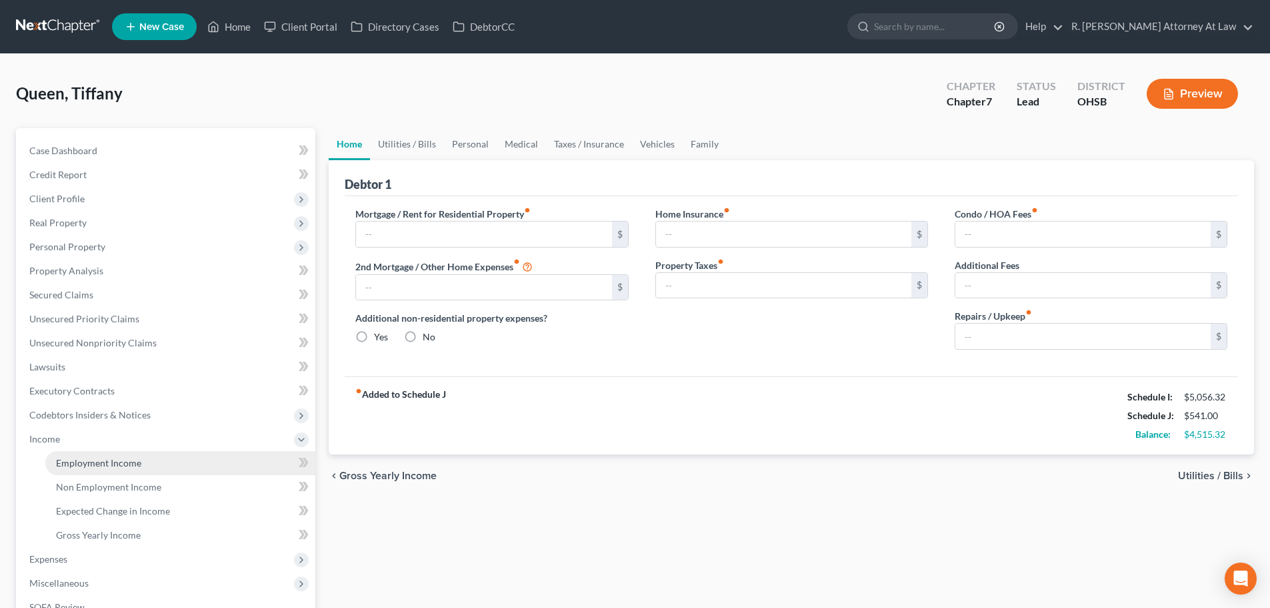
type input "1,495.00"
type input "0.00"
radio input "true"
type input "0.00"
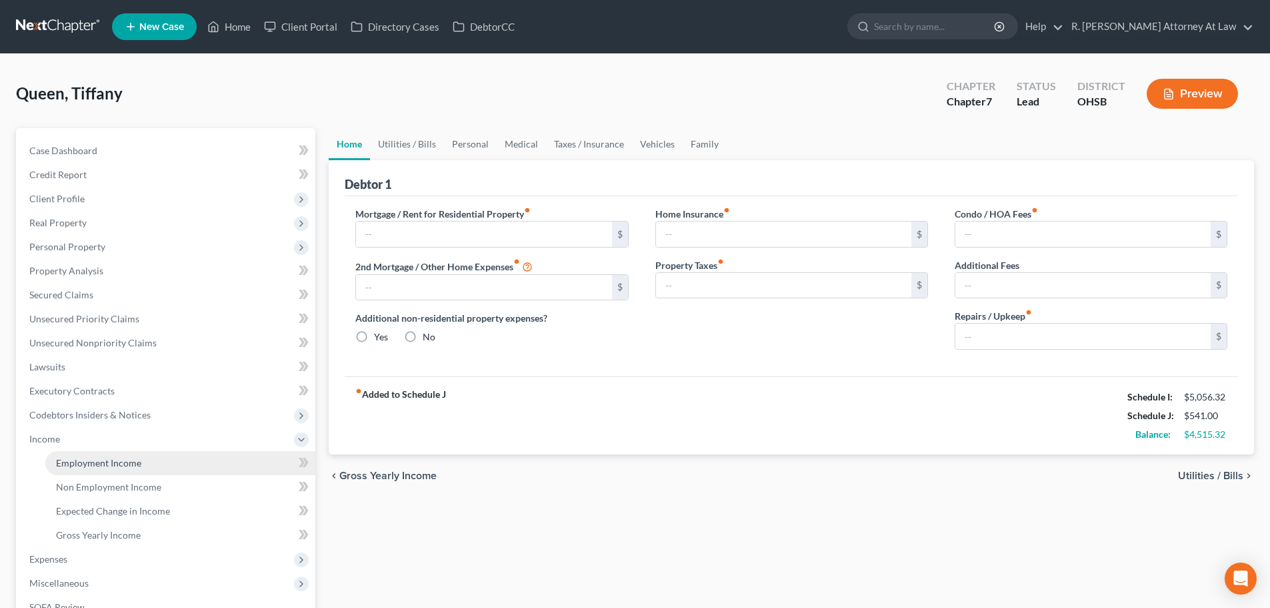
type input "0.00"
type input "20.00"
click at [55, 463] on link "Employment Income" at bounding box center [180, 463] width 270 height 24
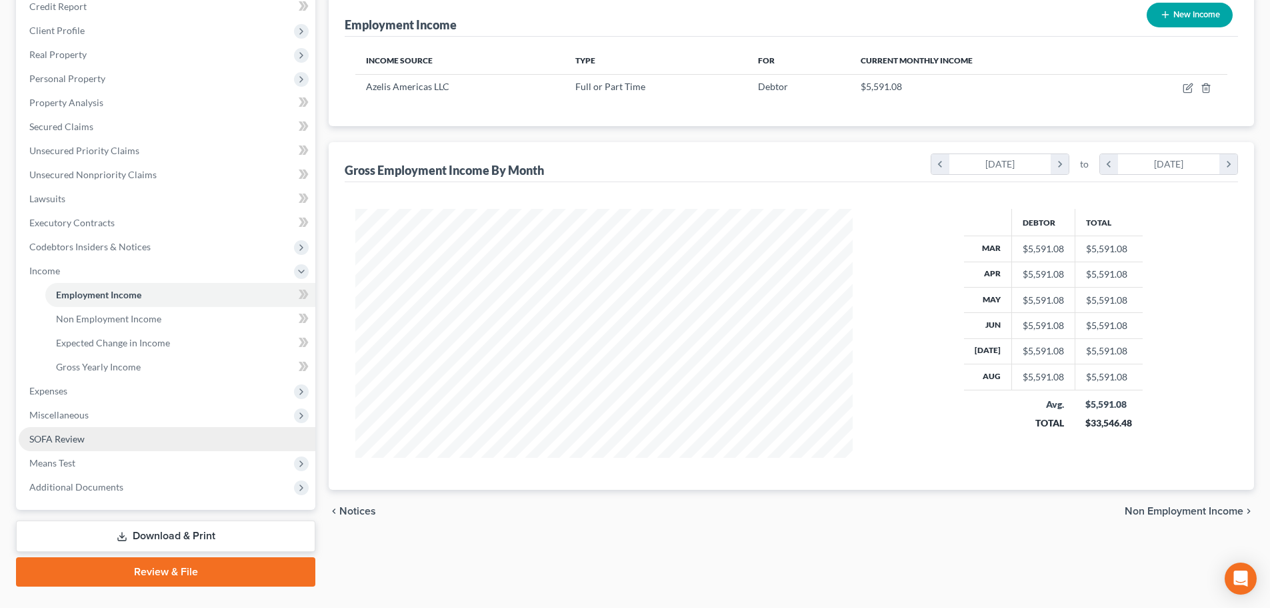
scroll to position [197, 0]
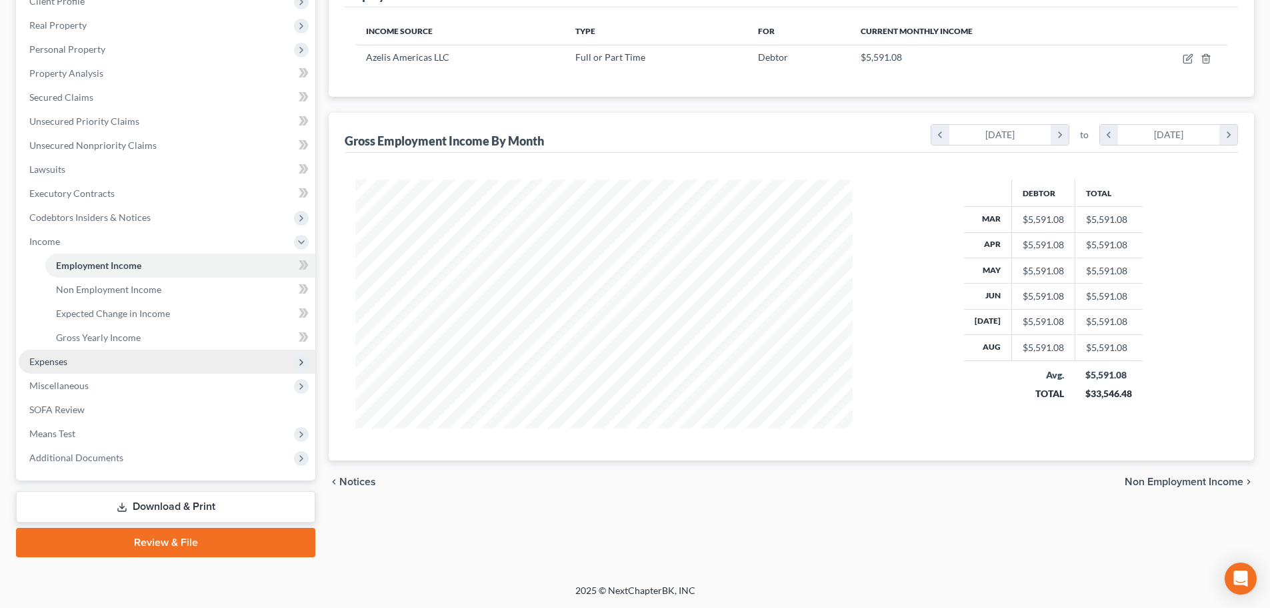
click at [57, 363] on span "Expenses" at bounding box center [48, 360] width 38 height 11
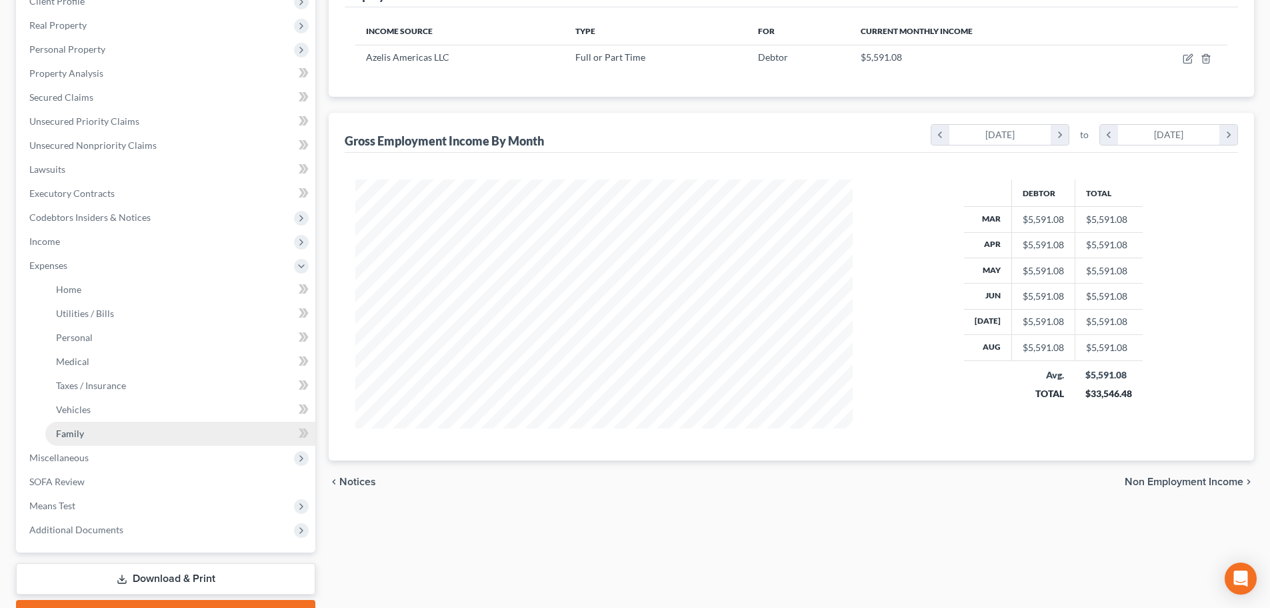
click at [63, 431] on span "Family" at bounding box center [70, 432] width 28 height 11
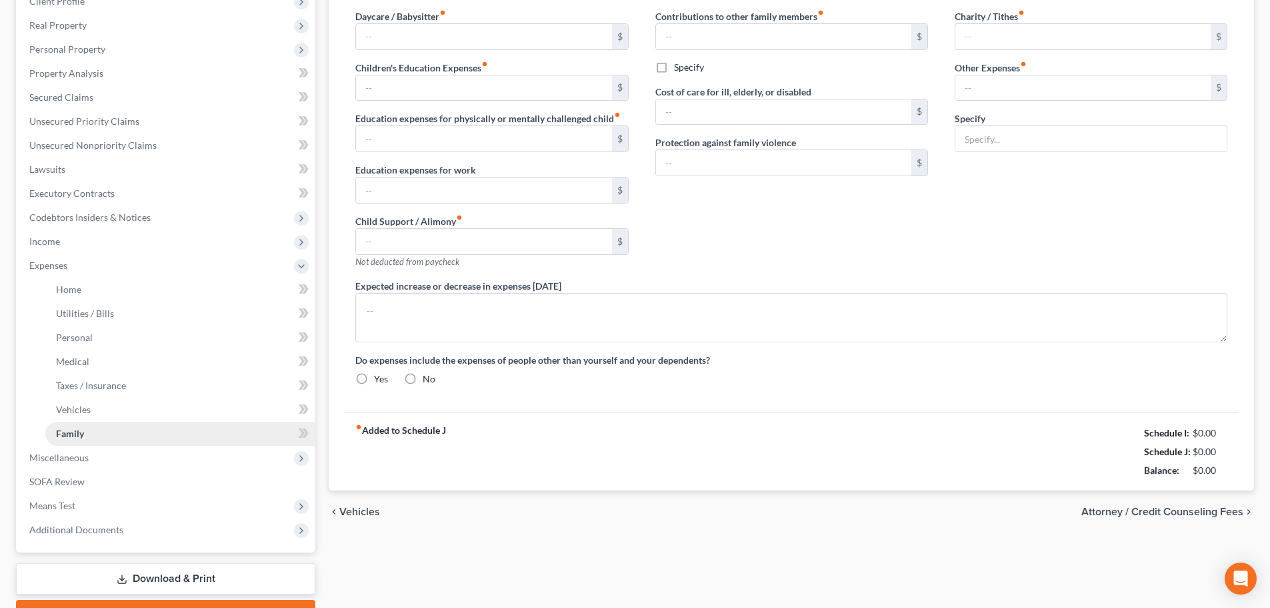
scroll to position [45, 0]
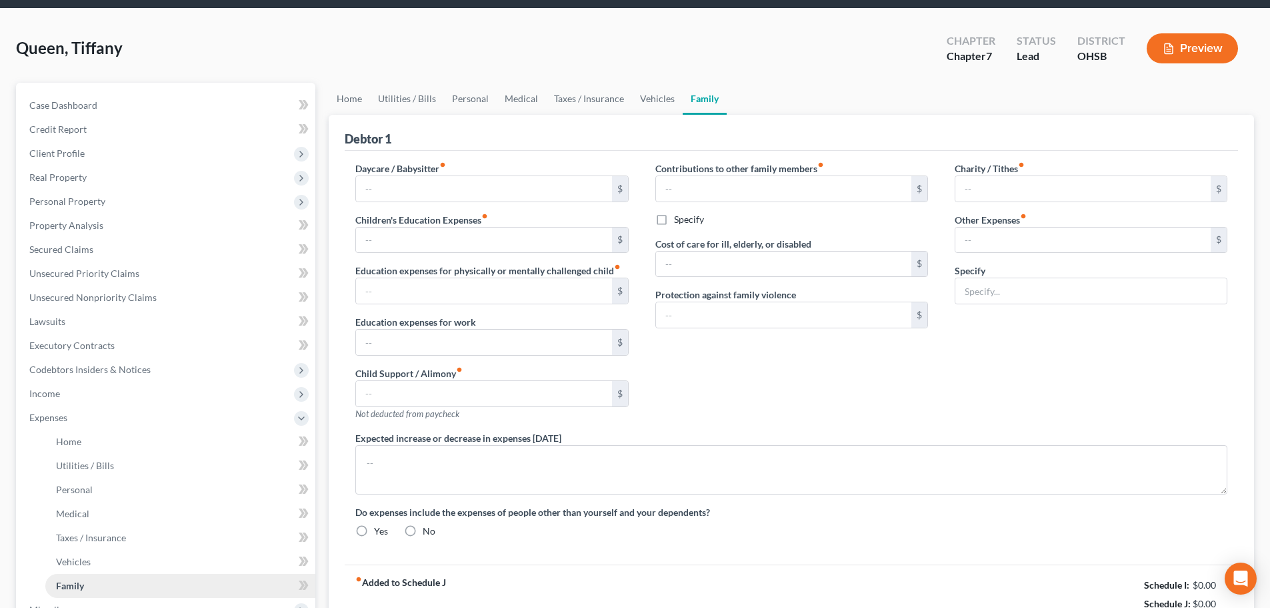
type input "0.00"
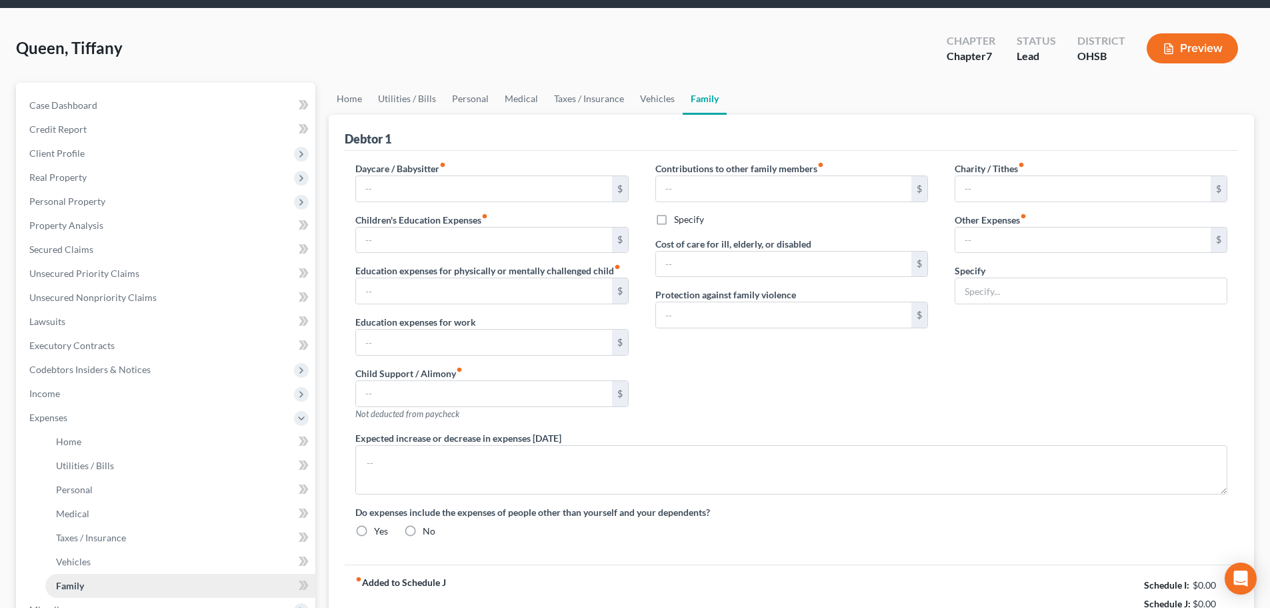
type input "0.00"
type input "480.00"
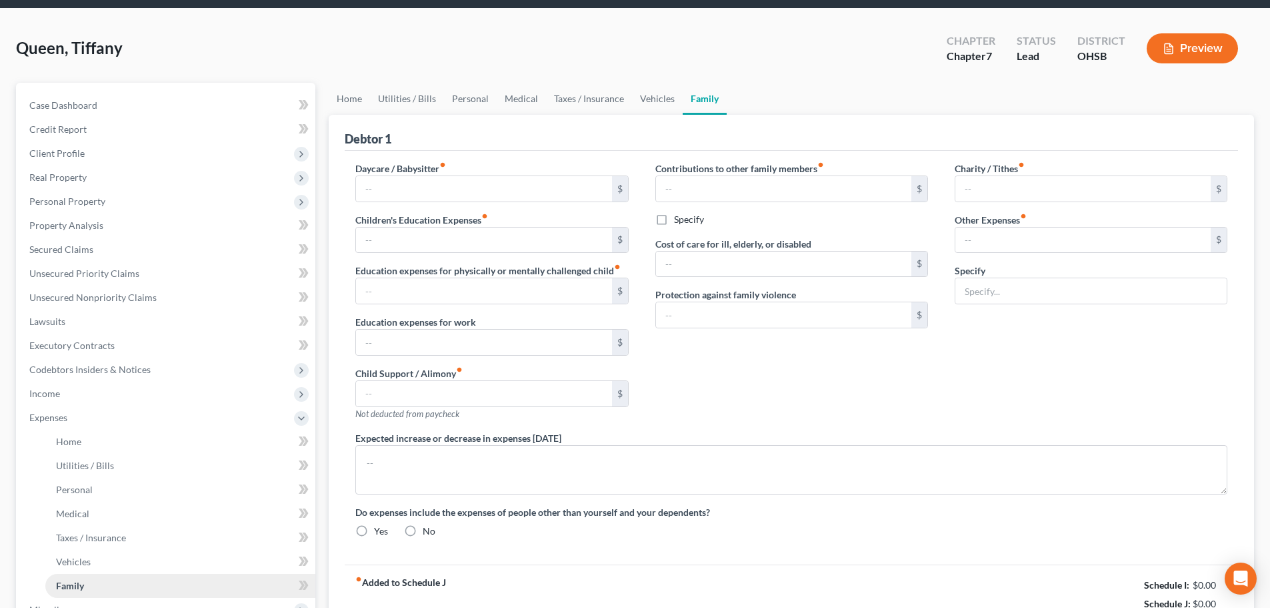
type input "School Lunches 80, Work Lunches 200, Children Activities 200"
radio input "true"
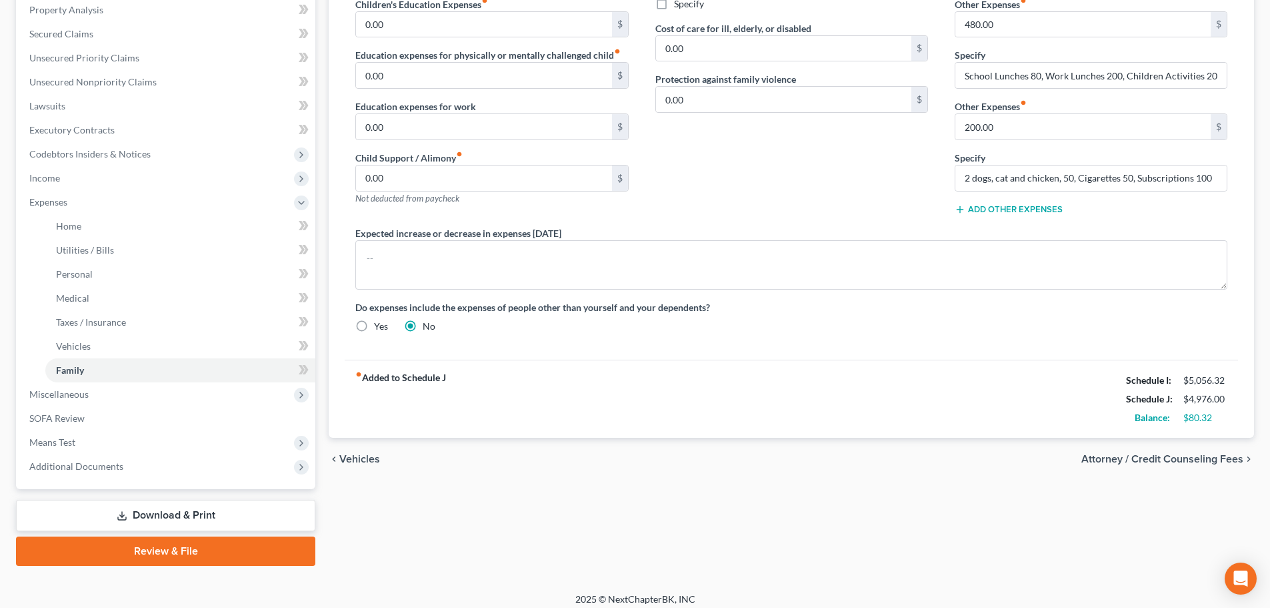
scroll to position [267, 0]
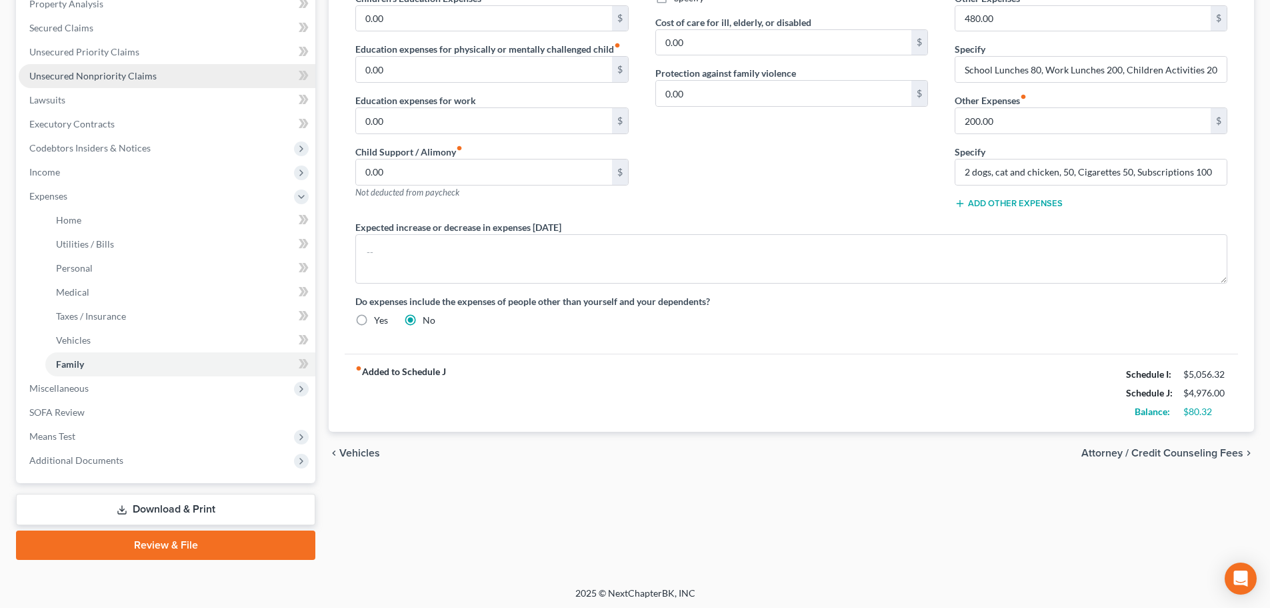
click at [91, 74] on span "Unsecured Nonpriority Claims" at bounding box center [92, 75] width 127 height 11
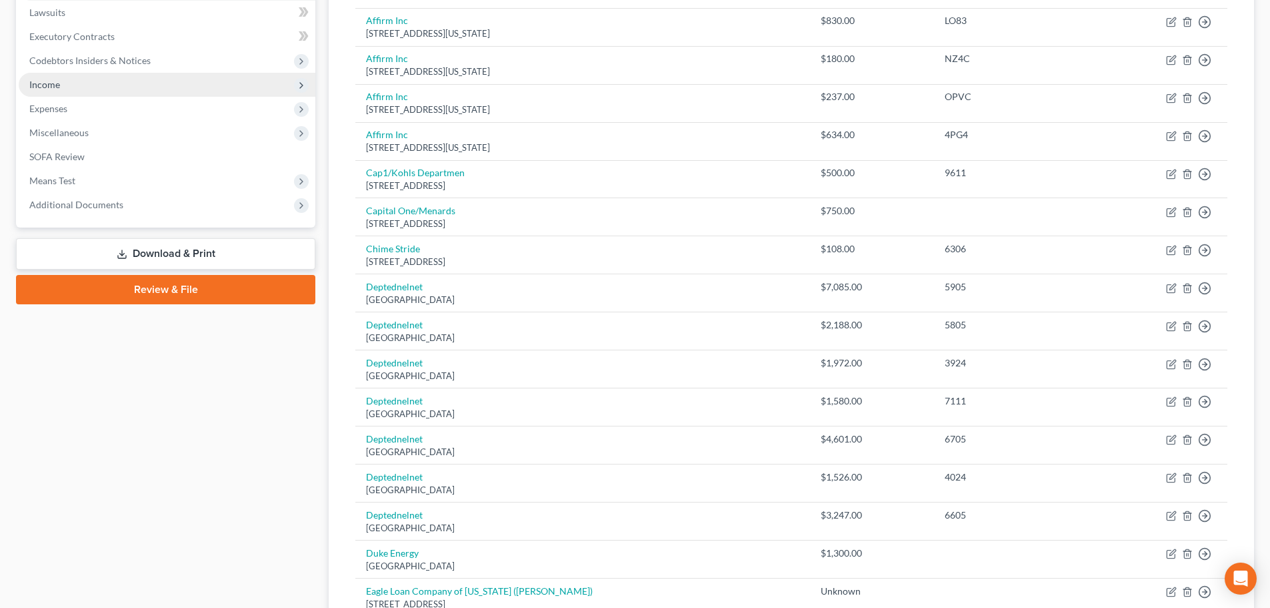
scroll to position [199, 0]
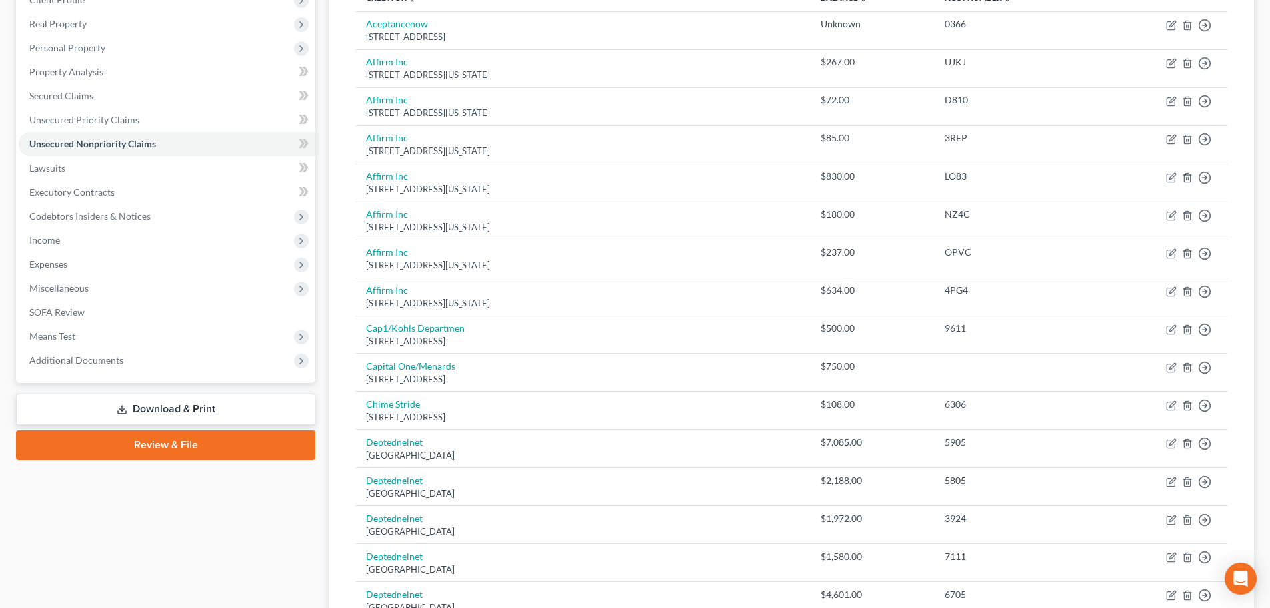
click at [149, 410] on link "Download & Print" at bounding box center [165, 408] width 299 height 31
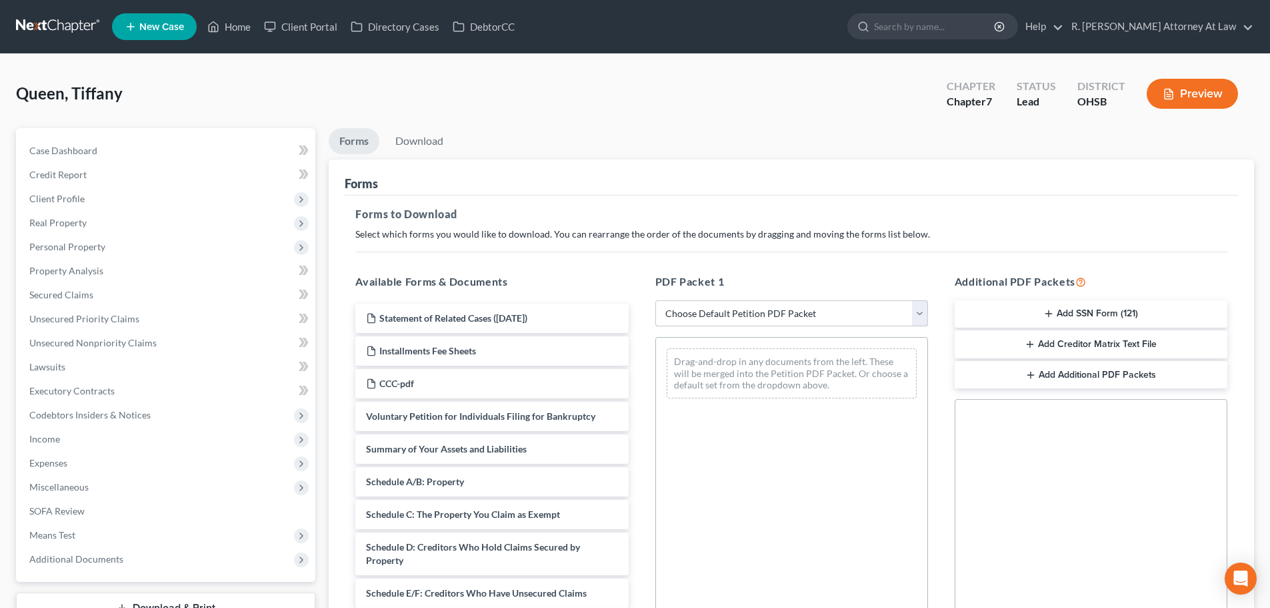
click at [755, 313] on select "Choose Default Petition PDF Packet Complete Bankruptcy Petition (all forms and …" at bounding box center [792, 313] width 273 height 27
select select "14"
click at [656, 300] on select "Choose Default Petition PDF Packet Complete Bankruptcy Petition (all forms and …" at bounding box center [792, 313] width 273 height 27
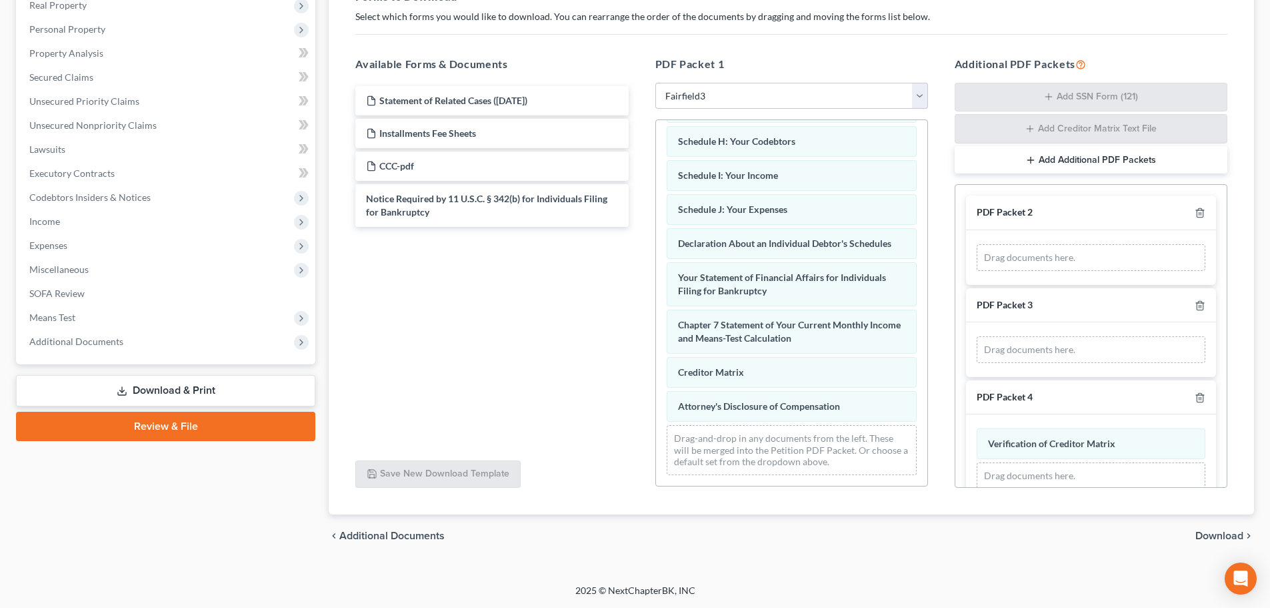
scroll to position [262, 0]
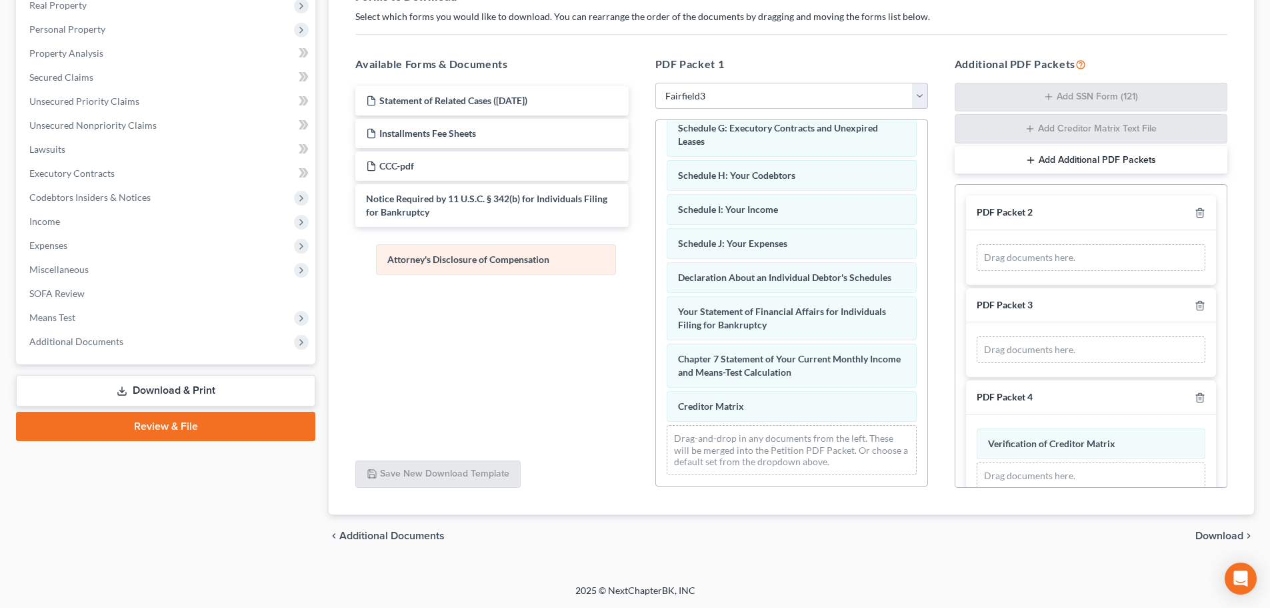
drag, startPoint x: 742, startPoint y: 401, endPoint x: 451, endPoint y: 255, distance: 325.7
click at [656, 255] on div "Attorney's Disclosure of Compensation Voluntary Petition for Individuals Filing…" at bounding box center [791, 178] width 271 height 614
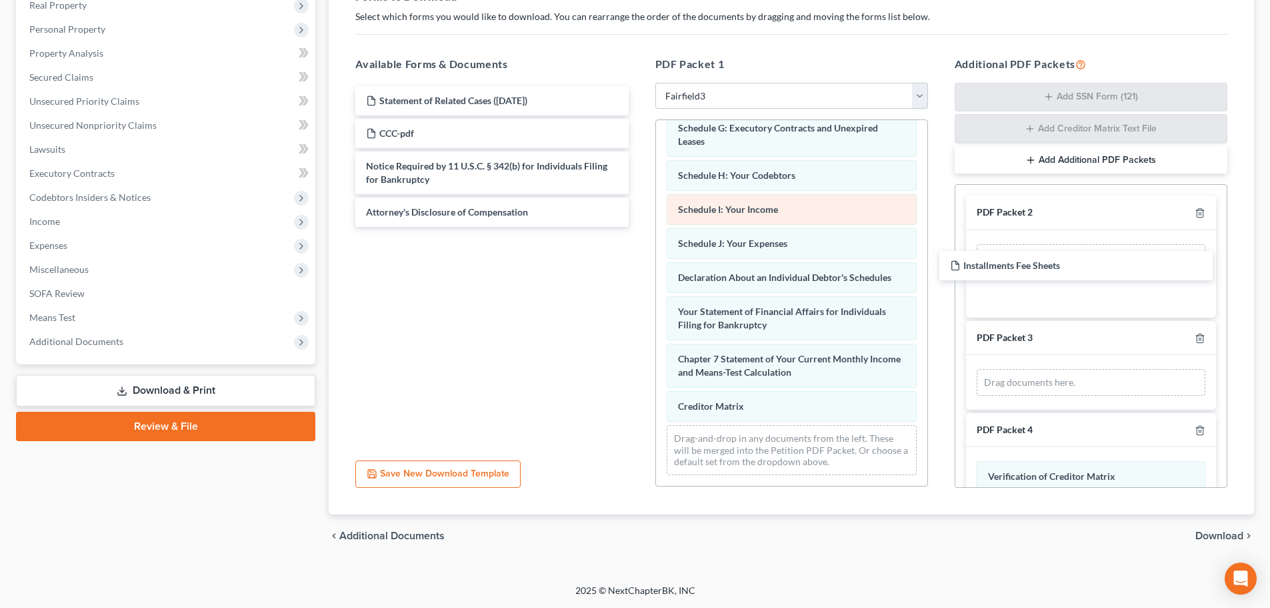
drag, startPoint x: 432, startPoint y: 130, endPoint x: 826, endPoint y: 201, distance: 400.4
click at [639, 227] on div "Installments Fee Sheets Statement of Related Cases (09/17/2025) Installments Fe…" at bounding box center [492, 156] width 294 height 141
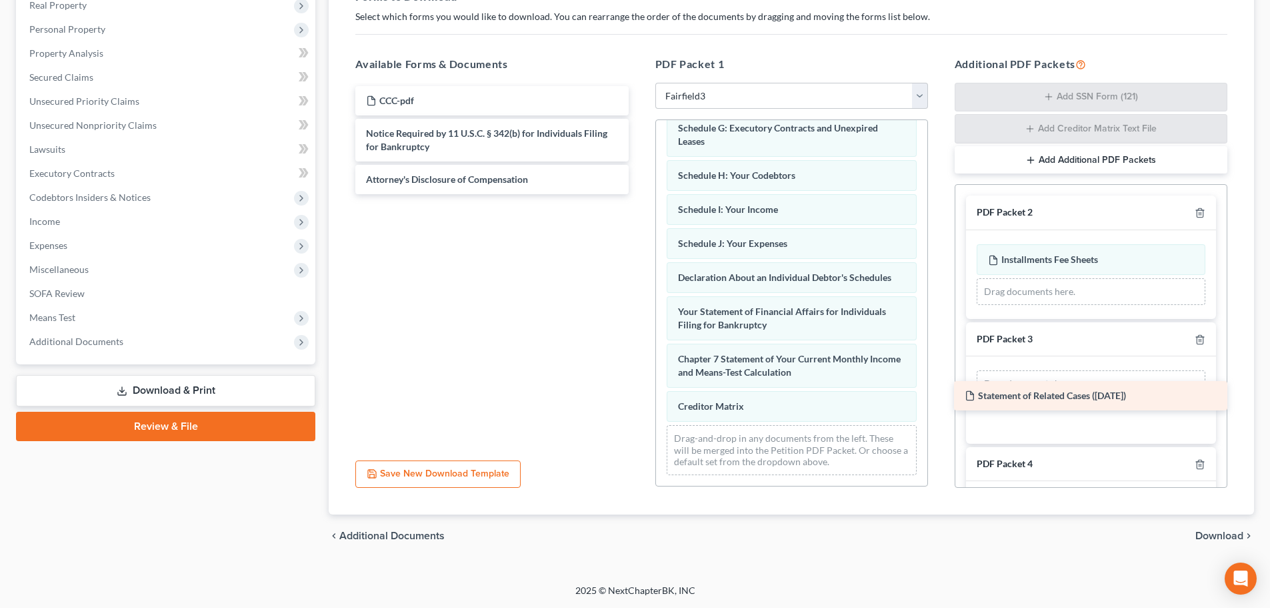
drag, startPoint x: 433, startPoint y: 103, endPoint x: 1032, endPoint y: 398, distance: 667.5
click at [639, 194] on div "Statement of Related Cases (09/17/2025) Statement of Related Cases (09/17/2025)…" at bounding box center [492, 140] width 294 height 108
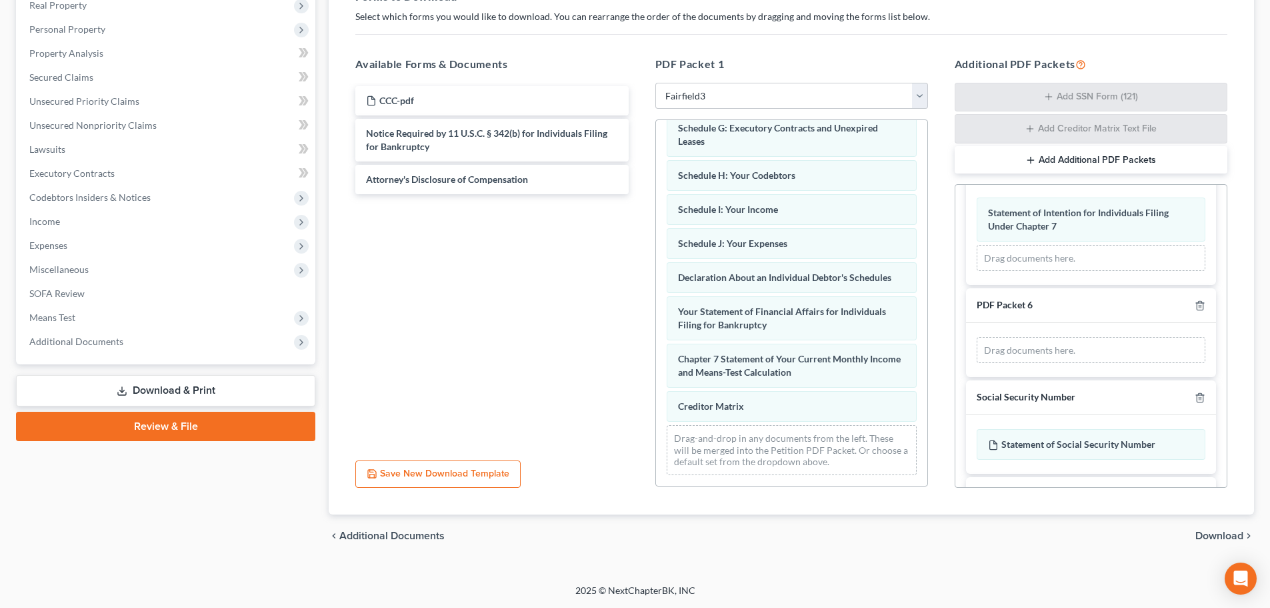
scroll to position [519, 0]
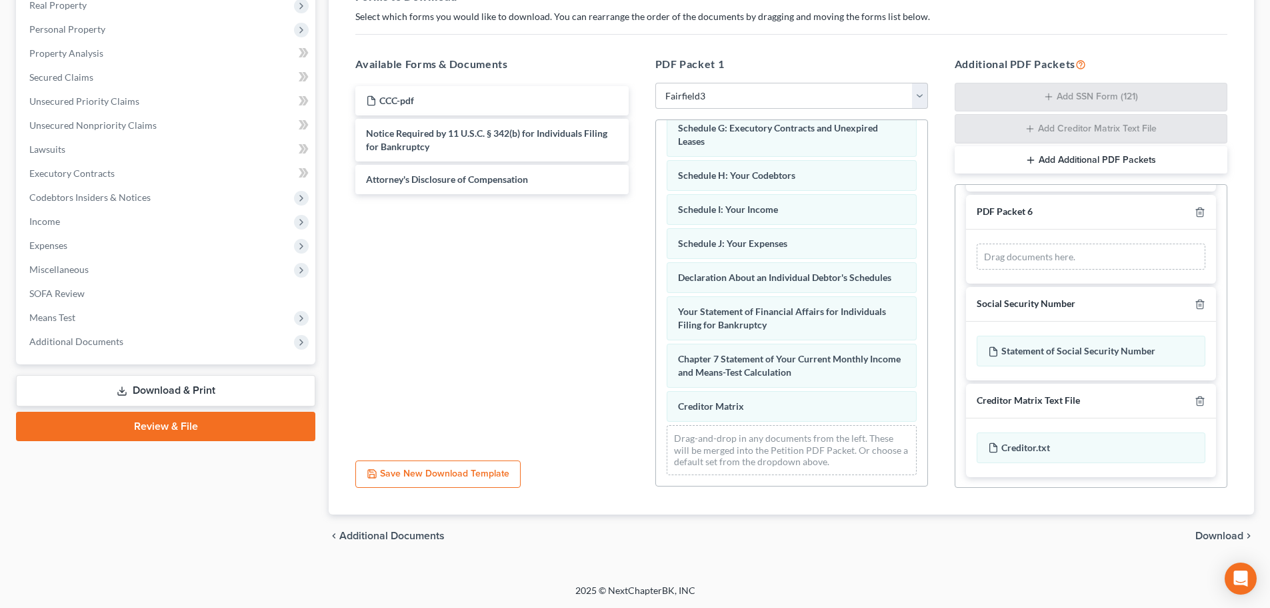
drag, startPoint x: 1203, startPoint y: 532, endPoint x: 1151, endPoint y: 497, distance: 62.5
click at [1204, 532] on span "Download" at bounding box center [1220, 535] width 48 height 11
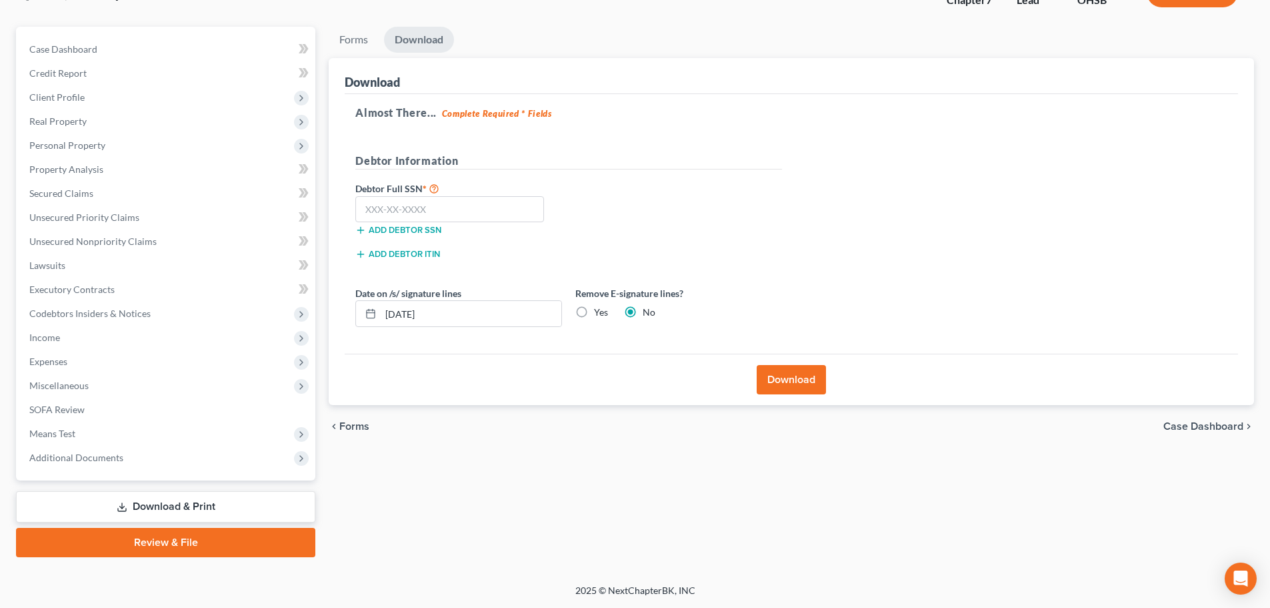
scroll to position [101, 0]
click at [431, 205] on input "text" at bounding box center [449, 209] width 189 height 27
type input "293-94-3900"
click at [800, 386] on button "Download" at bounding box center [791, 379] width 69 height 29
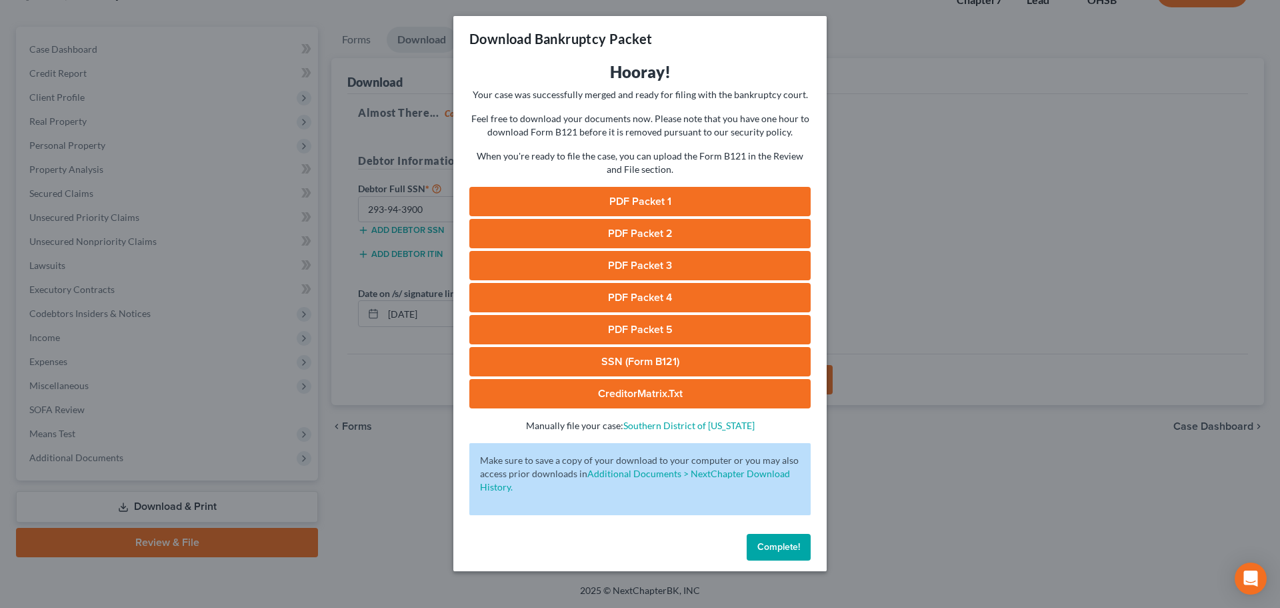
click at [631, 199] on link "PDF Packet 1" at bounding box center [639, 201] width 341 height 29
click at [612, 236] on link "PDF Packet 2" at bounding box center [639, 233] width 341 height 29
click at [599, 269] on link "PDF Packet 3" at bounding box center [639, 265] width 341 height 29
click at [620, 288] on link "PDF Packet 4" at bounding box center [639, 297] width 341 height 29
click at [622, 329] on link "PDF Packet 5" at bounding box center [639, 329] width 341 height 29
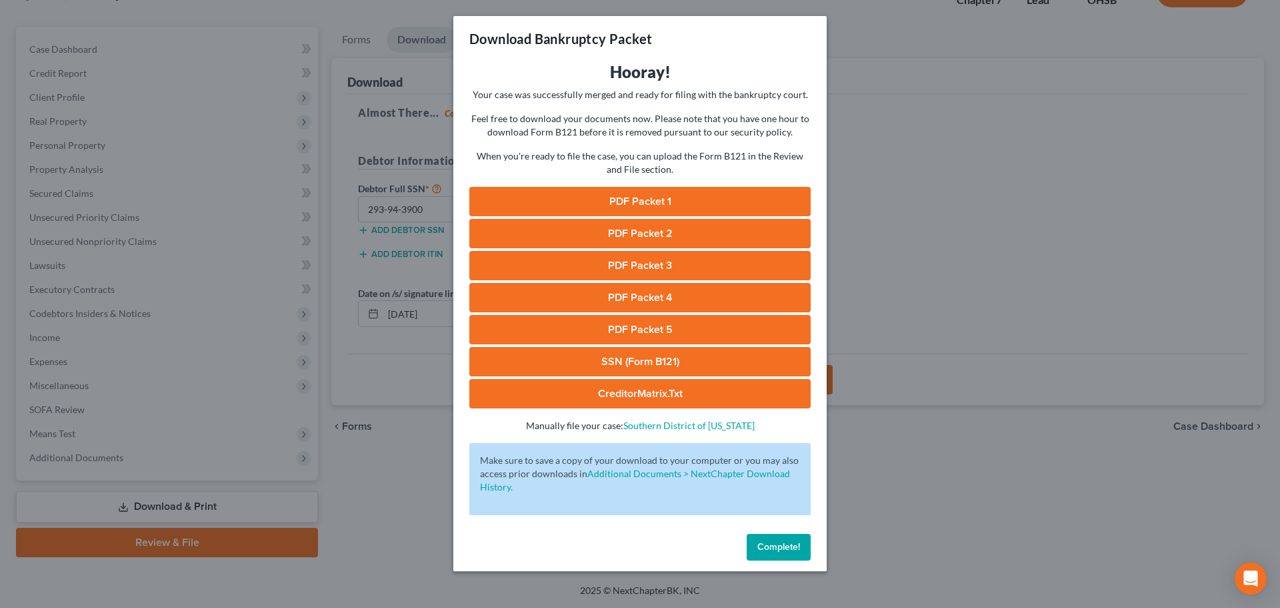
click at [777, 545] on span "Complete!" at bounding box center [779, 546] width 43 height 11
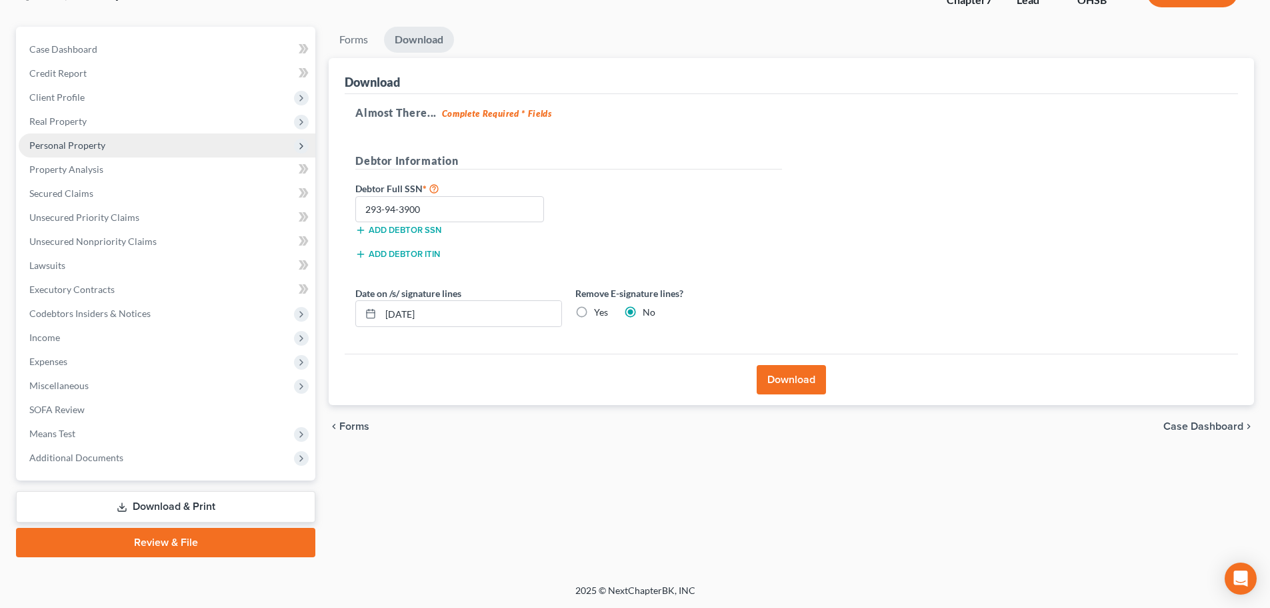
click at [55, 144] on span "Personal Property" at bounding box center [67, 144] width 76 height 11
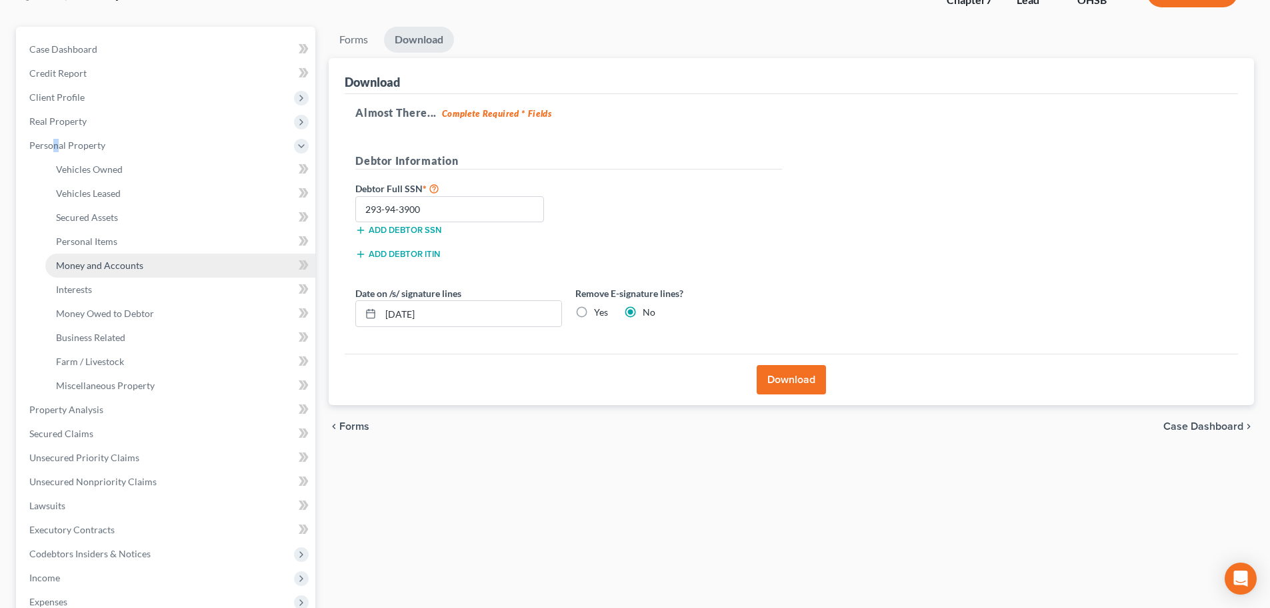
click at [85, 267] on span "Money and Accounts" at bounding box center [99, 264] width 87 height 11
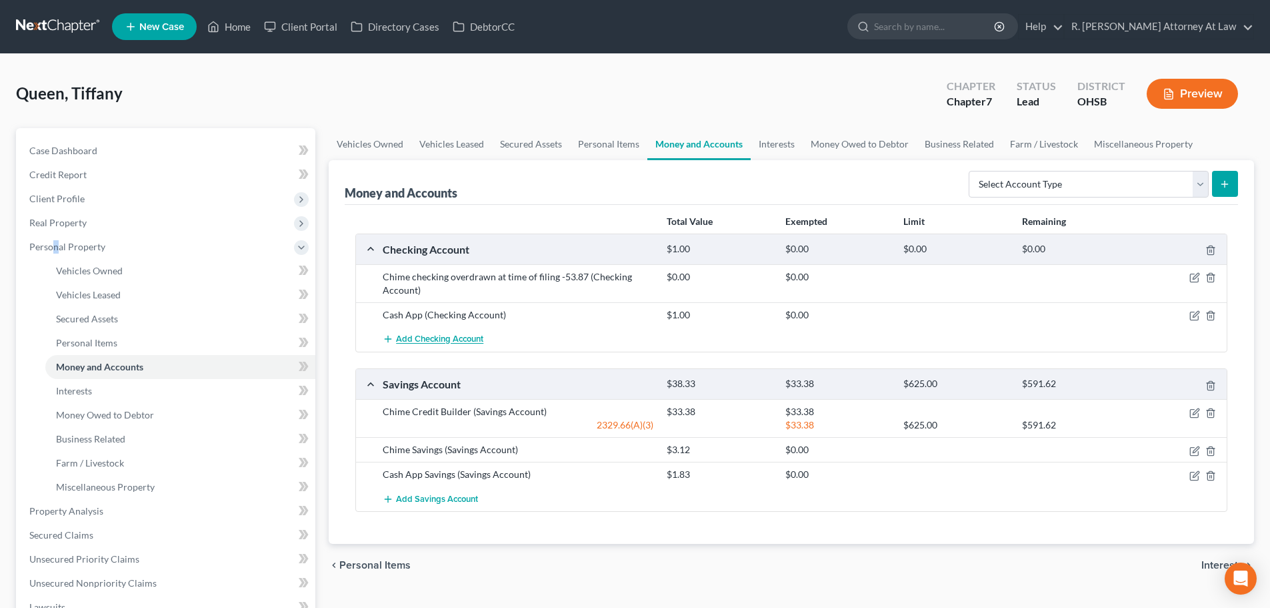
click at [447, 338] on span "Add Checking Account" at bounding box center [439, 339] width 87 height 11
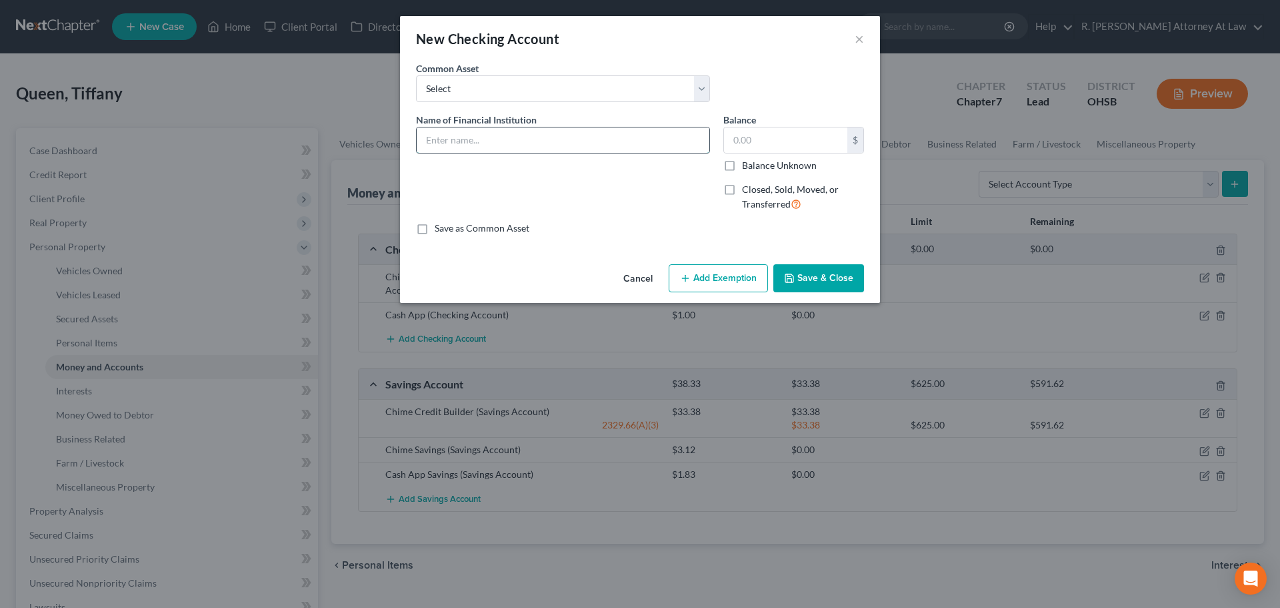
click at [462, 140] on input "text" at bounding box center [563, 139] width 293 height 25
drag, startPoint x: 597, startPoint y: 145, endPoint x: 592, endPoint y: 138, distance: 8.1
click at [595, 143] on input "Venmo" at bounding box center [563, 139] width 293 height 25
type input "Venmo"
type input "5"
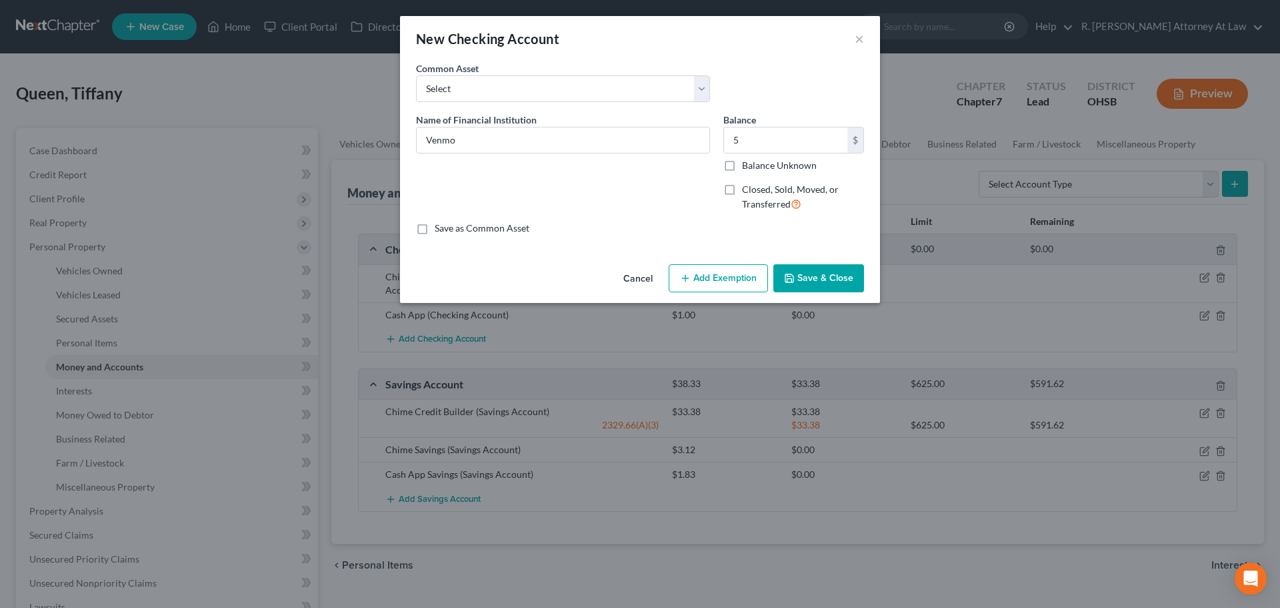
click at [694, 277] on button "Add Exemption" at bounding box center [718, 278] width 99 height 28
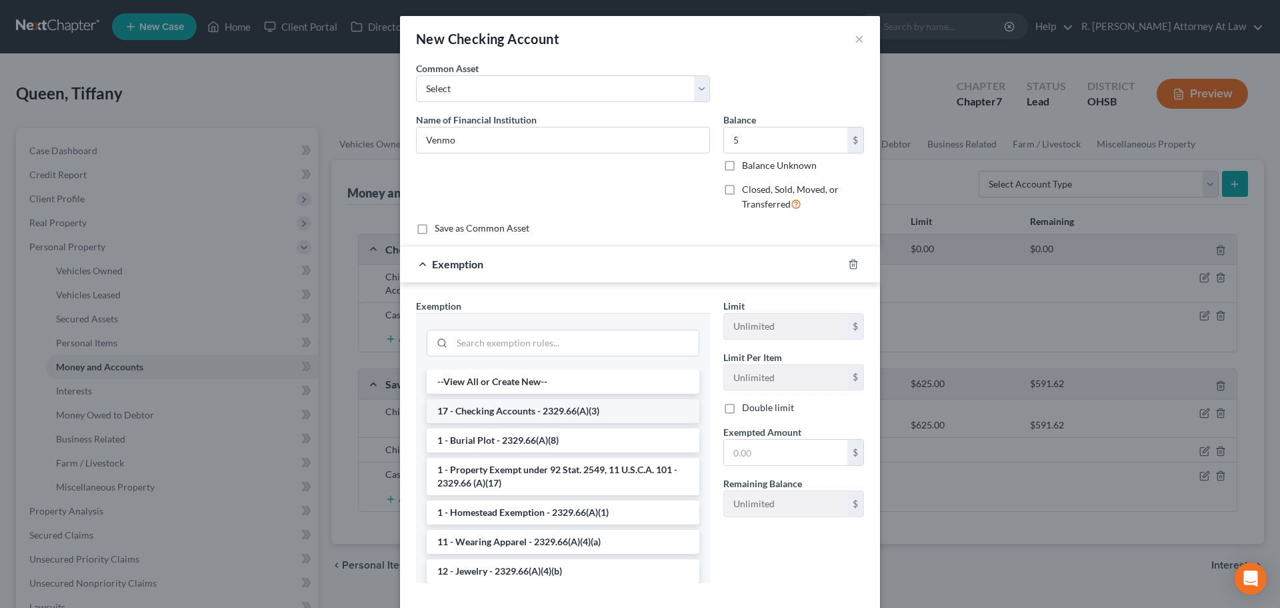
click at [488, 414] on li "17 - Checking Accounts - 2329.66(A)(3)" at bounding box center [563, 411] width 273 height 24
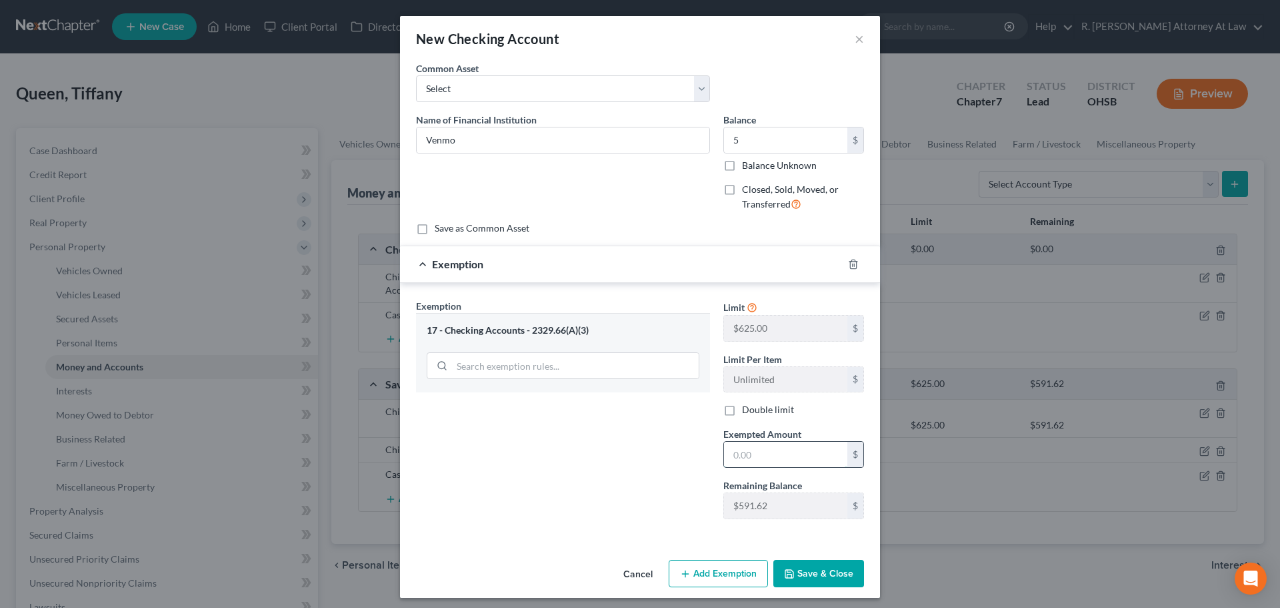
click at [740, 460] on input "text" at bounding box center [785, 453] width 123 height 25
type input "5"
drag, startPoint x: 792, startPoint y: 578, endPoint x: 784, endPoint y: 573, distance: 9.8
click at [791, 575] on button "Save & Close" at bounding box center [819, 574] width 91 height 28
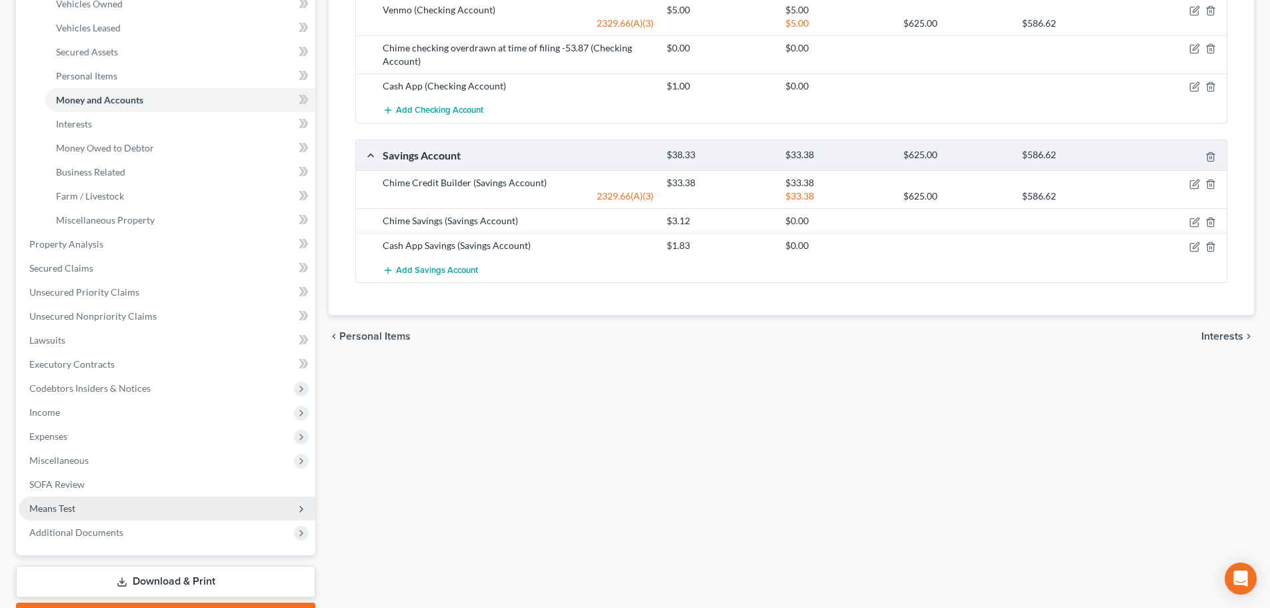
click at [53, 502] on span "Means Test" at bounding box center [52, 507] width 46 height 11
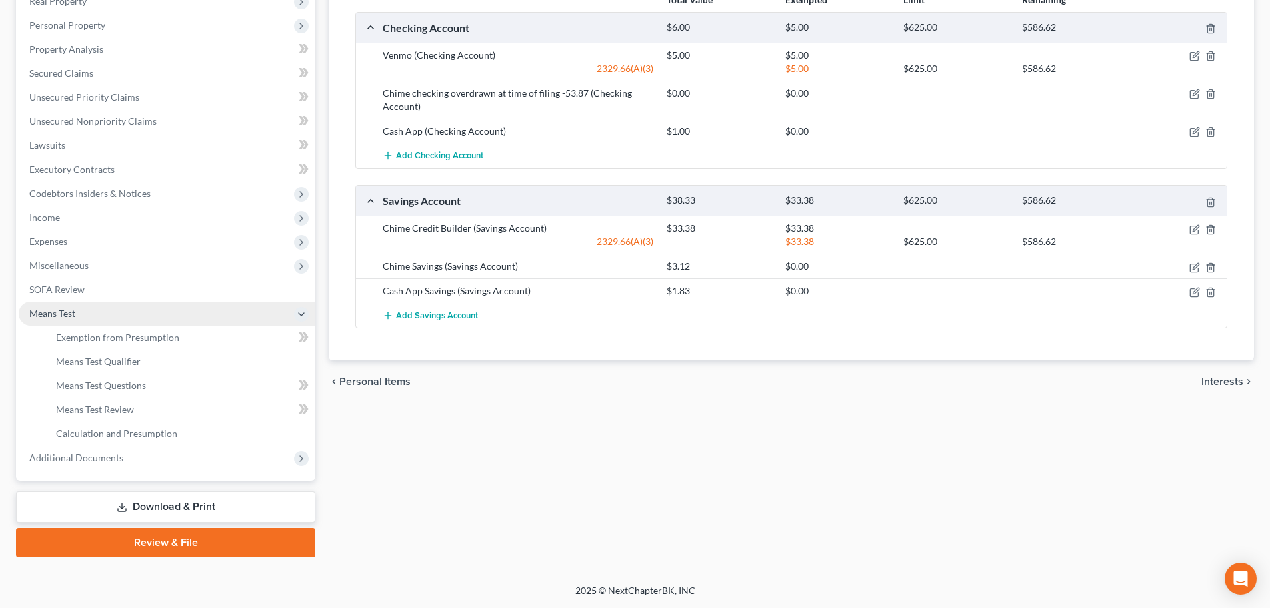
scroll to position [221, 0]
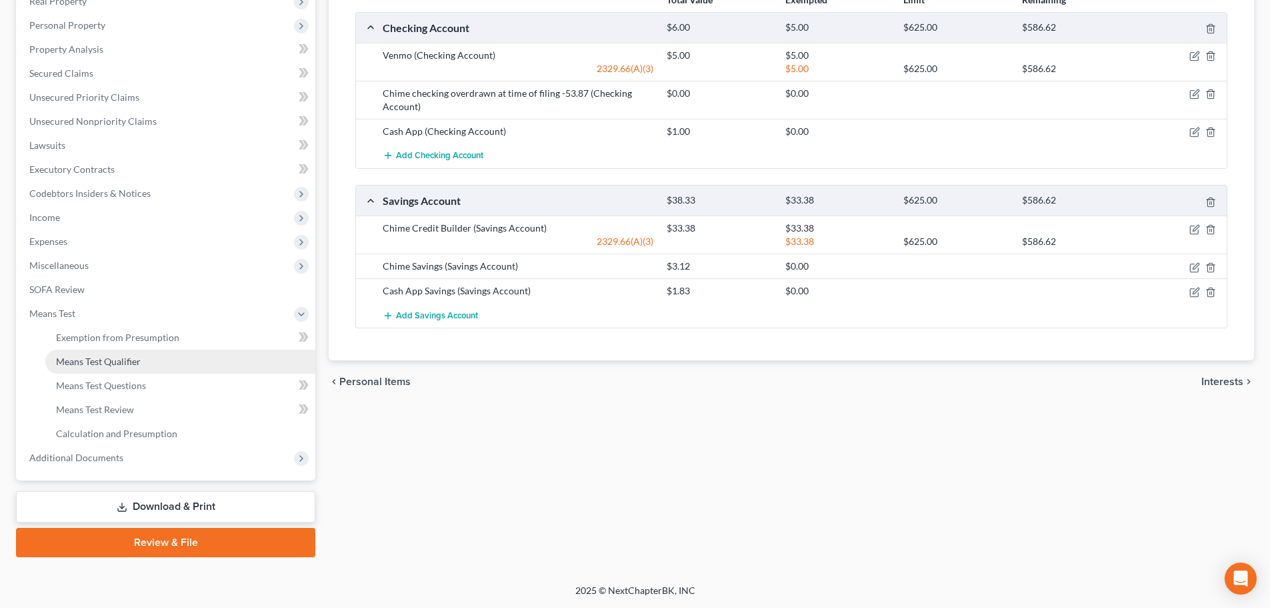
click at [75, 350] on link "Means Test Qualifier" at bounding box center [180, 361] width 270 height 24
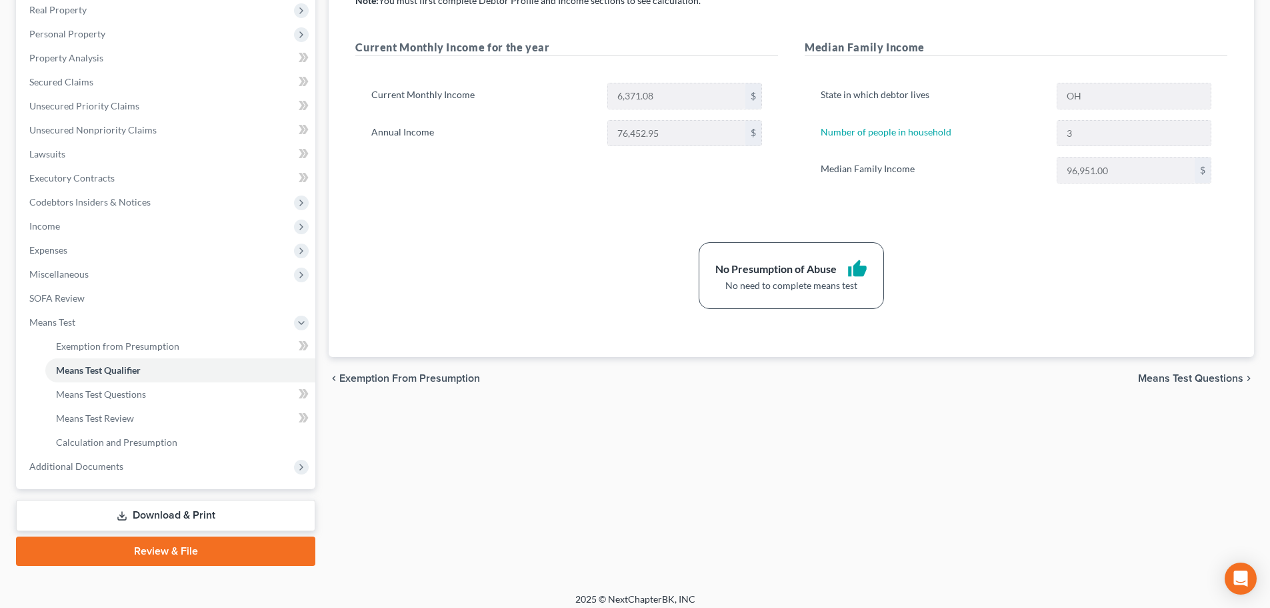
scroll to position [221, 0]
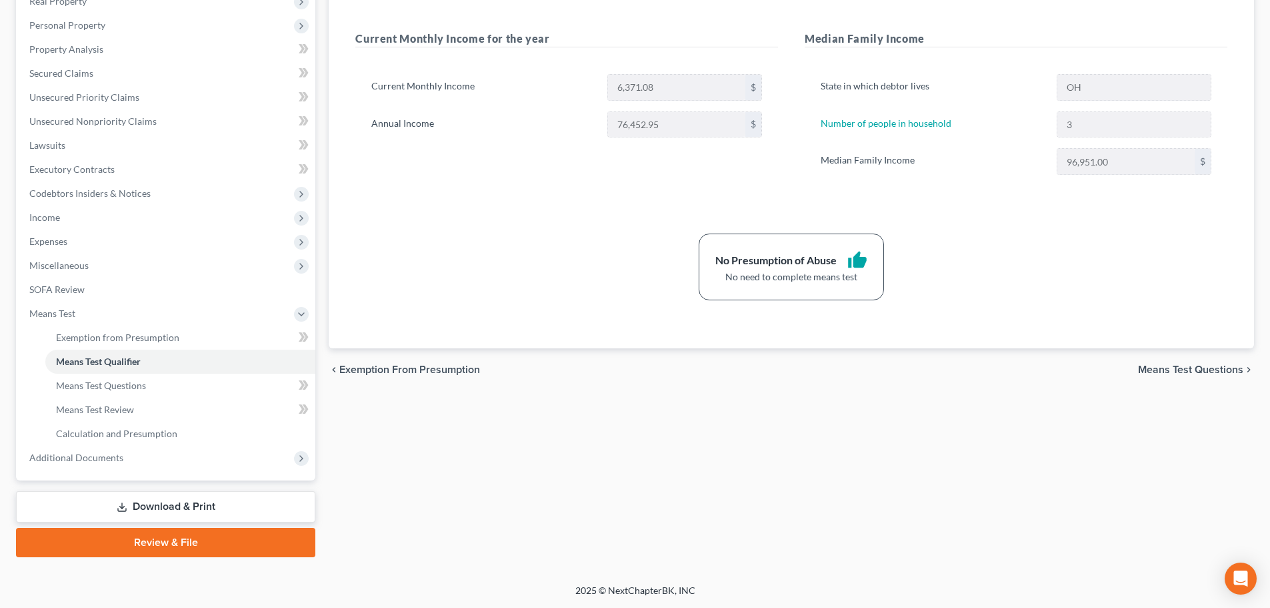
click at [137, 506] on link "Download & Print" at bounding box center [165, 506] width 299 height 31
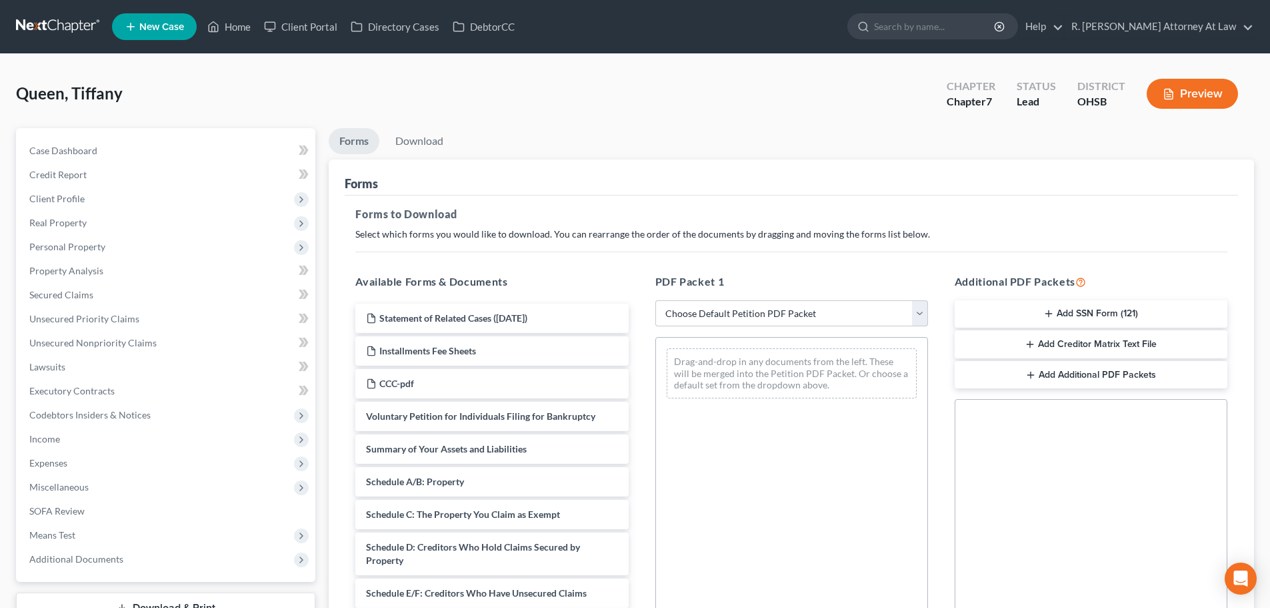
click at [1043, 313] on button "Add SSN Form (121)" at bounding box center [1091, 314] width 273 height 28
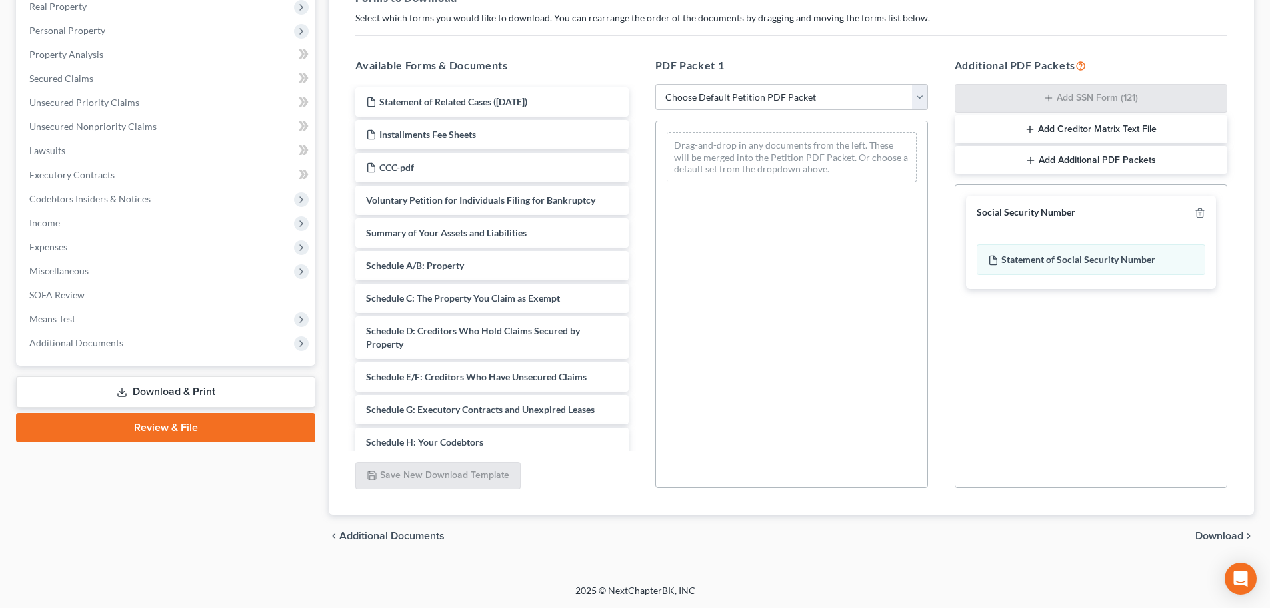
click at [1222, 535] on span "Download" at bounding box center [1220, 535] width 48 height 11
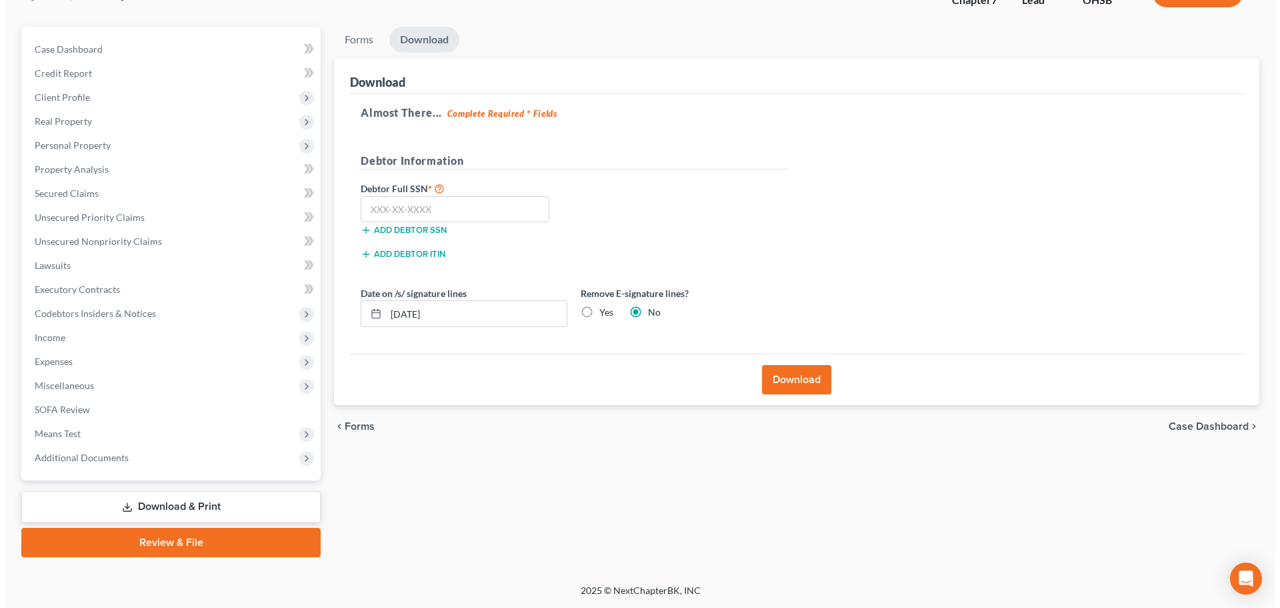
scroll to position [101, 0]
click at [379, 196] on input "text" at bounding box center [449, 209] width 189 height 27
type input "293-94-3900"
click at [784, 374] on button "Download" at bounding box center [791, 379] width 69 height 29
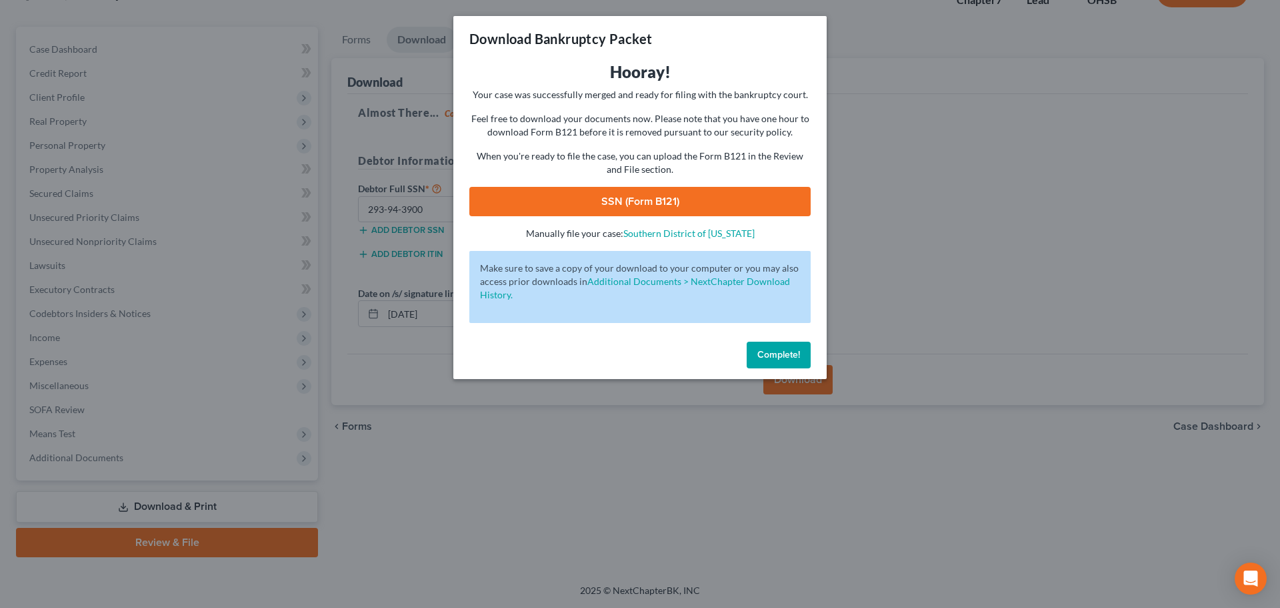
click at [662, 193] on link "SSN (Form B121)" at bounding box center [639, 201] width 341 height 29
